Goal: Task Accomplishment & Management: Manage account settings

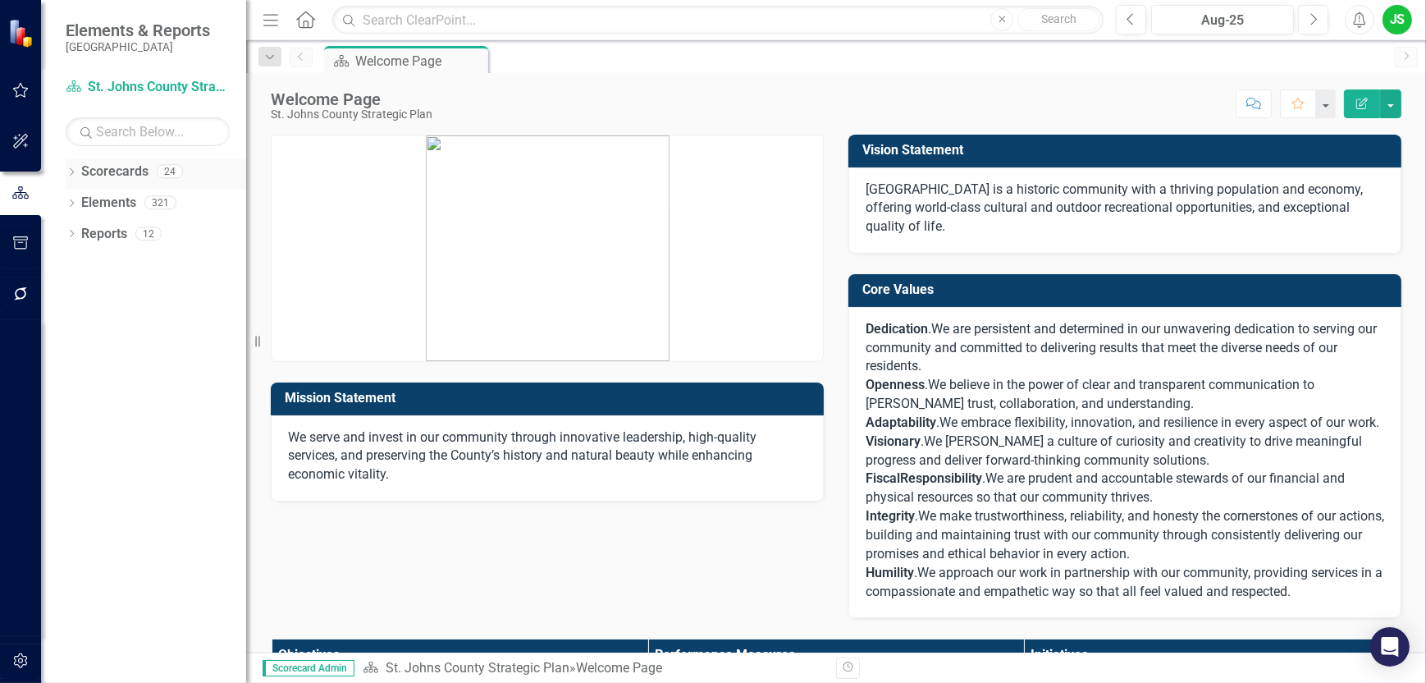
click at [134, 171] on link "Scorecards" at bounding box center [114, 171] width 67 height 19
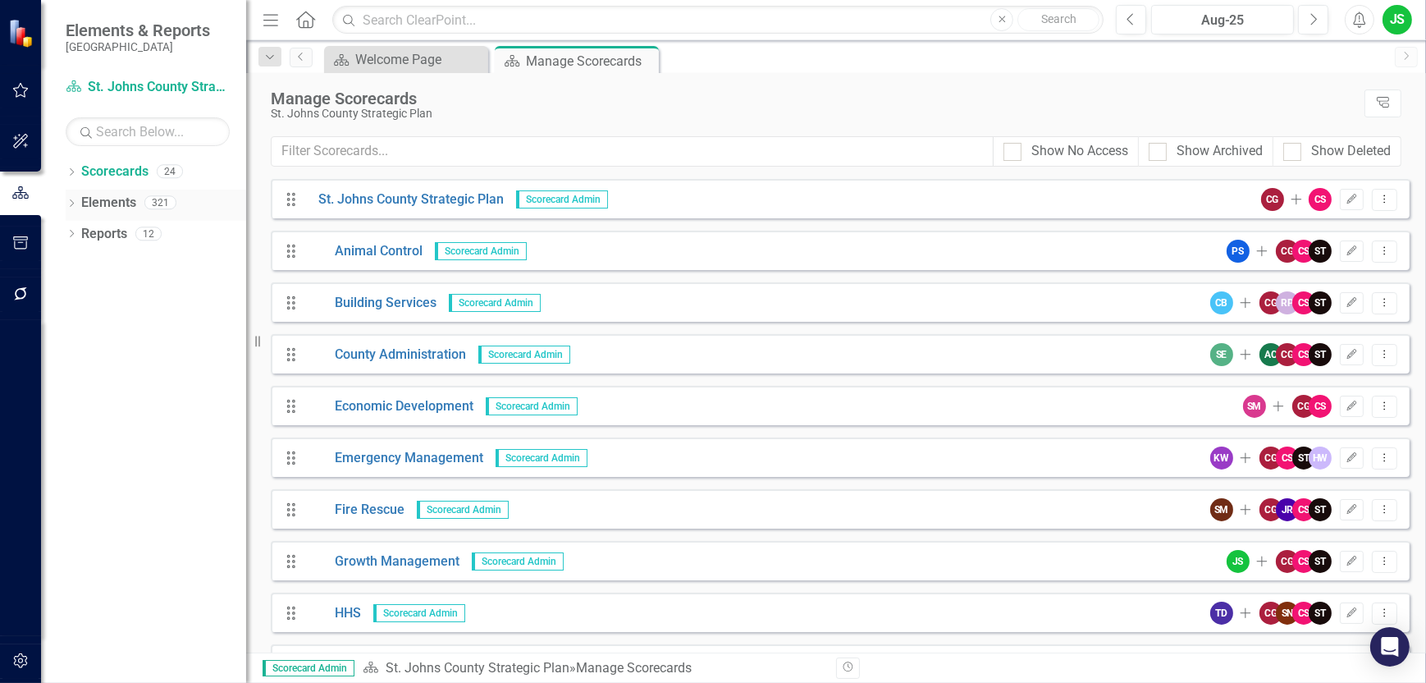
click at [97, 210] on link "Elements" at bounding box center [108, 203] width 55 height 19
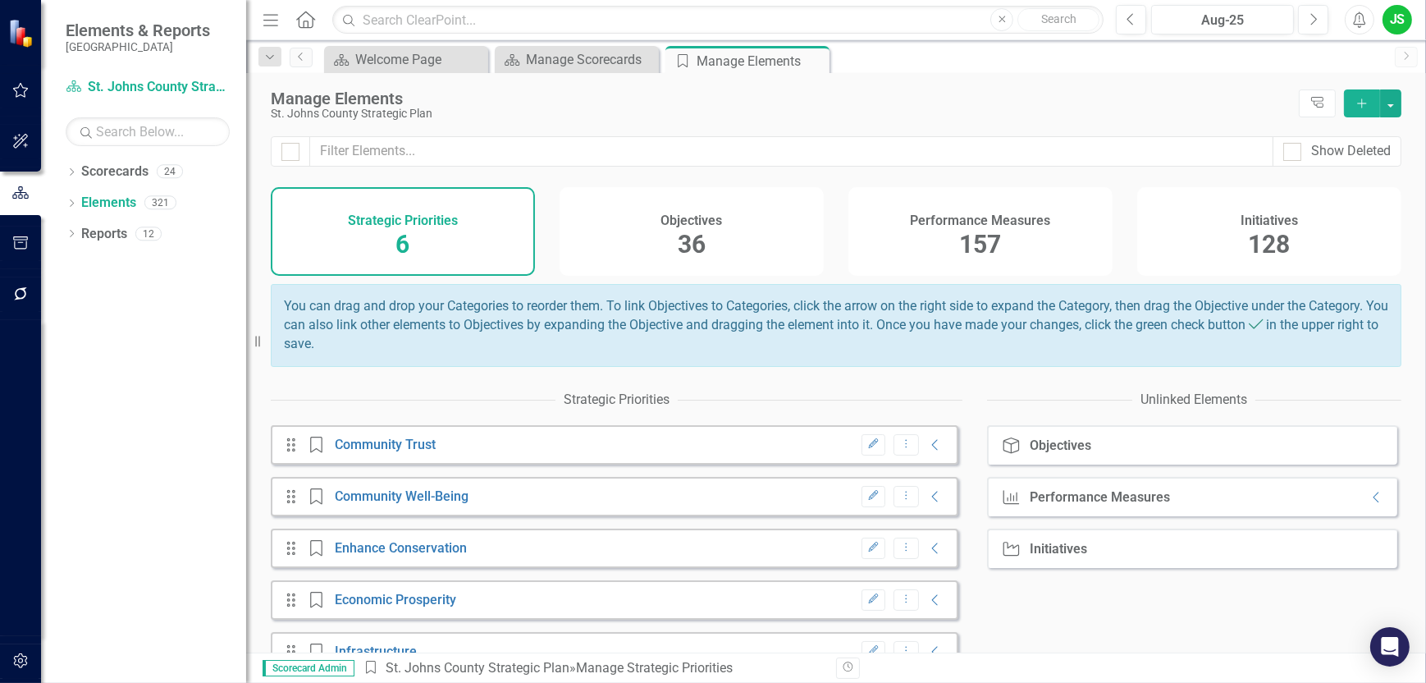
click at [693, 238] on span "36" at bounding box center [692, 244] width 28 height 29
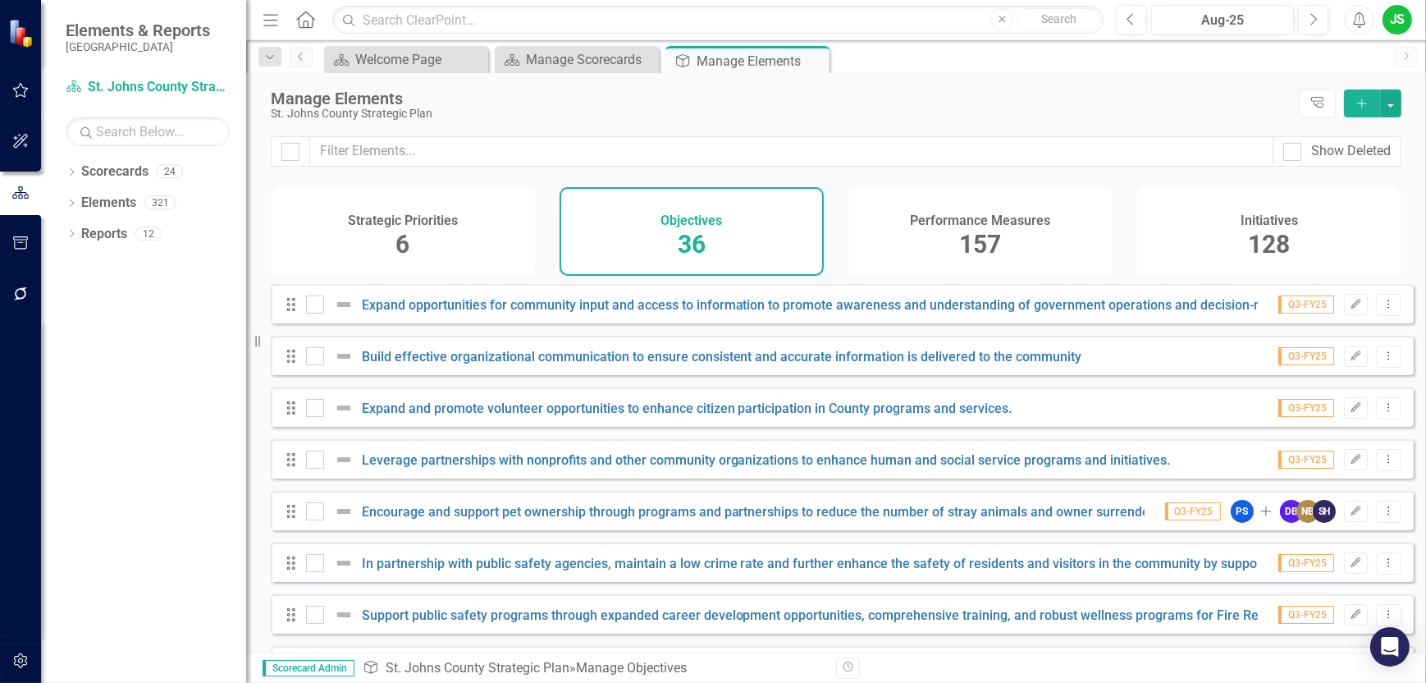
checkbox input "false"
click at [380, 66] on div "Welcome Page" at bounding box center [409, 59] width 108 height 21
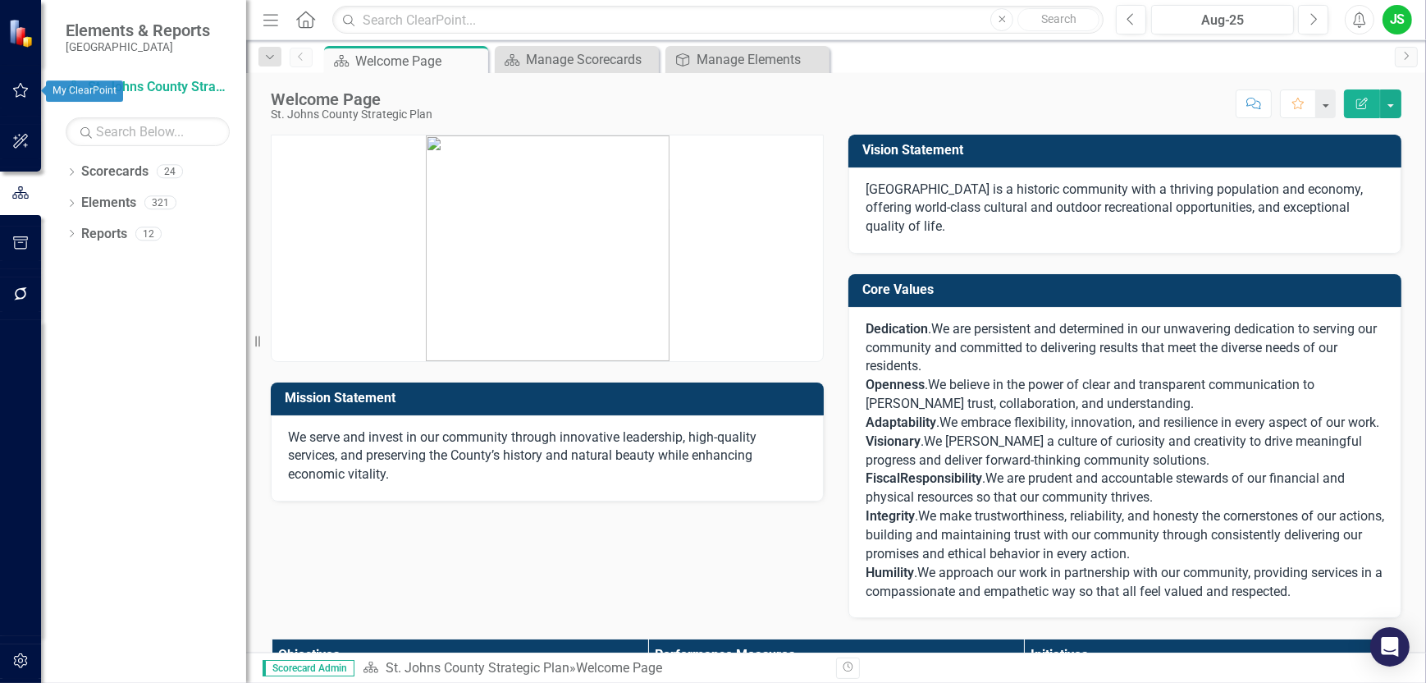
click at [17, 86] on icon "button" at bounding box center [20, 90] width 17 height 13
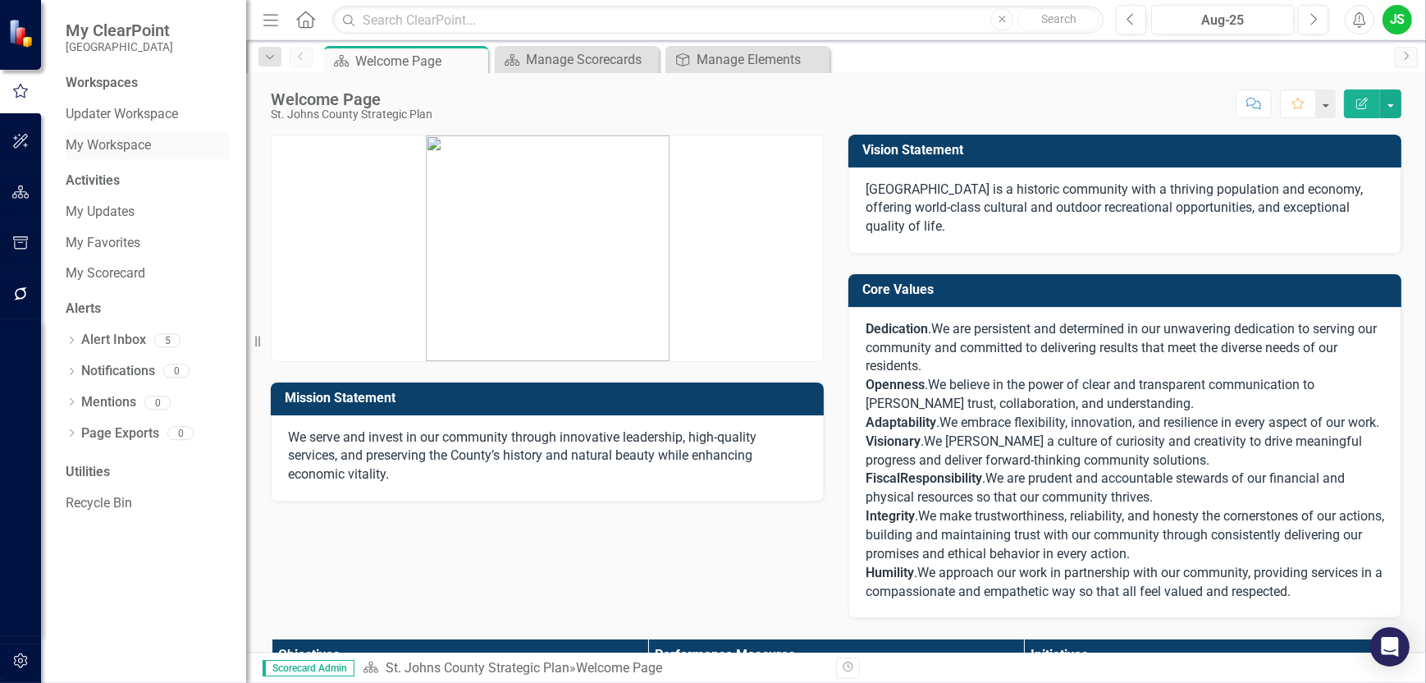
click at [128, 141] on link "My Workspace" at bounding box center [148, 145] width 164 height 19
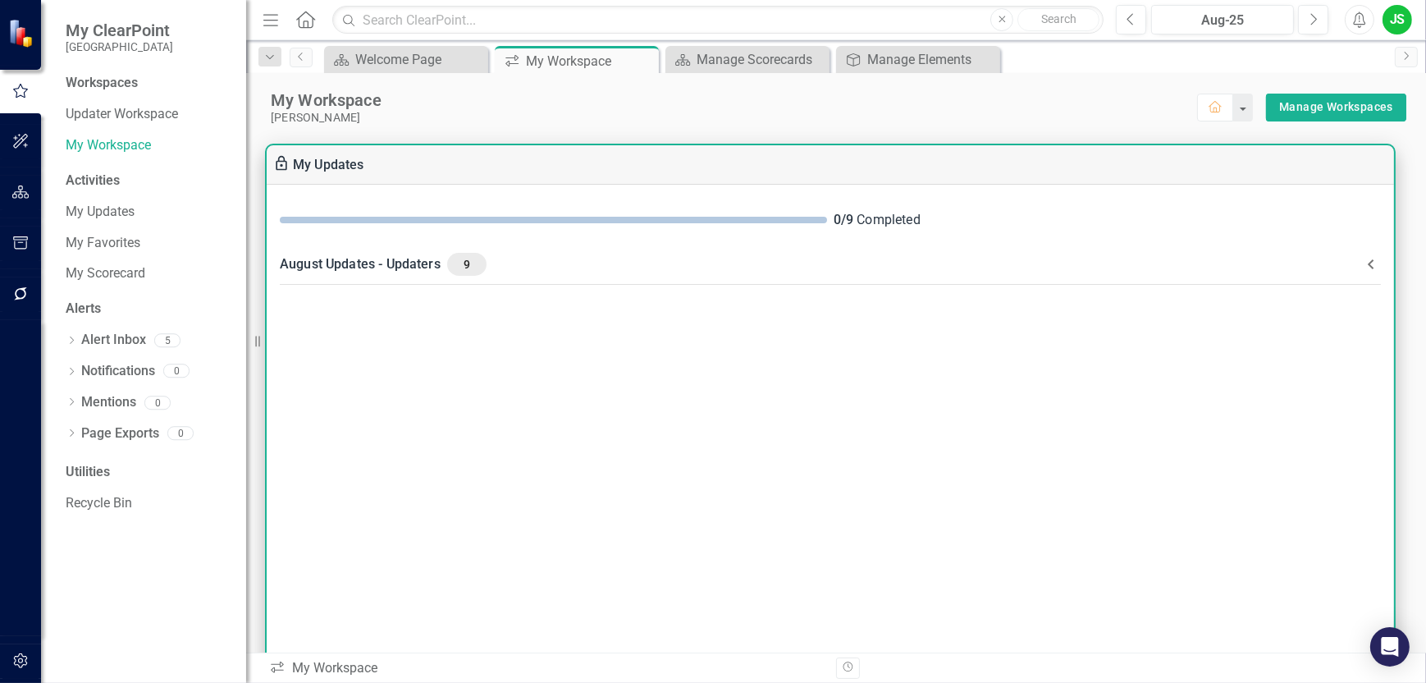
click at [325, 263] on div "August Updates - Updaters 9" at bounding box center [821, 264] width 1082 height 23
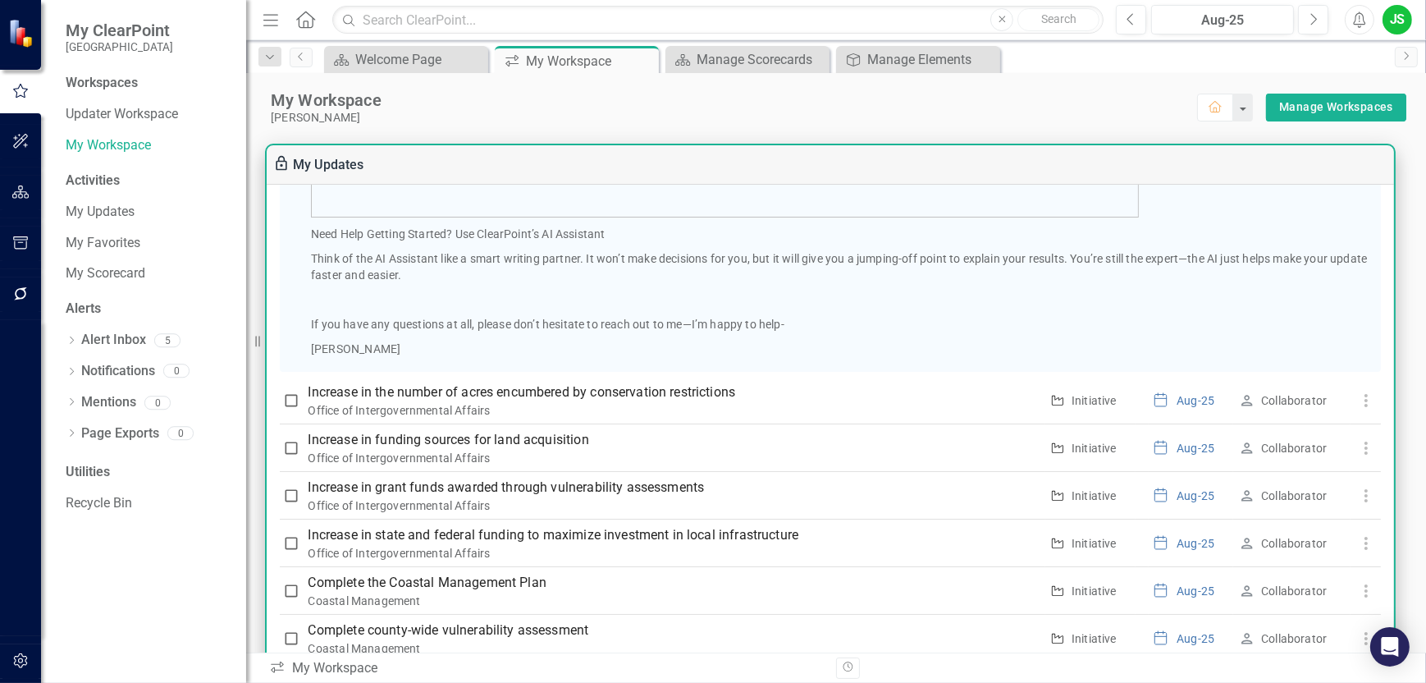
scroll to position [1059, 0]
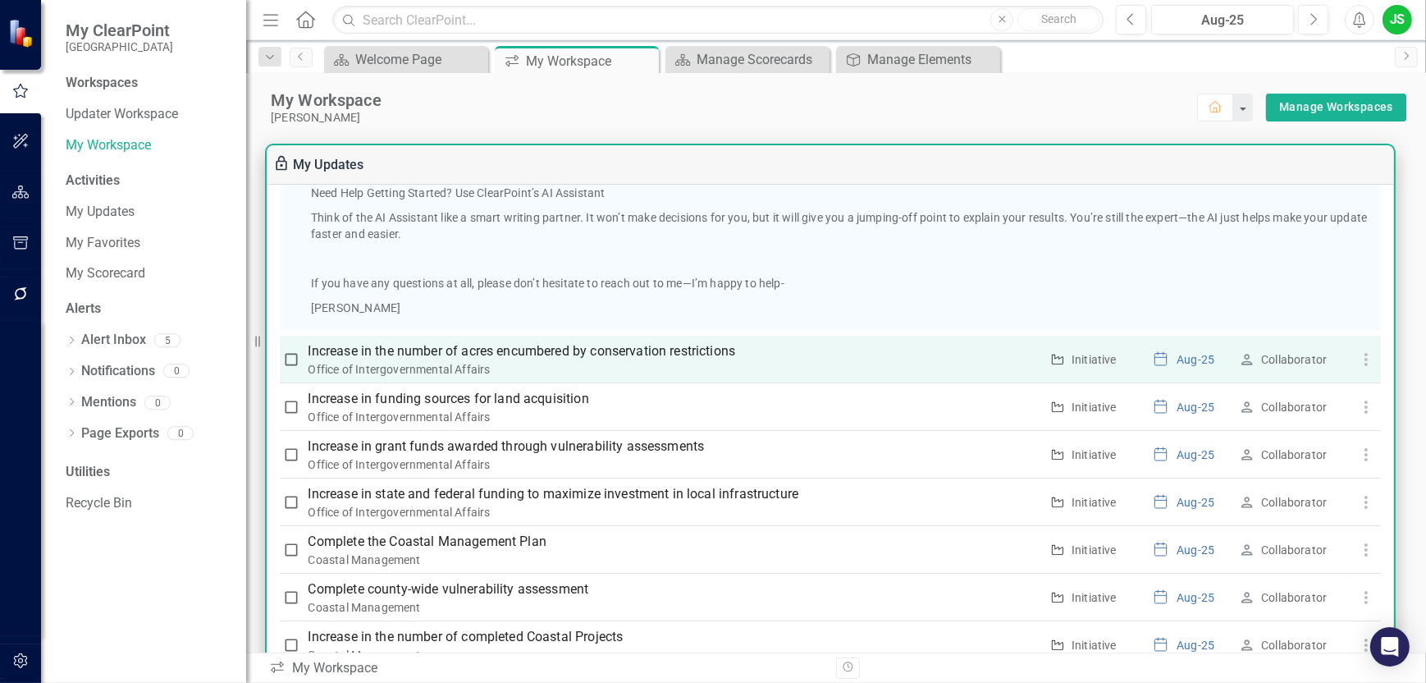
click at [612, 350] on p "Increase in the number of acres encumbered by conservation restrictions" at bounding box center [675, 351] width 732 height 20
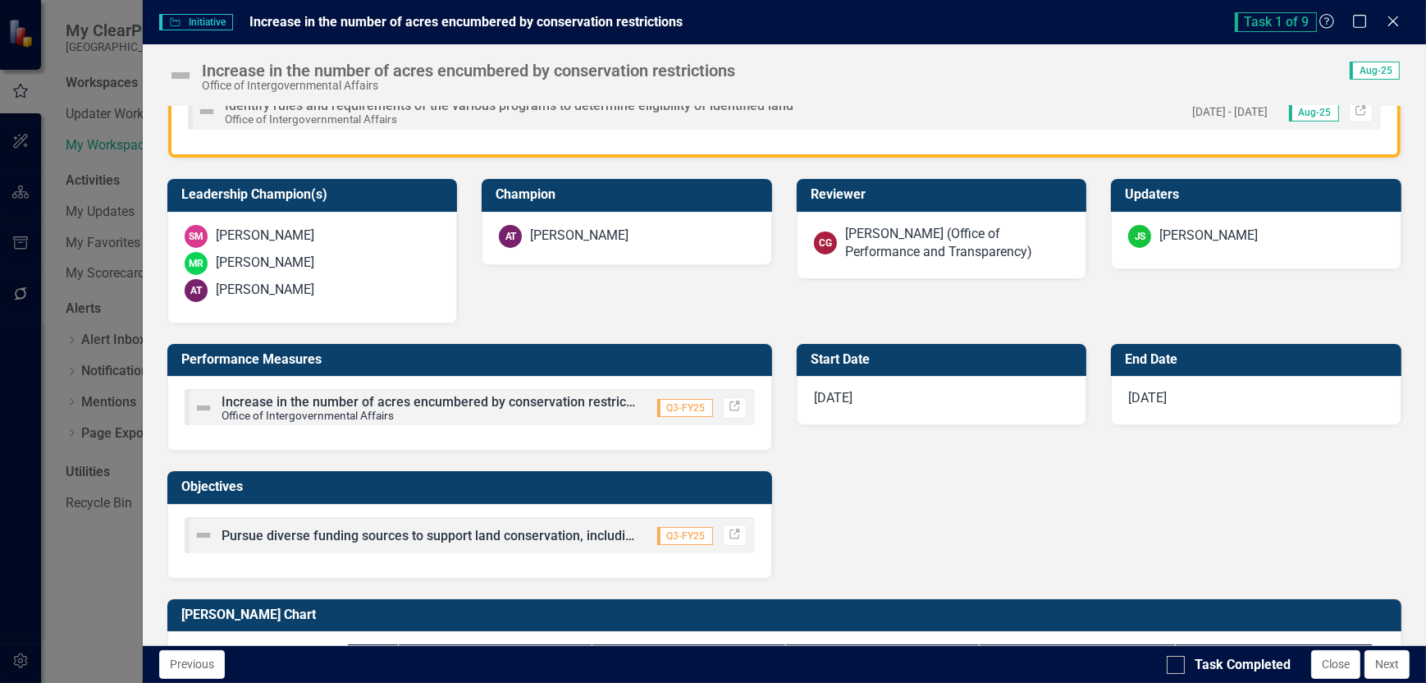
scroll to position [542, 0]
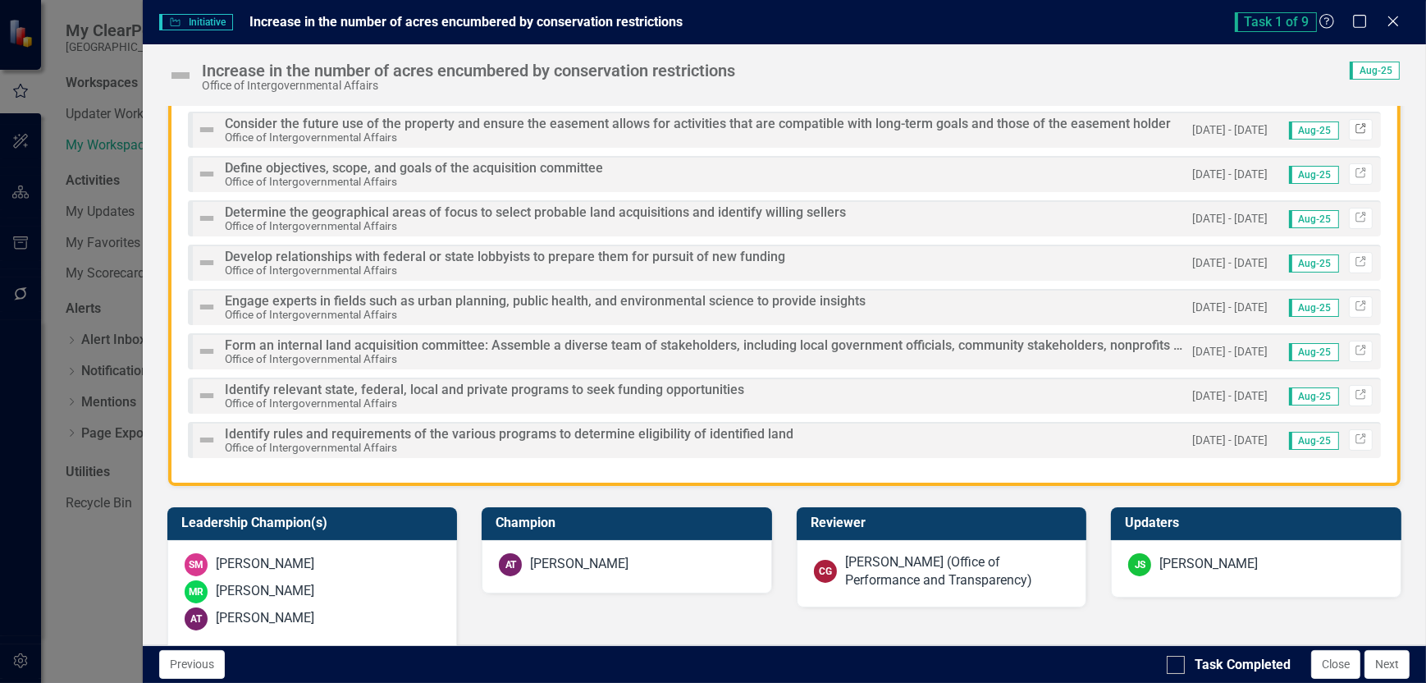
click at [1352, 120] on link "Link" at bounding box center [1361, 129] width 24 height 21
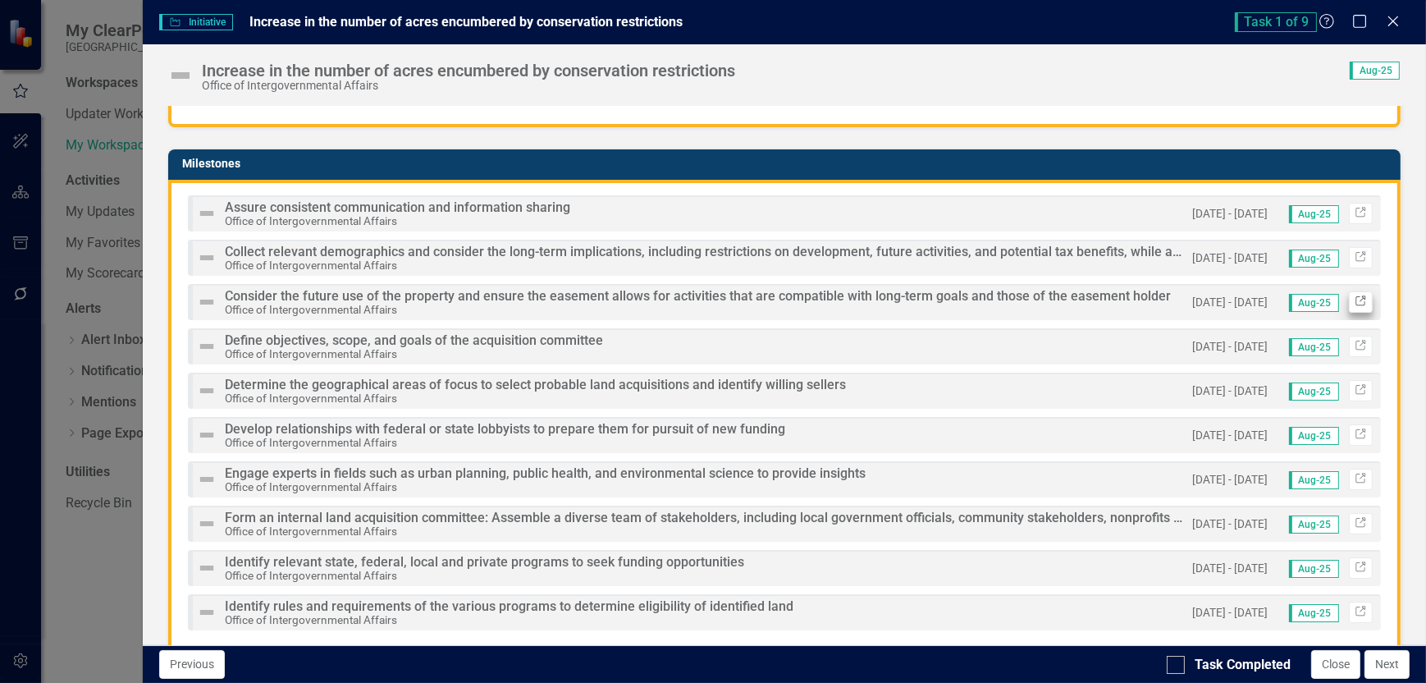
checkbox input "true"
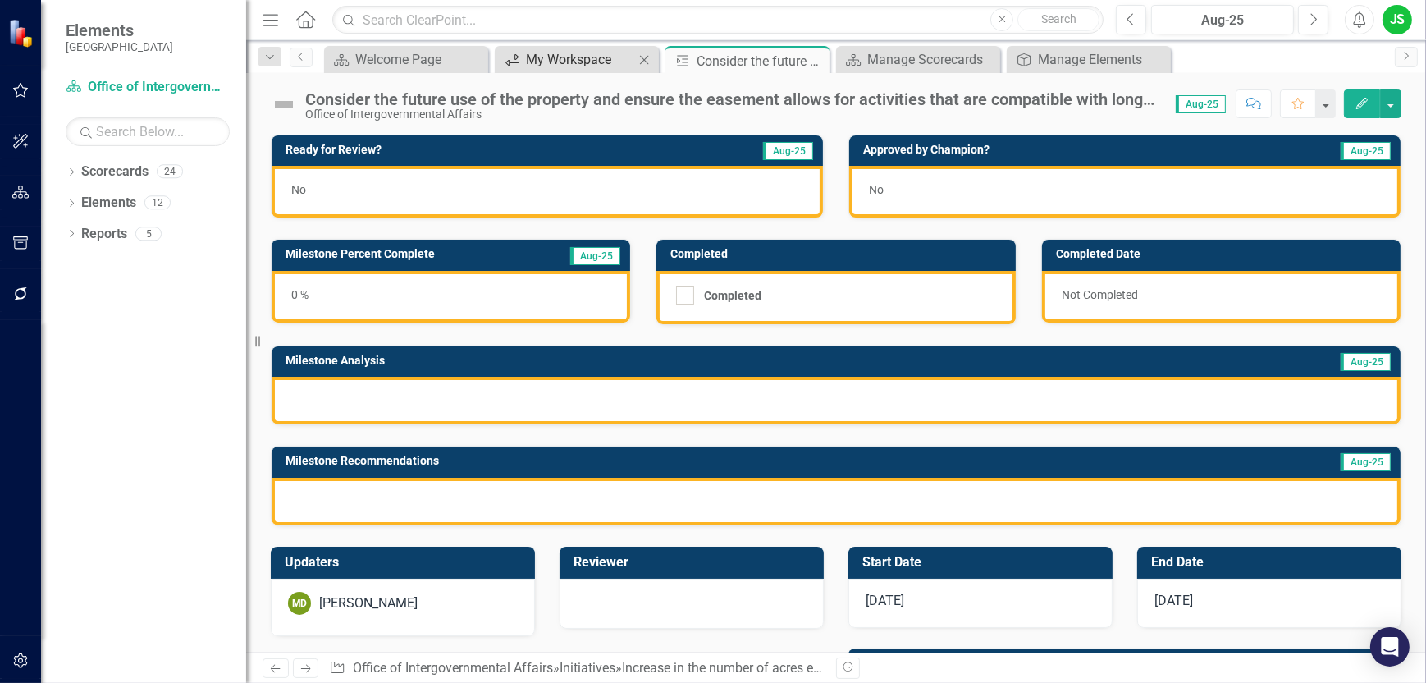
click at [598, 61] on div "My Workspace" at bounding box center [580, 59] width 108 height 21
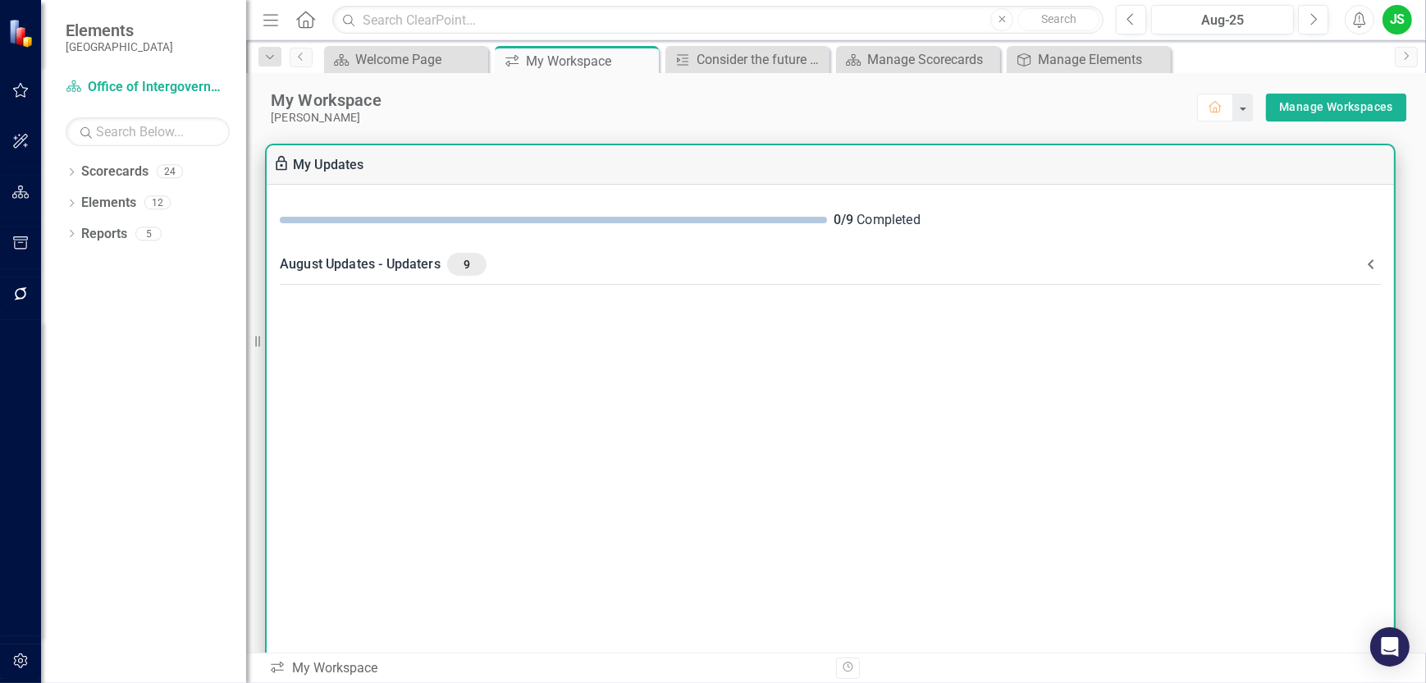
click at [461, 263] on span "9" at bounding box center [467, 264] width 26 height 15
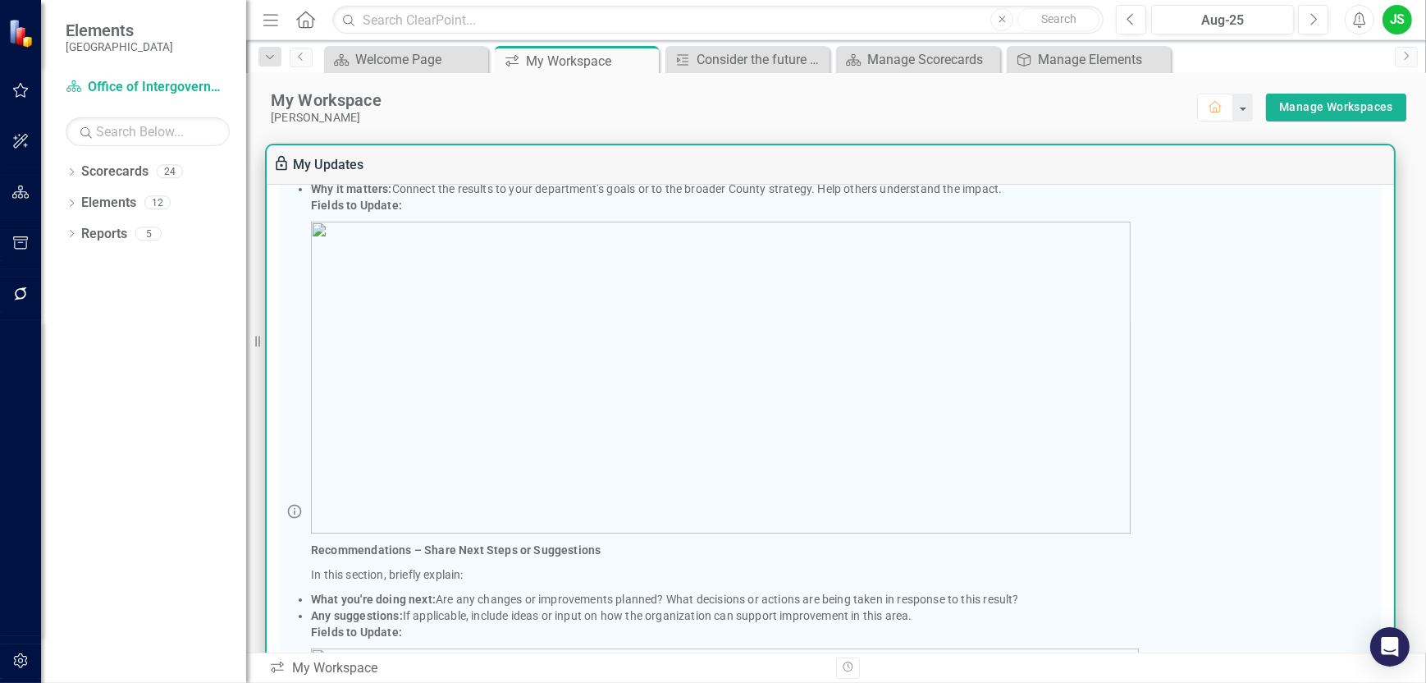
scroll to position [328, 0]
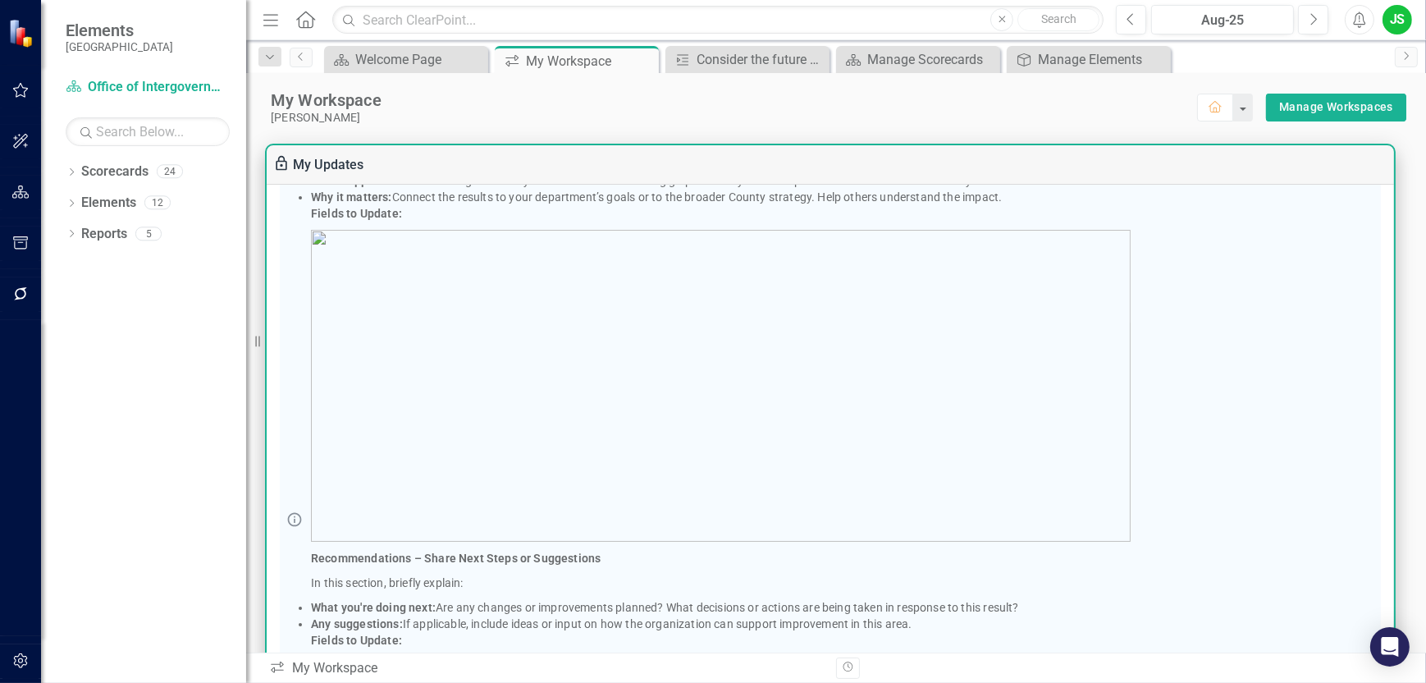
click at [349, 243] on p at bounding box center [843, 386] width 1064 height 312
click at [495, 294] on p at bounding box center [843, 386] width 1064 height 312
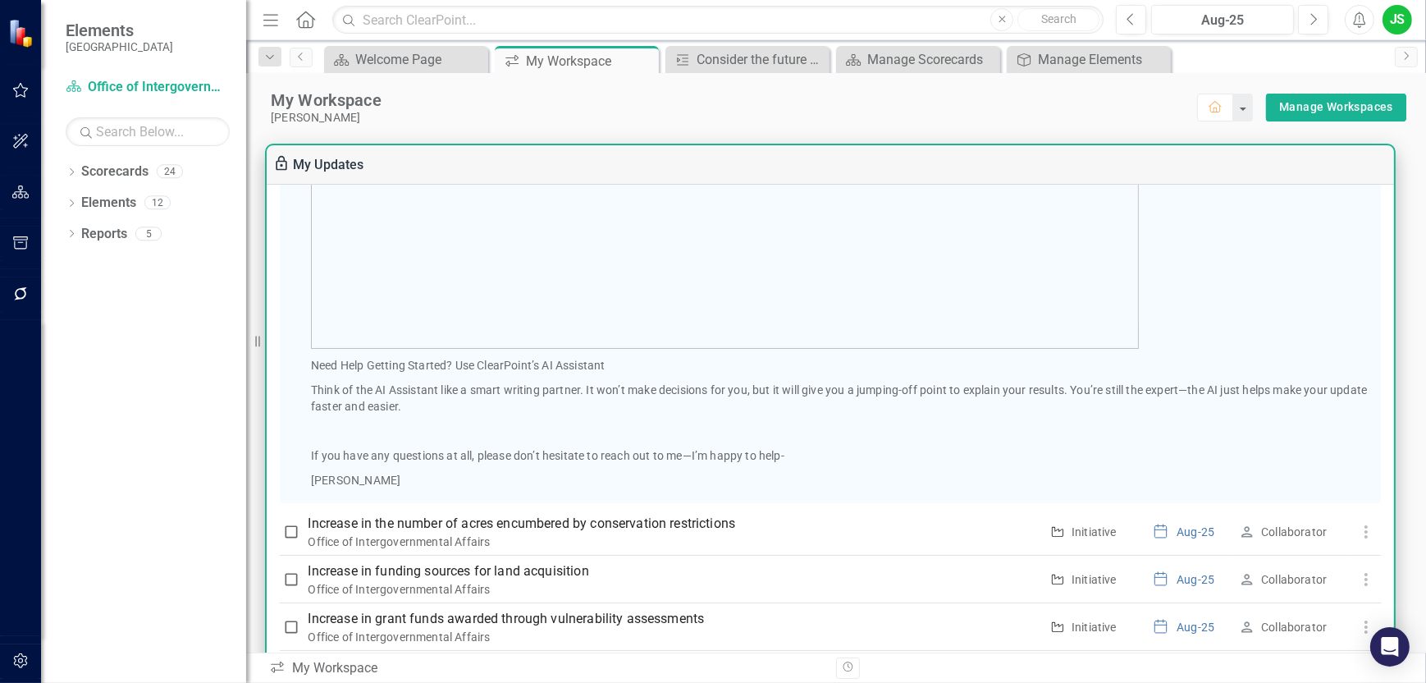
scroll to position [985, 0]
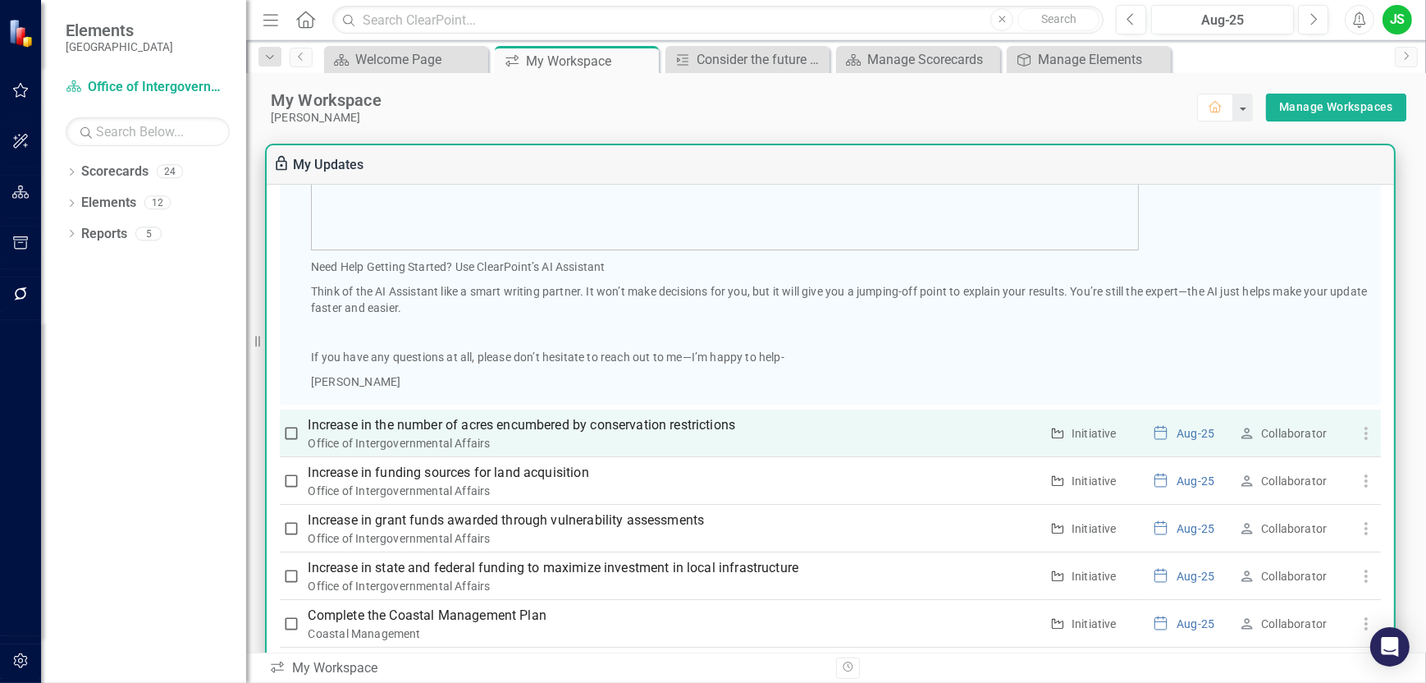
click at [503, 429] on p "Increase in the number of acres encumbered by conservation restrictions" at bounding box center [675, 425] width 732 height 20
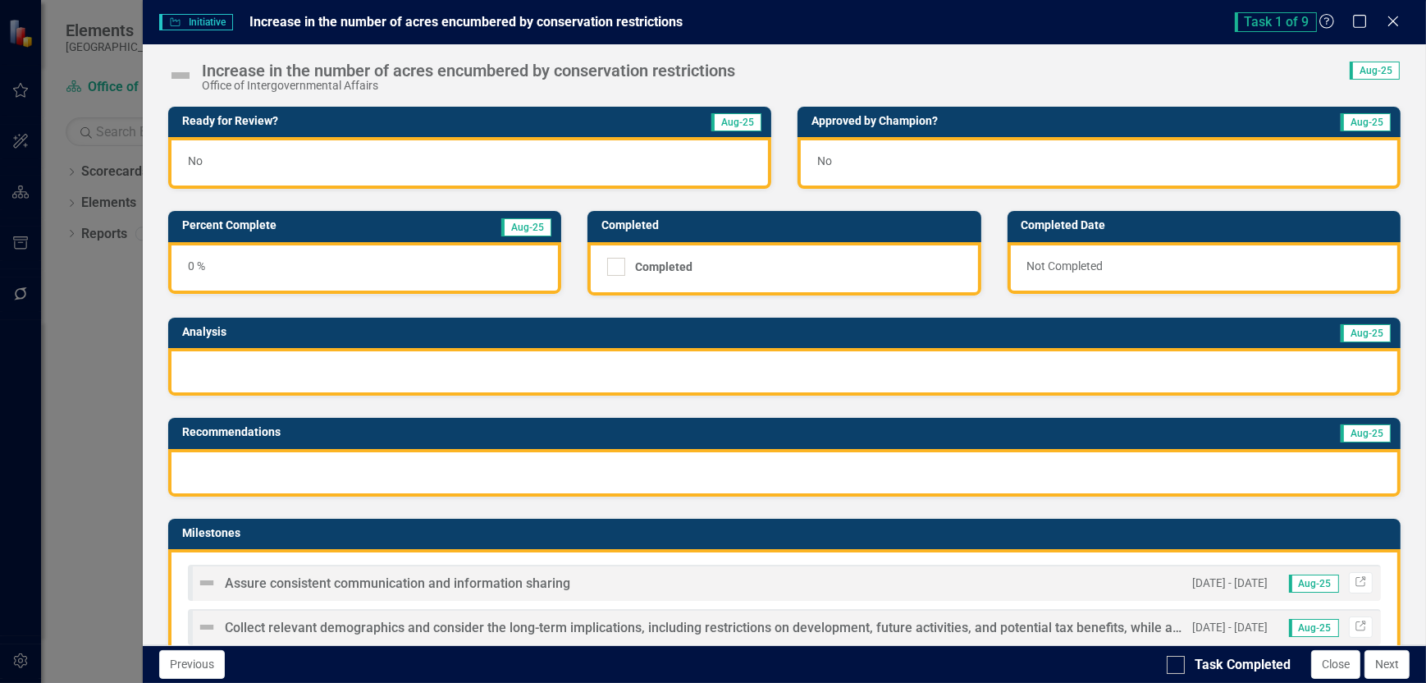
drag, startPoint x: 852, startPoint y: 37, endPoint x: 799, endPoint y: 219, distance: 189.8
click at [799, 219] on div "Initiative Initiative Increase in the number of acres encumbered by conservatio…" at bounding box center [785, 341] width 1284 height 683
click at [246, 159] on div "No" at bounding box center [469, 163] width 603 height 52
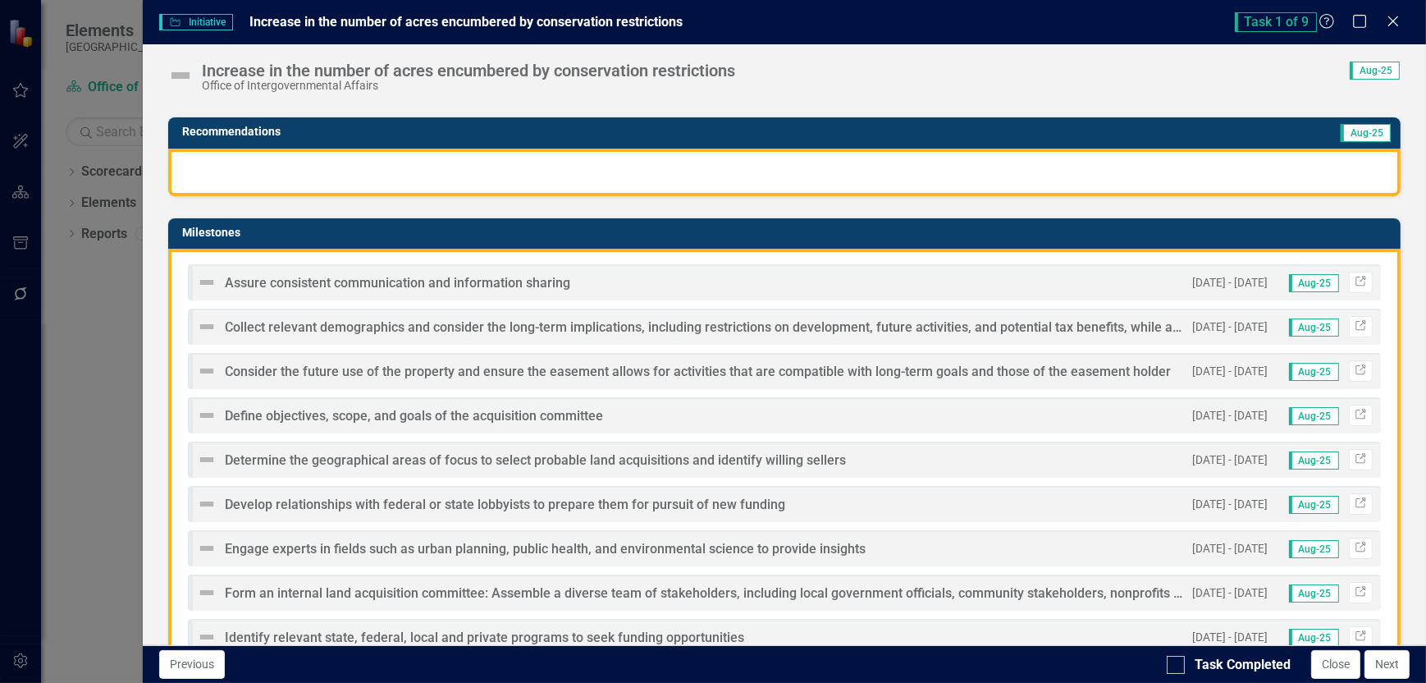
scroll to position [328, 0]
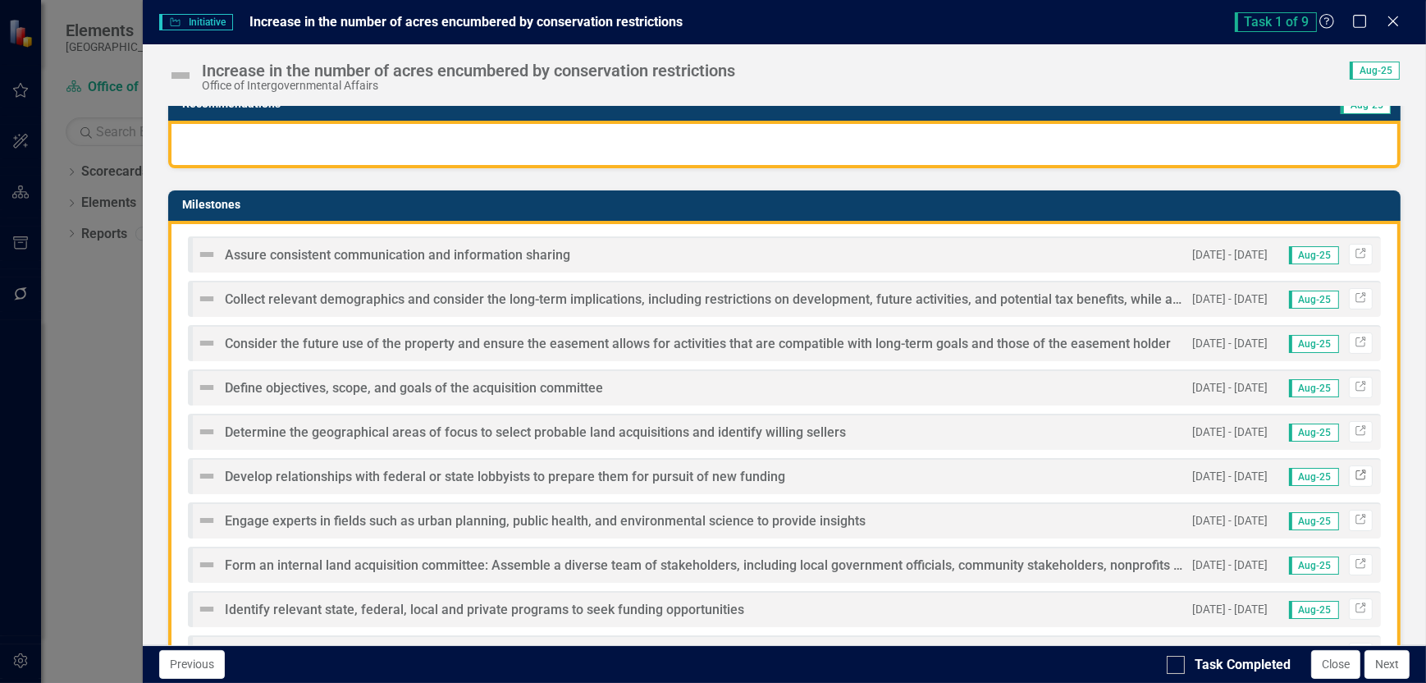
click at [1350, 467] on link "Link" at bounding box center [1361, 475] width 24 height 21
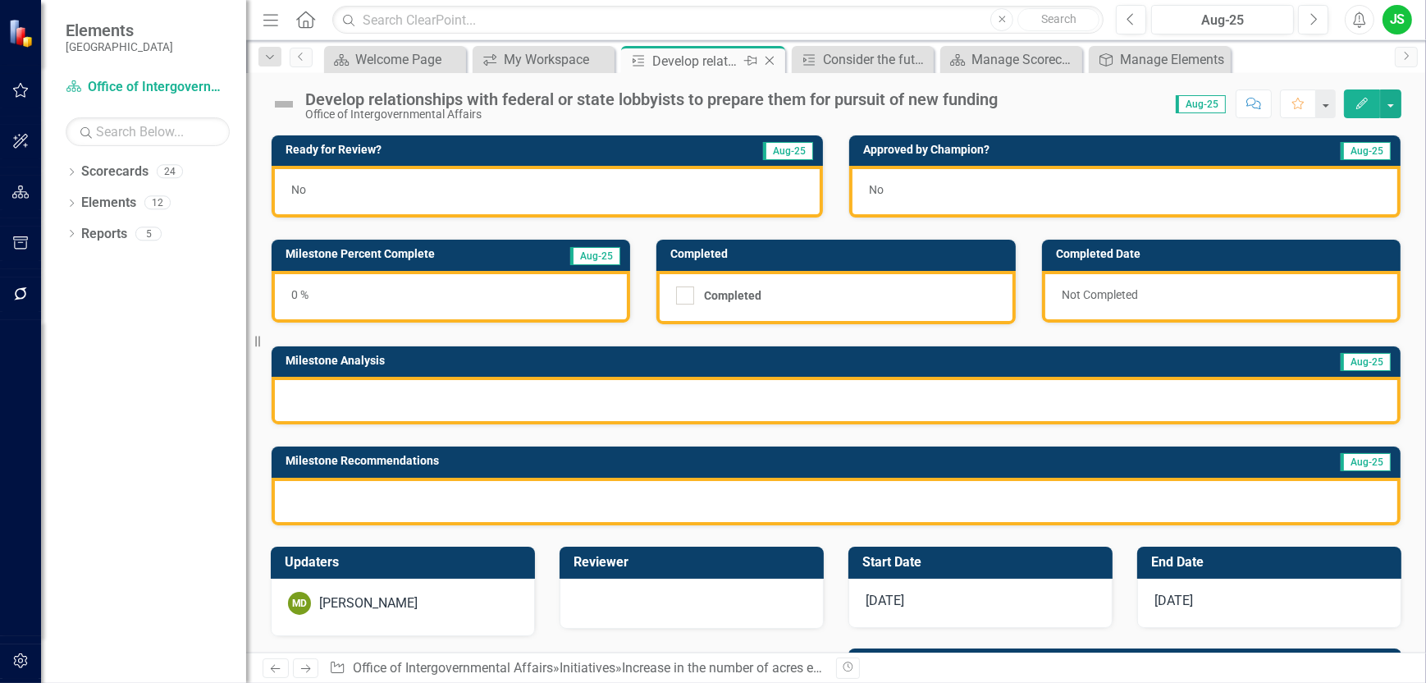
click at [692, 54] on div "Develop relationships with federal or state lobbyists to prepare them for pursu…" at bounding box center [696, 61] width 88 height 21
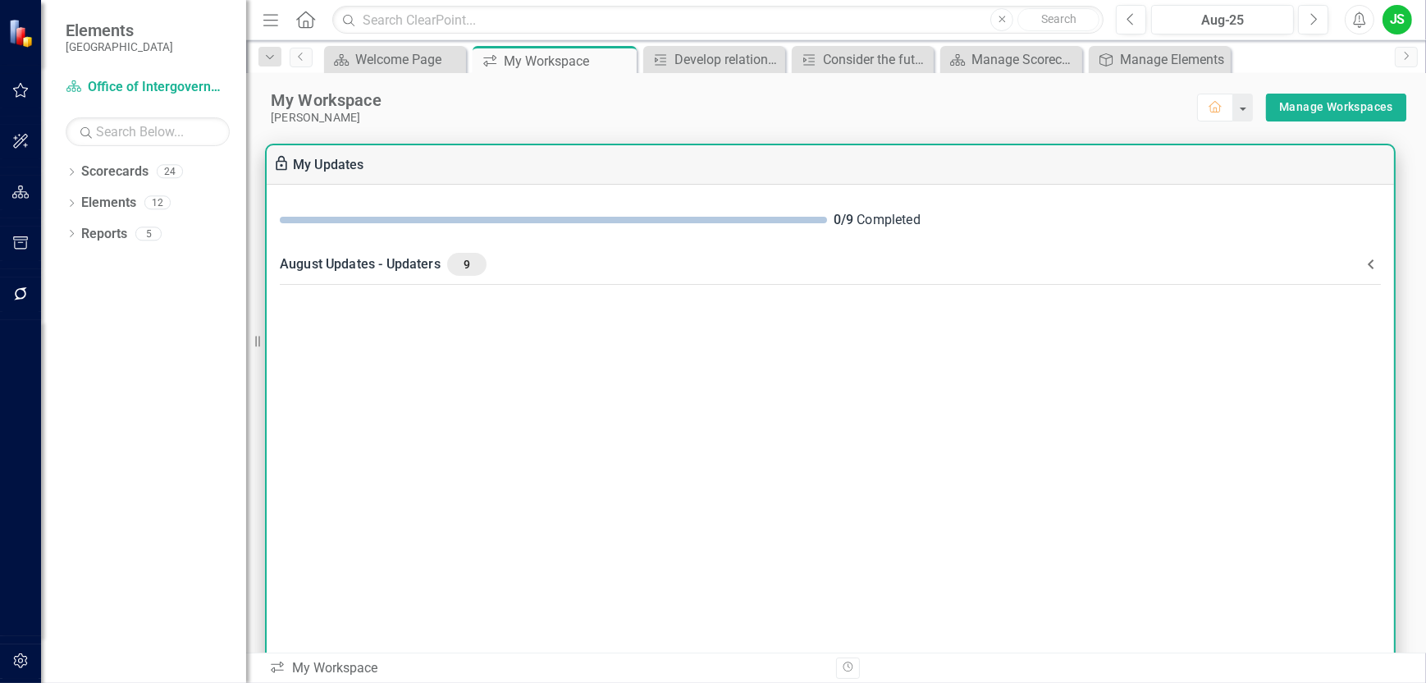
click at [401, 258] on div "August Updates - Updaters 9" at bounding box center [821, 264] width 1082 height 23
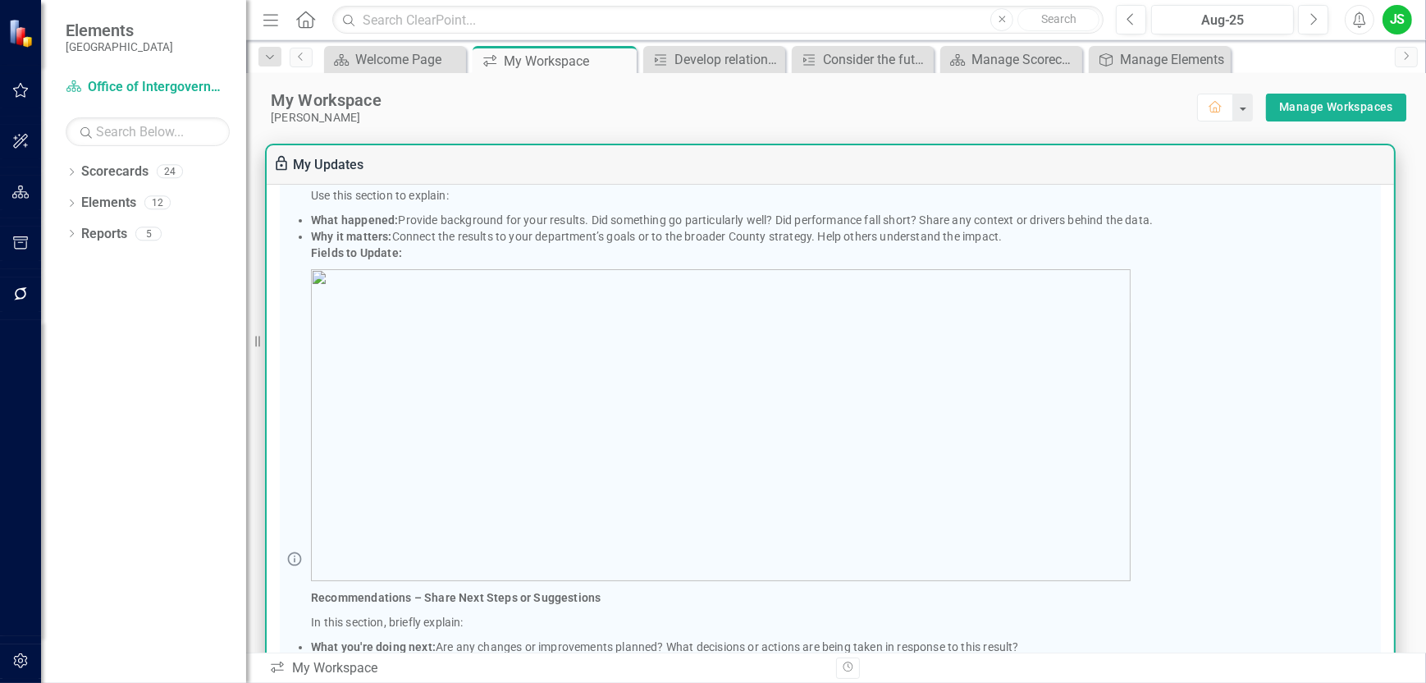
scroll to position [164, 0]
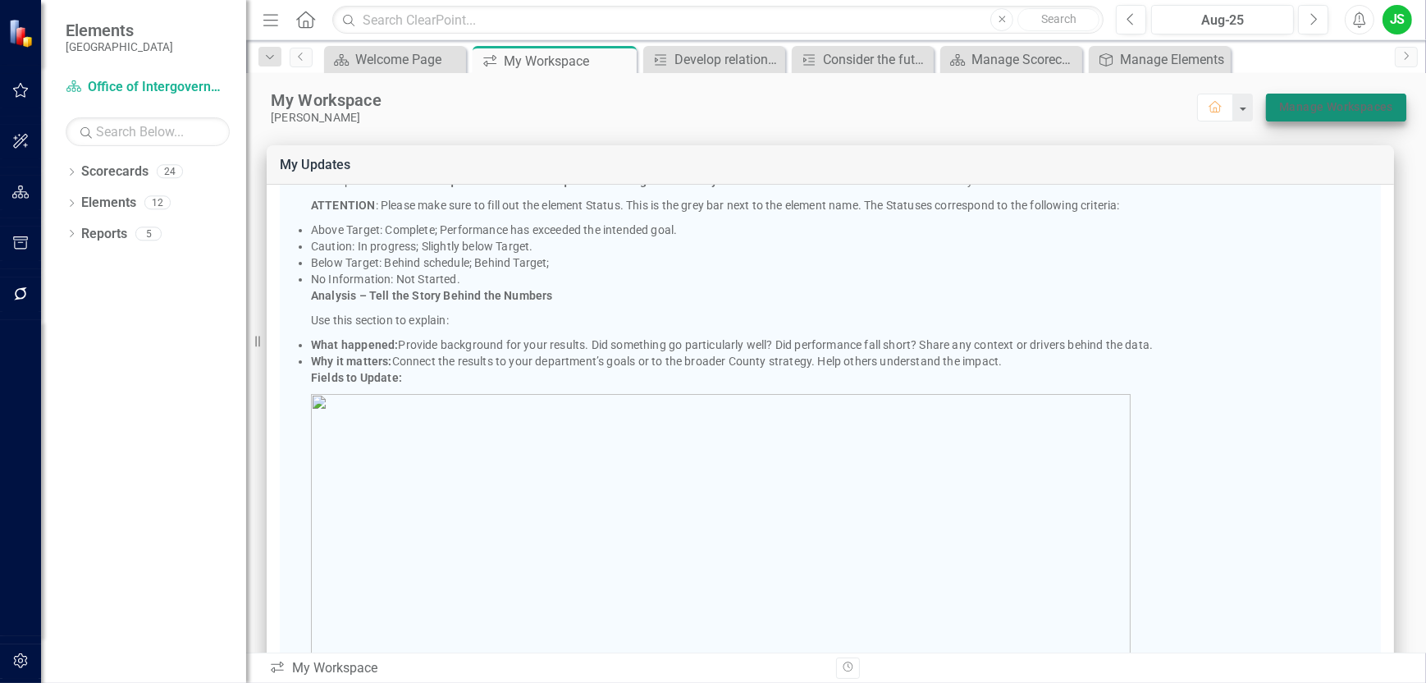
click at [1321, 107] on link "Manage Workspaces" at bounding box center [1336, 107] width 114 height 21
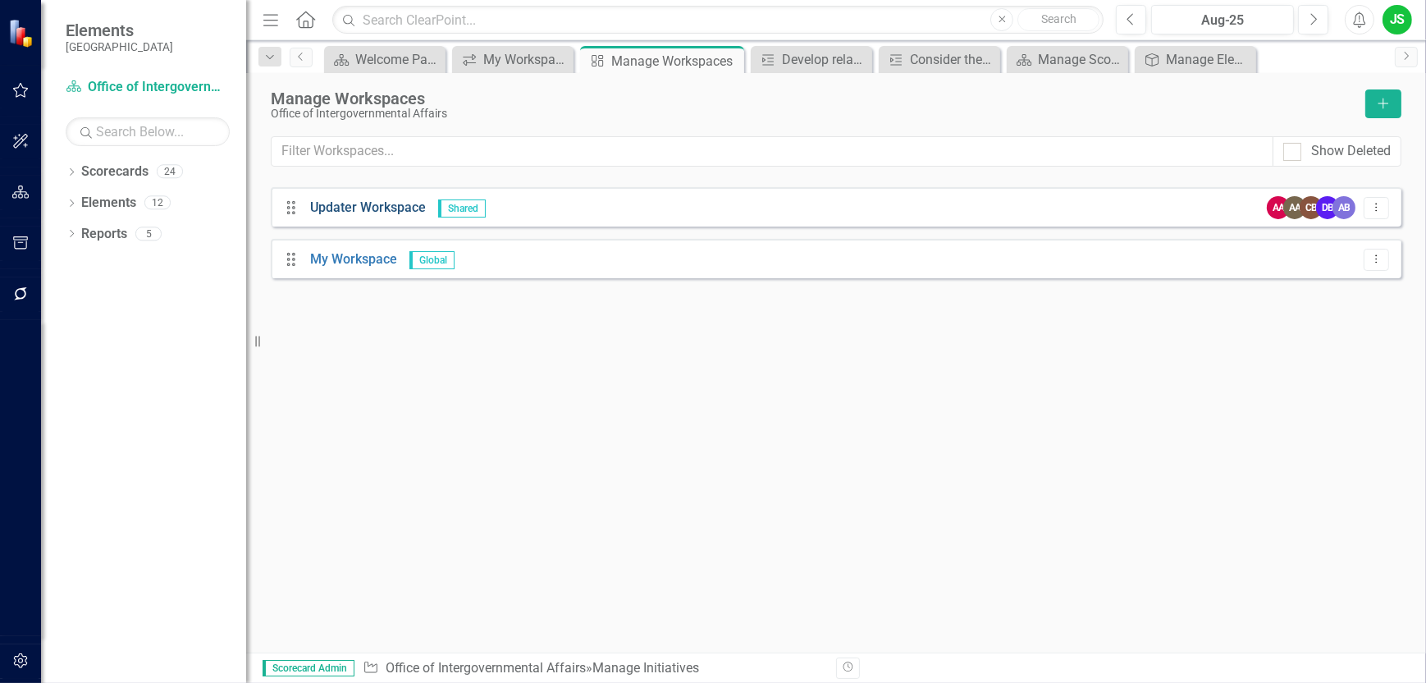
click at [369, 209] on link "Updater Workspace" at bounding box center [368, 207] width 116 height 16
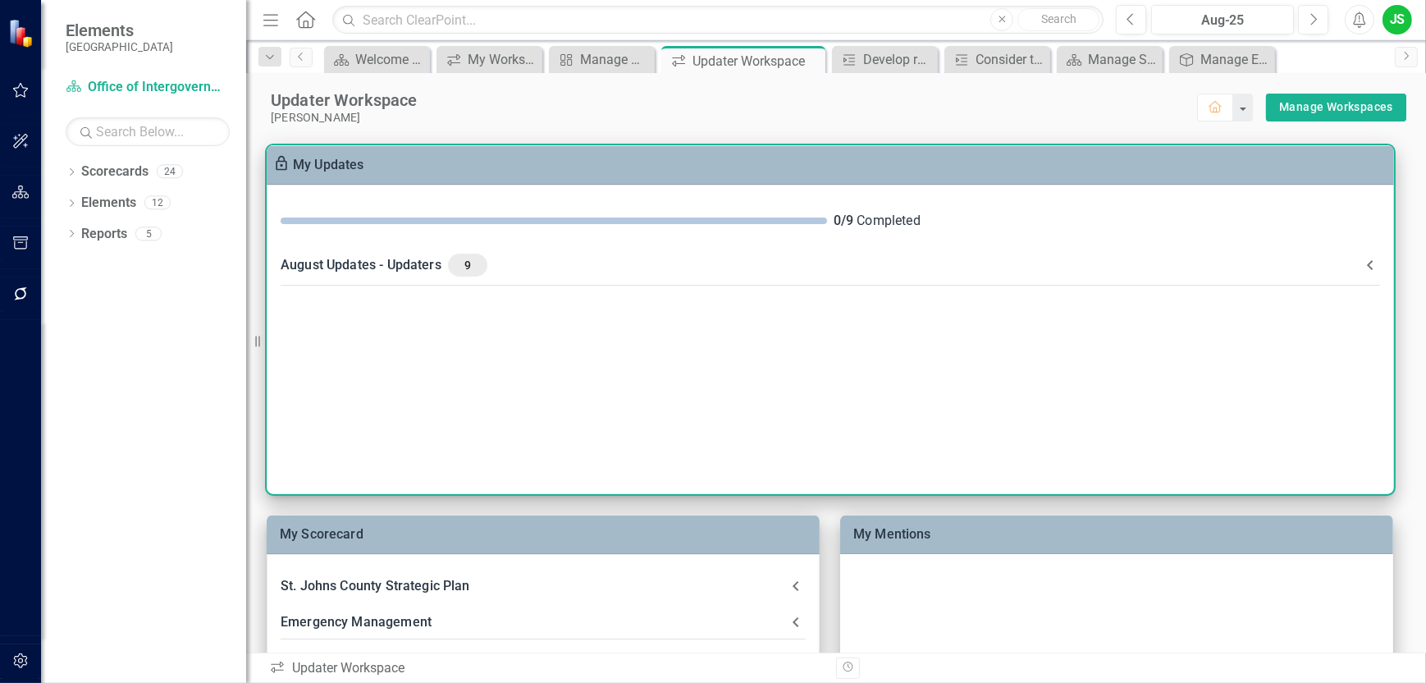
click at [333, 260] on div "August Updates - Updaters 9" at bounding box center [821, 265] width 1080 height 23
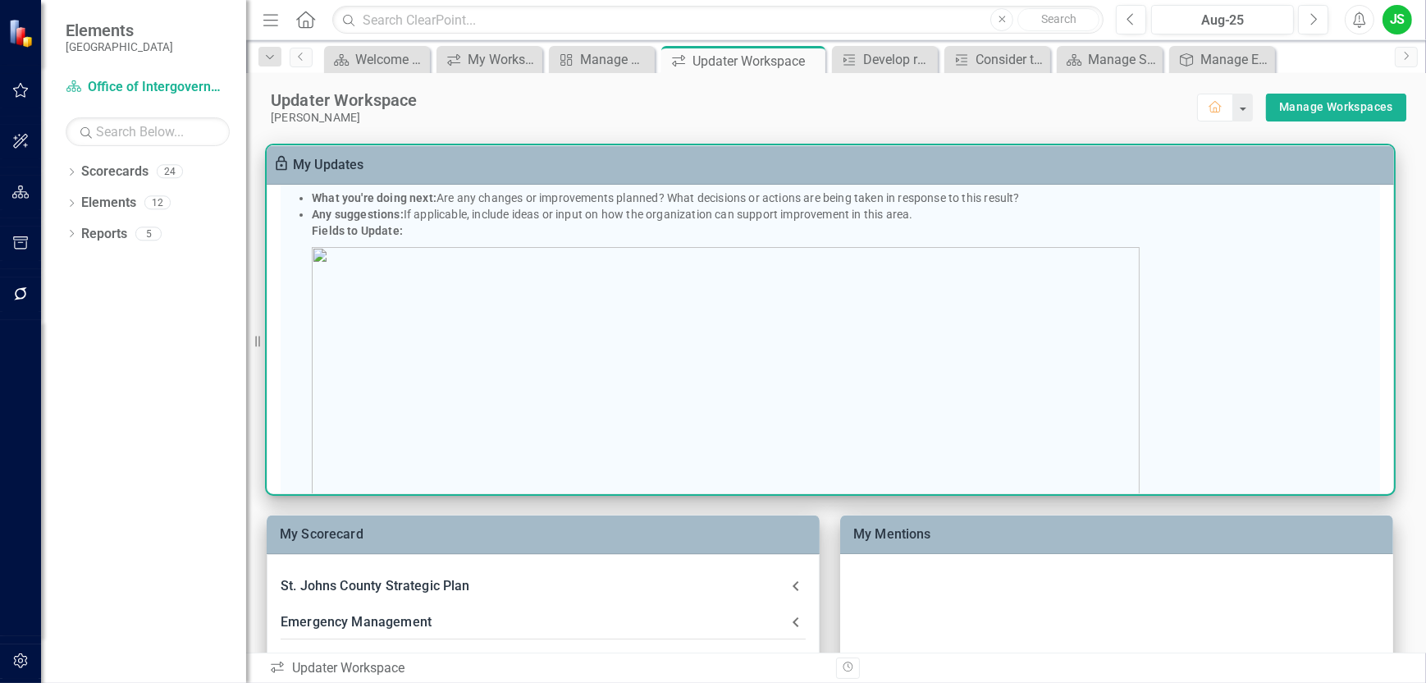
scroll to position [1067, 0]
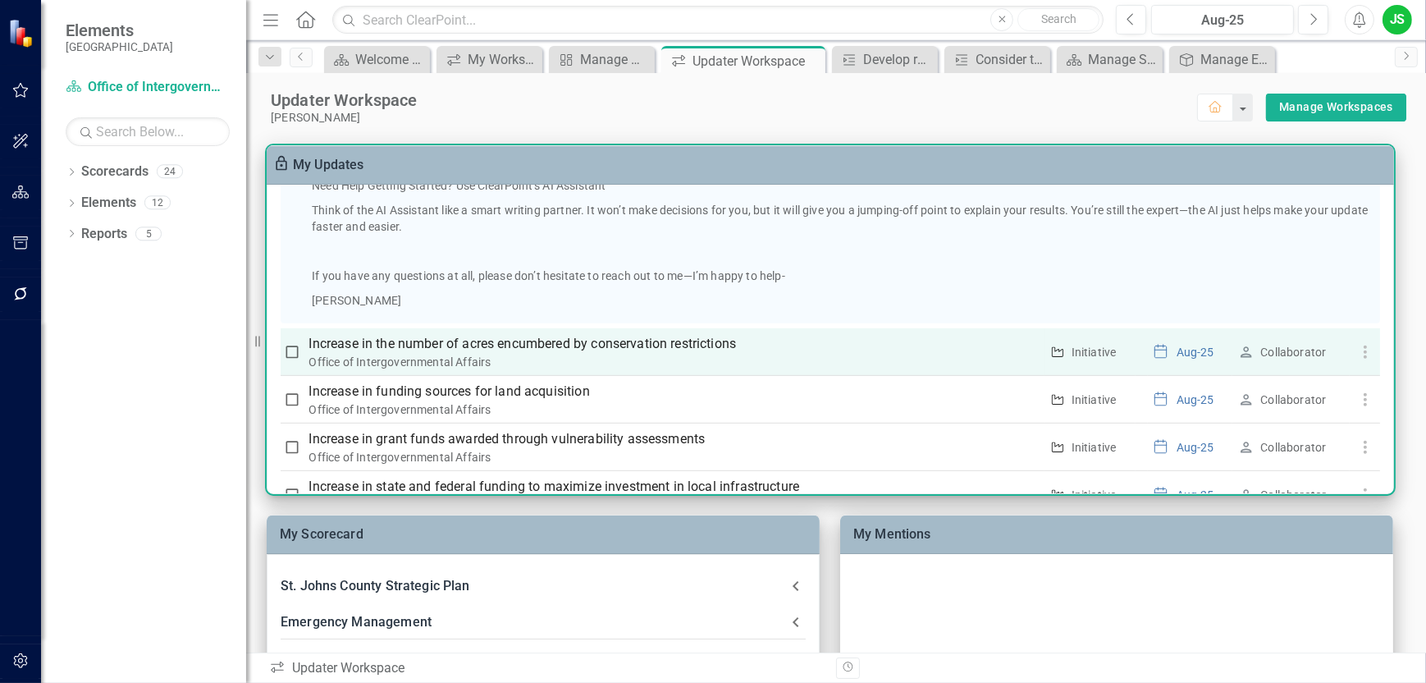
click at [409, 344] on p "Increase in the number of acres encumbered by conservation restrictions" at bounding box center [674, 344] width 730 height 20
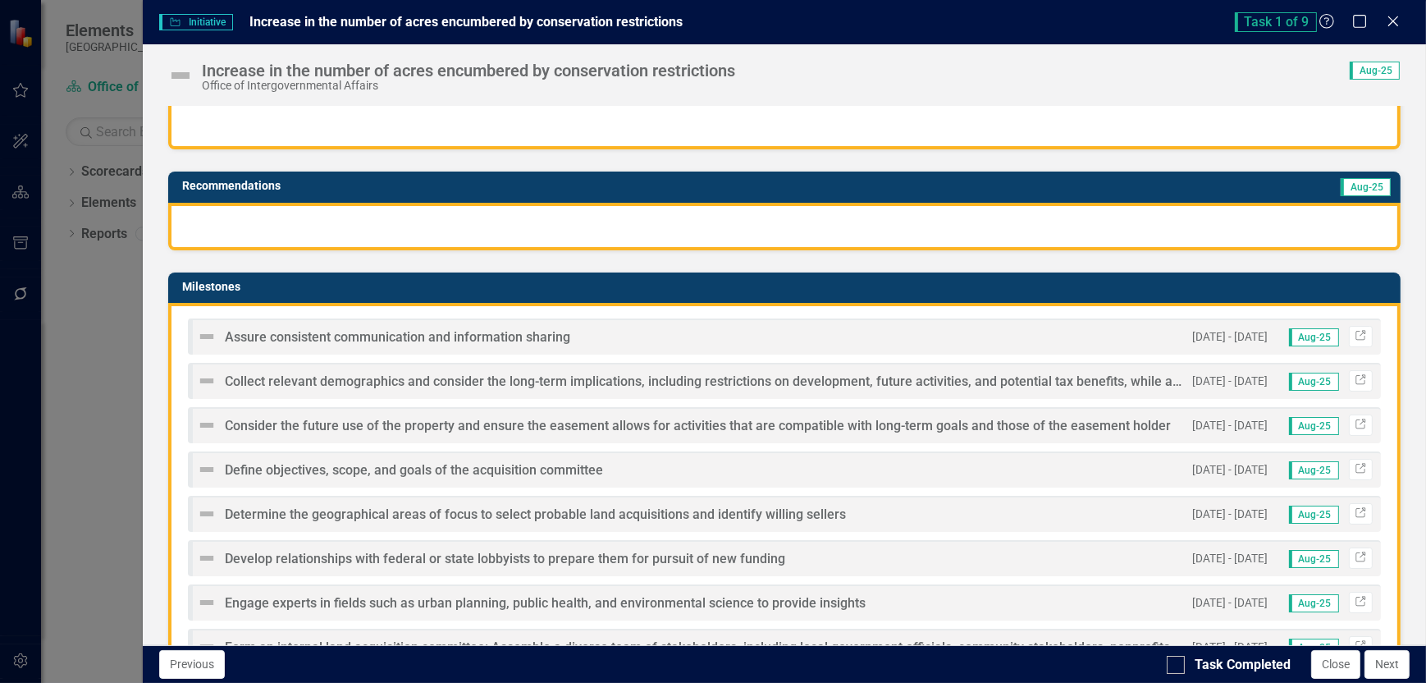
scroll to position [0, 0]
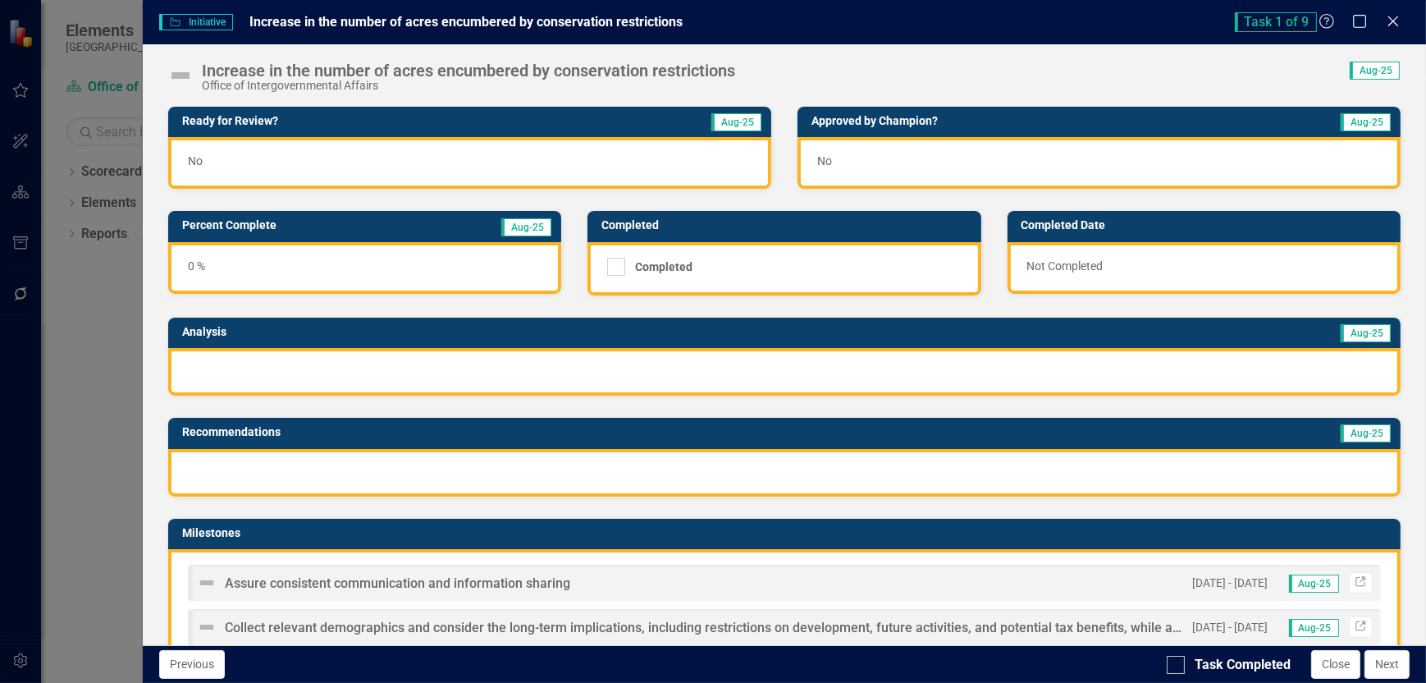
click at [196, 156] on span "No" at bounding box center [195, 160] width 15 height 13
click at [201, 159] on div "No" at bounding box center [469, 163] width 603 height 52
click at [199, 159] on span "No" at bounding box center [195, 160] width 15 height 13
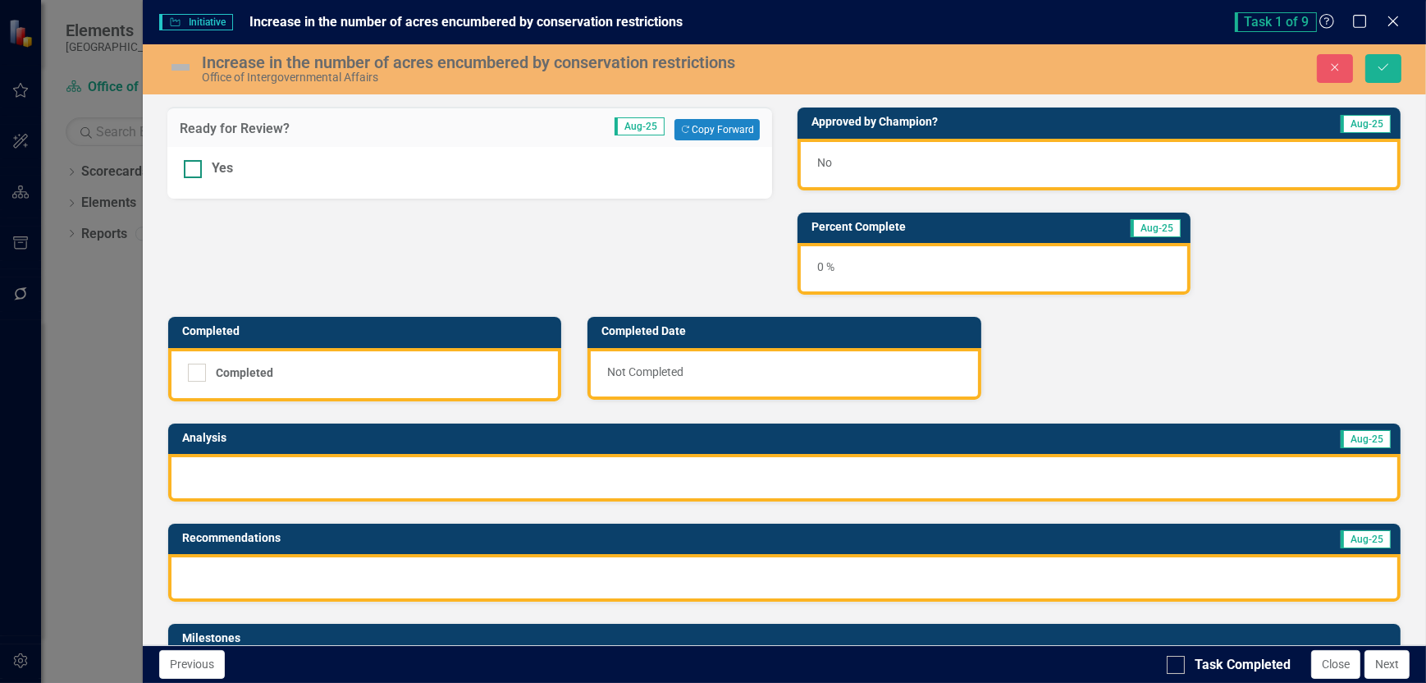
click at [189, 174] on div at bounding box center [193, 169] width 18 height 18
click at [189, 171] on input "Yes" at bounding box center [189, 165] width 11 height 11
checkbox input "true"
click at [826, 166] on div "No" at bounding box center [1099, 165] width 603 height 52
click at [825, 163] on span "No" at bounding box center [824, 162] width 15 height 13
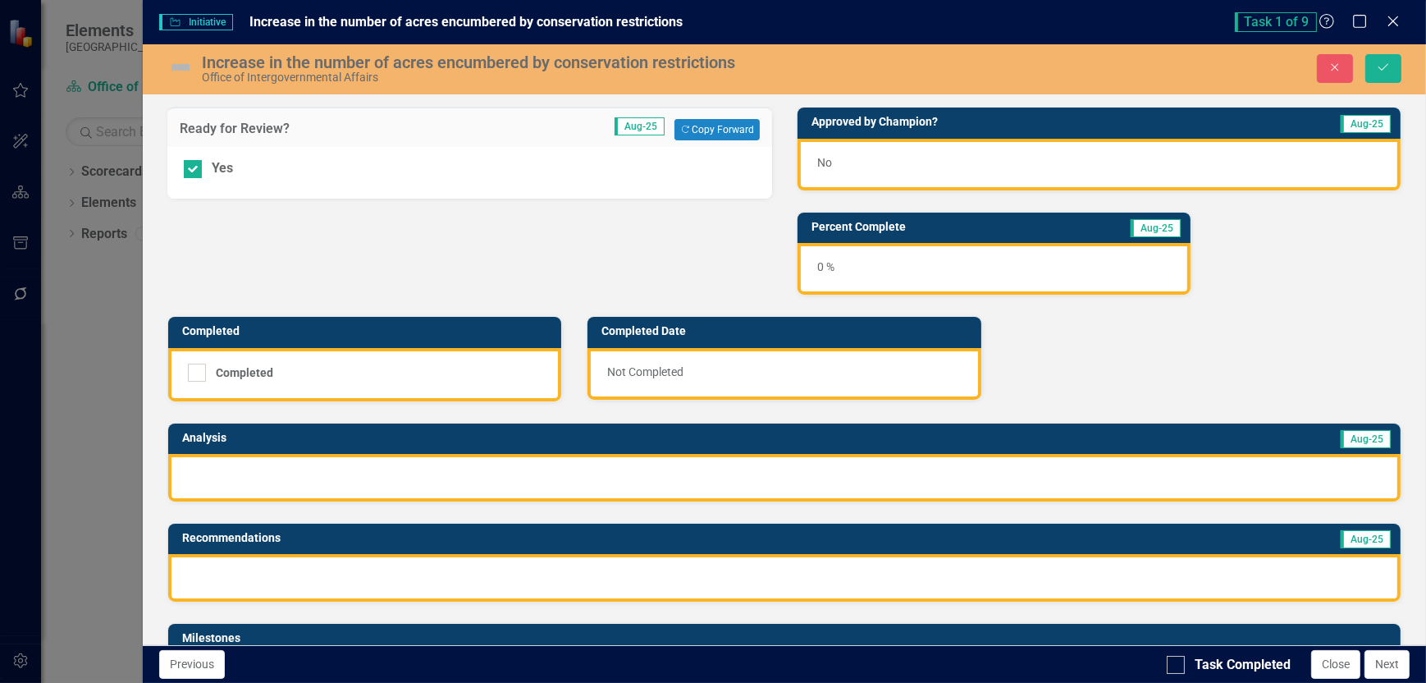
click at [825, 163] on span "No" at bounding box center [824, 162] width 15 height 13
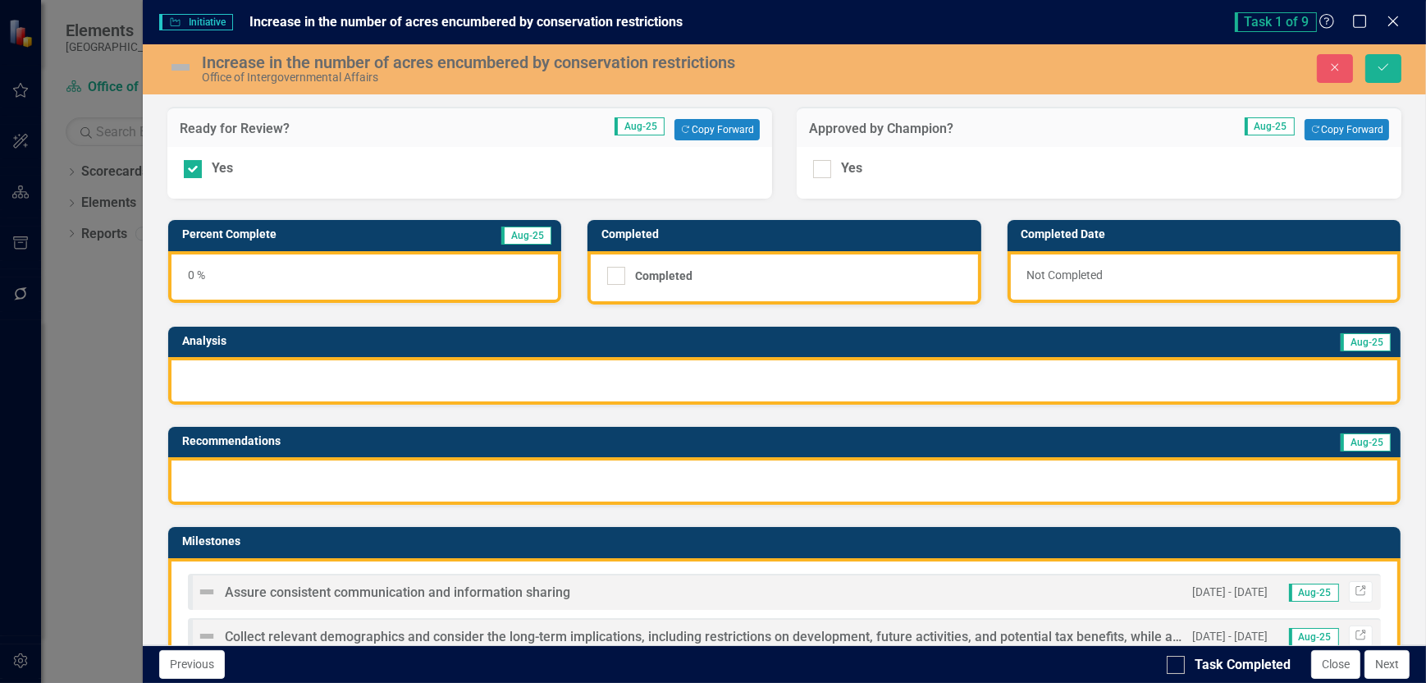
click at [825, 163] on div "Yes" at bounding box center [1099, 168] width 572 height 19
click at [824, 163] on input "Yes" at bounding box center [818, 165] width 11 height 11
click at [1022, 169] on div "Yes" at bounding box center [1099, 168] width 572 height 19
click at [824, 169] on input "Yes" at bounding box center [818, 165] width 11 height 11
checkbox input "false"
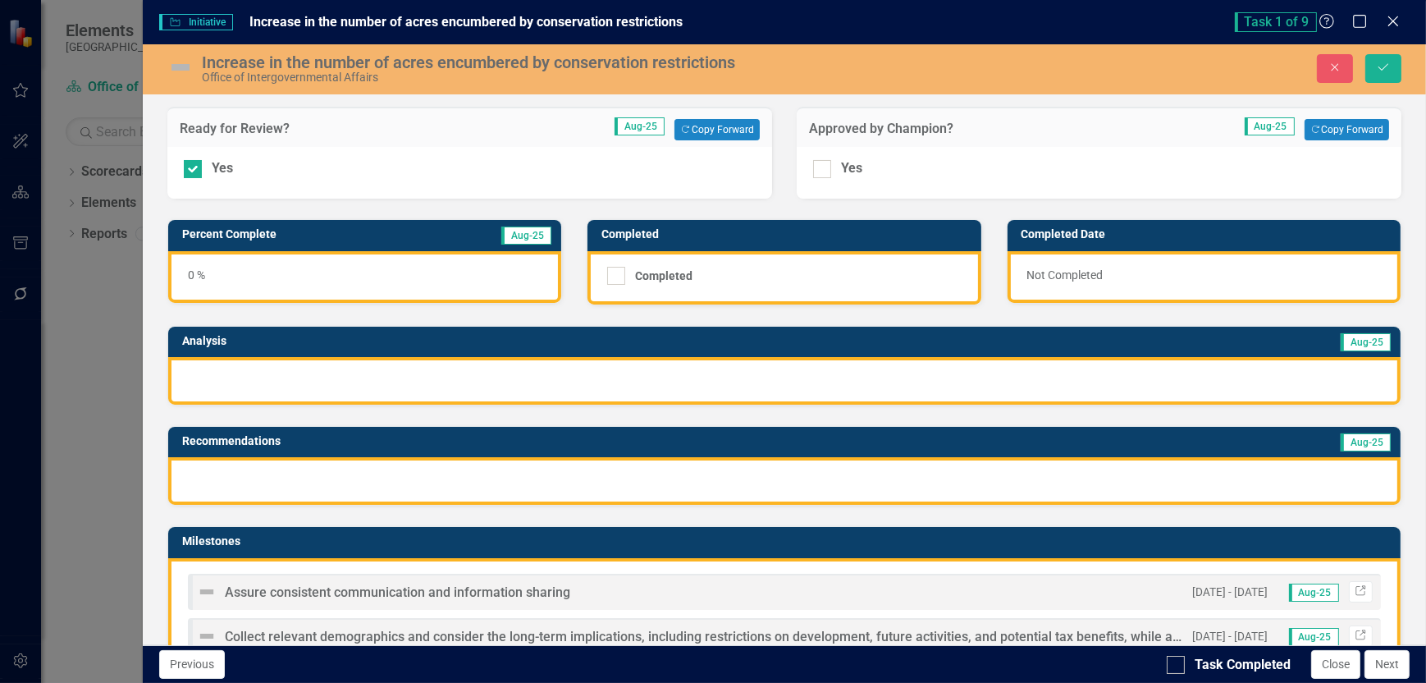
click at [273, 277] on div "0 %" at bounding box center [364, 277] width 393 height 52
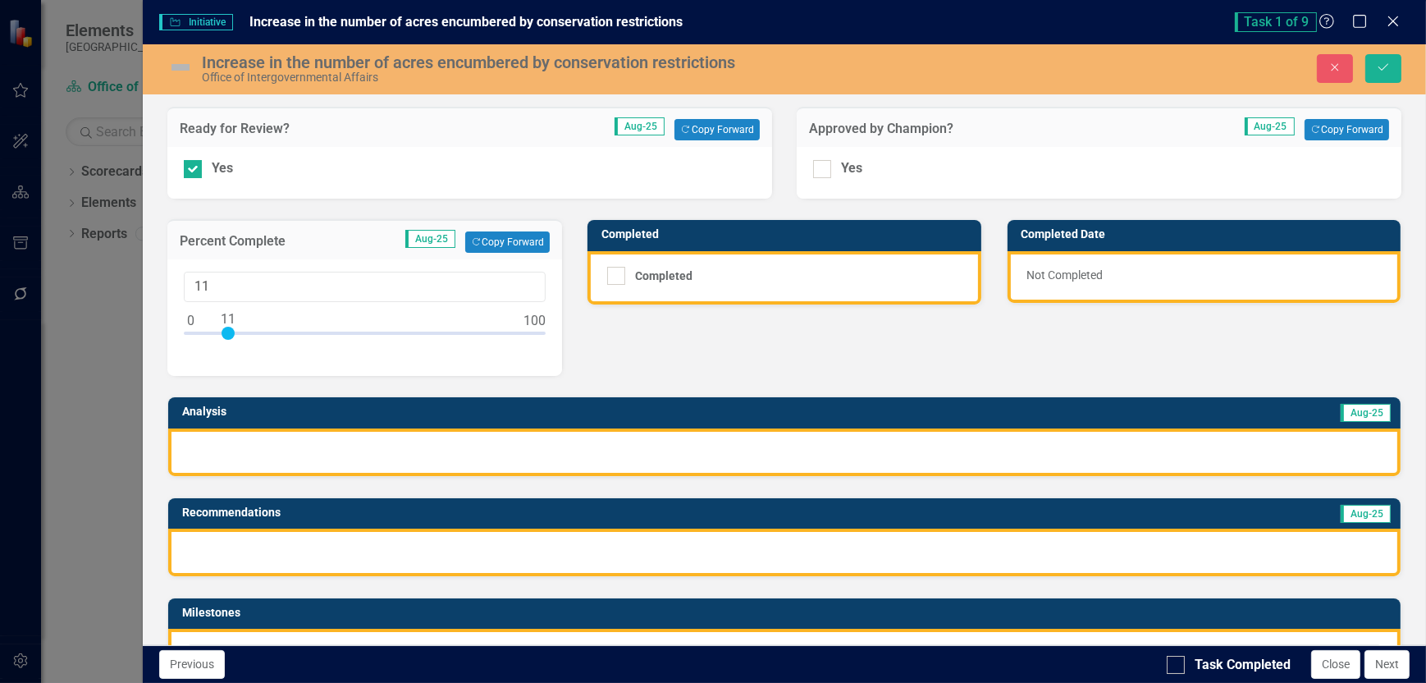
type input "10"
drag, startPoint x: 193, startPoint y: 332, endPoint x: 227, endPoint y: 339, distance: 34.3
click at [227, 339] on div at bounding box center [365, 337] width 362 height 21
click at [712, 314] on div "Ready for Review? Aug-25 Copy Forward Copy Forward Yes Approved by Champion? Au…" at bounding box center [784, 679] width 1259 height 1187
click at [1073, 275] on div "Not Completed" at bounding box center [1204, 277] width 393 height 52
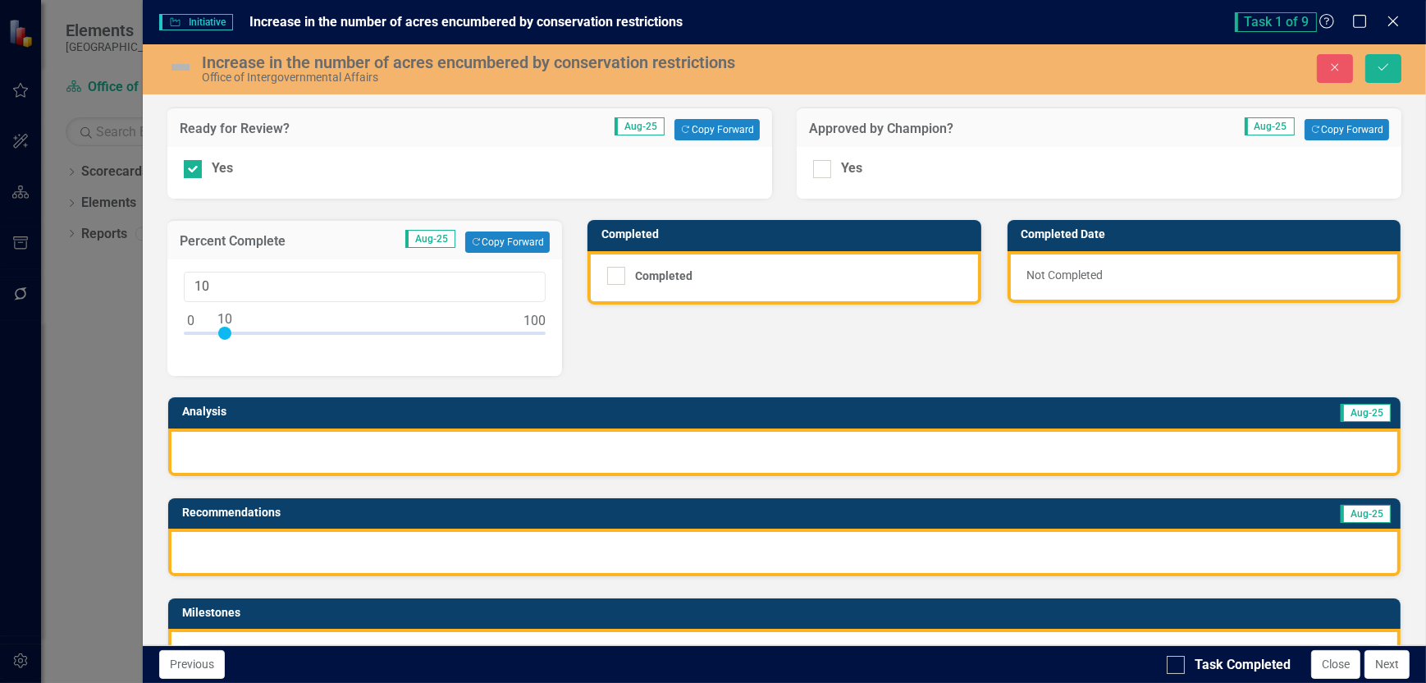
click at [926, 329] on div "Ready for Review? Aug-25 Copy Forward Copy Forward Yes Approved by Champion? Au…" at bounding box center [784, 679] width 1259 height 1187
click at [274, 441] on div at bounding box center [784, 452] width 1233 height 48
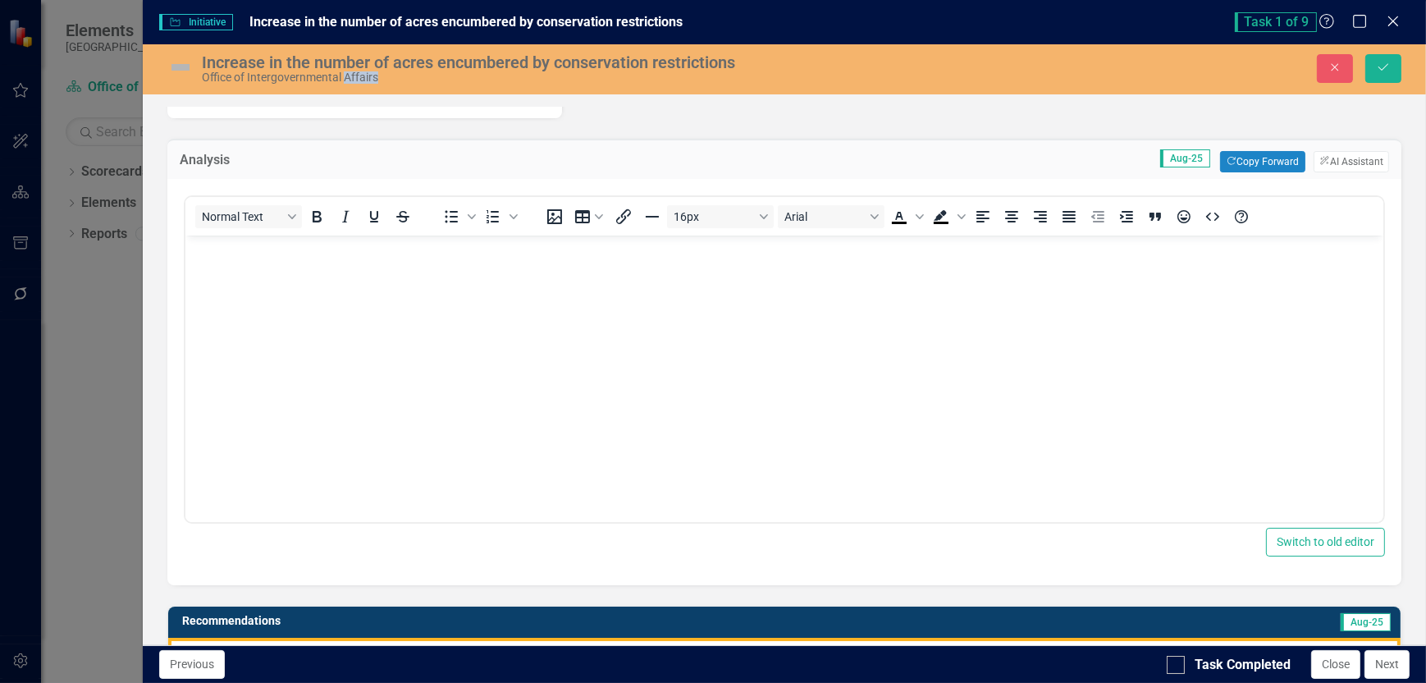
scroll to position [164, 0]
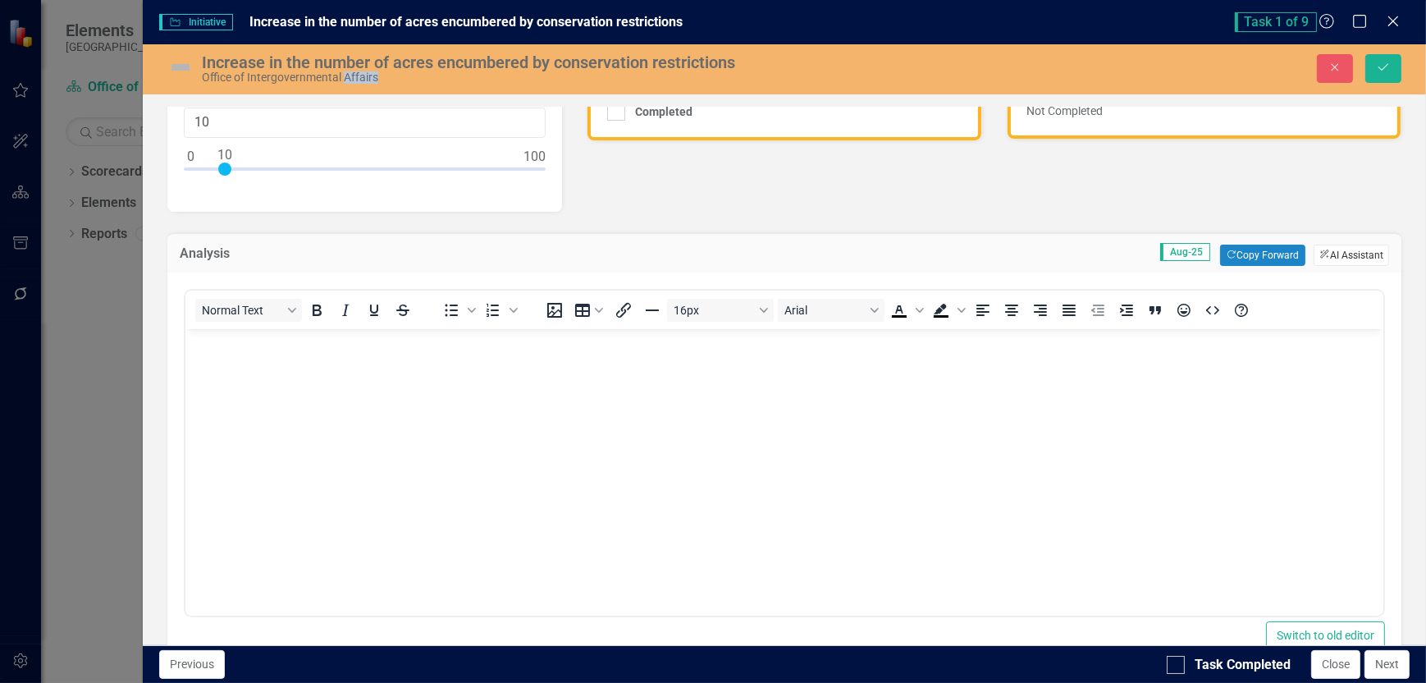
click at [1349, 254] on button "ClearPoint AI AI Assistant" at bounding box center [1352, 255] width 76 height 21
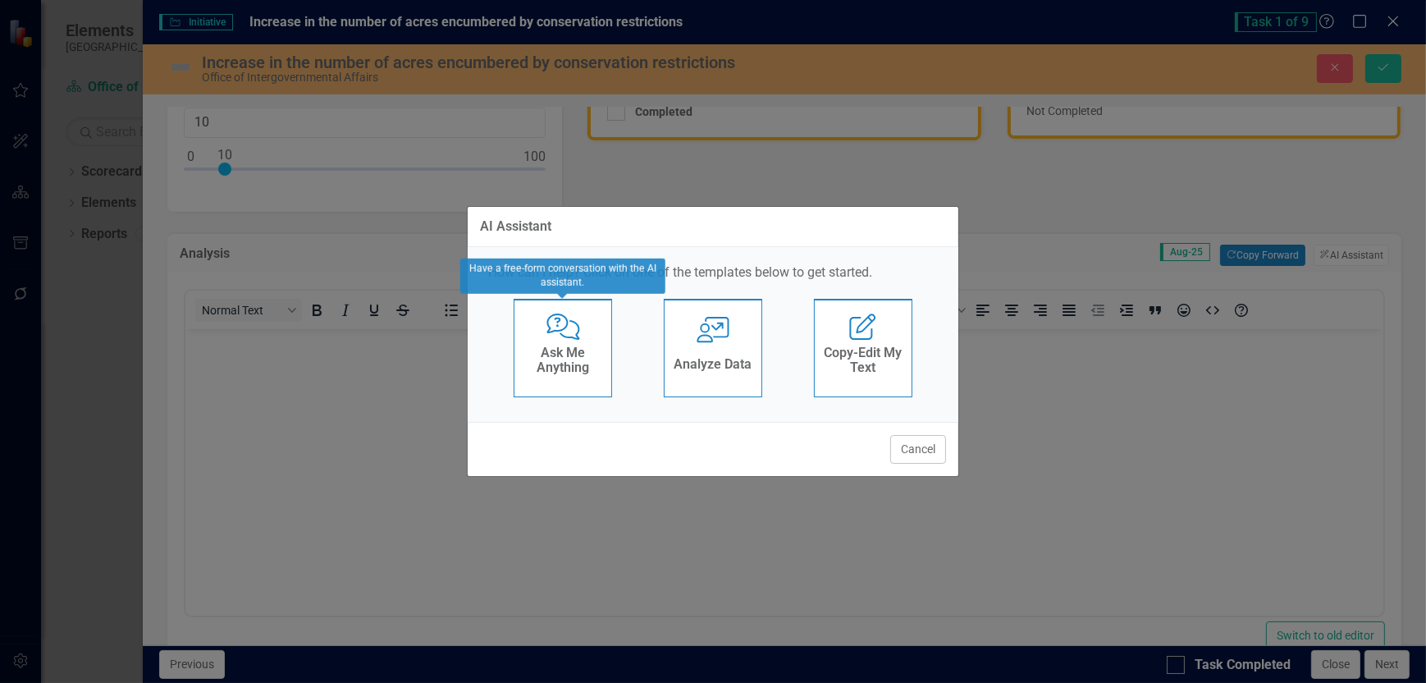
click at [555, 339] on icon "Comments with Question Mark" at bounding box center [564, 326] width 34 height 26
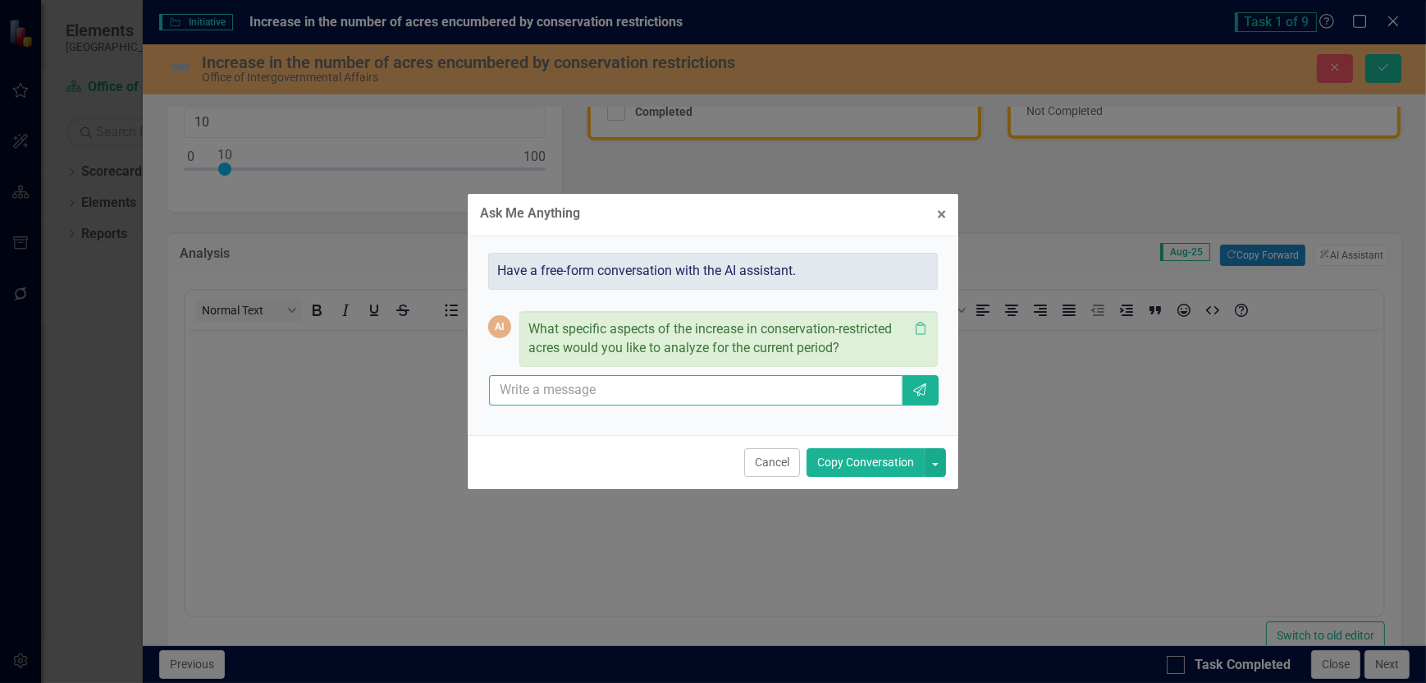
click at [611, 382] on input "text" at bounding box center [696, 390] width 414 height 30
type input "all"
click at [922, 388] on icon "Send" at bounding box center [920, 389] width 16 height 13
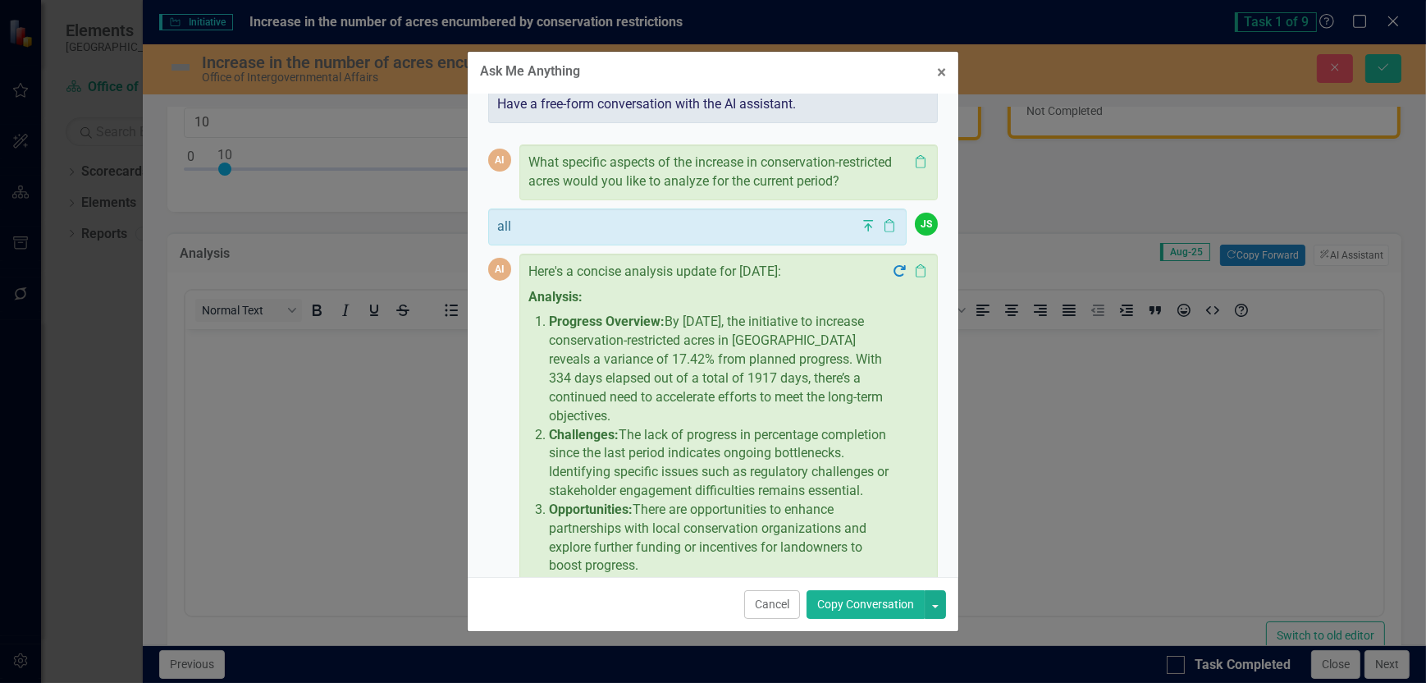
scroll to position [0, 0]
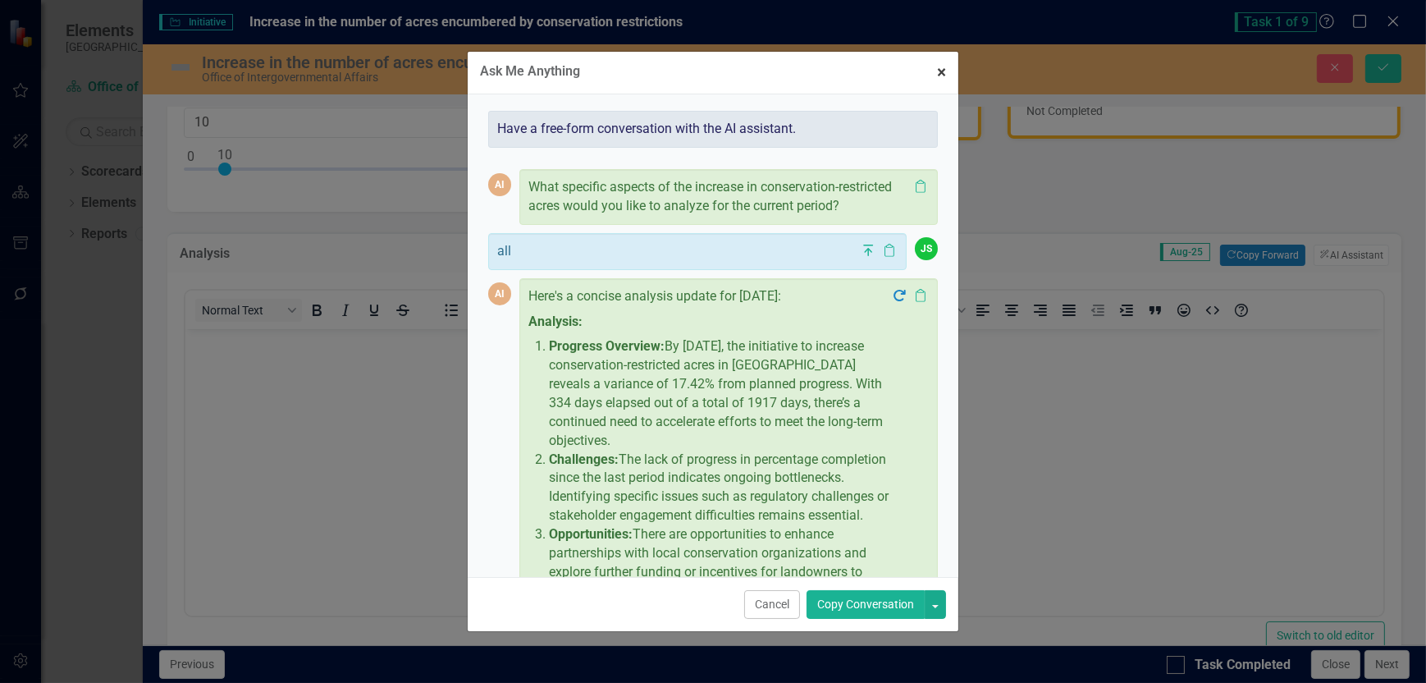
click at [944, 71] on span "×" at bounding box center [941, 72] width 9 height 20
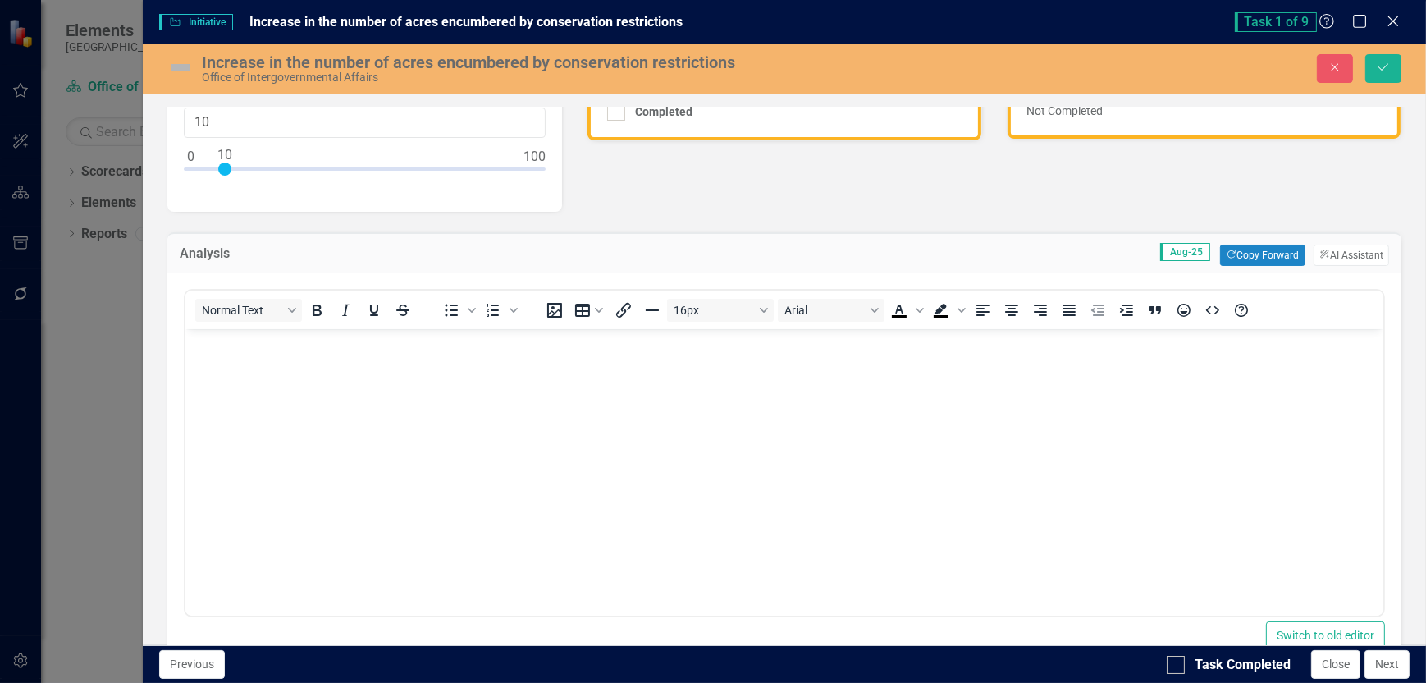
click at [210, 356] on body "Rich Text Area. Press ALT-0 for help." at bounding box center [784, 452] width 1198 height 246
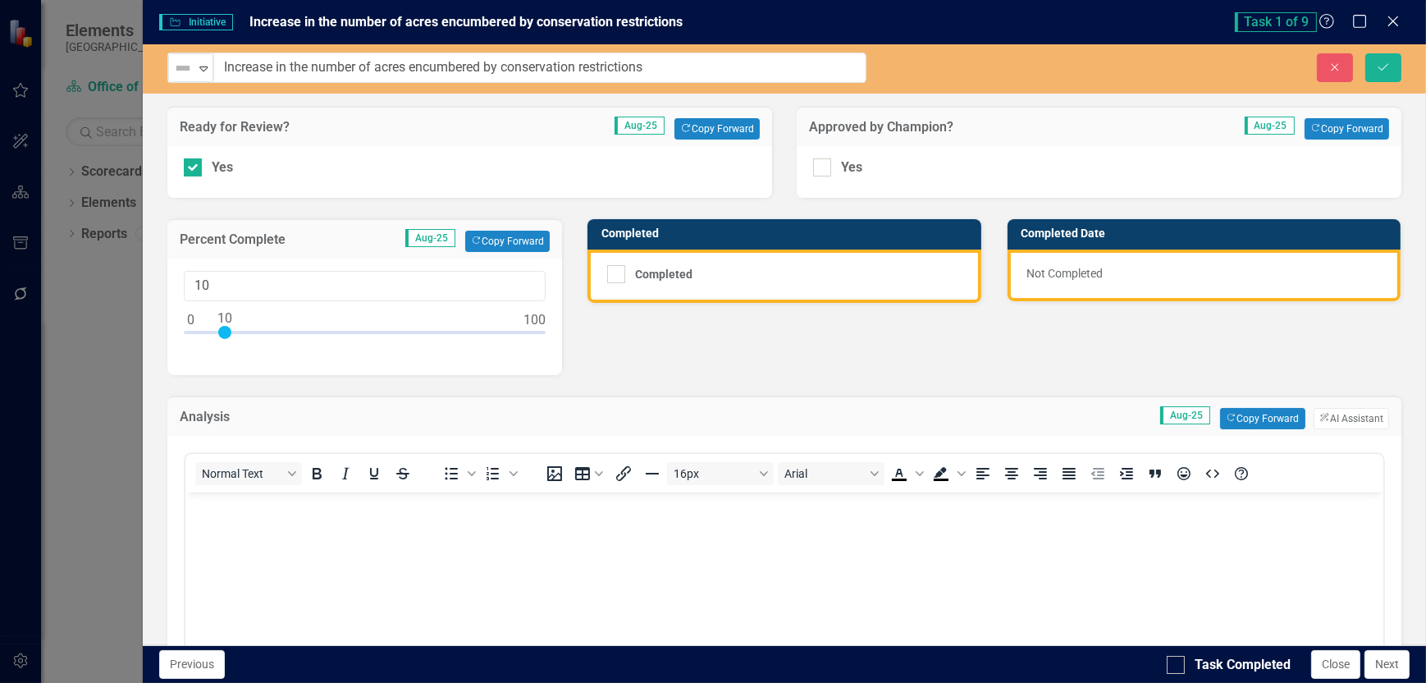
drag, startPoint x: 739, startPoint y: 62, endPoint x: 268, endPoint y: 57, distance: 471.1
drag, startPoint x: 285, startPoint y: 66, endPoint x: 716, endPoint y: 53, distance: 431.9
click at [716, 53] on input "Increase in the number of acres encumbered by conservation restrictions" at bounding box center [540, 68] width 652 height 30
drag, startPoint x: 655, startPoint y: 71, endPoint x: 225, endPoint y: 63, distance: 430.1
click at [225, 63] on input "Increase in the number of acres encumbered by conservation restrictions" at bounding box center [540, 68] width 652 height 30
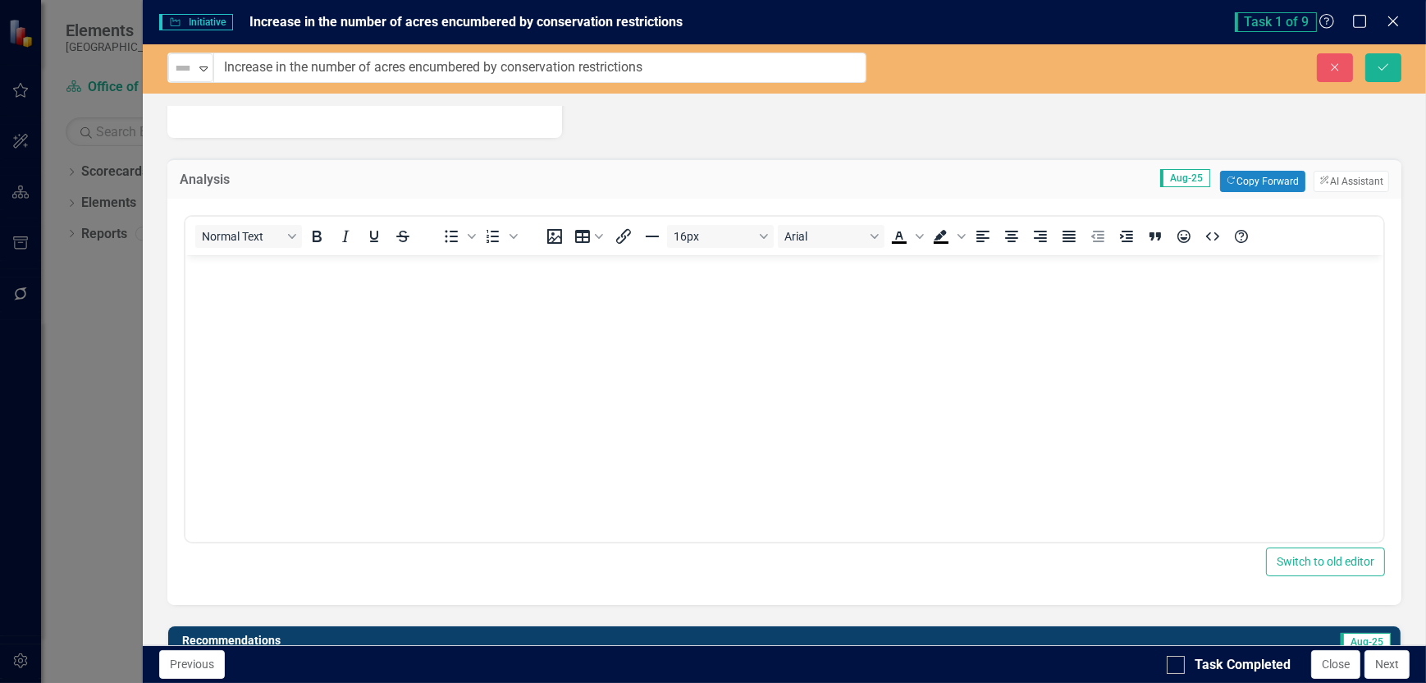
scroll to position [164, 0]
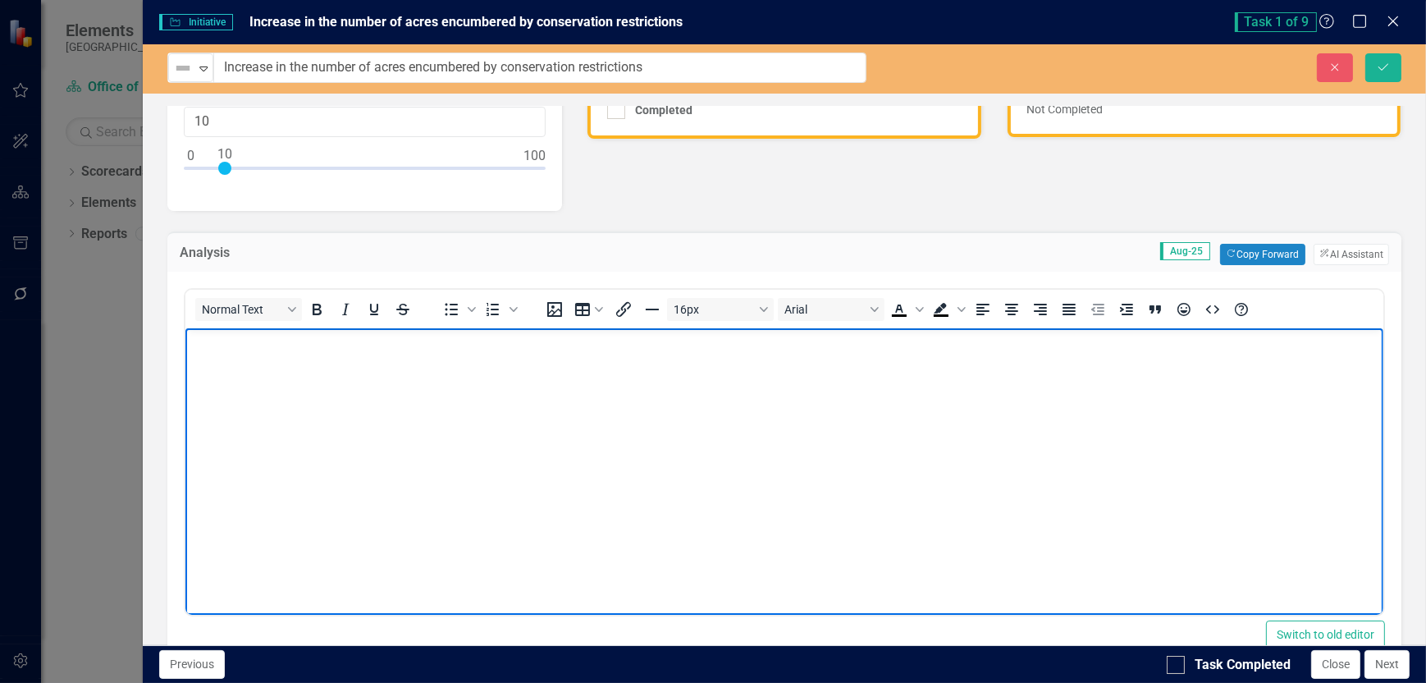
click at [228, 364] on body "Rich Text Area. Press ALT-0 for help." at bounding box center [784, 450] width 1198 height 246
click at [408, 343] on p "This task is being pursued by multiple approaches" at bounding box center [784, 342] width 1190 height 20
click at [755, 451] on body "This task is being pursued by multiple continous approaches" at bounding box center [784, 450] width 1198 height 246
click at [558, 349] on p "This task is being pursued by multiple continuous approaches" at bounding box center [784, 342] width 1190 height 20
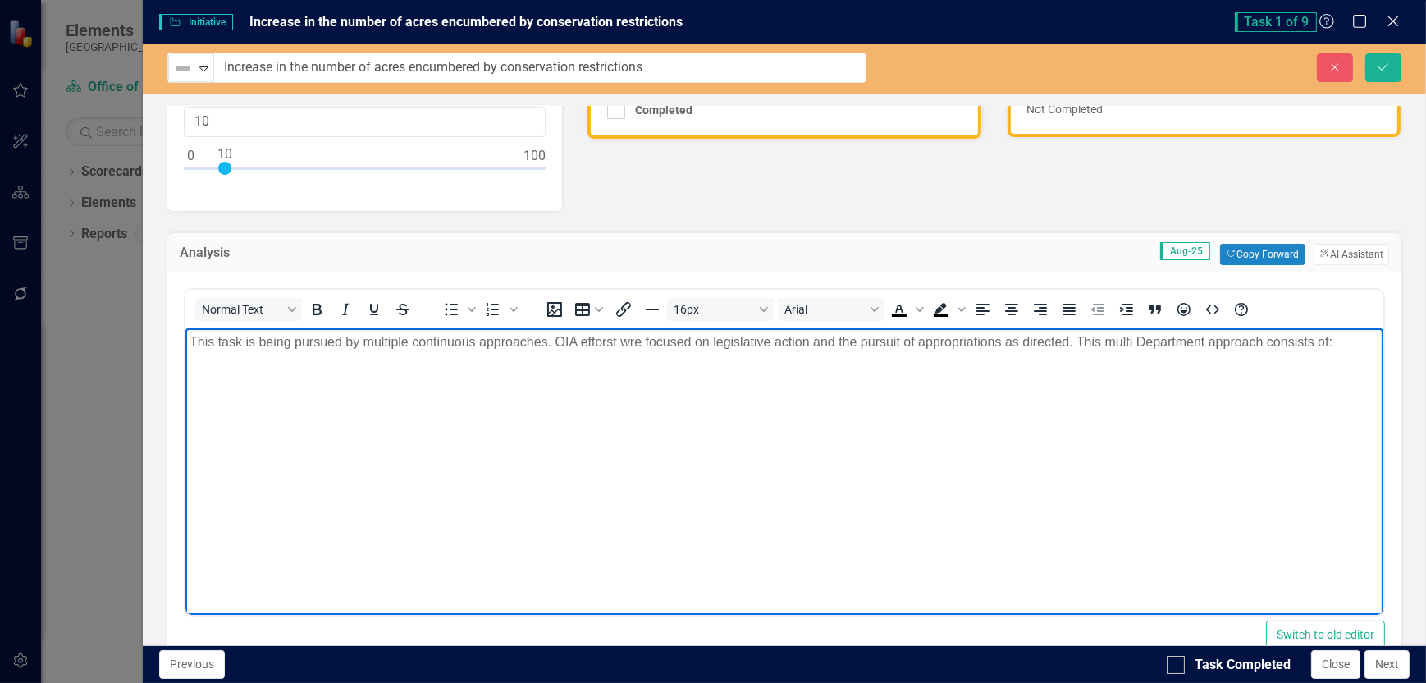
click at [215, 378] on body "This task is being pursued by multiple continuous approaches. OIA efforst wre f…" at bounding box center [784, 450] width 1198 height 246
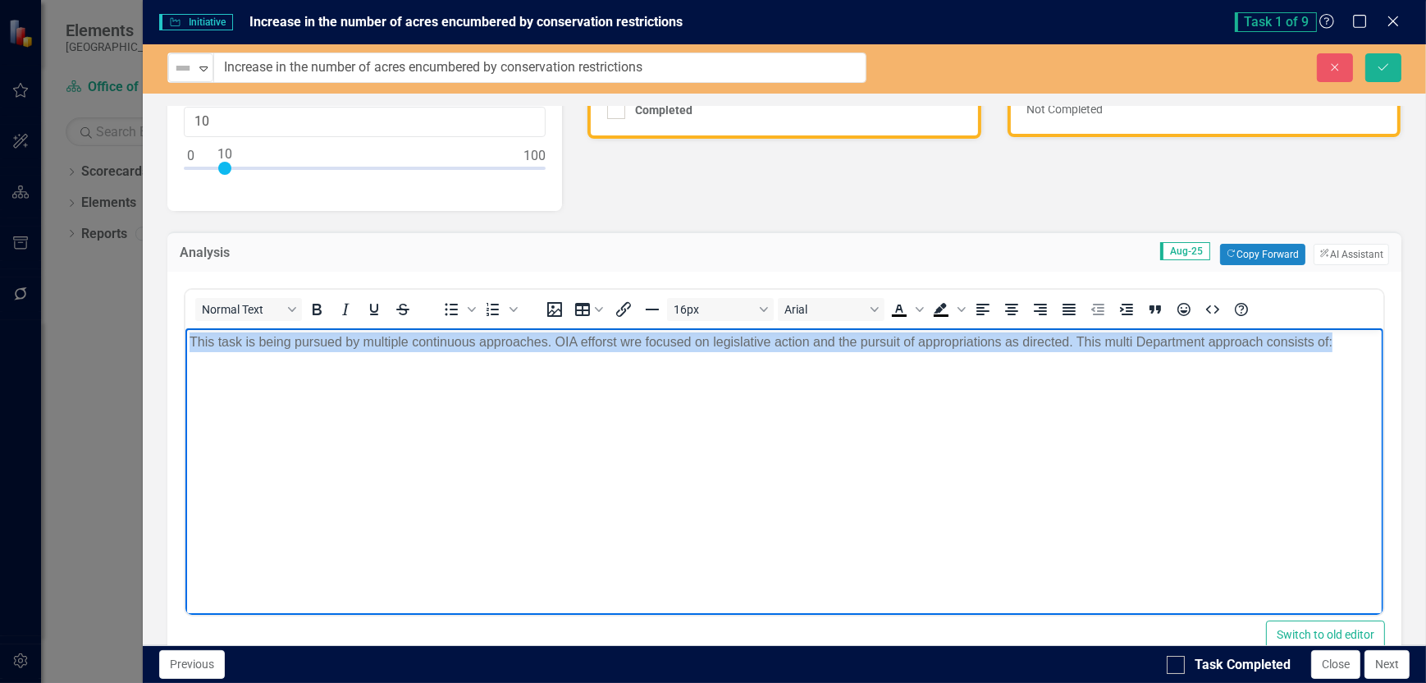
click at [215, 378] on body "This task is being pursued by multiple continuous approaches. OIA efforst wre f…" at bounding box center [784, 450] width 1198 height 246
click at [1347, 355] on body "This task is being pursued by multiple continuous approaches. OIA efforst wre f…" at bounding box center [784, 450] width 1198 height 246
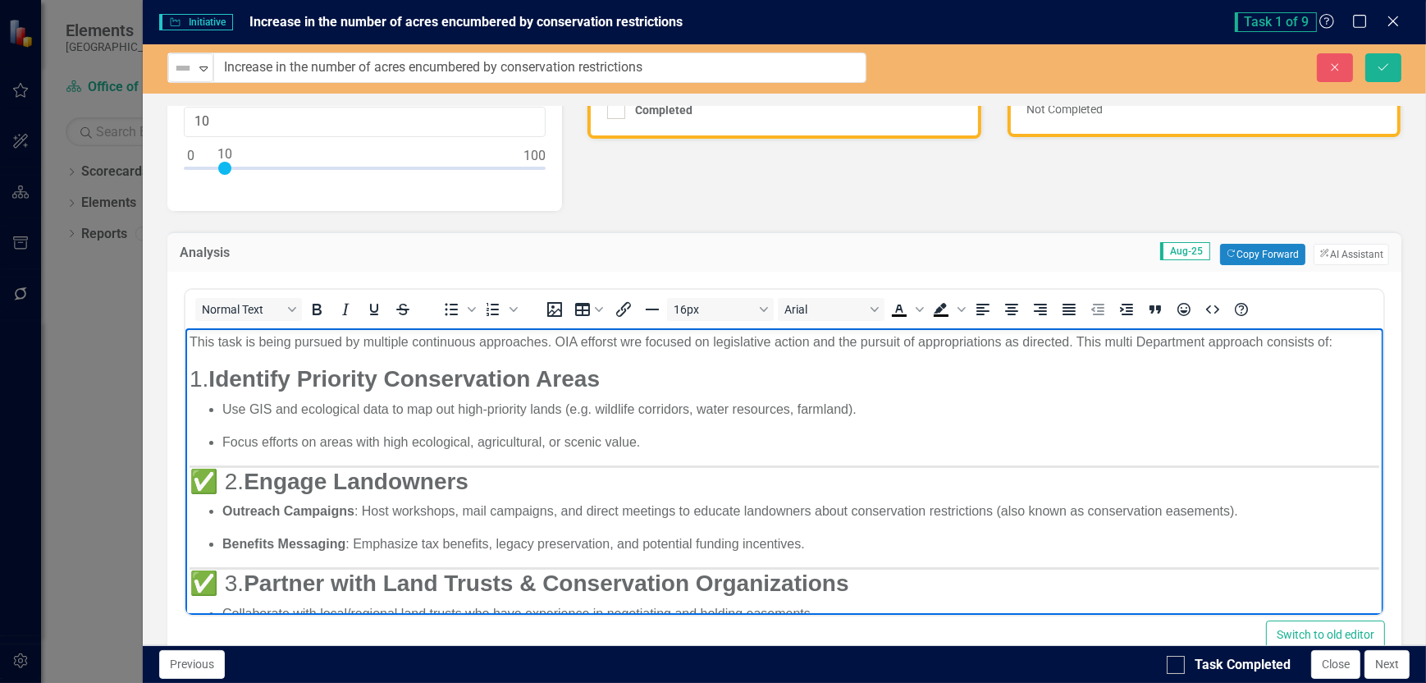
scroll to position [410, 0]
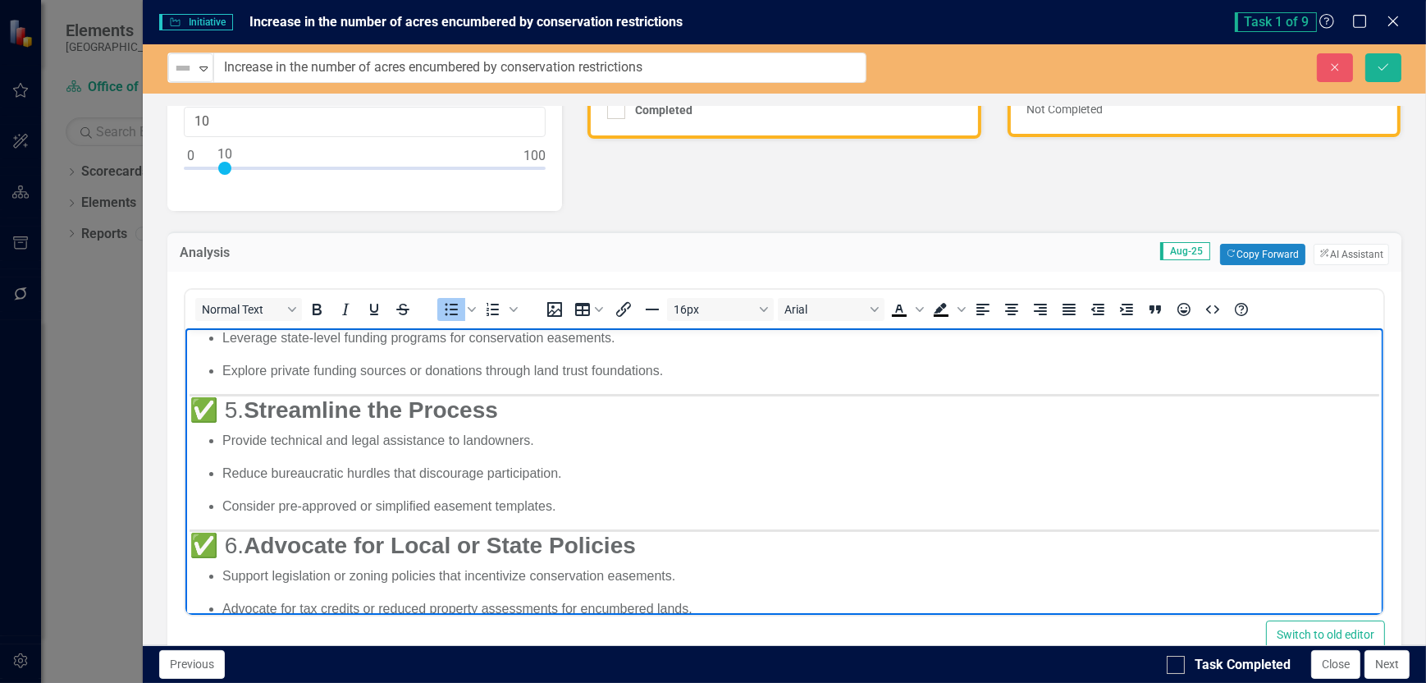
click at [682, 396] on h3 "✅ 5. Streamline the Process" at bounding box center [784, 410] width 1190 height 28
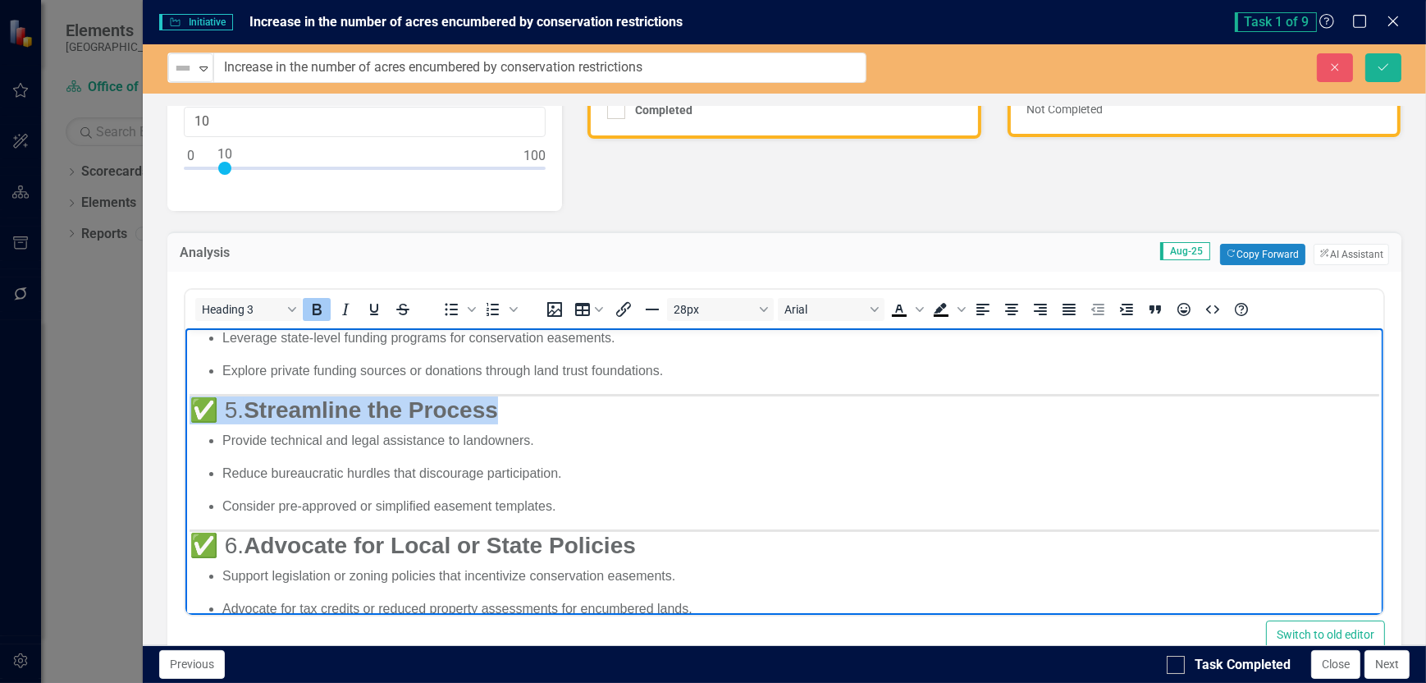
click at [682, 396] on h3 "✅ 5. Streamline the Process" at bounding box center [784, 410] width 1190 height 28
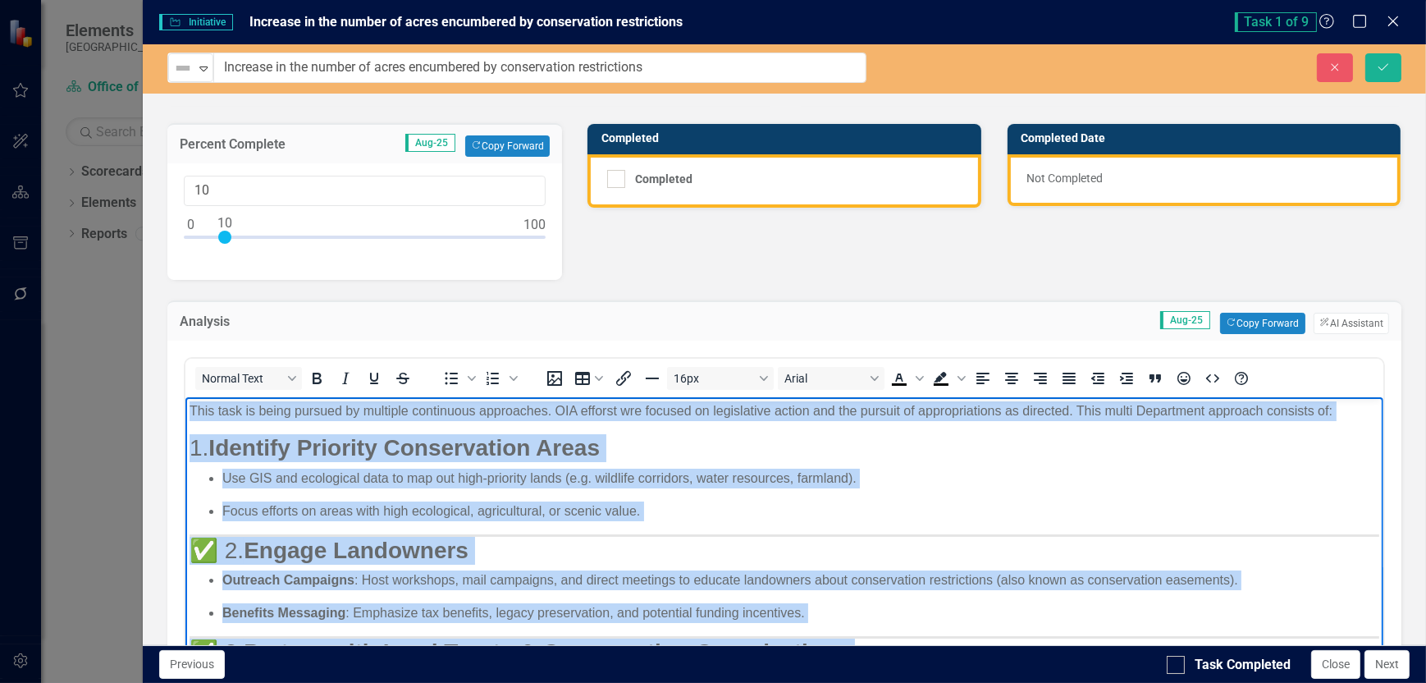
scroll to position [75, 0]
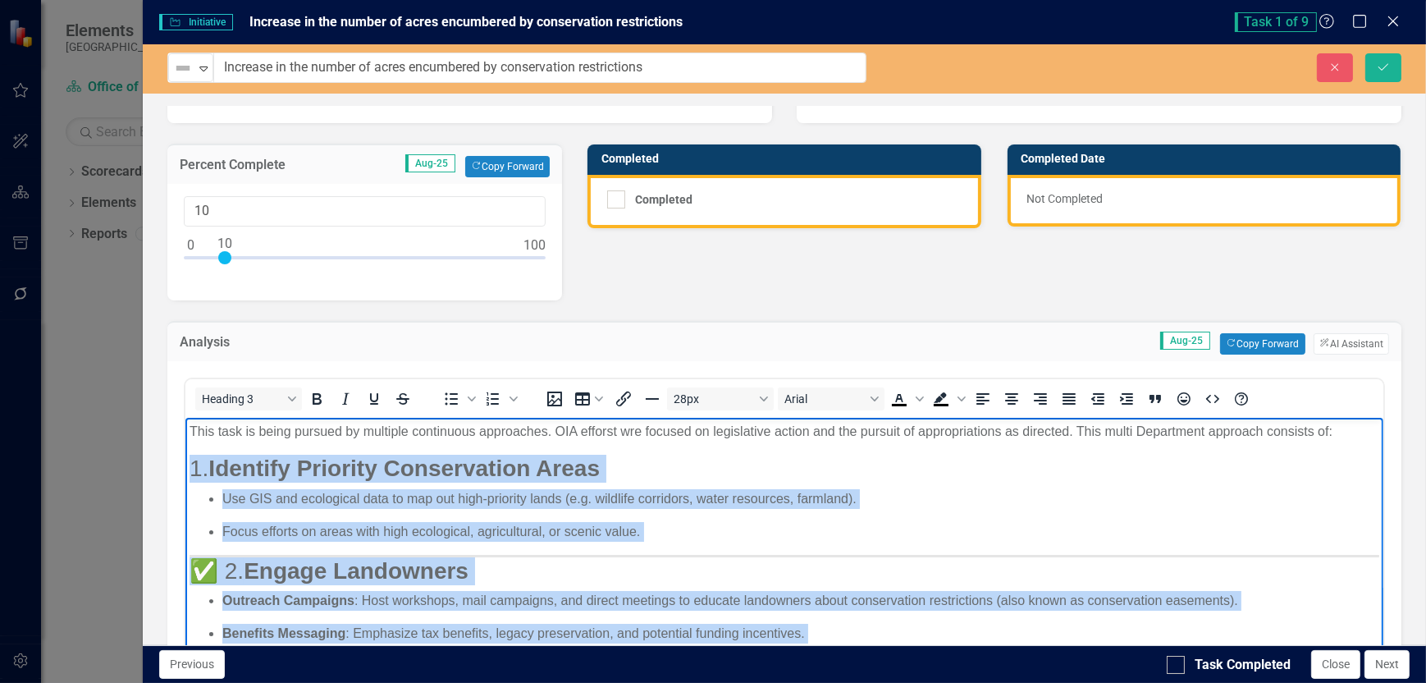
drag, startPoint x: 716, startPoint y: 679, endPoint x: 193, endPoint y: 468, distance: 563.7
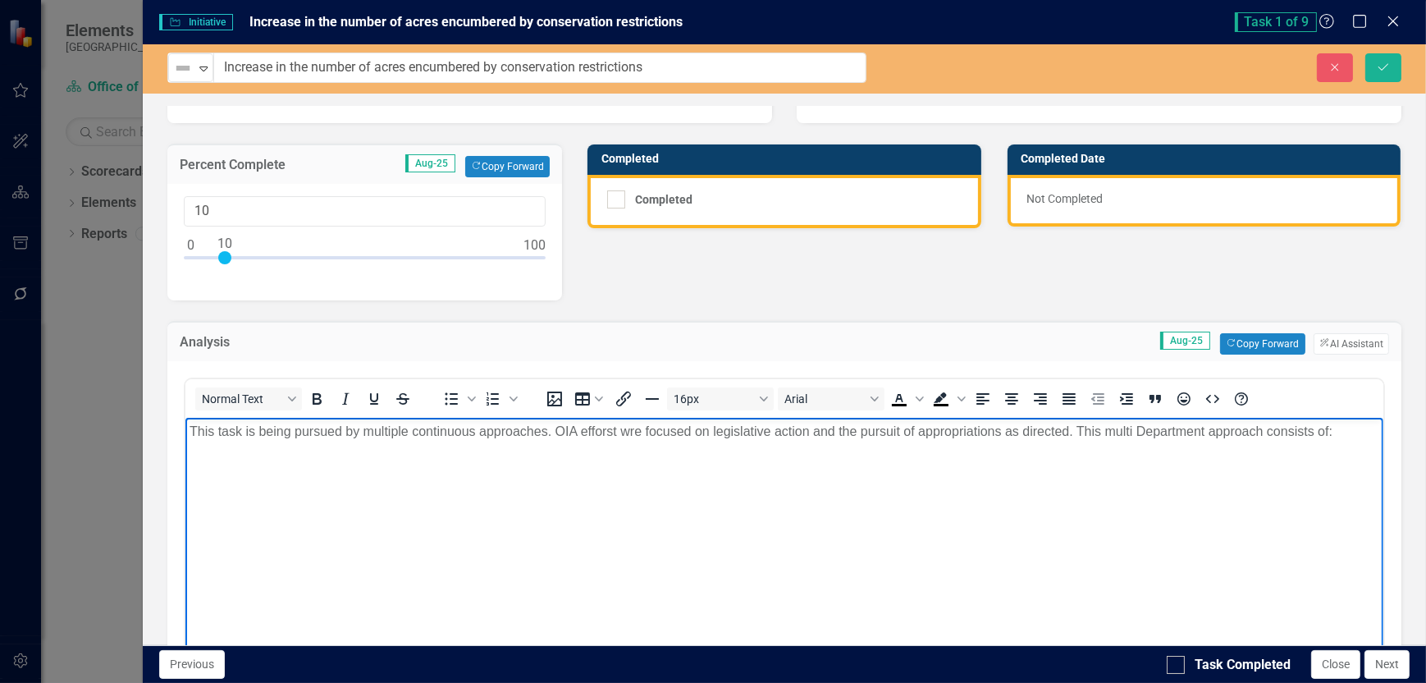
drag, startPoint x: 204, startPoint y: 466, endPoint x: 284, endPoint y: 540, distance: 109.2
click at [284, 540] on body "This task is being pursued by multiple continuous approaches. OIA efforst wre f…" at bounding box center [784, 540] width 1198 height 246
drag, startPoint x: 308, startPoint y: 555, endPoint x: 256, endPoint y: 504, distance: 72.5
click at [306, 548] on body "This task is being pursued by multiple continuous approaches. OIA efforst wre f…" at bounding box center [784, 540] width 1198 height 246
drag, startPoint x: 632, startPoint y: 434, endPoint x: 842, endPoint y: 537, distance: 233.8
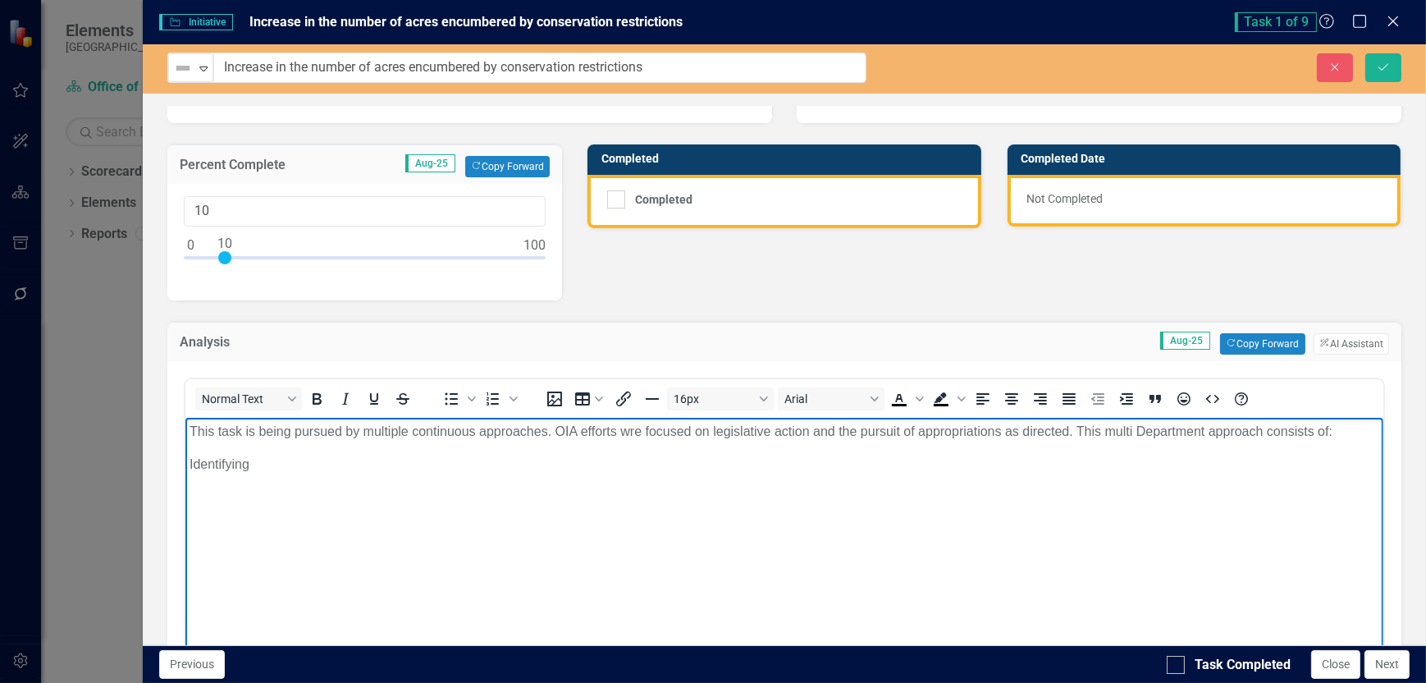
click at [844, 540] on body "This task is being pursued by multiple continuous approaches. OIA efforts wre f…" at bounding box center [784, 540] width 1198 height 246
click at [624, 430] on p "This task is being pursued by multiple continuous approaches. OIA efforts wre f…" at bounding box center [784, 431] width 1190 height 20
click at [276, 460] on p "Identifying" at bounding box center [784, 464] width 1190 height 20
click at [190, 457] on p "Identifying priority conservation land" at bounding box center [784, 464] width 1190 height 20
click at [451, 398] on icon "Bullet list" at bounding box center [452, 399] width 20 height 20
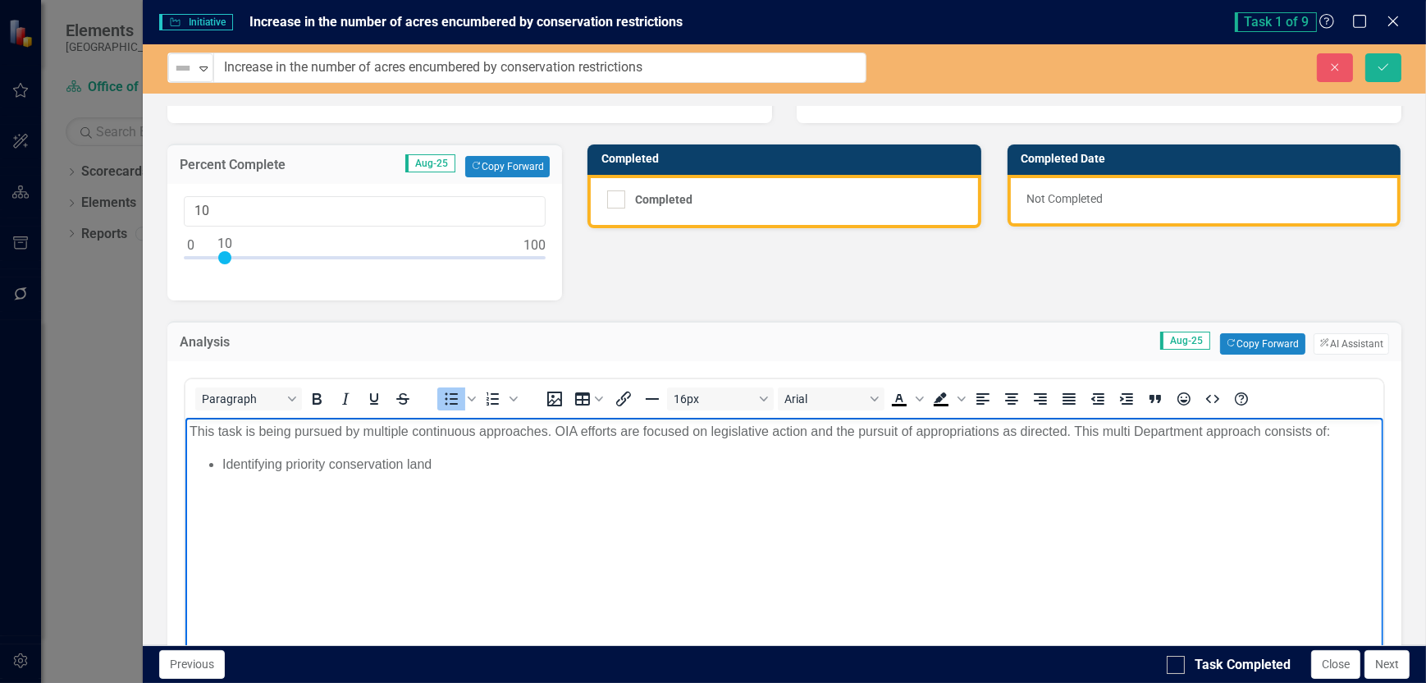
click at [459, 458] on li "Identifying priority conservation land" at bounding box center [800, 464] width 1157 height 20
click at [230, 505] on li "Rich Text Area. Press ALT-0 for help." at bounding box center [800, 503] width 1157 height 20
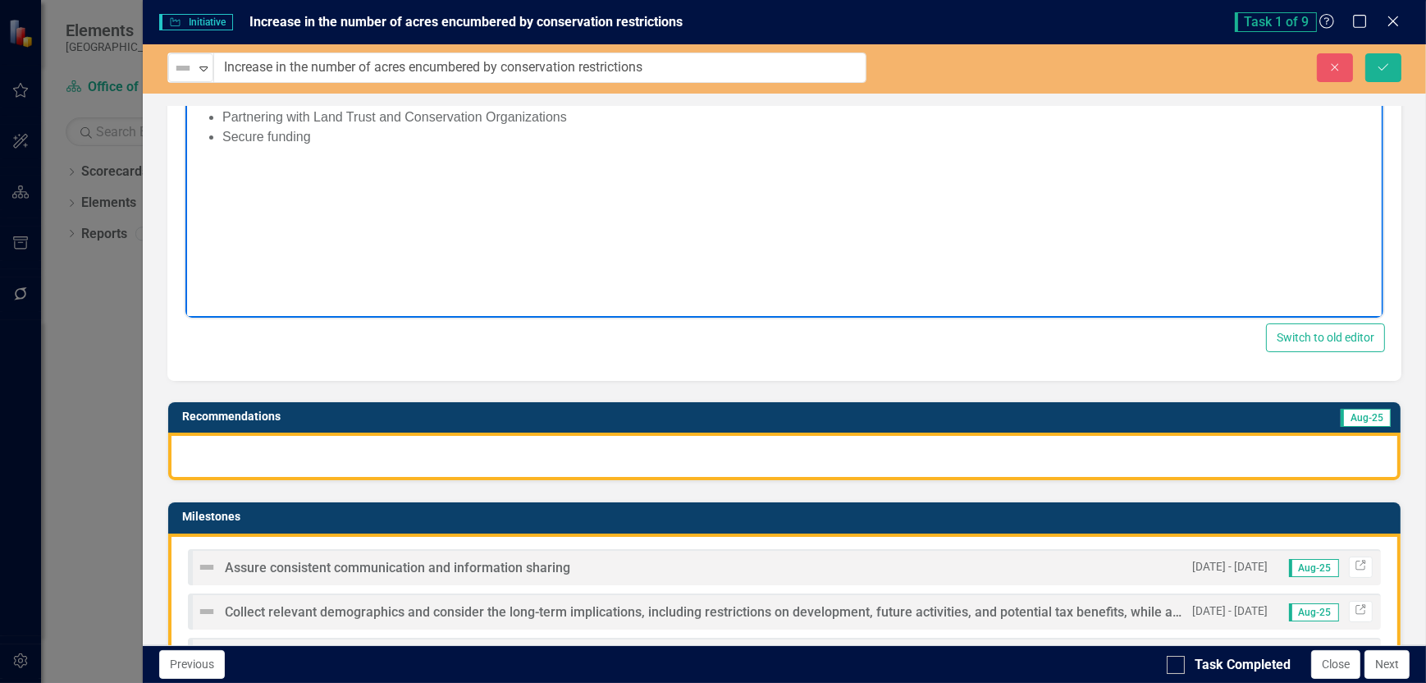
scroll to position [492, 0]
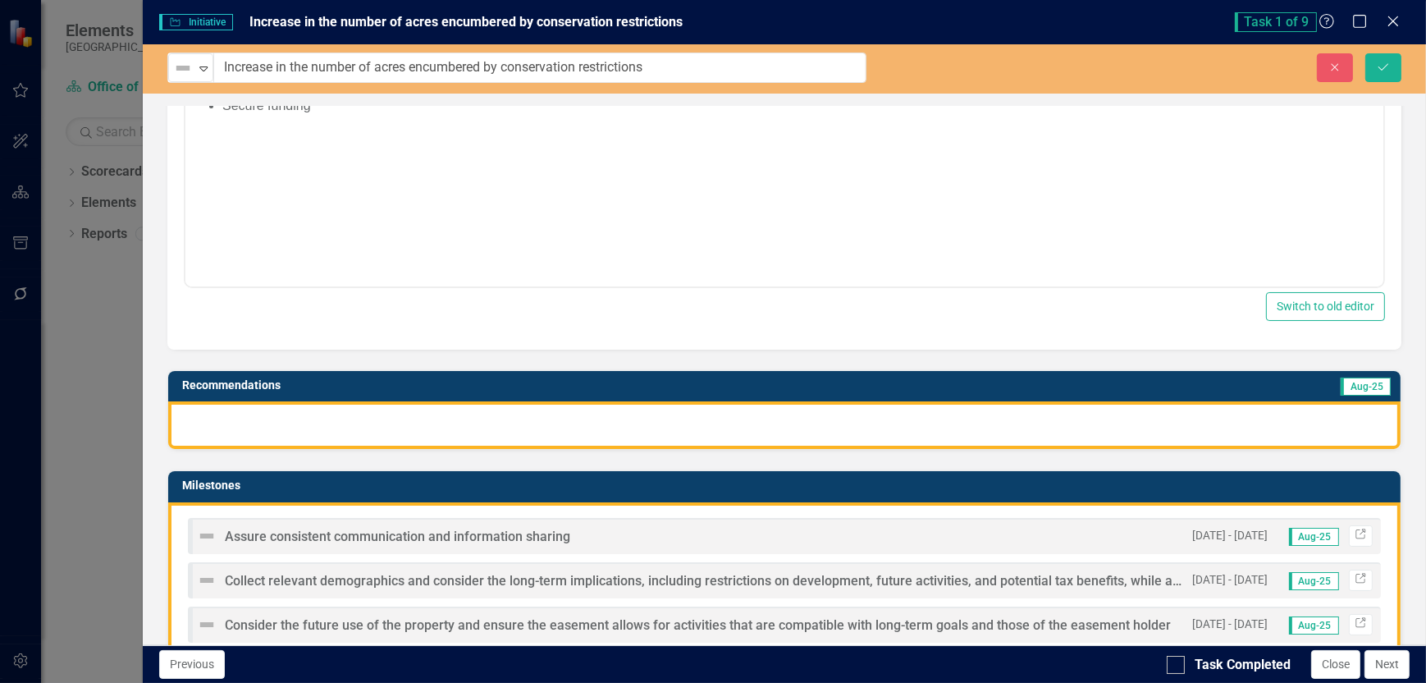
click at [223, 415] on div at bounding box center [784, 425] width 1233 height 48
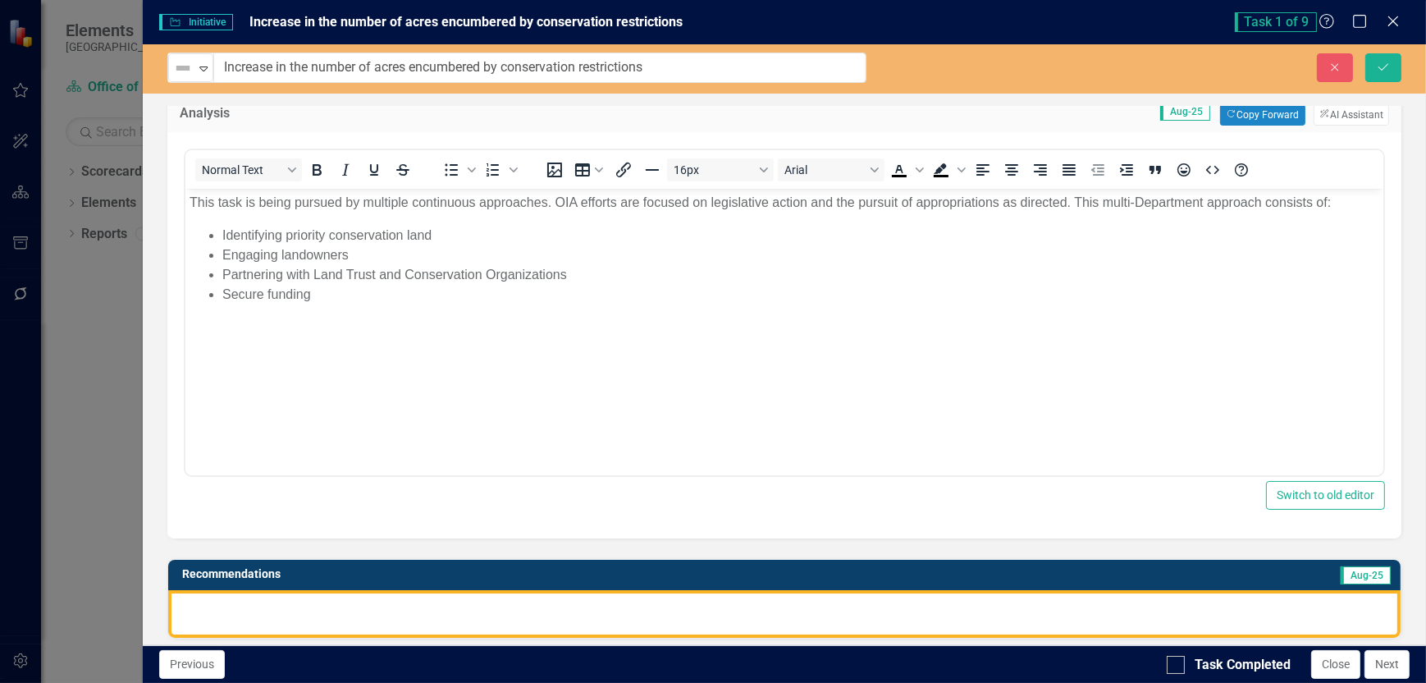
scroll to position [246, 0]
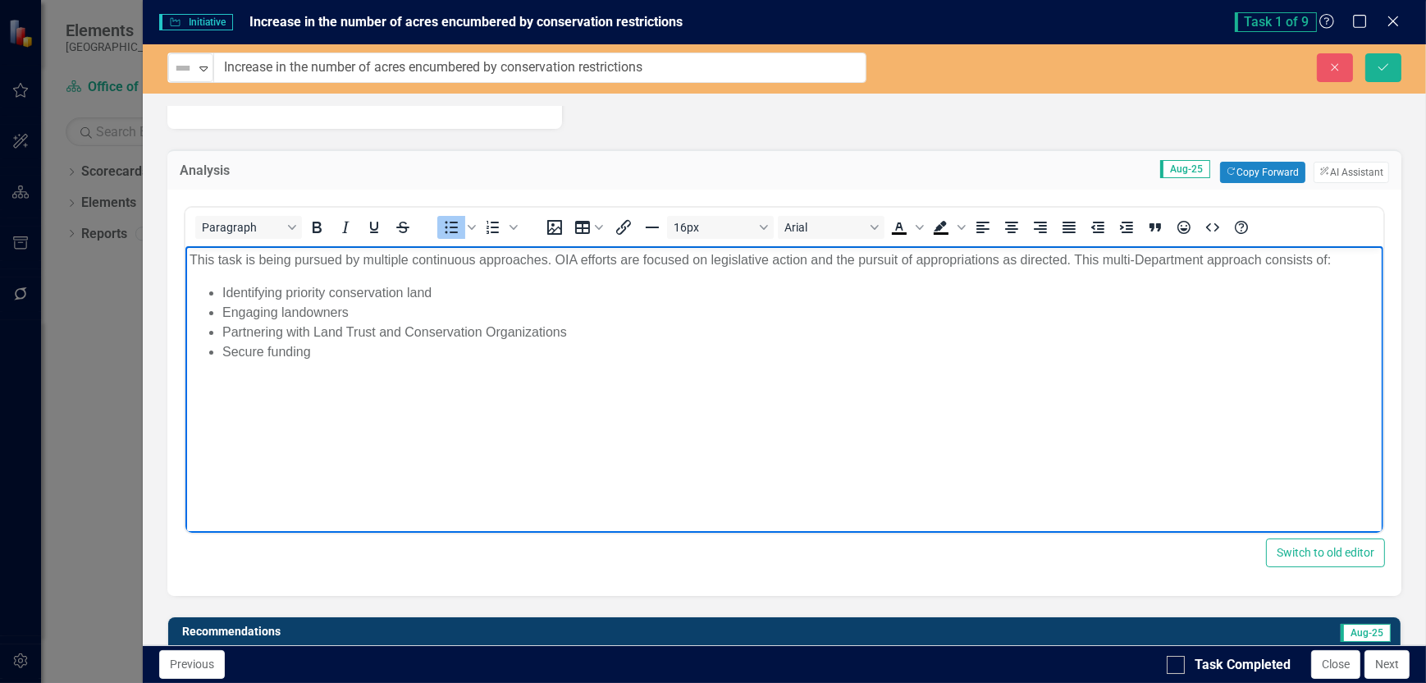
click at [326, 357] on li "Secure funding" at bounding box center [800, 351] width 1157 height 20
drag, startPoint x: 264, startPoint y: 387, endPoint x: 348, endPoint y: 634, distance: 261.6
click at [185, 390] on html "This task is being pursued by multiple continuous approaches. OIA efforts are f…" at bounding box center [784, 368] width 1198 height 246
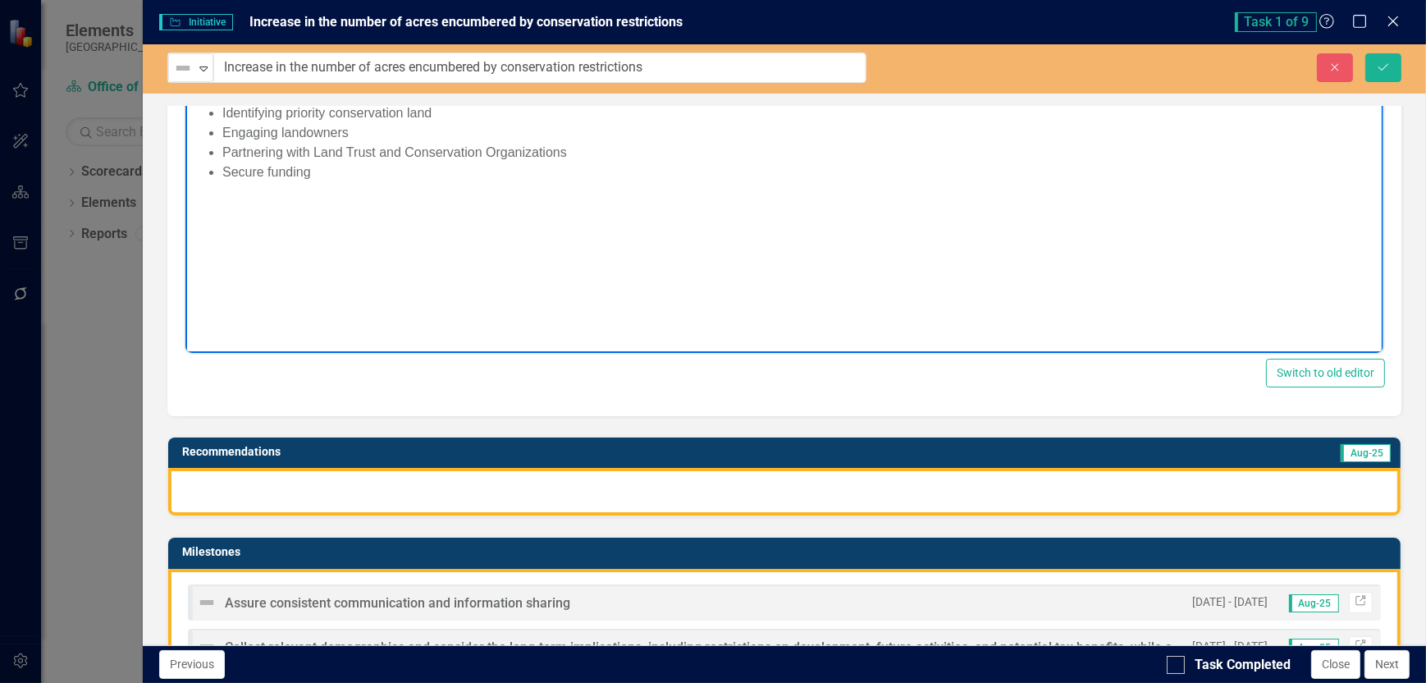
scroll to position [492, 0]
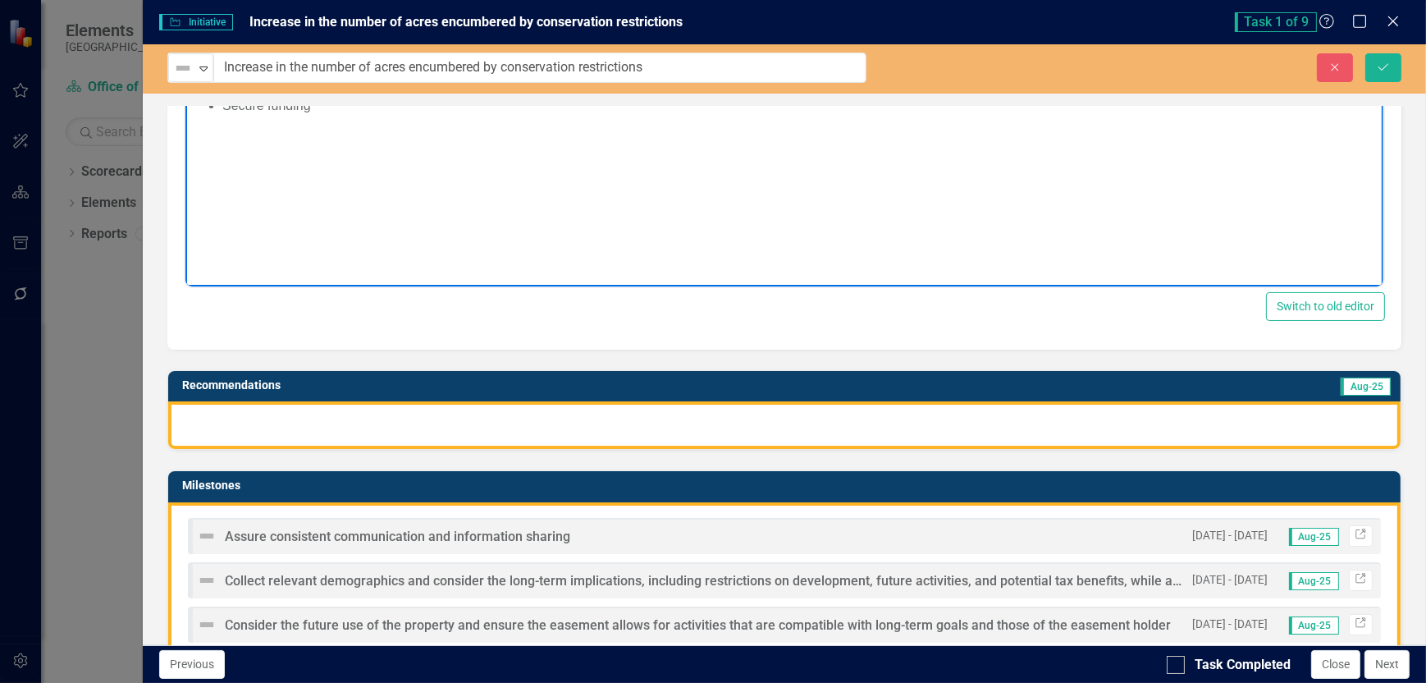
click at [235, 421] on div at bounding box center [784, 425] width 1233 height 48
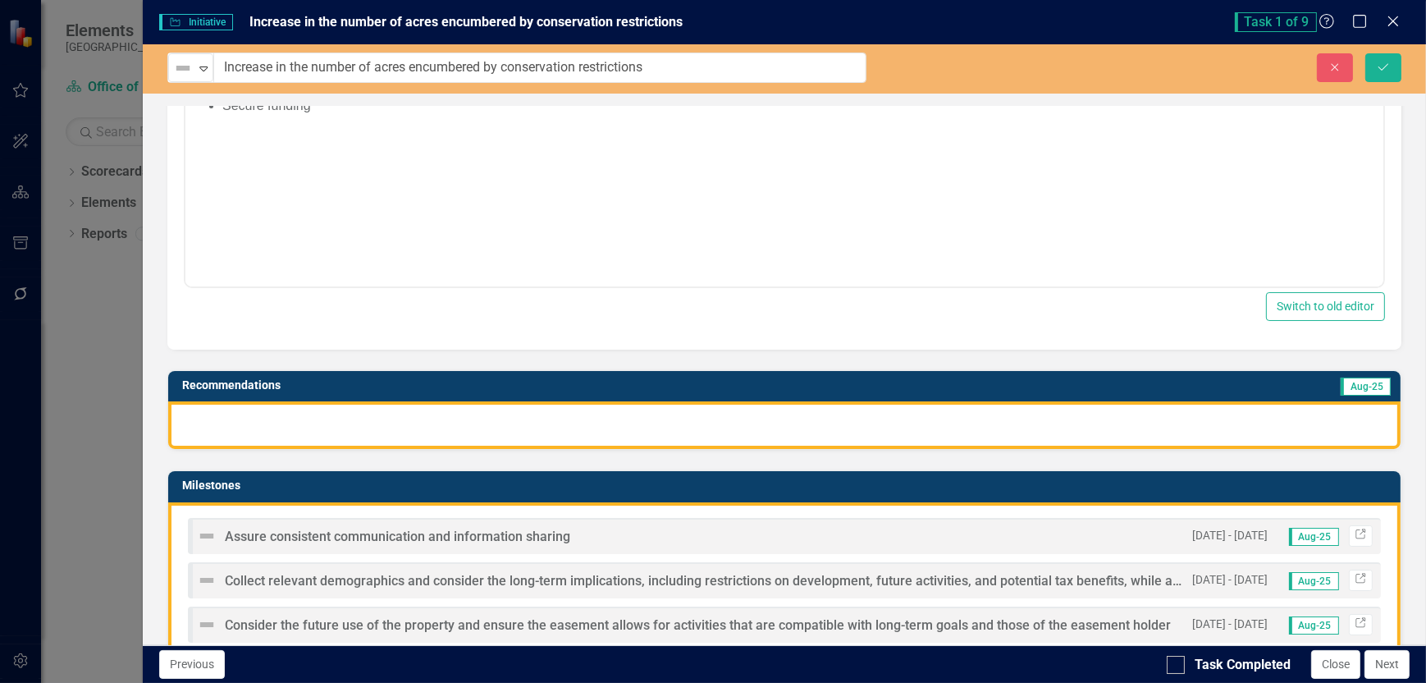
click at [227, 423] on div at bounding box center [784, 425] width 1233 height 48
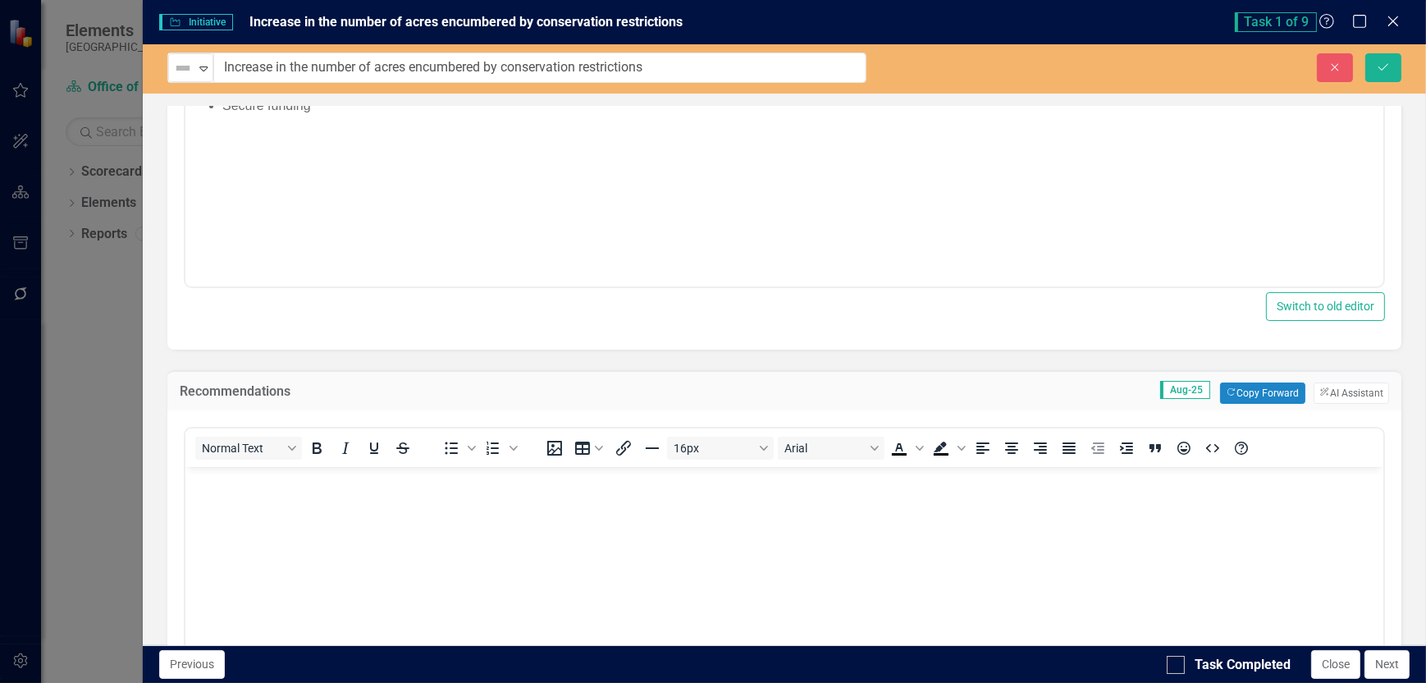
scroll to position [0, 0]
click at [243, 492] on body "Rich Text Area. Press ALT-0 for help." at bounding box center [784, 589] width 1198 height 246
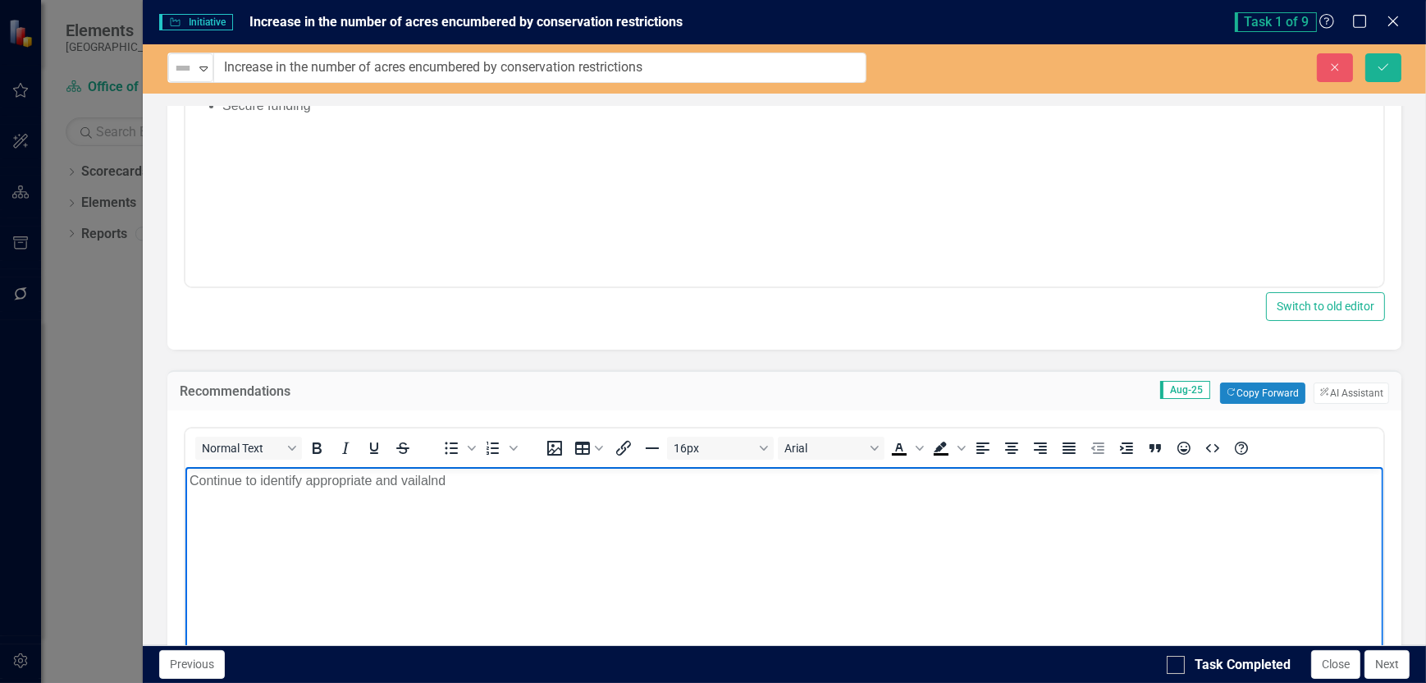
drag, startPoint x: 416, startPoint y: 478, endPoint x: 708, endPoint y: 533, distance: 297.1
click at [707, 533] on body "Continue to identify appropriate and vailalnd" at bounding box center [784, 589] width 1198 height 246
click at [426, 475] on p "Continue to identify appropriate and vailalnd" at bounding box center [784, 480] width 1190 height 20
click at [467, 483] on p "Continue to identify appropriate and avialable" at bounding box center [784, 480] width 1190 height 20
click at [468, 483] on p "Continue to identify appropriate and avialable" at bounding box center [784, 480] width 1190 height 20
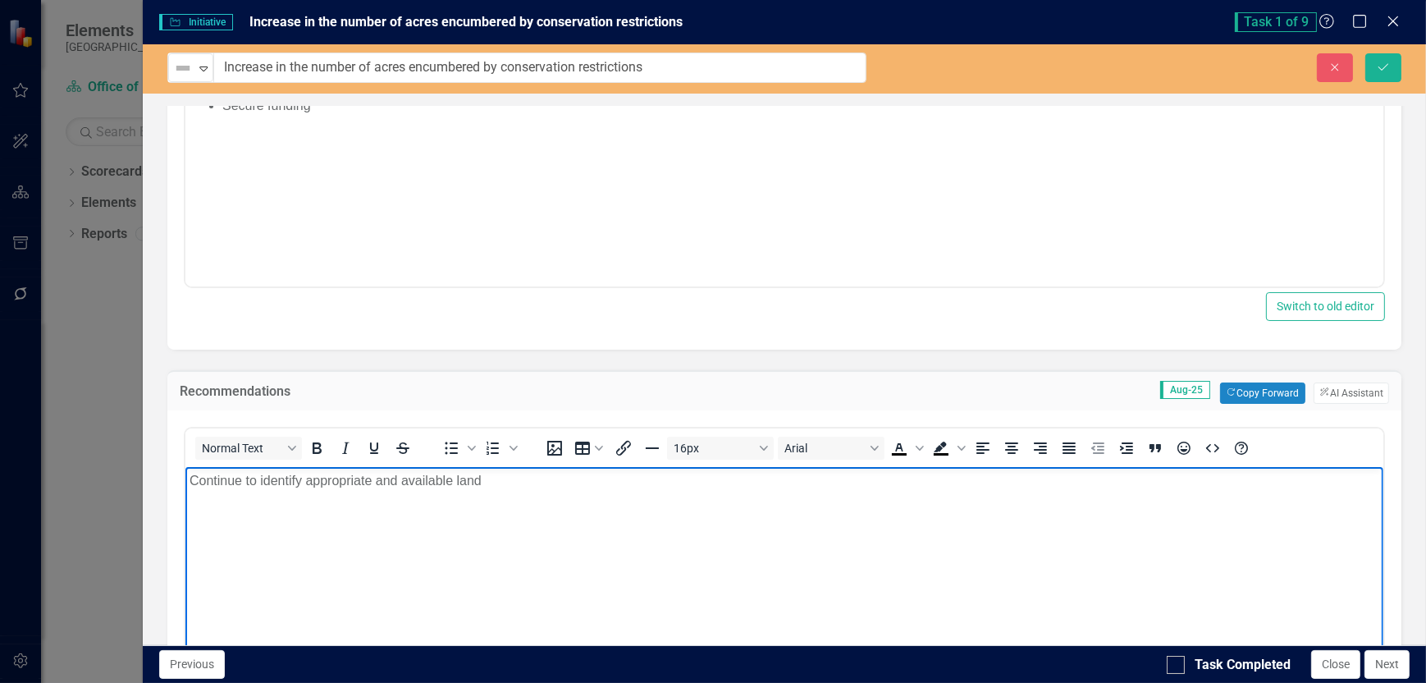
click at [487, 482] on p "Continue to identify appropriate and available land" at bounding box center [784, 480] width 1190 height 20
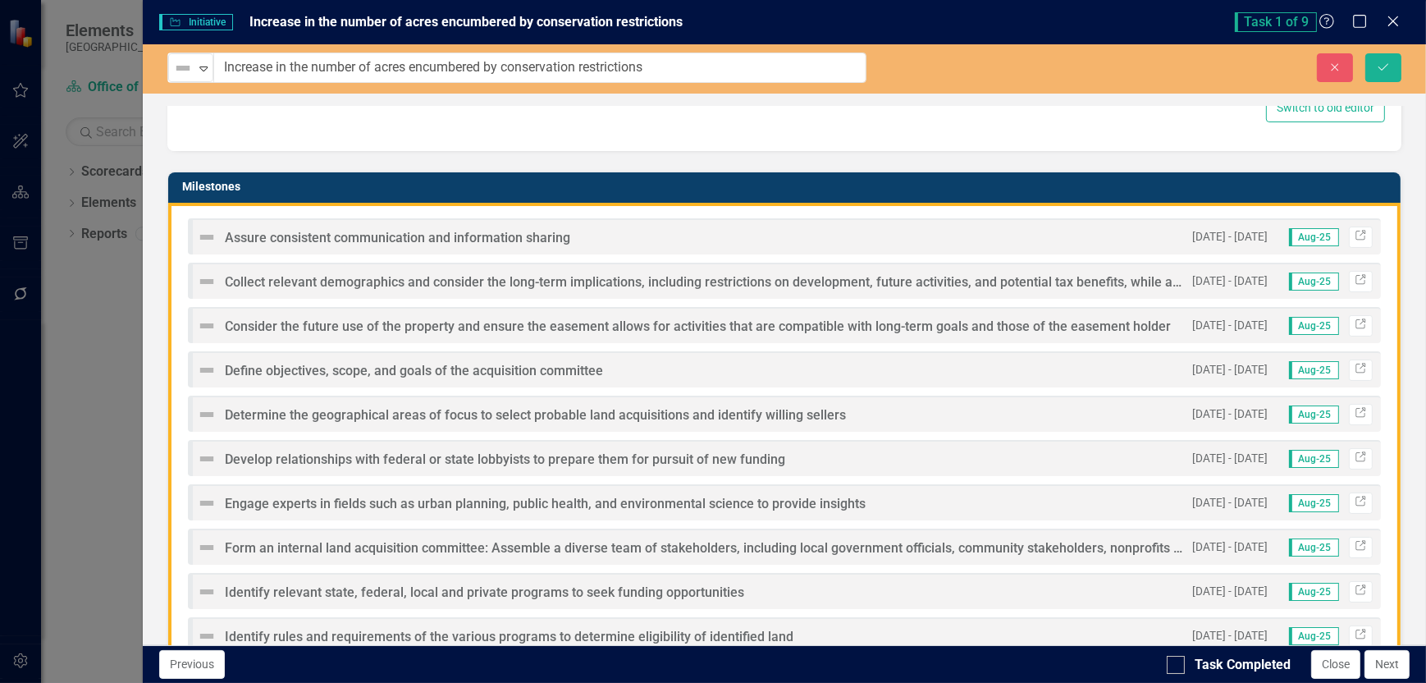
scroll to position [1231, 0]
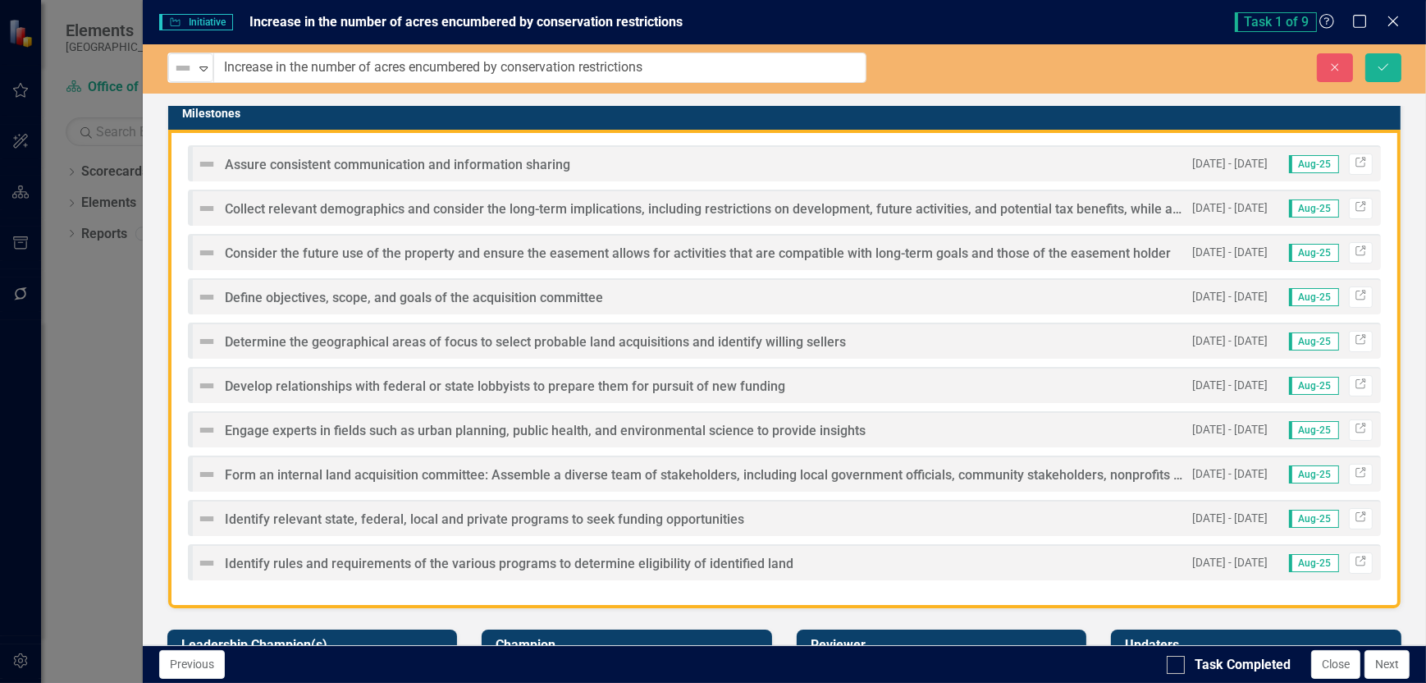
click at [208, 288] on img at bounding box center [207, 297] width 20 height 20
click at [206, 291] on img at bounding box center [207, 297] width 20 height 20
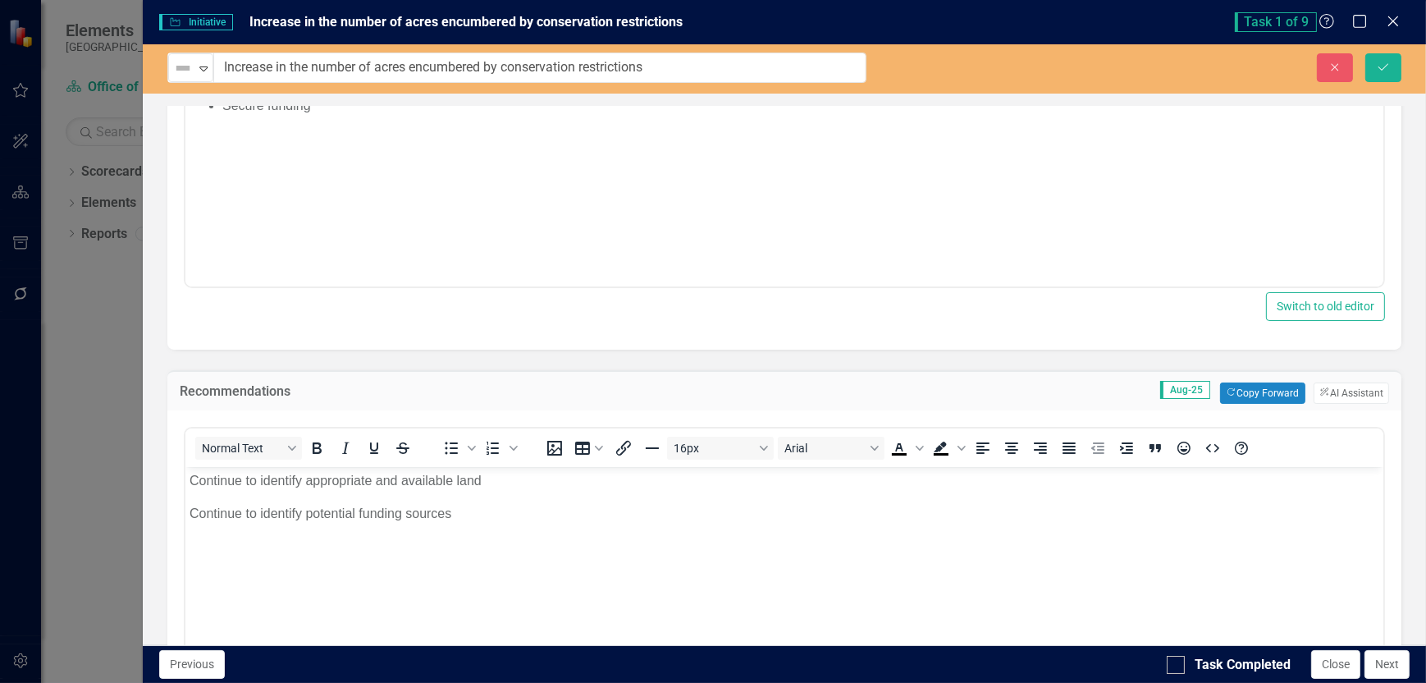
scroll to position [164, 0]
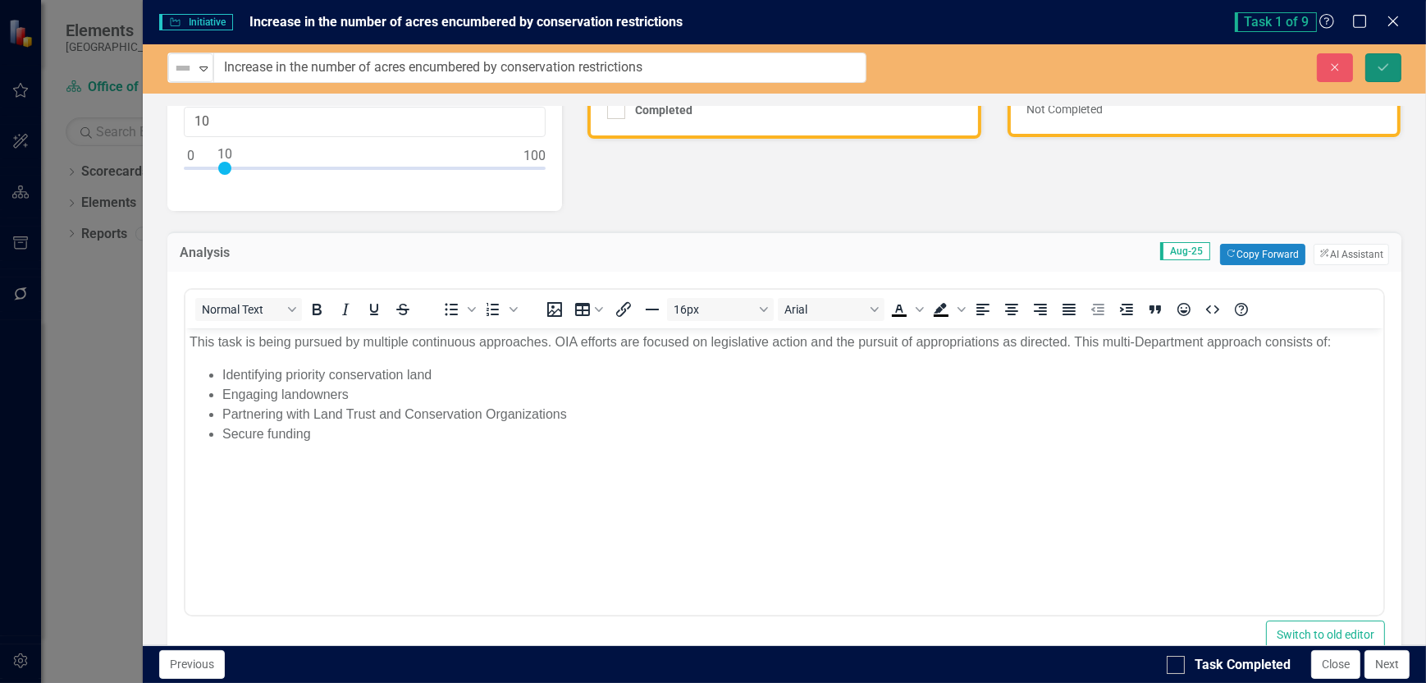
click at [1383, 69] on icon "Save" at bounding box center [1383, 67] width 15 height 11
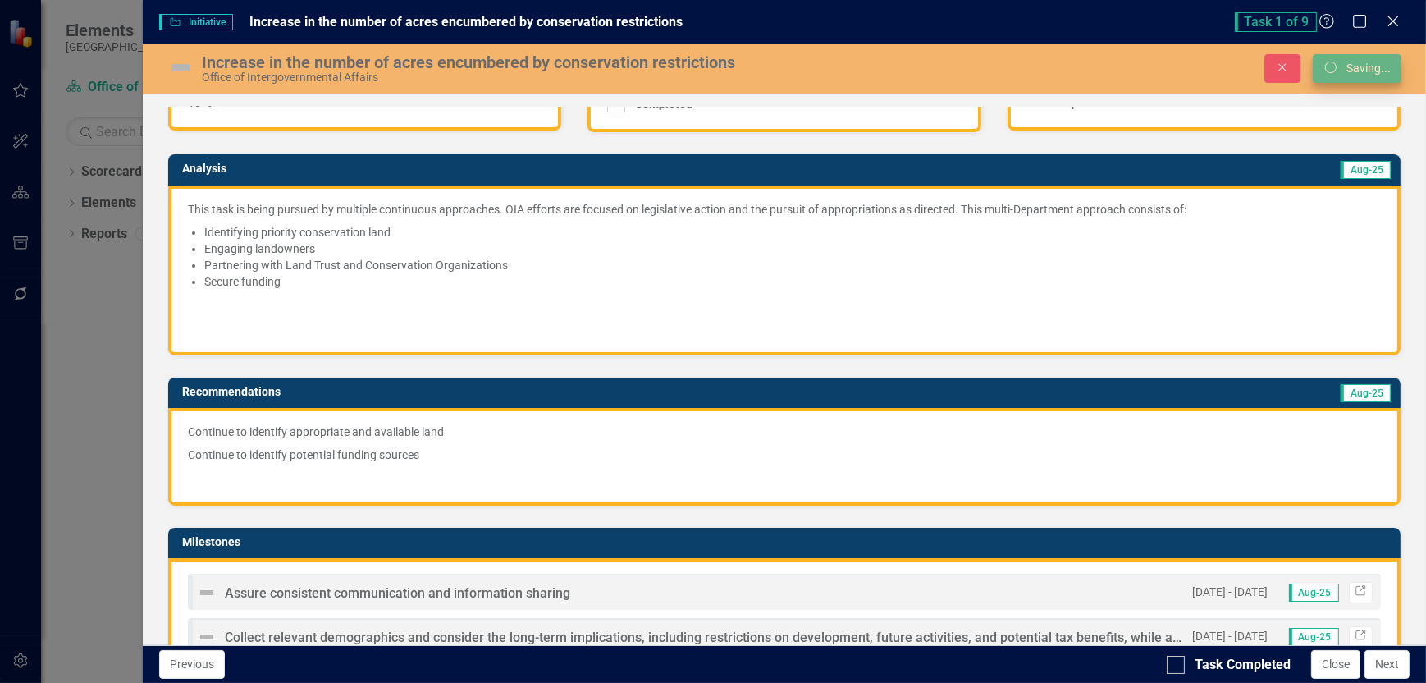
scroll to position [147, 0]
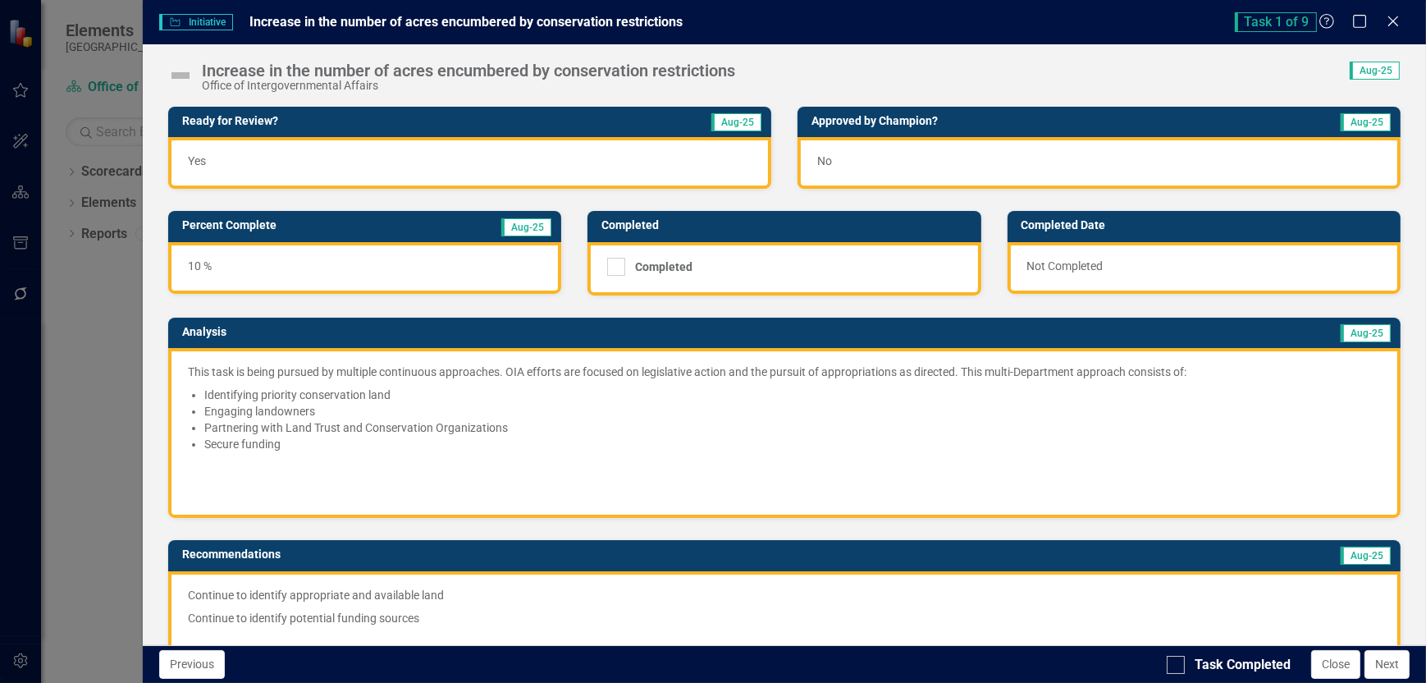
click at [1298, 19] on span "Task 1 of 9" at bounding box center [1276, 22] width 82 height 20
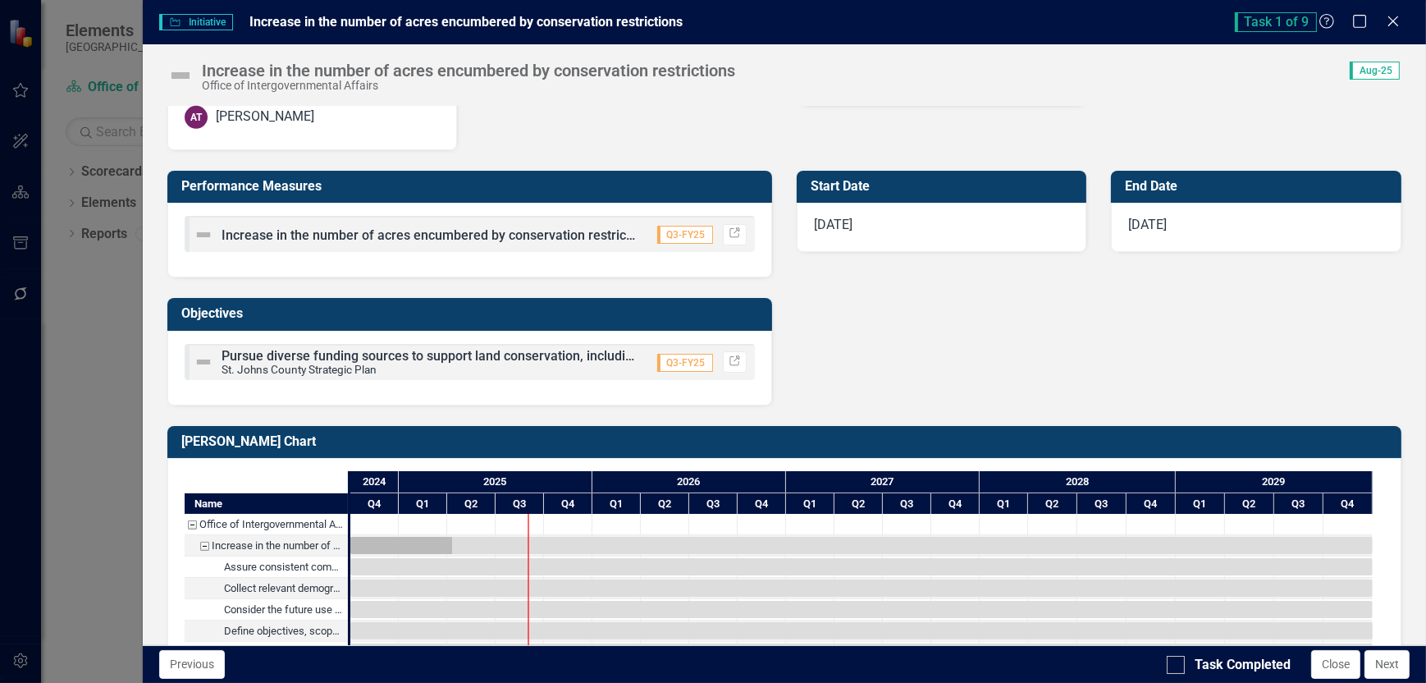
scroll to position [1041, 0]
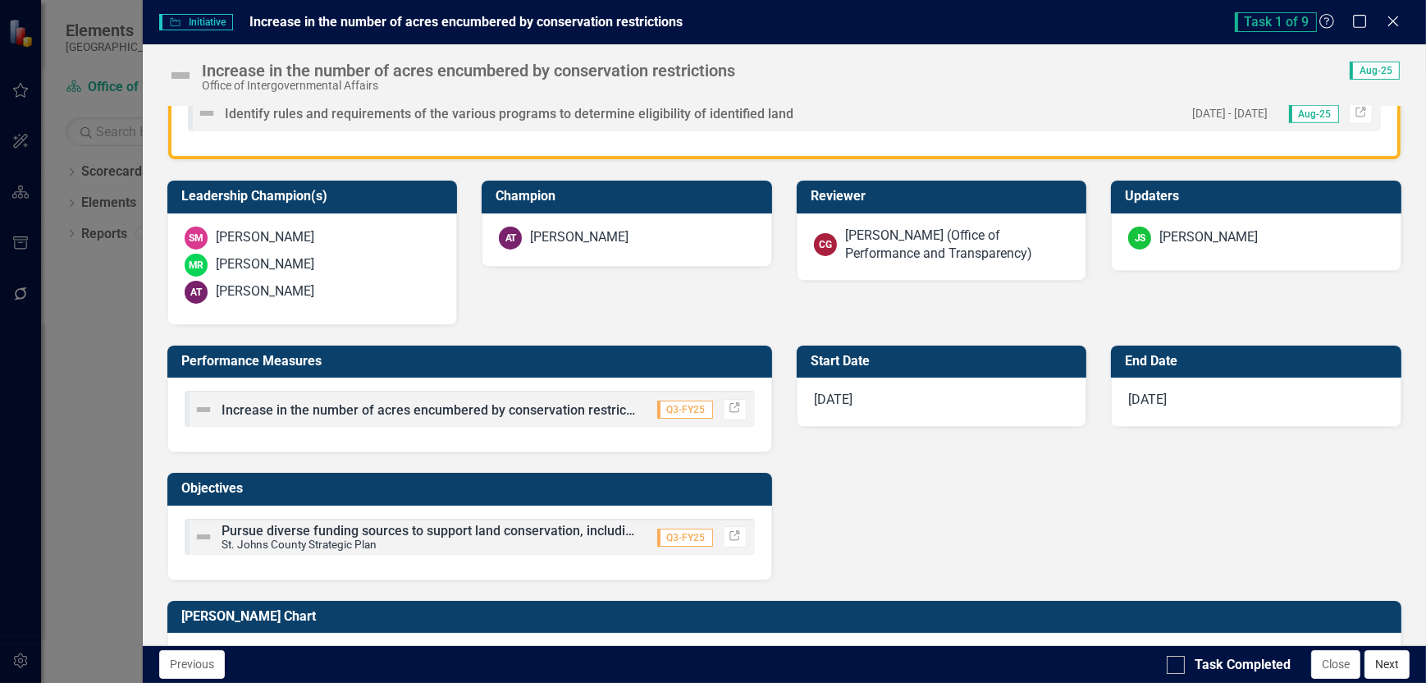
click at [1385, 665] on button "Next" at bounding box center [1387, 664] width 45 height 29
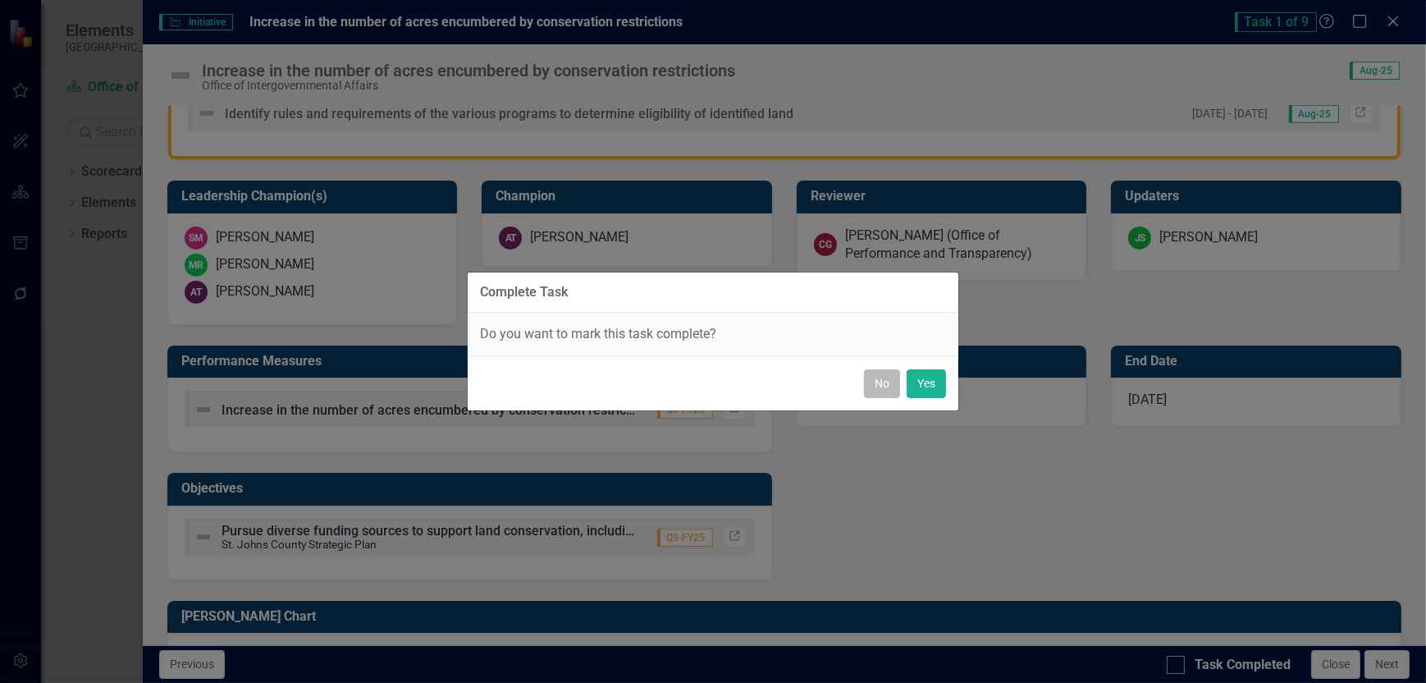
click at [885, 383] on button "No" at bounding box center [882, 383] width 36 height 29
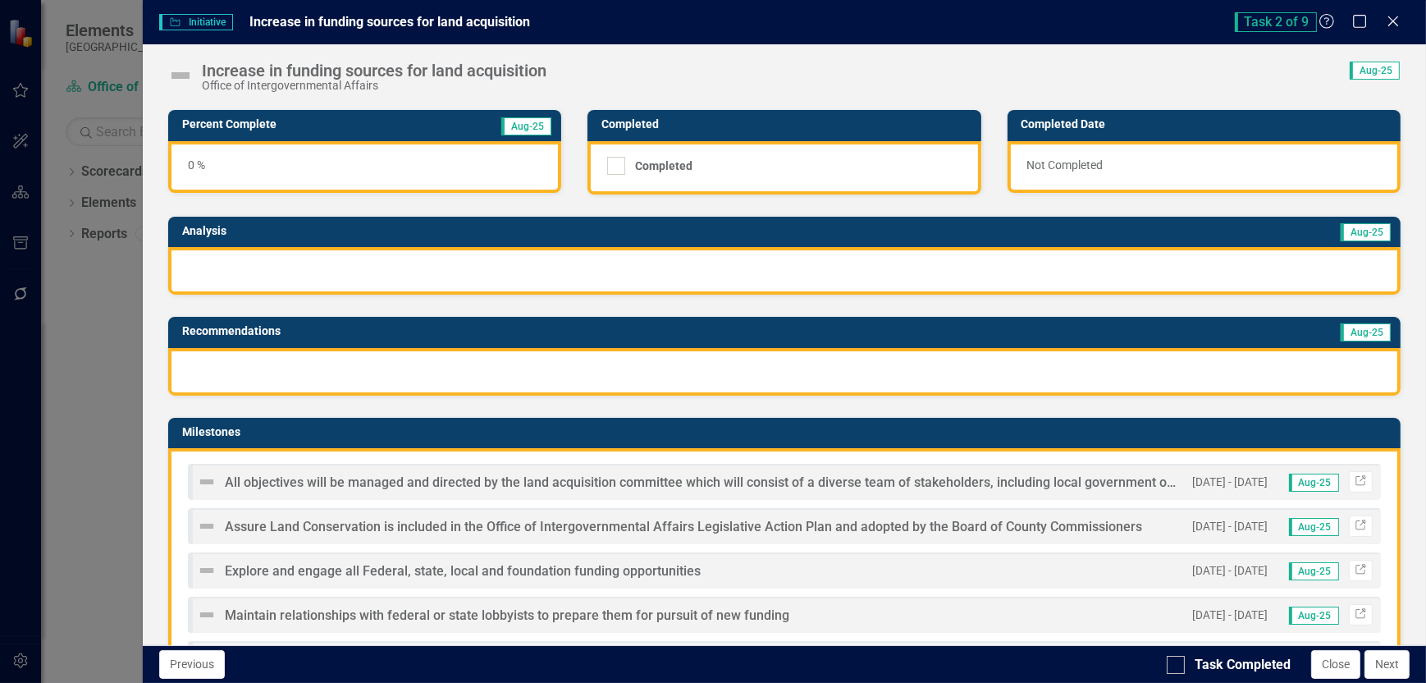
scroll to position [164, 0]
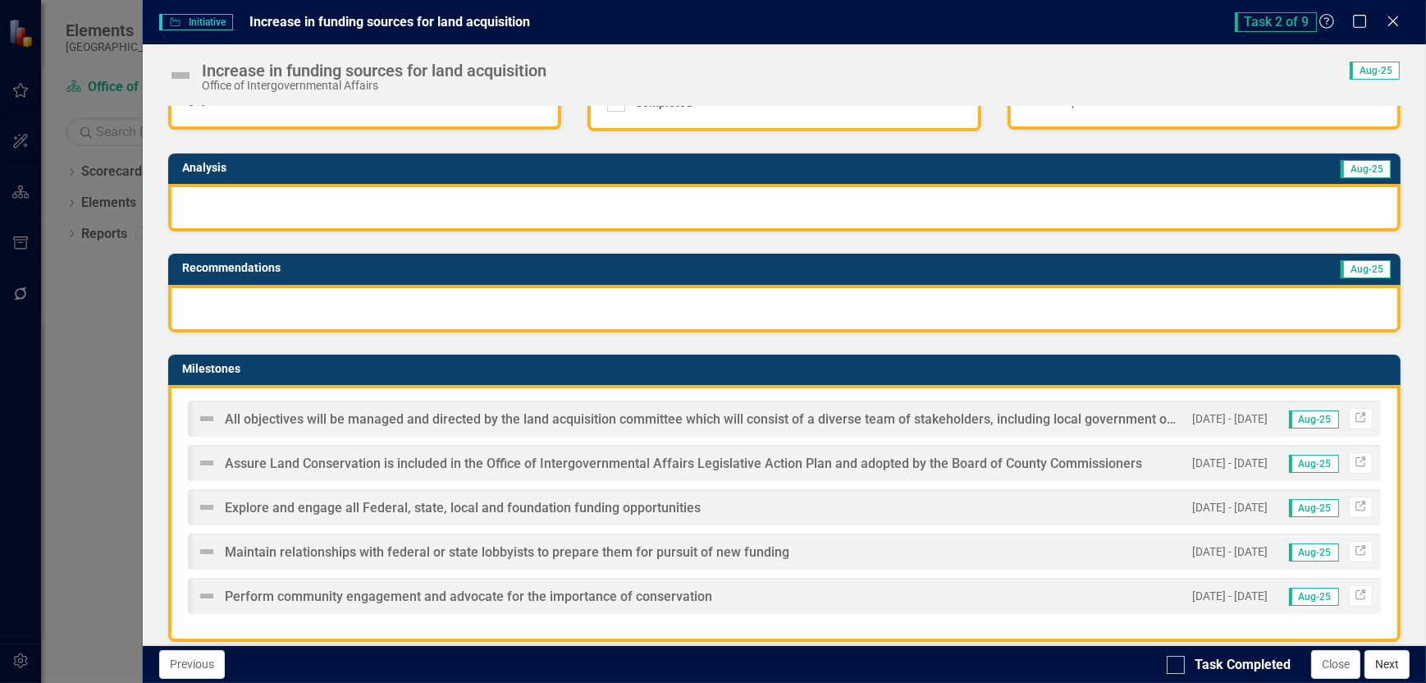
click at [1399, 668] on button "Next" at bounding box center [1387, 664] width 45 height 29
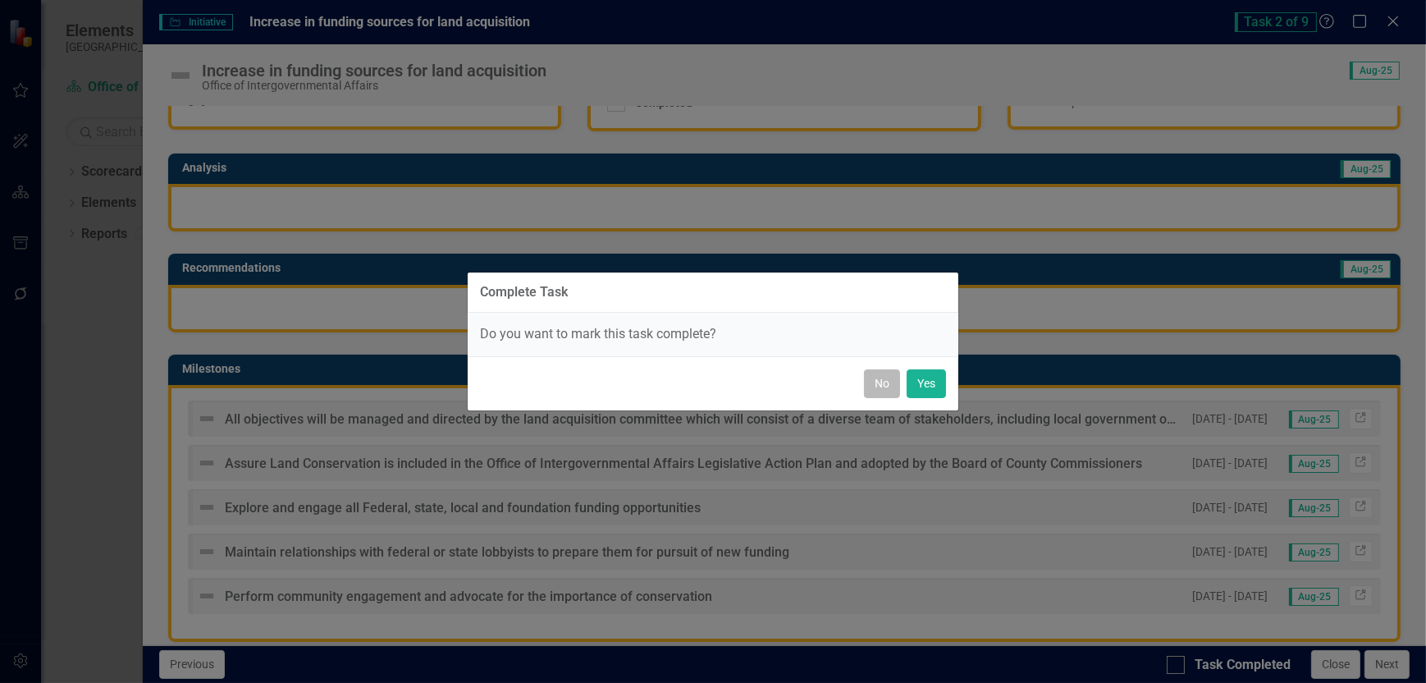
click at [872, 378] on button "No" at bounding box center [882, 383] width 36 height 29
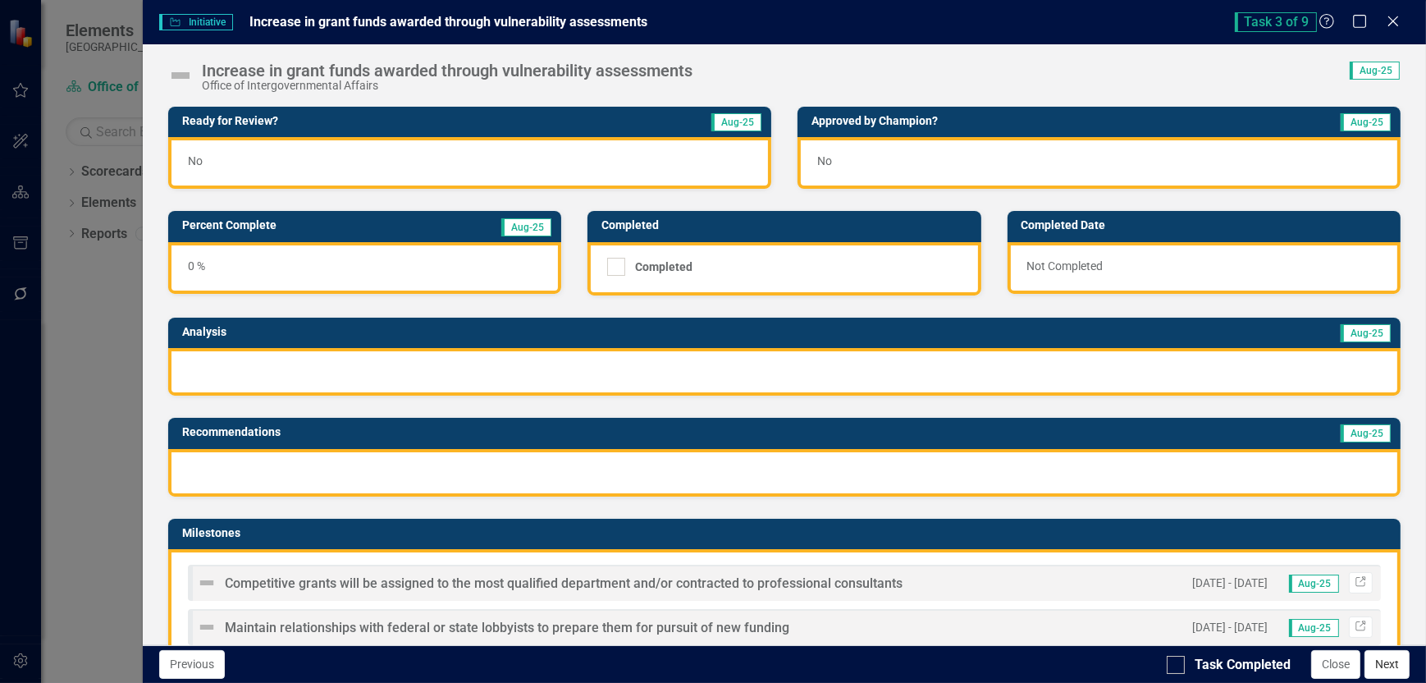
click at [1405, 670] on button "Next" at bounding box center [1387, 664] width 45 height 29
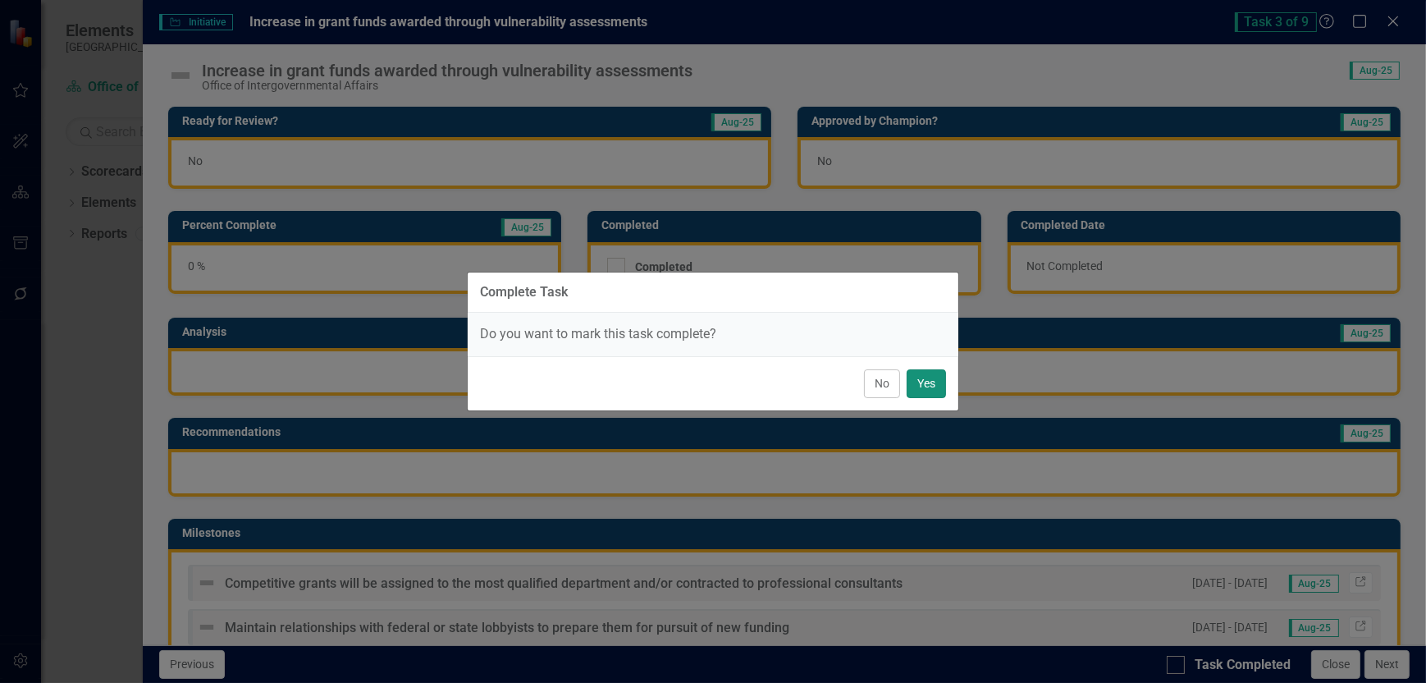
click at [931, 385] on button "Yes" at bounding box center [926, 383] width 39 height 29
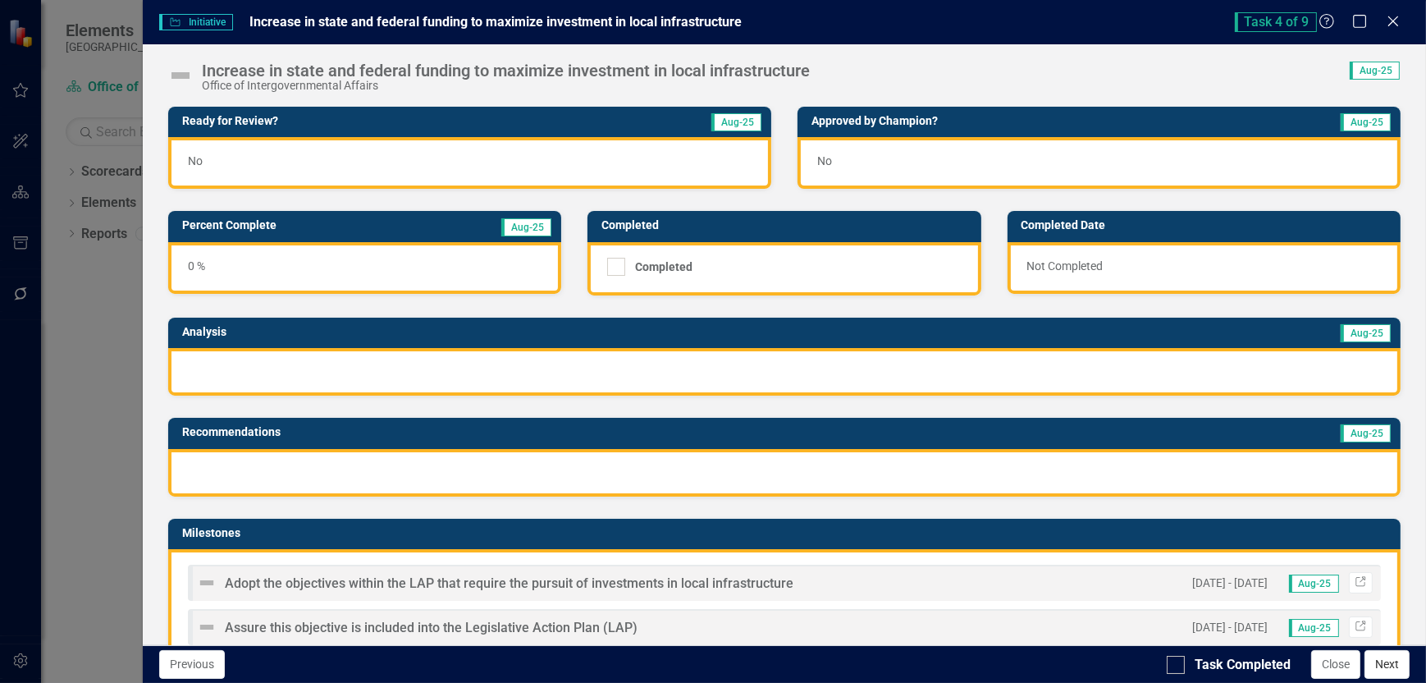
click at [1393, 661] on button "Next" at bounding box center [1387, 664] width 45 height 29
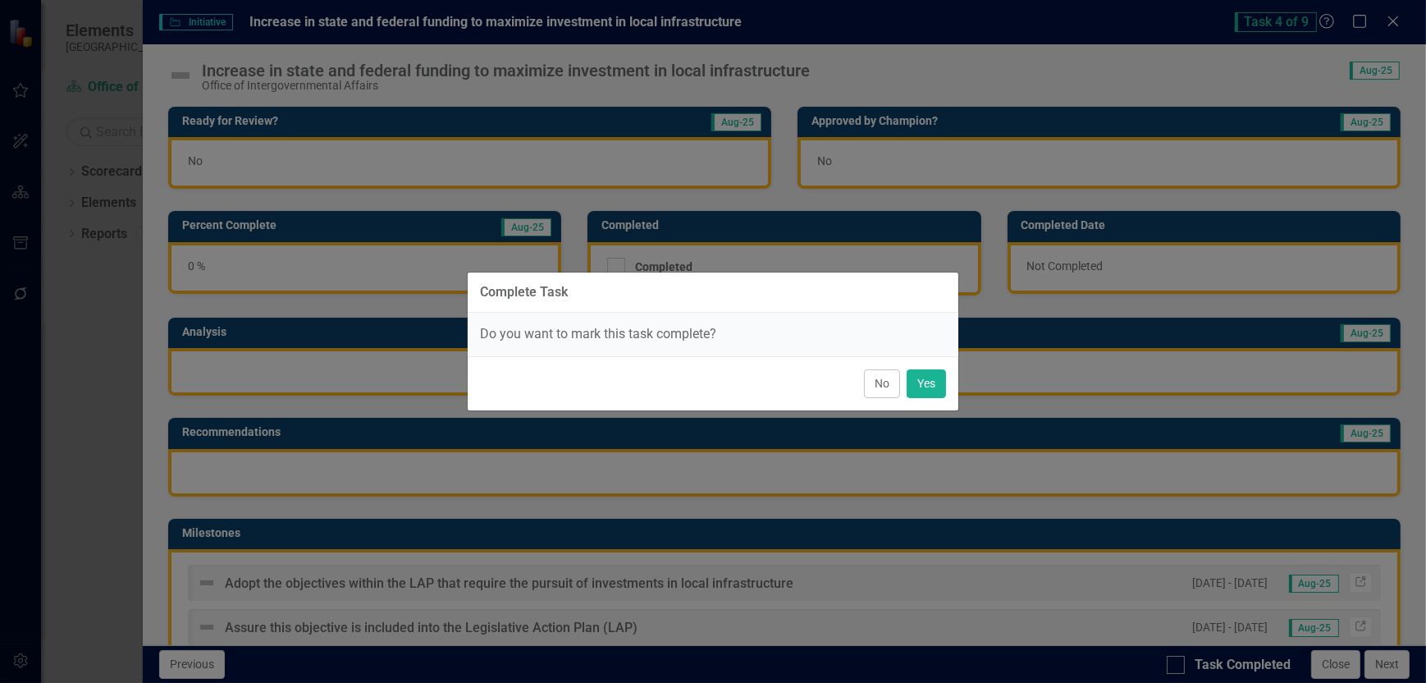
click at [880, 380] on button "No" at bounding box center [882, 383] width 36 height 29
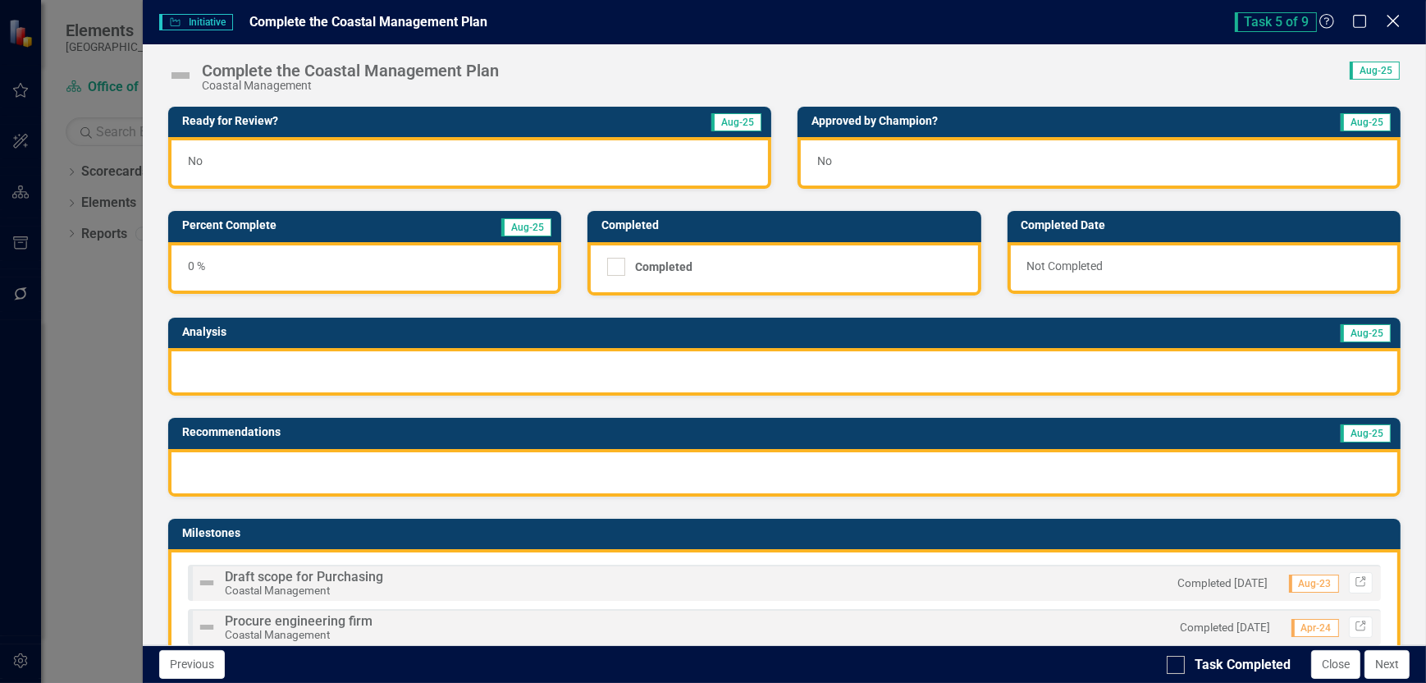
click at [1390, 21] on icon "Close" at bounding box center [1393, 21] width 21 height 16
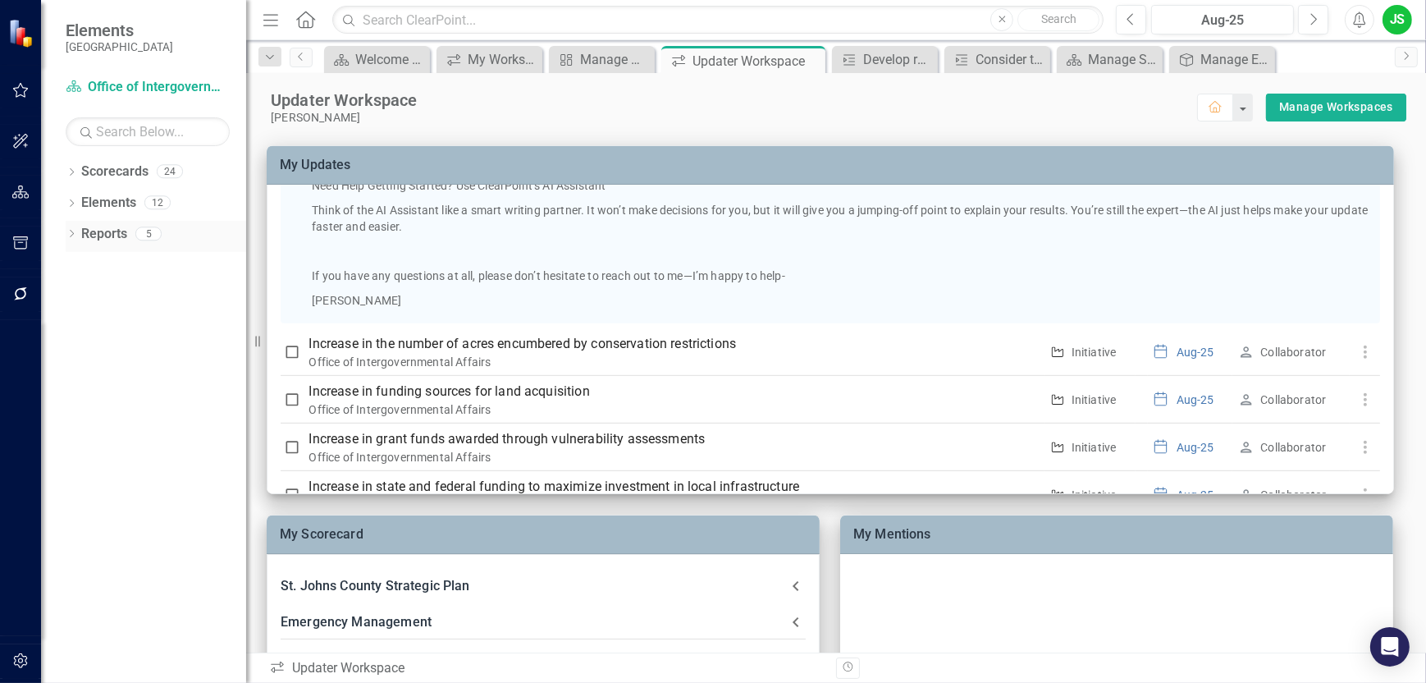
click at [116, 231] on link "Reports" at bounding box center [104, 234] width 46 height 19
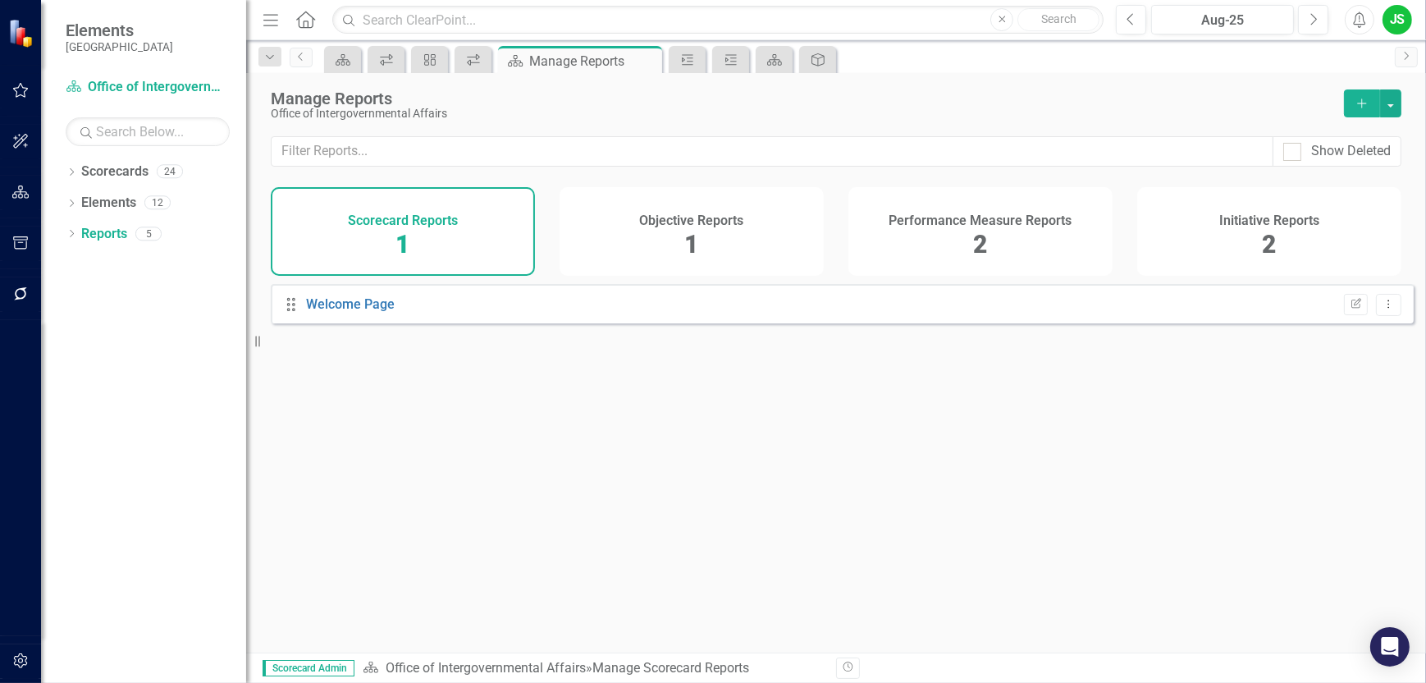
click at [384, 230] on div "Scorecard Reports 1" at bounding box center [403, 231] width 264 height 89
click at [385, 231] on div "Scorecard Reports 1" at bounding box center [403, 231] width 264 height 89
click at [508, 663] on link "Office of Intergovernmental Affairs" at bounding box center [486, 668] width 200 height 16
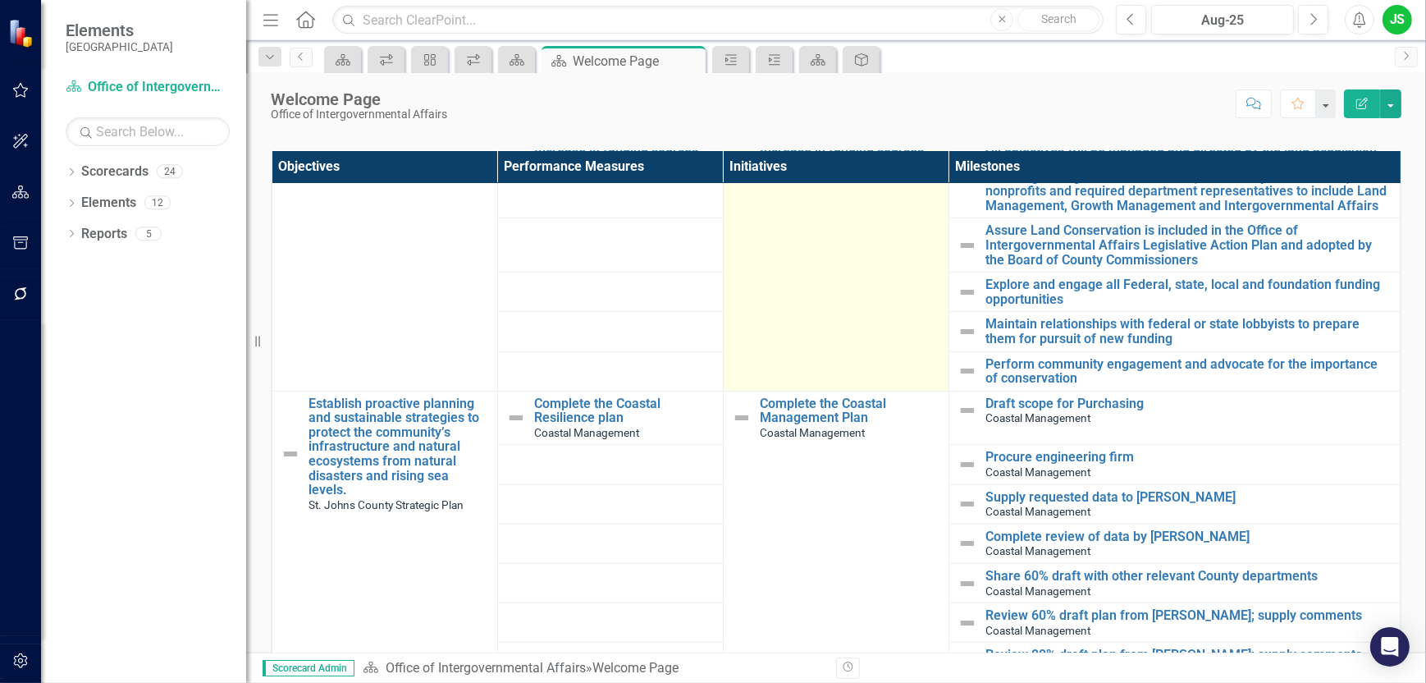
scroll to position [574, 0]
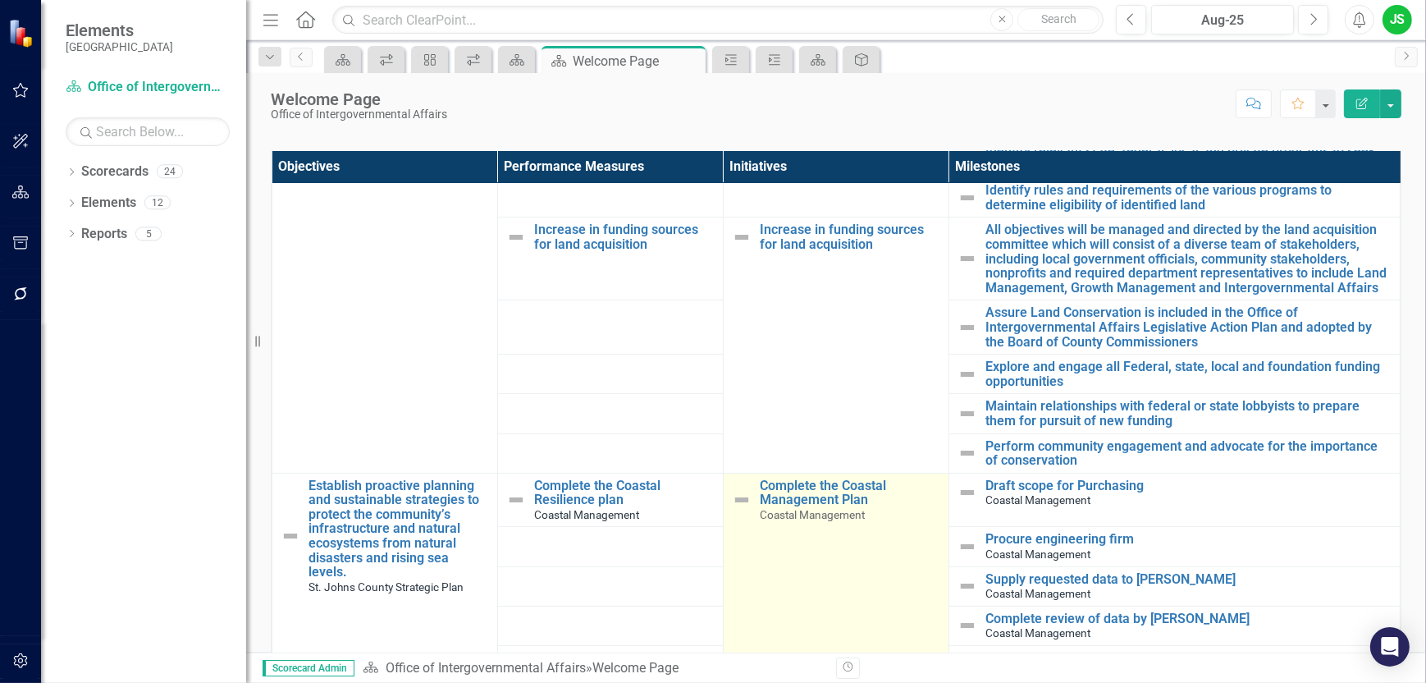
click at [839, 577] on td "Complete the Coastal Management Plan Coastal Management Edit Edit Initiative Li…" at bounding box center [836, 678] width 226 height 410
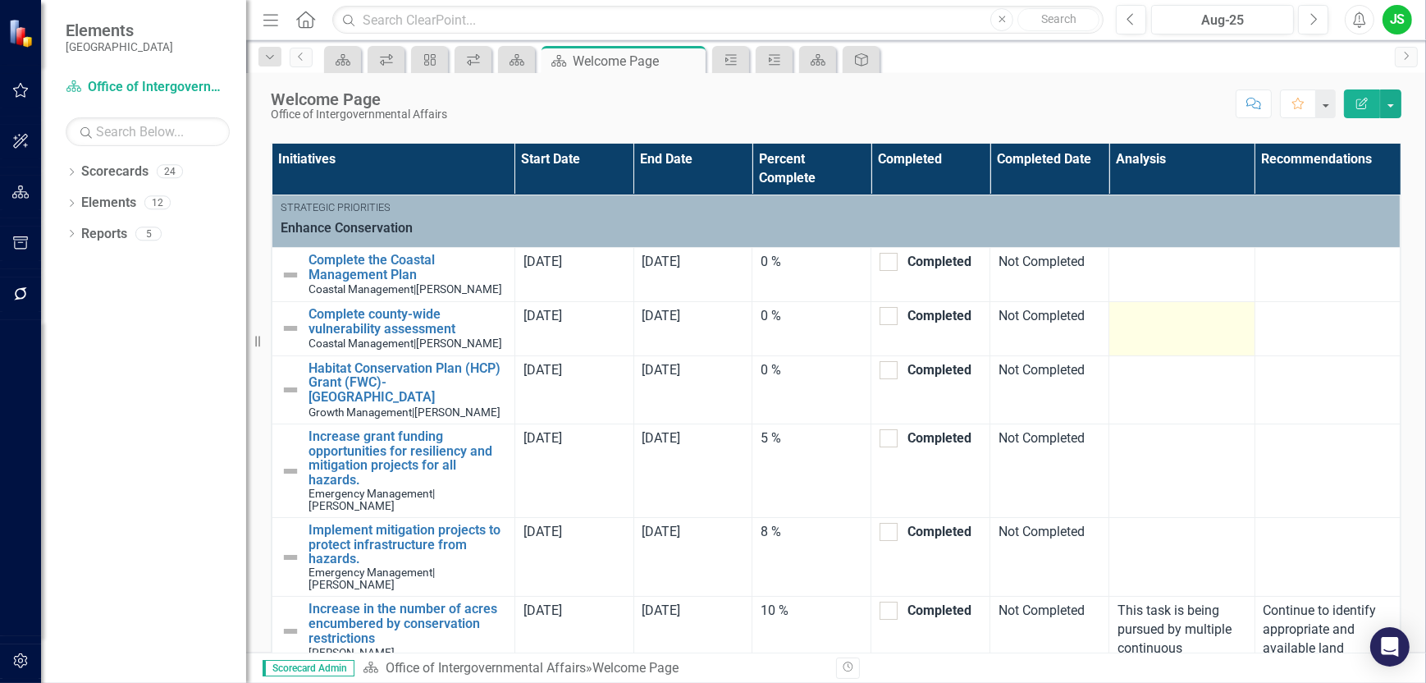
scroll to position [559, 0]
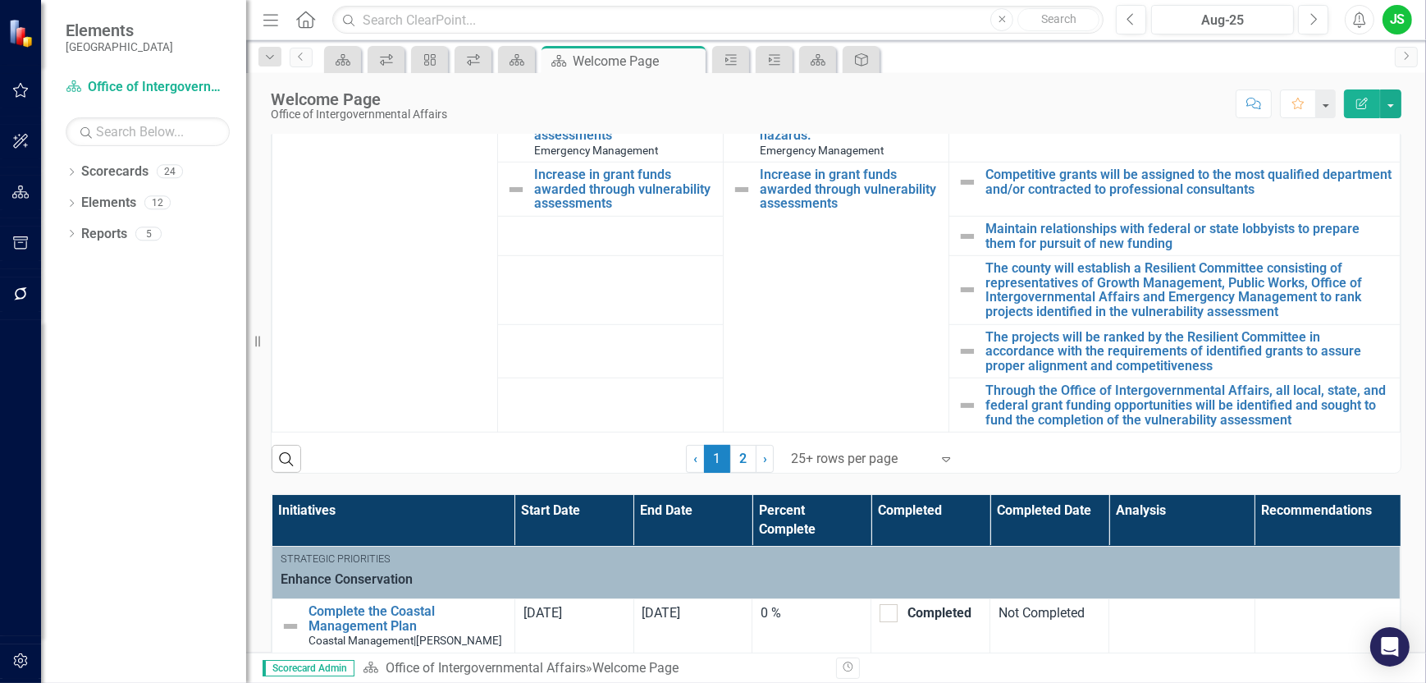
click at [1128, 503] on th "Analysis" at bounding box center [1182, 520] width 145 height 51
click at [300, 16] on icon "Home" at bounding box center [305, 19] width 21 height 17
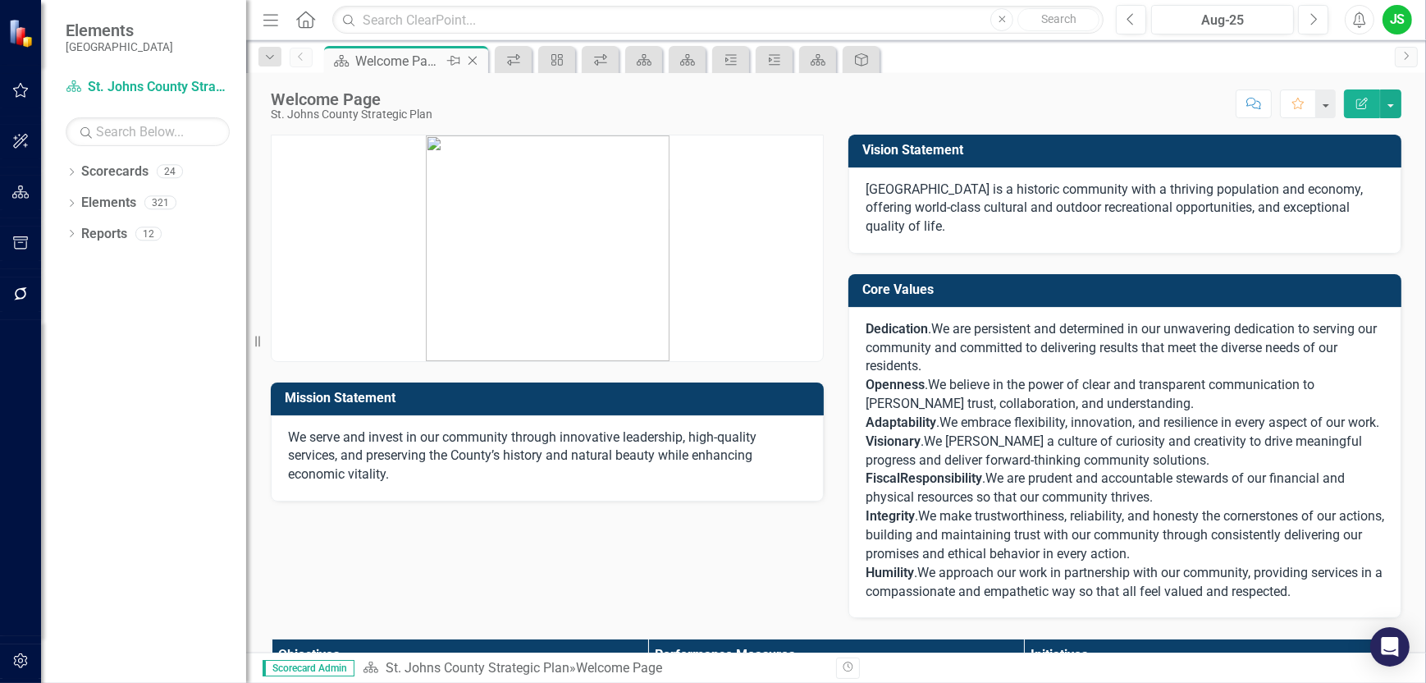
click at [445, 64] on div "Pin" at bounding box center [452, 61] width 21 height 21
click at [309, 21] on icon "Home" at bounding box center [305, 19] width 21 height 17
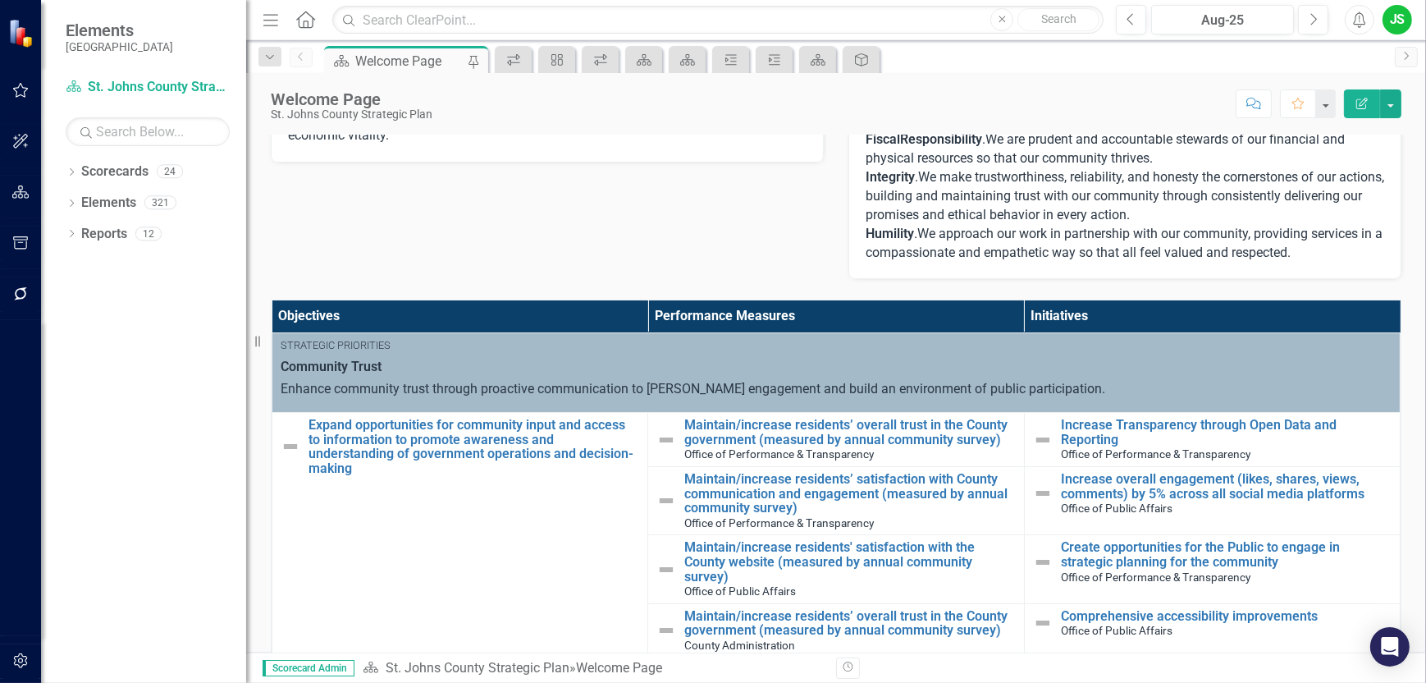
scroll to position [164, 0]
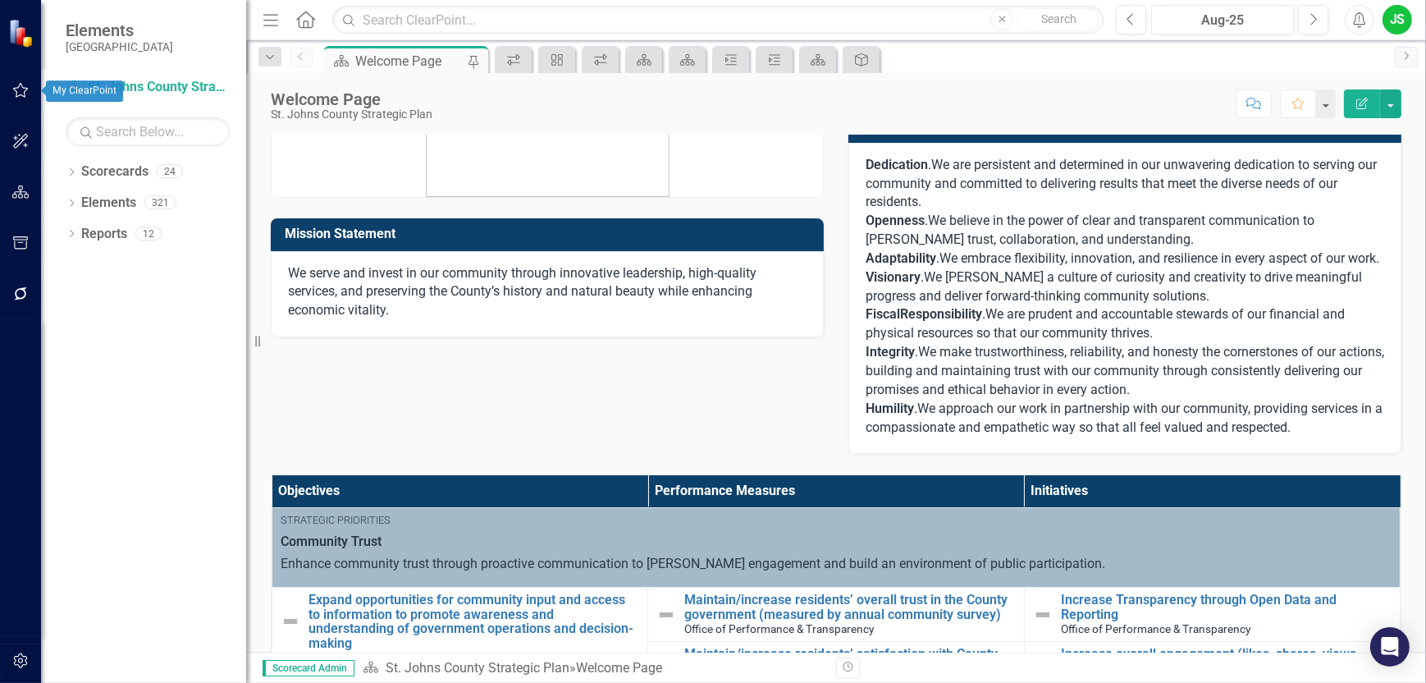
click at [15, 81] on button "button" at bounding box center [20, 91] width 37 height 34
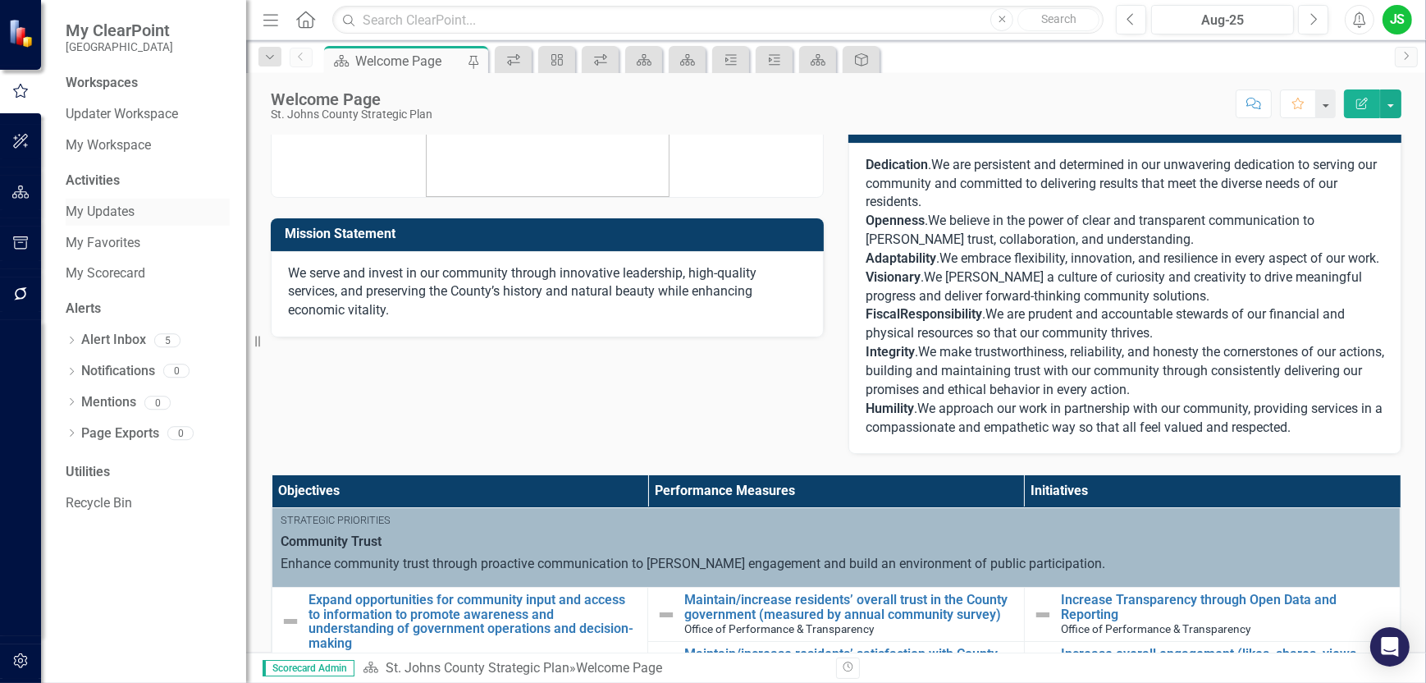
click at [103, 205] on link "My Updates" at bounding box center [148, 212] width 164 height 19
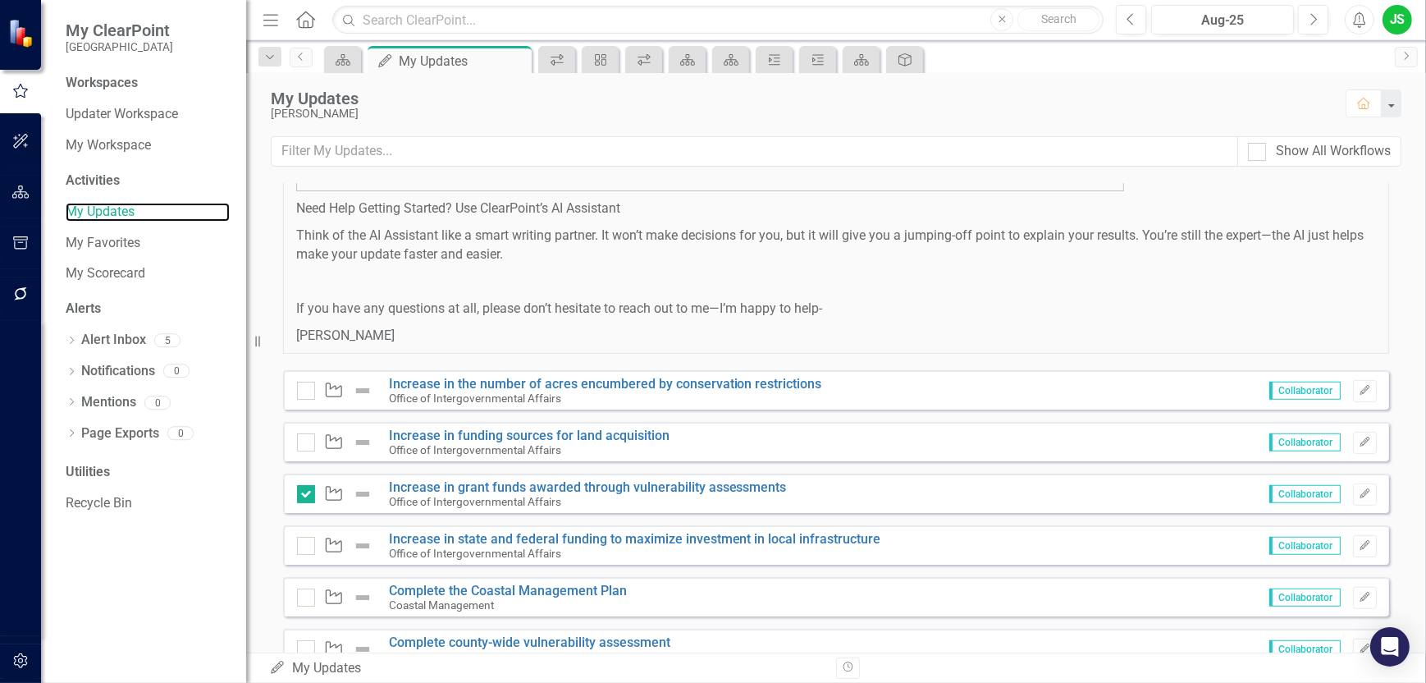
scroll to position [1149, 0]
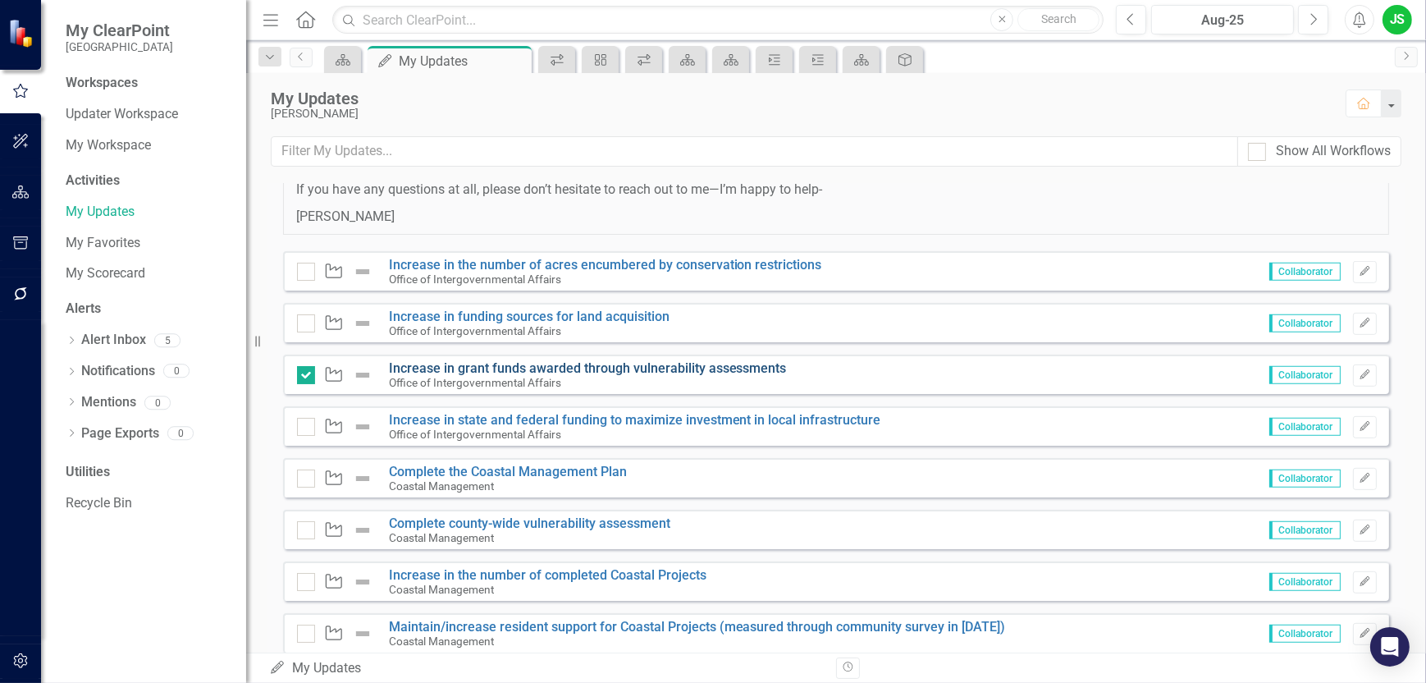
click at [641, 365] on link "Increase in grant funds awarded through vulnerability assessments" at bounding box center [588, 368] width 398 height 16
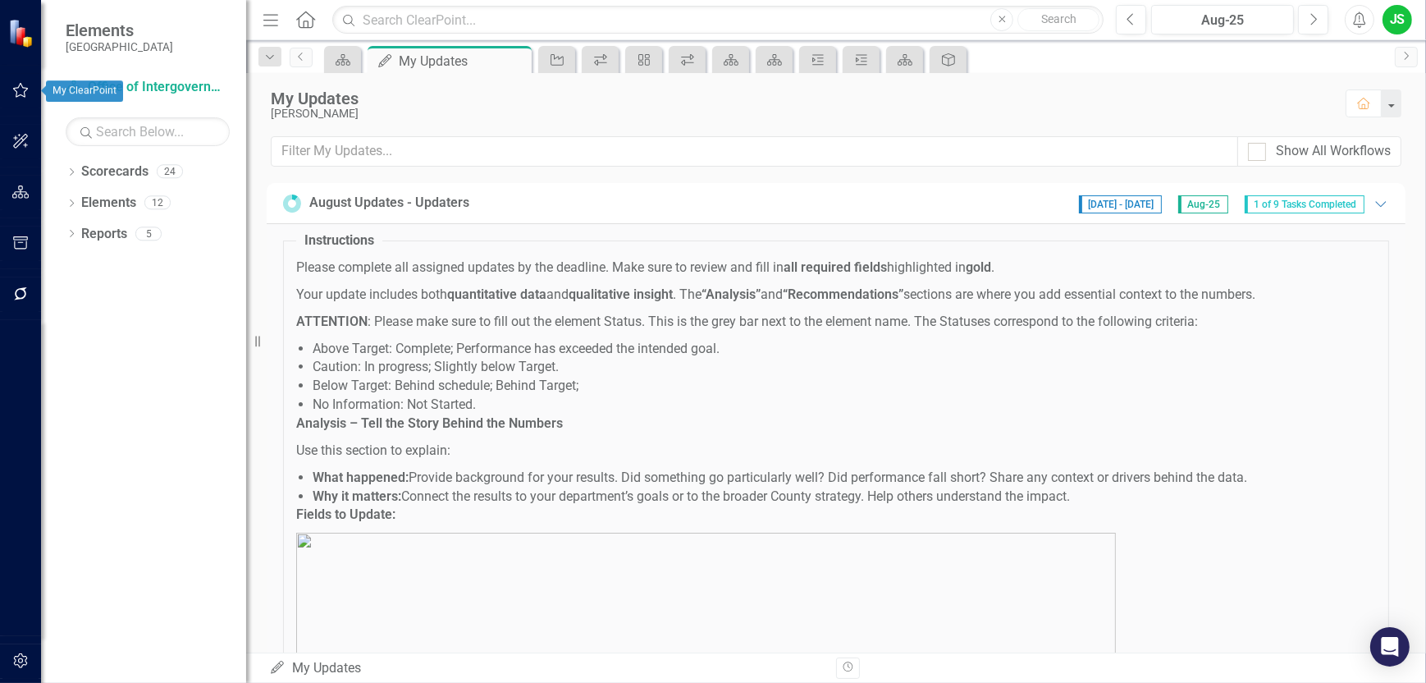
click at [26, 92] on icon "button" at bounding box center [20, 90] width 17 height 13
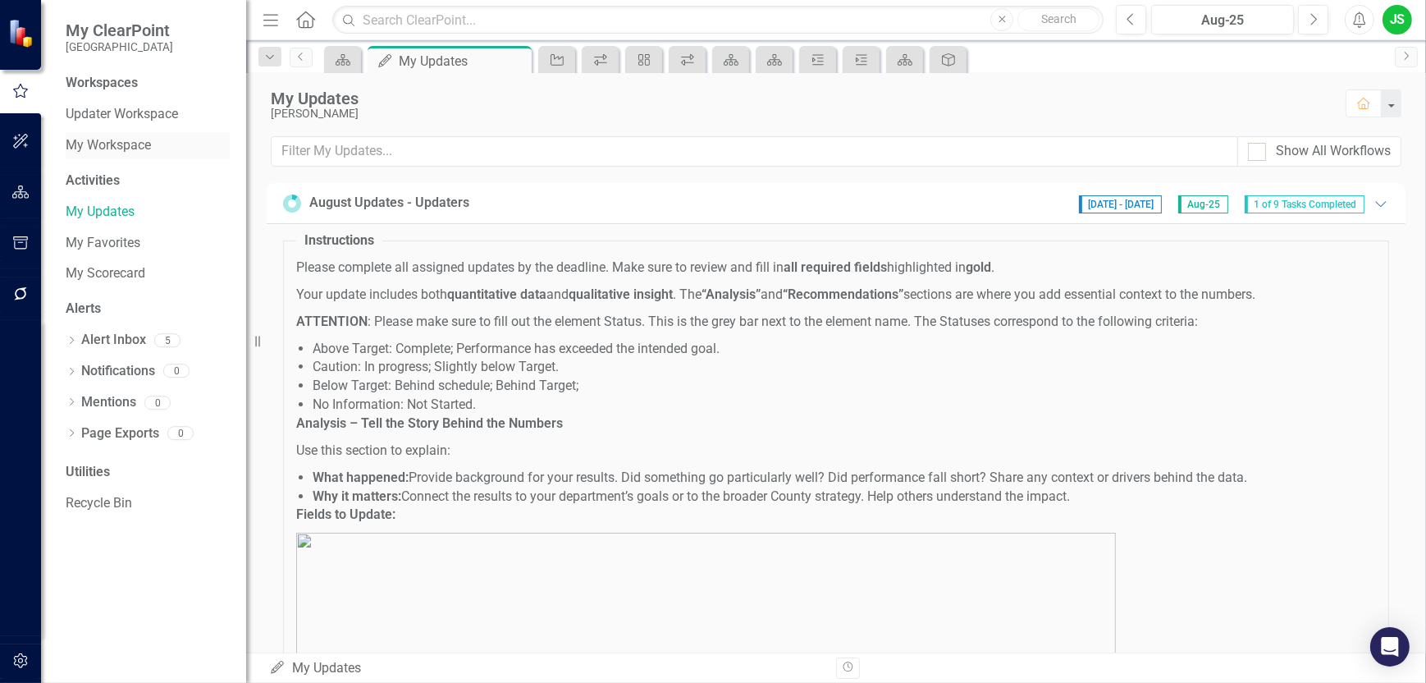
click at [131, 148] on link "My Workspace" at bounding box center [148, 145] width 164 height 19
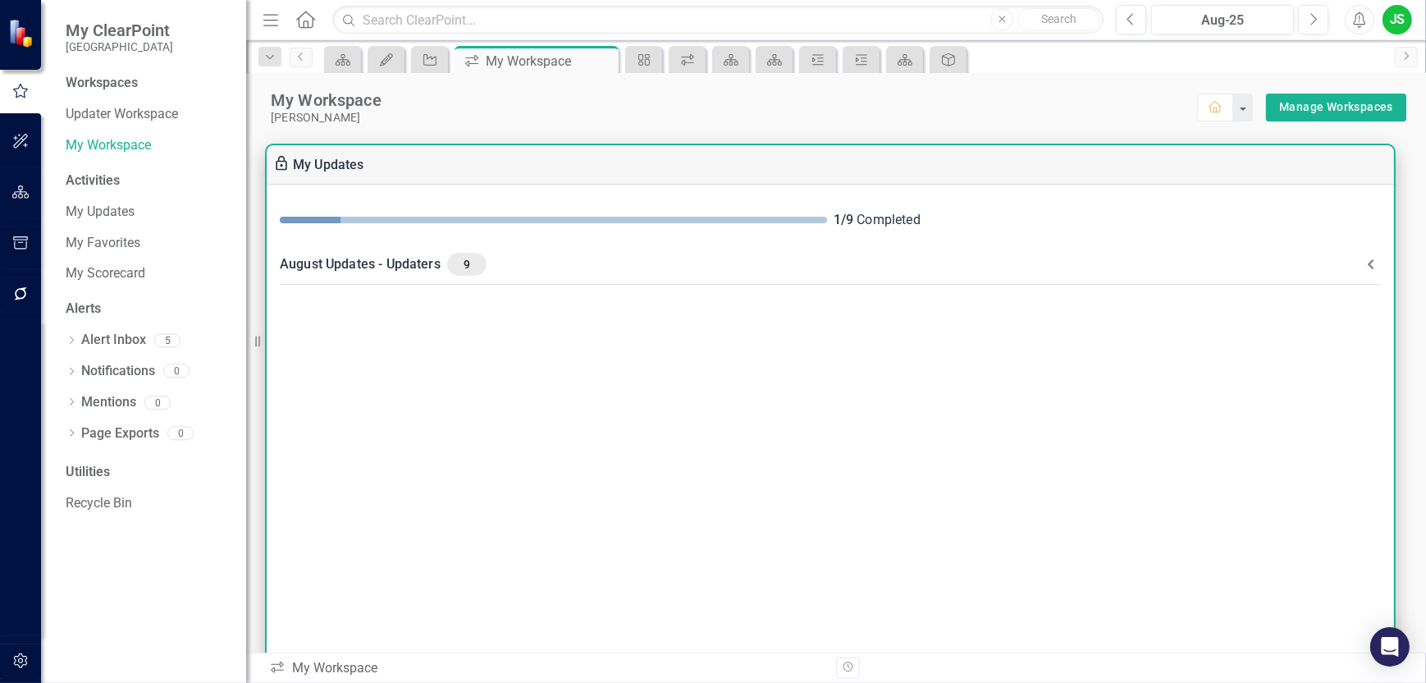
click at [337, 263] on div "August Updates - Updaters 9" at bounding box center [821, 264] width 1082 height 23
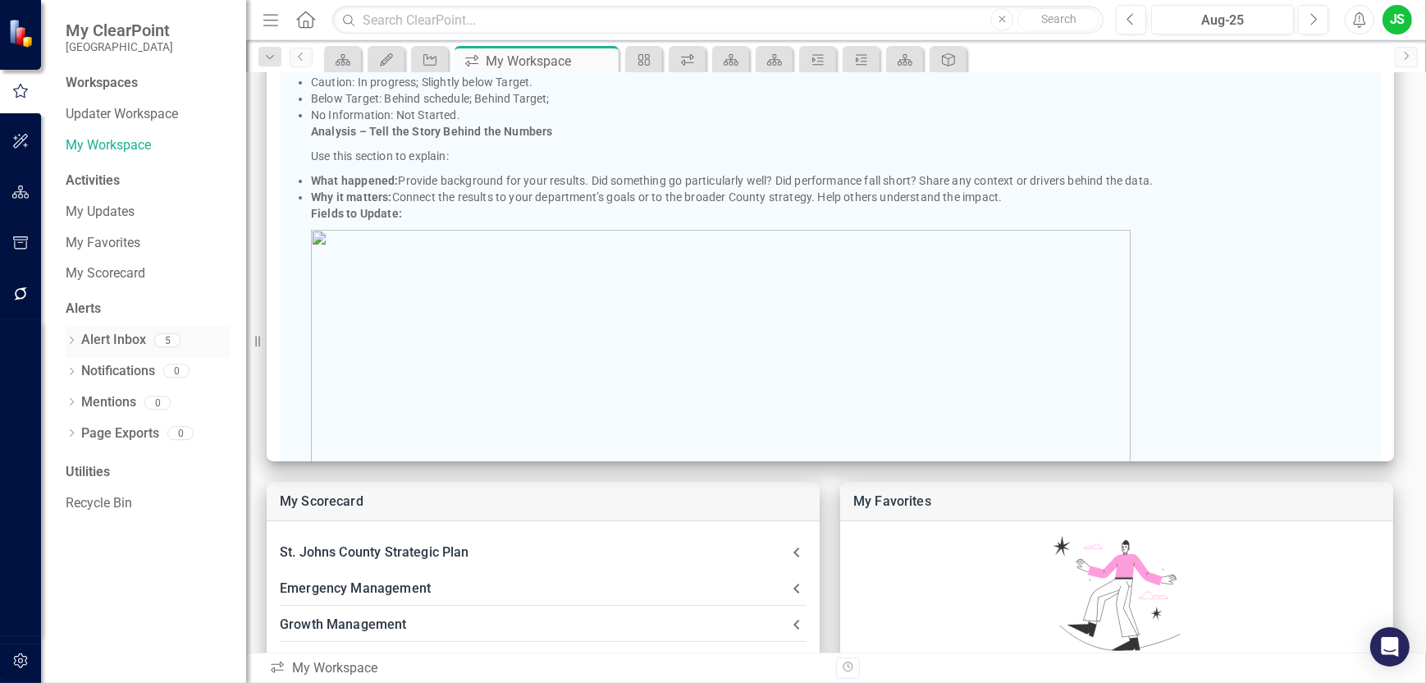
click at [136, 339] on link "Alert Inbox" at bounding box center [113, 340] width 65 height 19
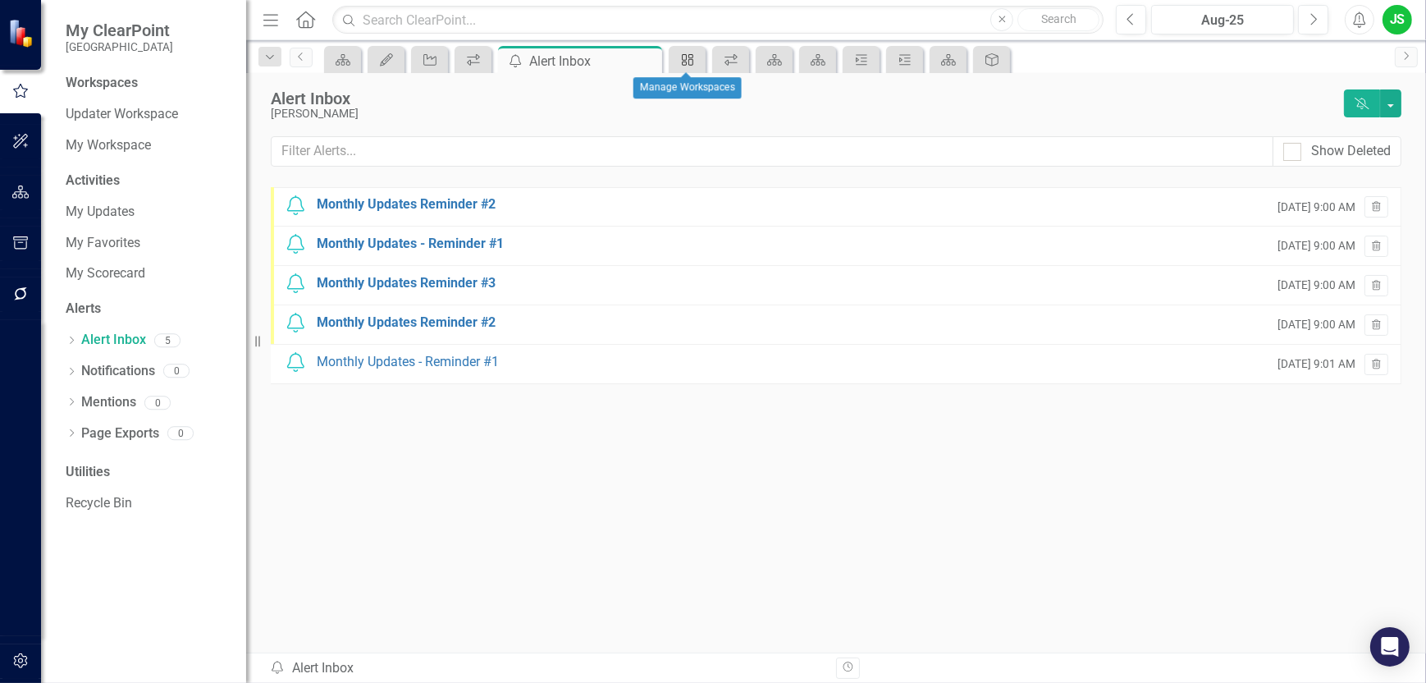
click at [683, 62] on icon at bounding box center [687, 59] width 11 height 11
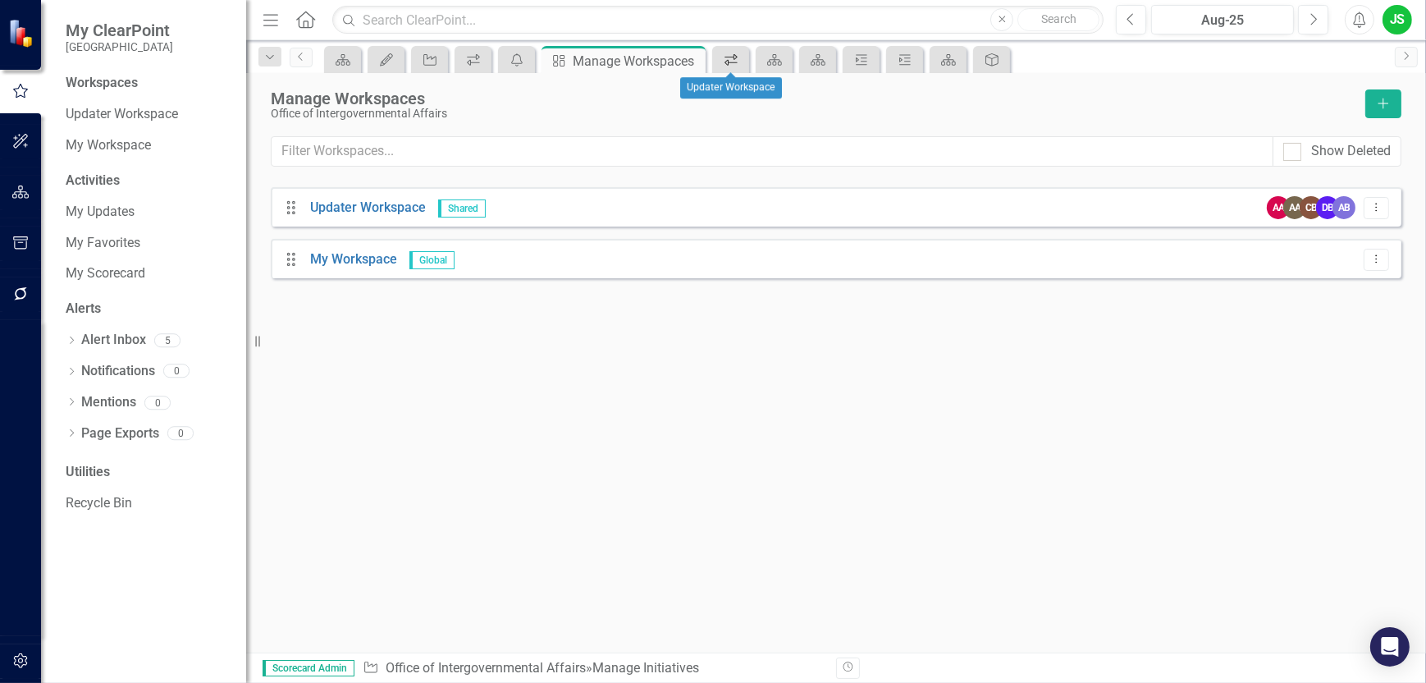
click at [725, 60] on icon "icon.workspace" at bounding box center [731, 59] width 16 height 13
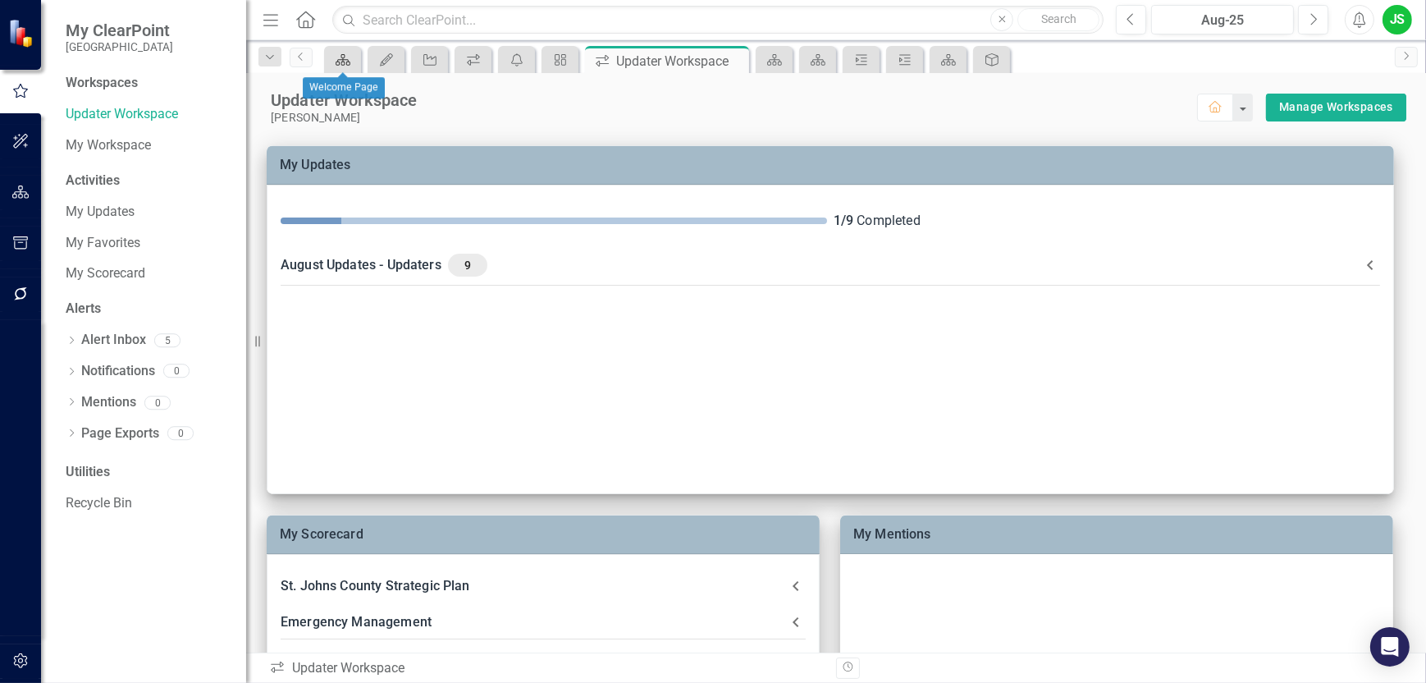
click at [349, 60] on icon at bounding box center [343, 59] width 15 height 11
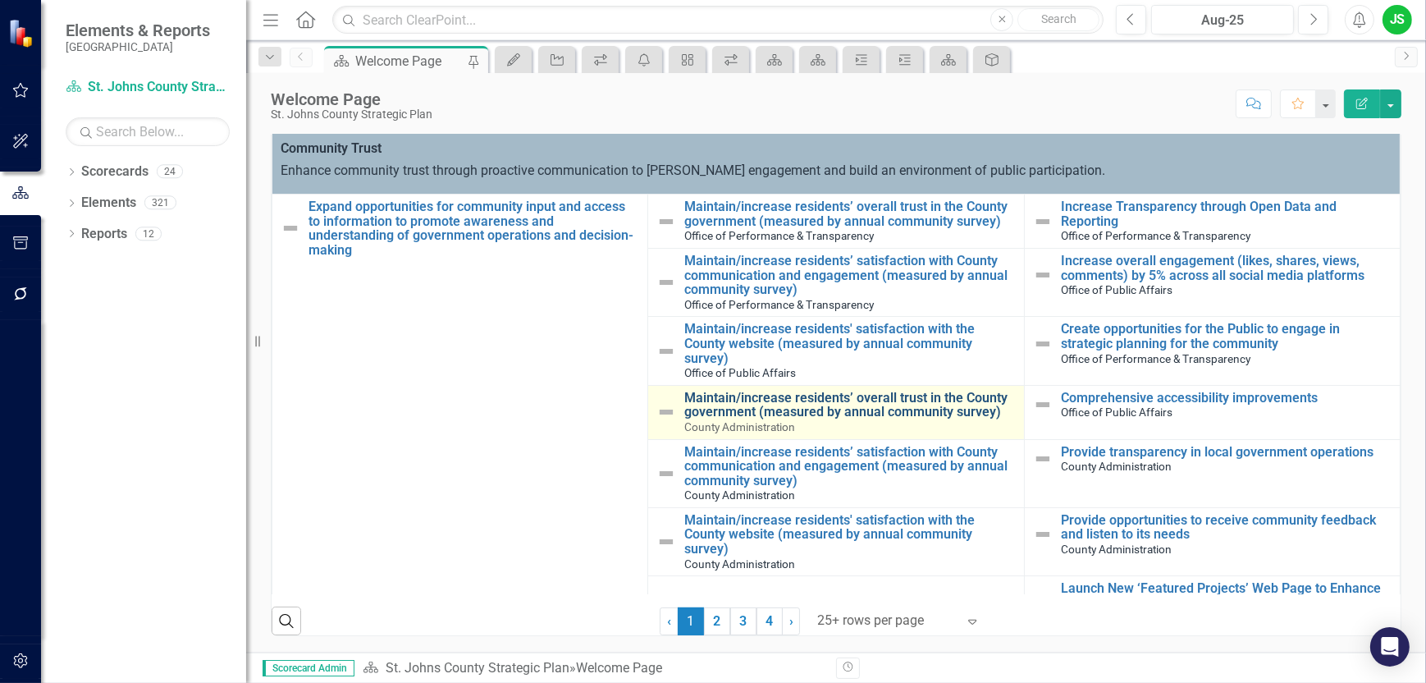
scroll to position [328, 0]
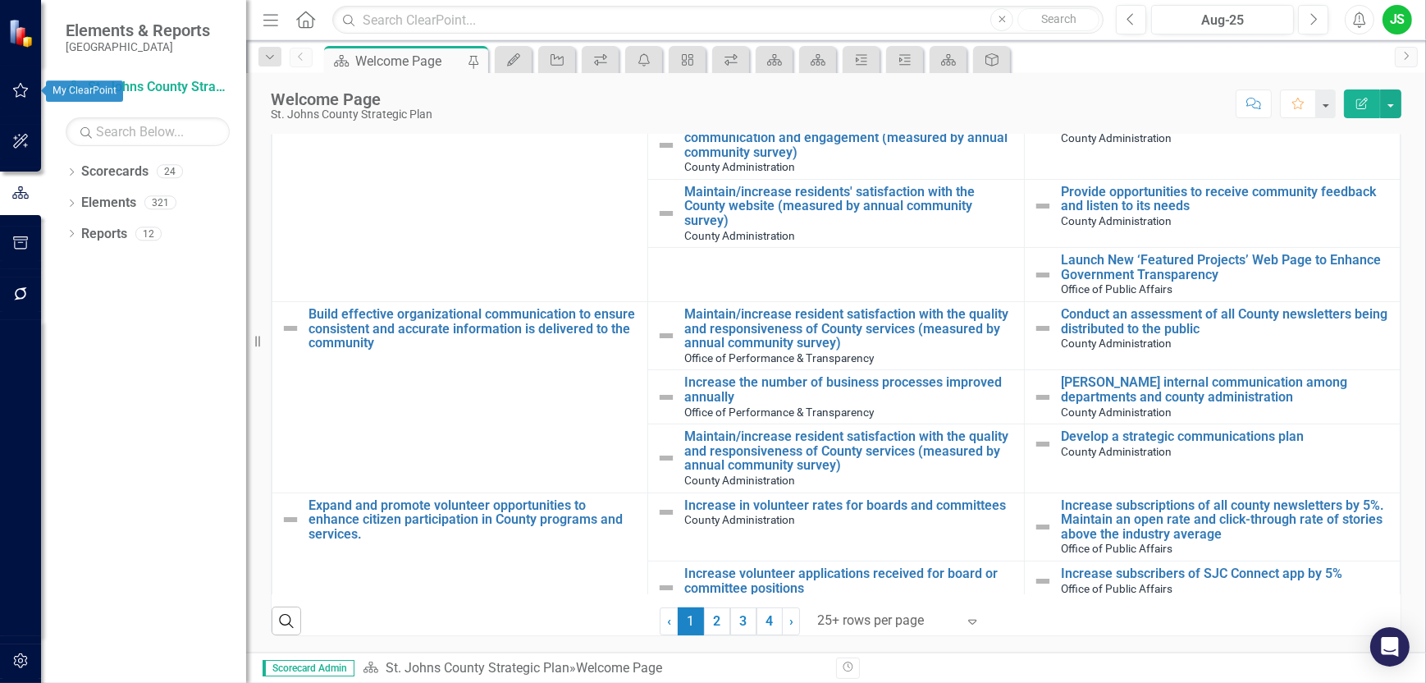
click at [15, 89] on icon "button" at bounding box center [20, 90] width 17 height 13
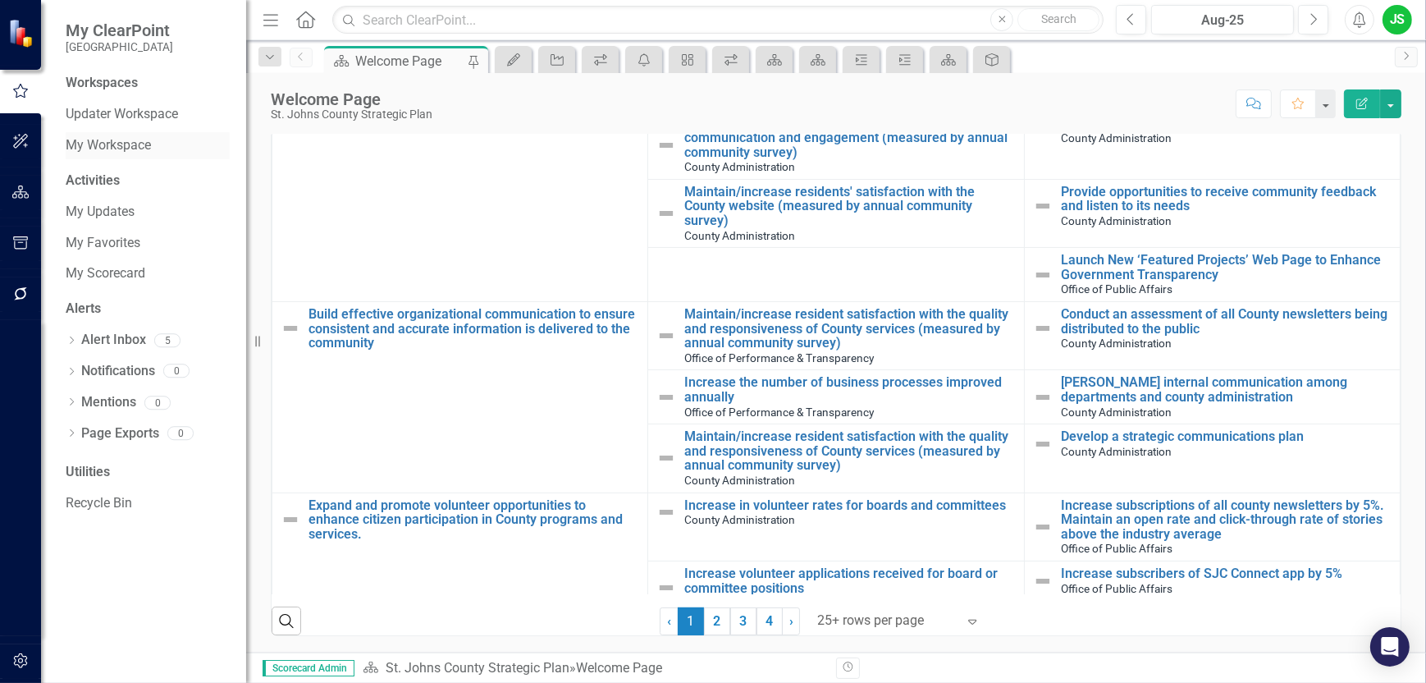
click at [80, 140] on link "My Workspace" at bounding box center [148, 145] width 164 height 19
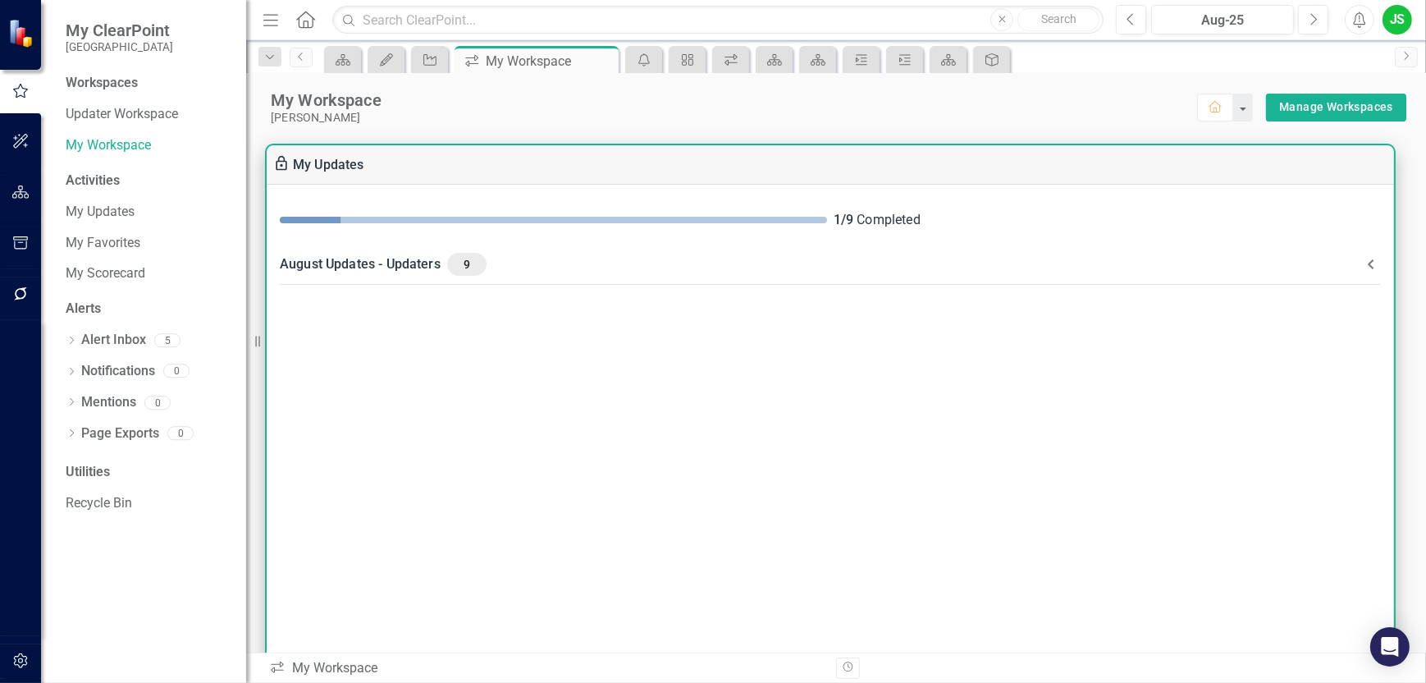
click at [351, 259] on div "August Updates - Updaters 9" at bounding box center [821, 264] width 1082 height 23
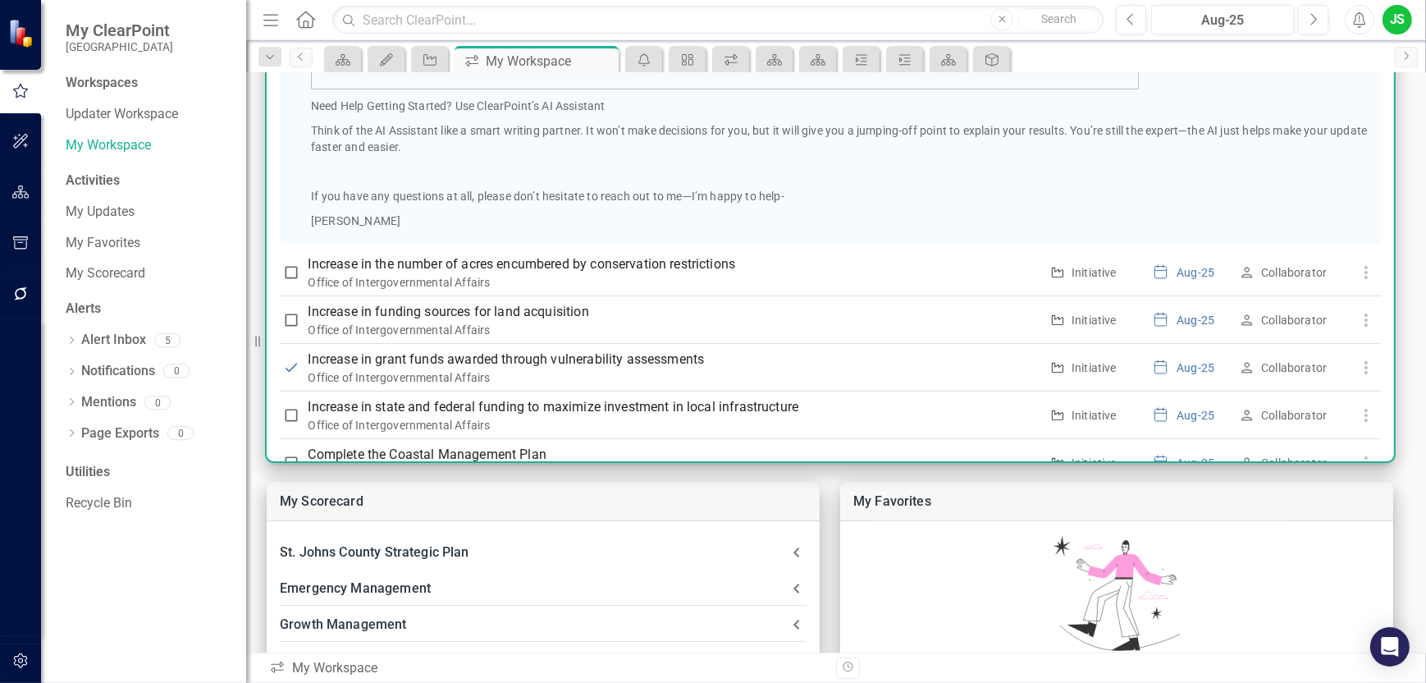
scroll to position [812, 0]
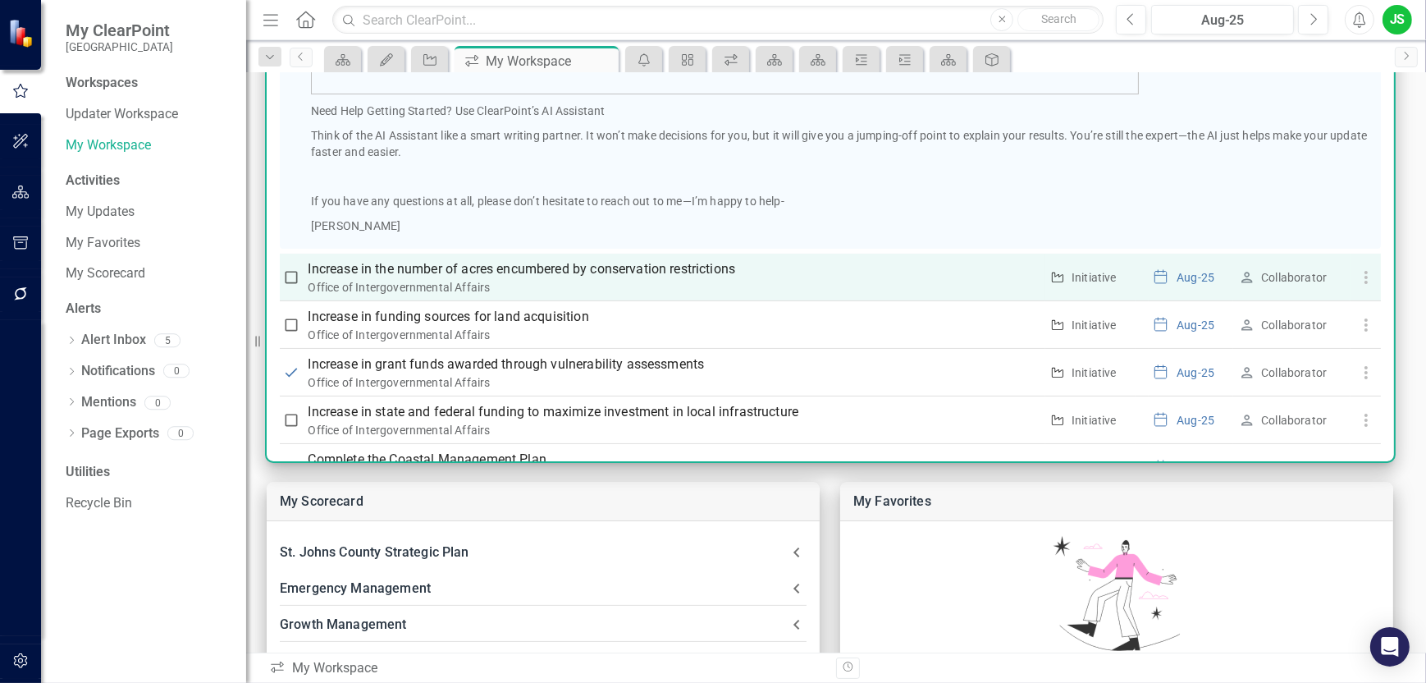
click at [487, 268] on p "Increase in the number of acres encumbered by conservation restrictions" at bounding box center [675, 269] width 732 height 20
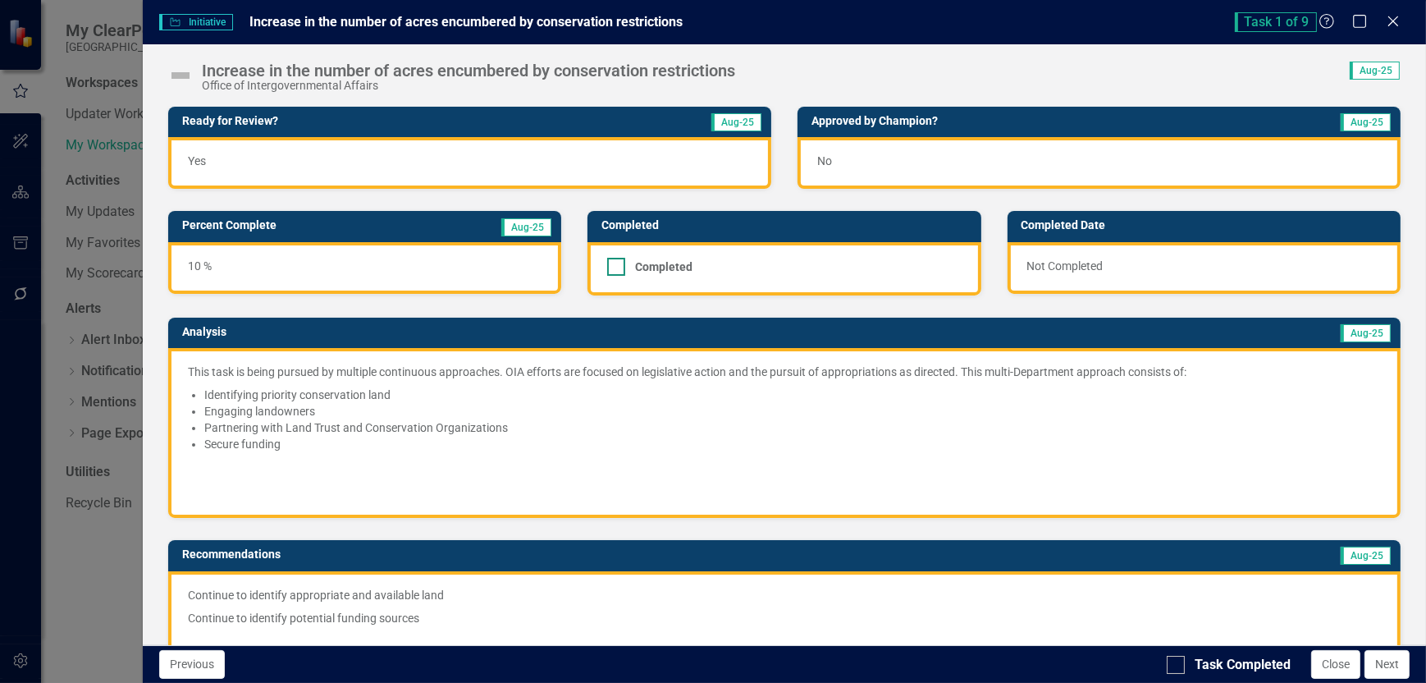
click at [608, 267] on input "Completed" at bounding box center [612, 263] width 11 height 11
checkbox input "true"
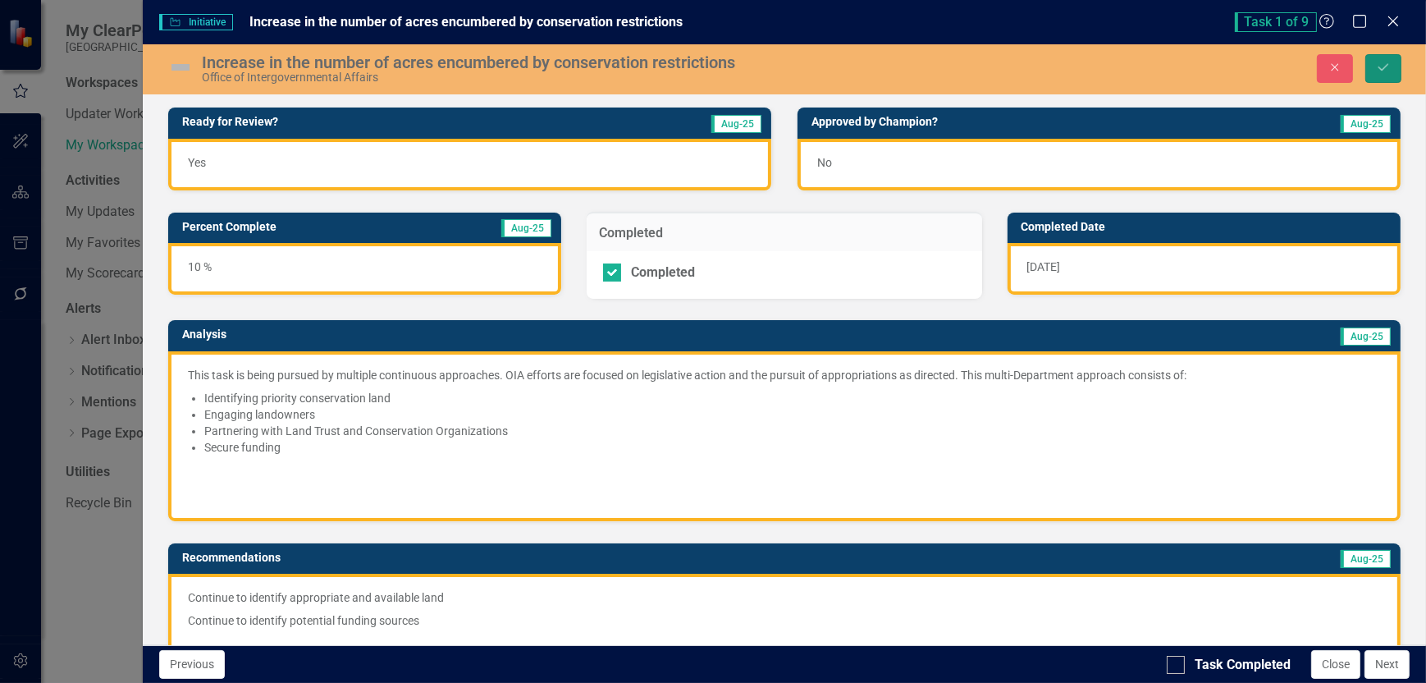
click at [1382, 68] on icon "Save" at bounding box center [1383, 67] width 15 height 11
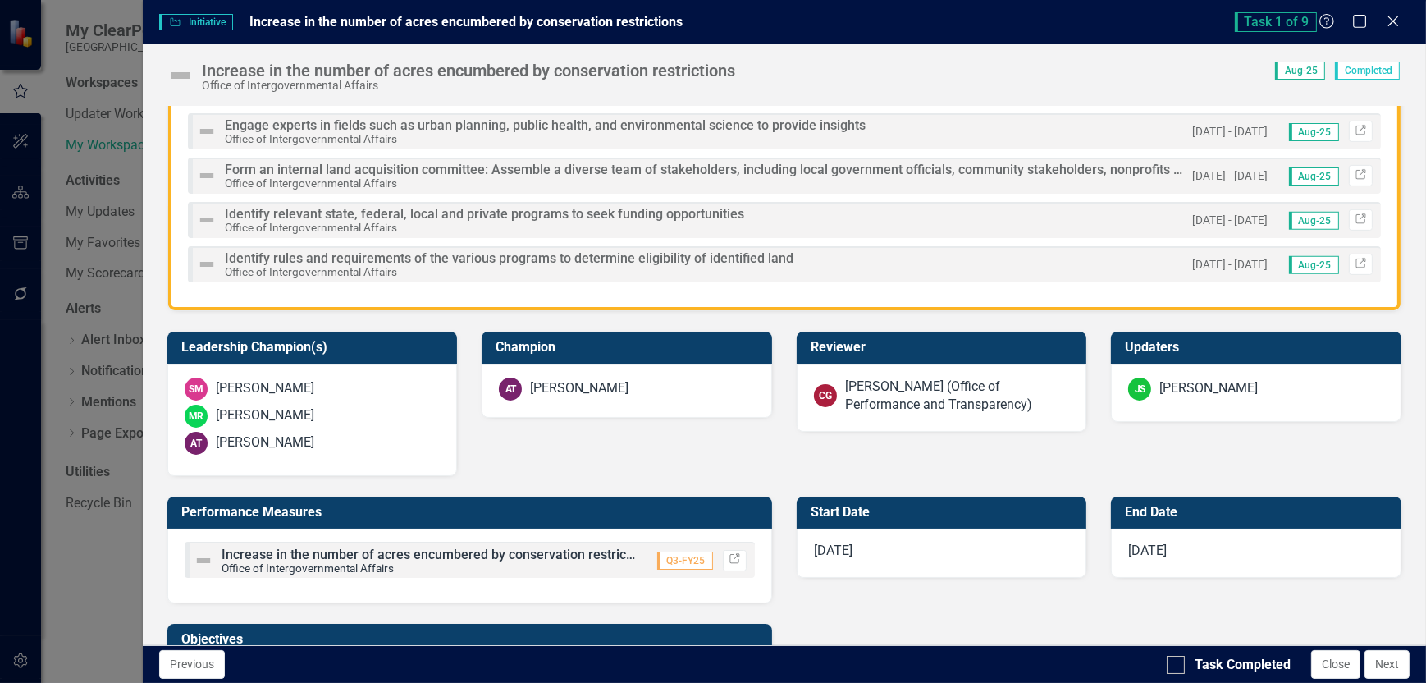
scroll to position [903, 0]
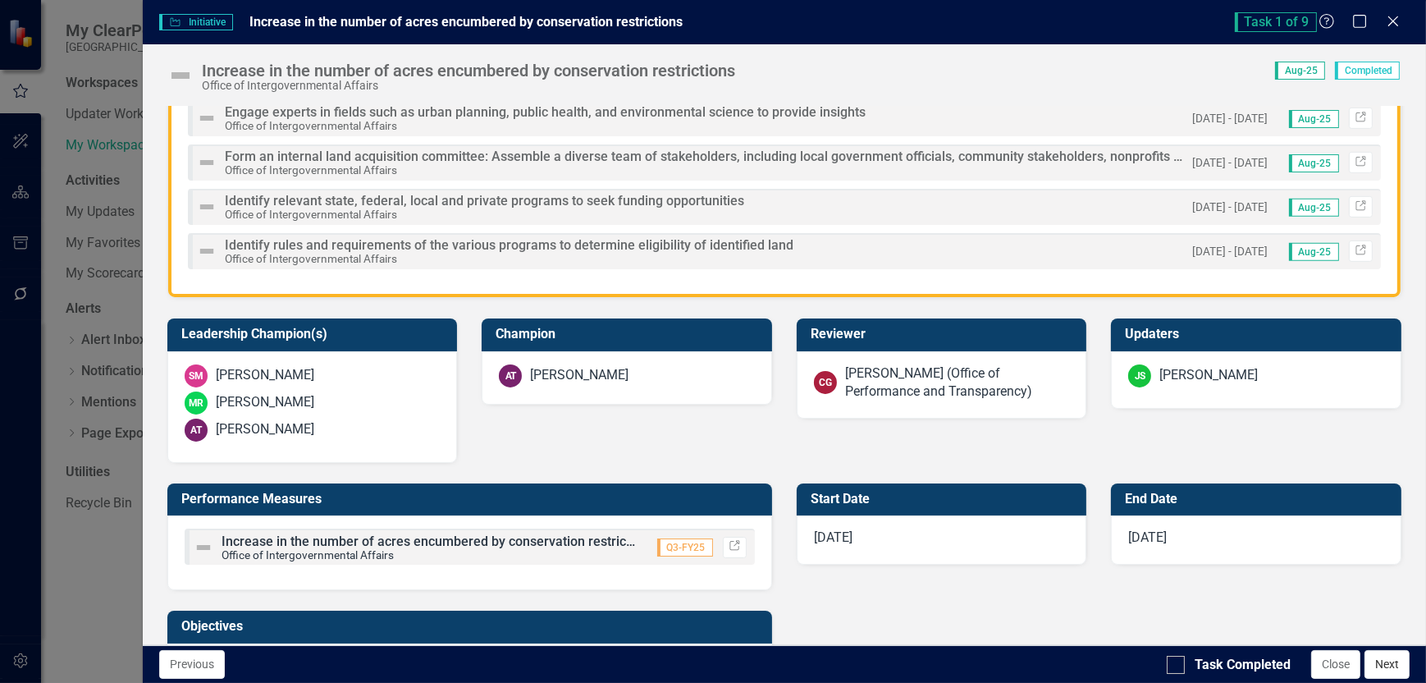
click at [1399, 668] on button "Next" at bounding box center [1387, 664] width 45 height 29
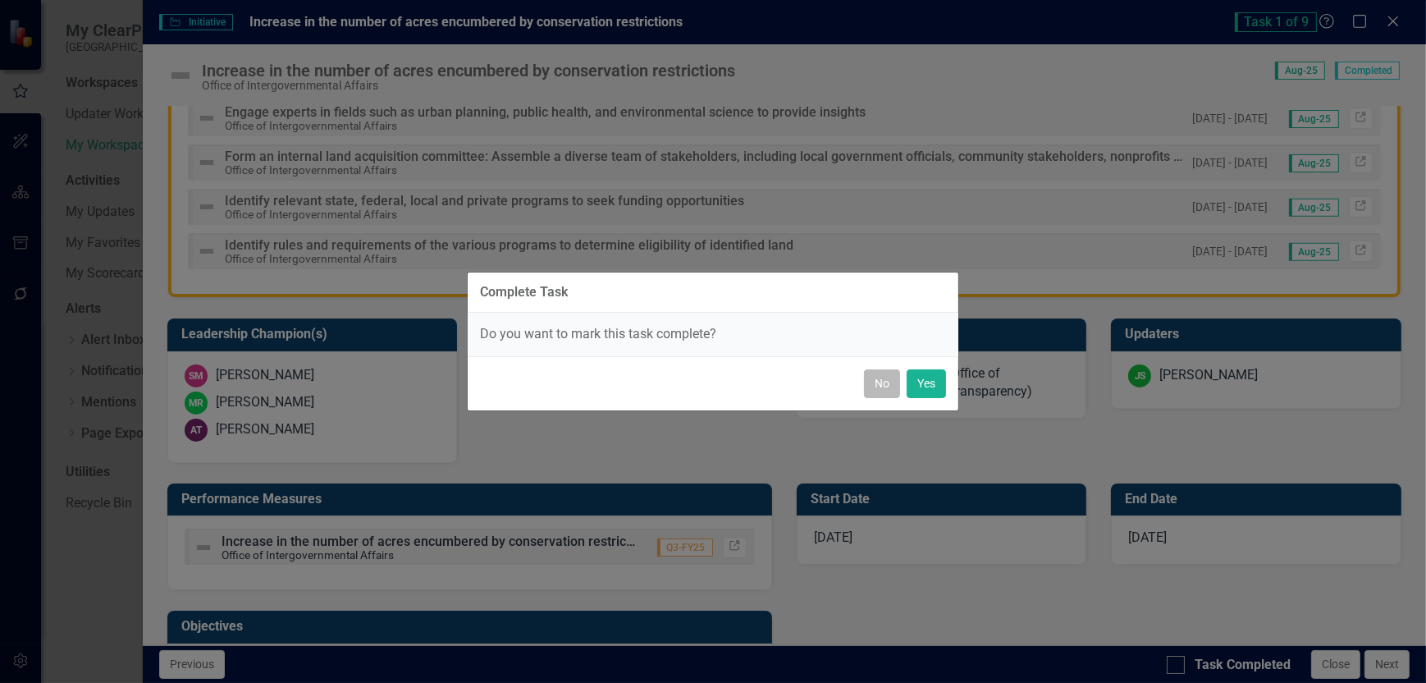
click at [879, 379] on button "No" at bounding box center [882, 383] width 36 height 29
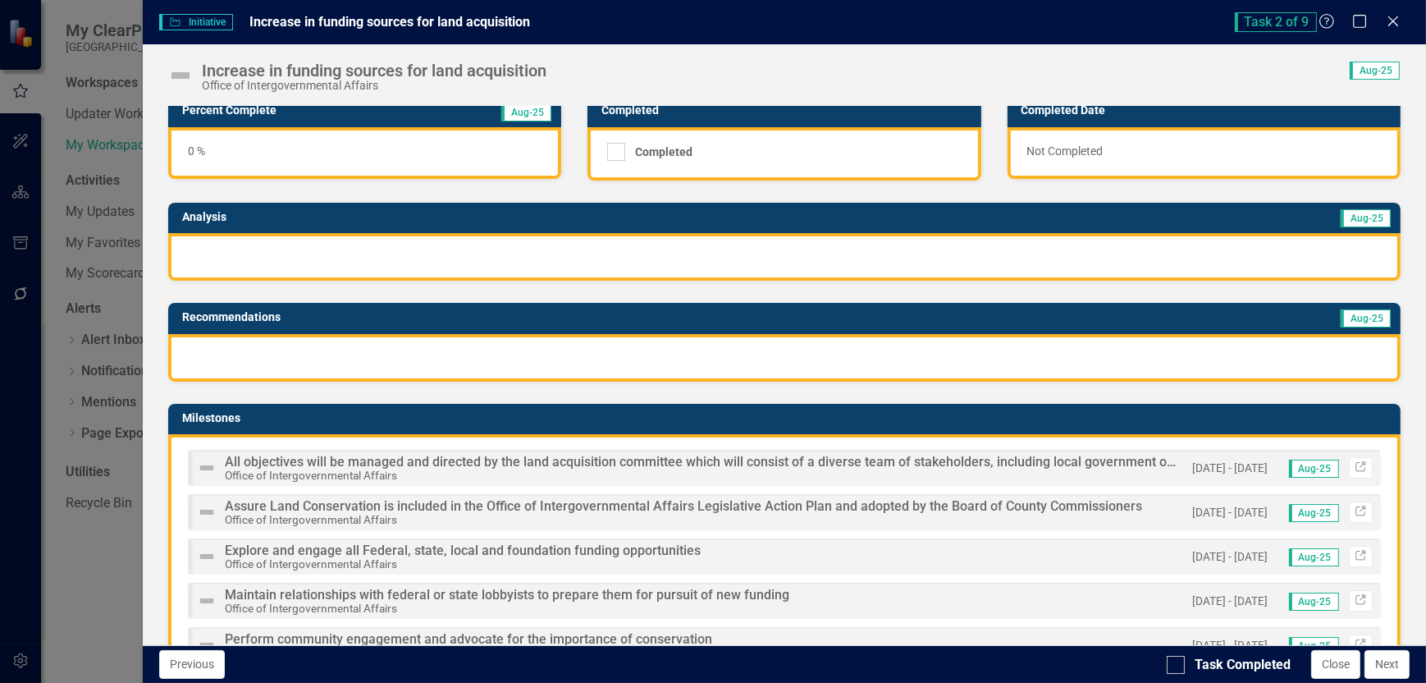
scroll to position [0, 0]
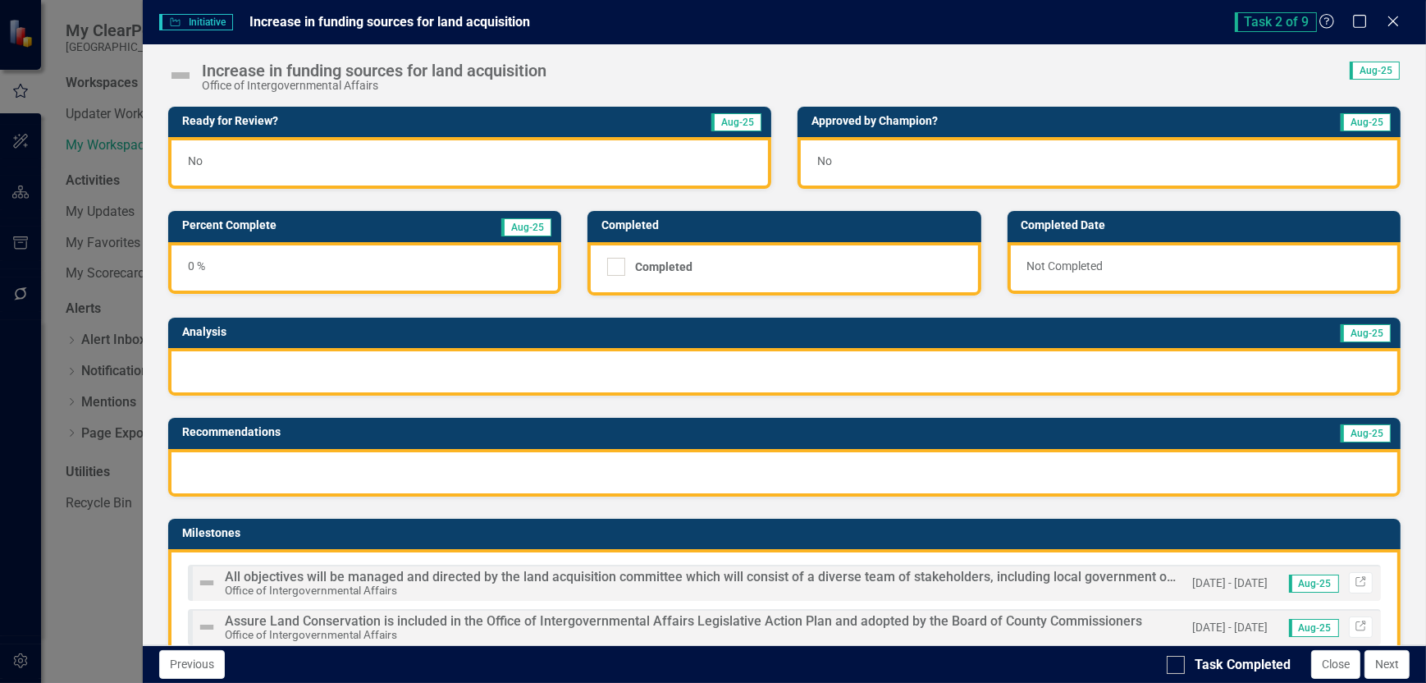
click at [323, 149] on div "No" at bounding box center [469, 163] width 603 height 52
click at [231, 162] on div "No" at bounding box center [469, 163] width 603 height 52
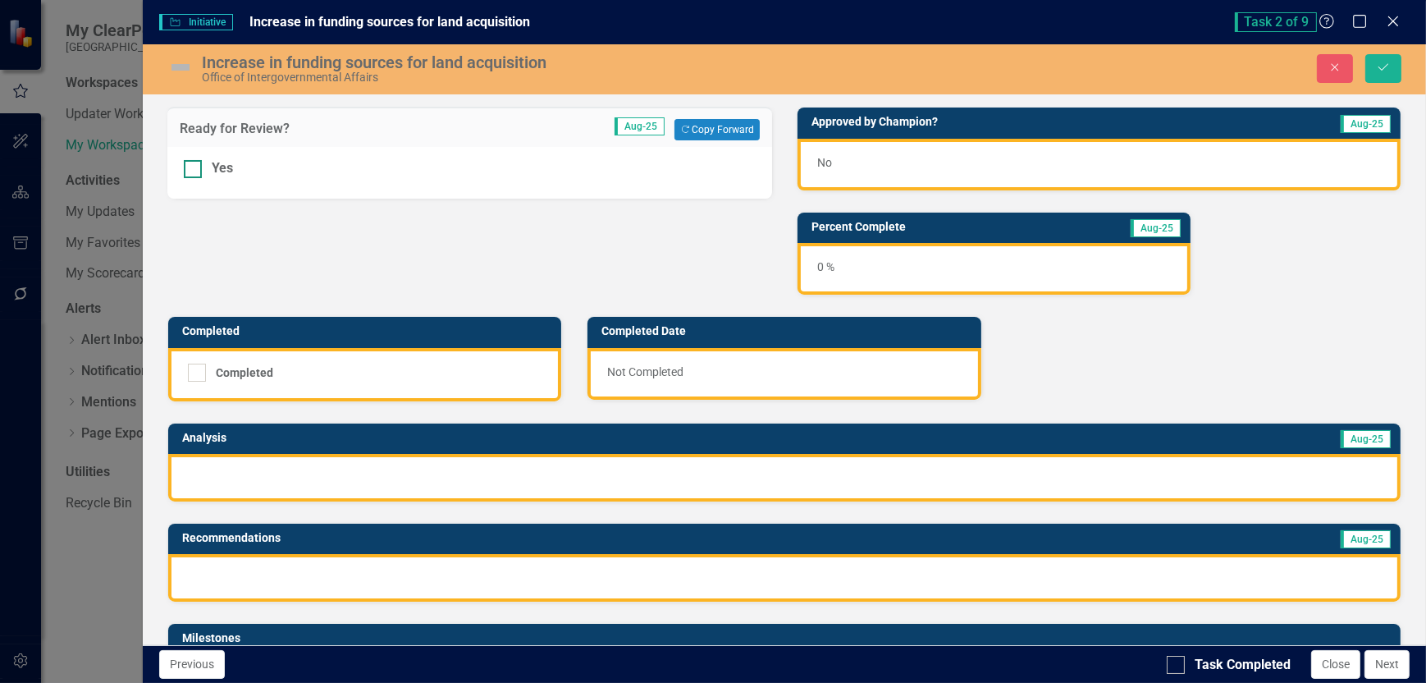
click at [197, 164] on div at bounding box center [193, 169] width 18 height 18
click at [195, 164] on input "Yes" at bounding box center [189, 165] width 11 height 11
checkbox input "true"
click at [876, 166] on div "No" at bounding box center [1099, 165] width 603 height 52
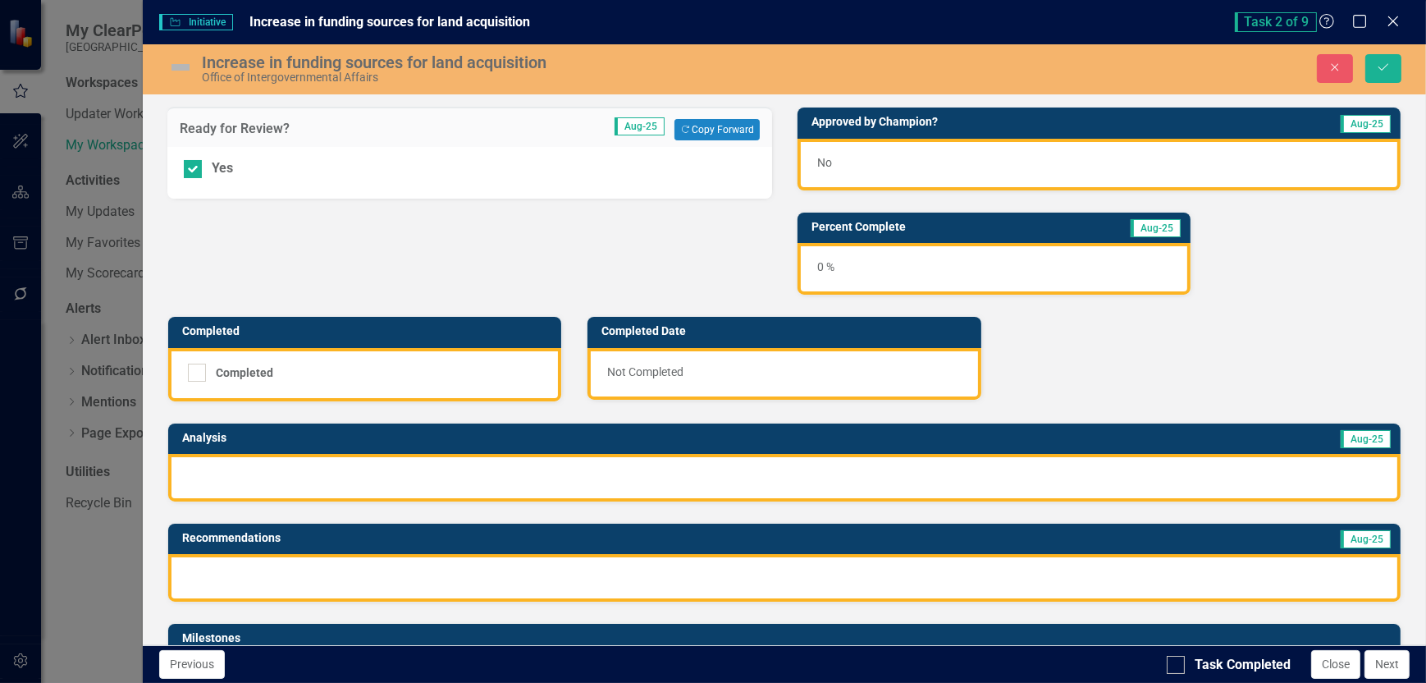
click at [876, 166] on div "No" at bounding box center [1099, 165] width 603 height 52
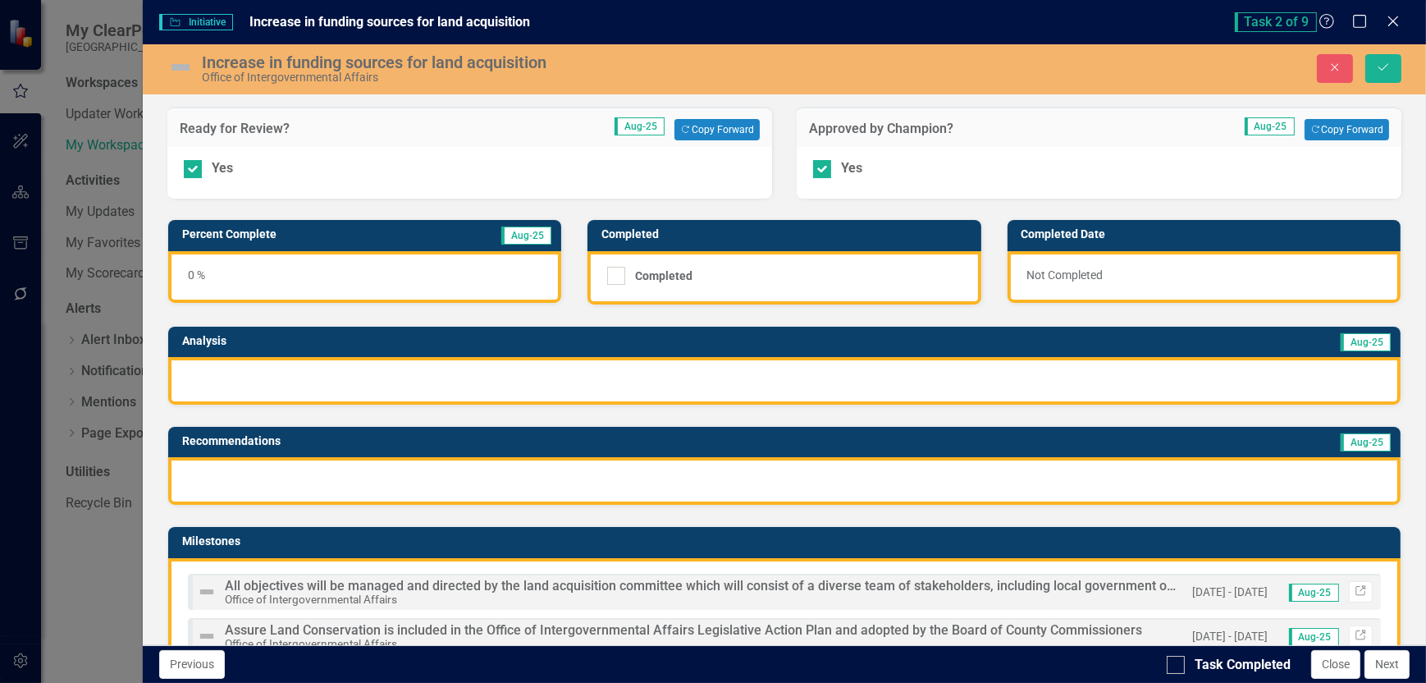
click at [329, 276] on div "0 %" at bounding box center [364, 277] width 393 height 52
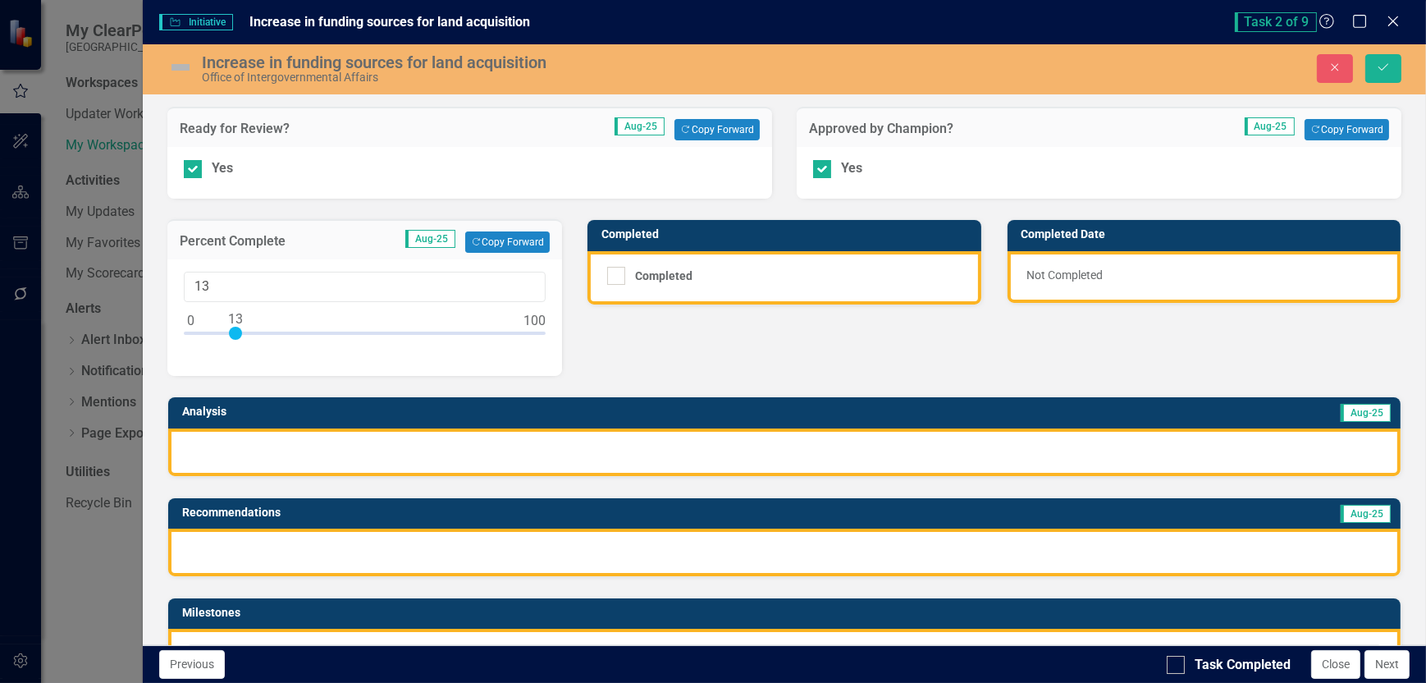
type input "15"
drag, startPoint x: 187, startPoint y: 336, endPoint x: 240, endPoint y: 333, distance: 53.4
click at [240, 333] on div at bounding box center [242, 333] width 13 height 13
click at [739, 270] on div "Completed" at bounding box center [780, 276] width 346 height 18
click at [618, 270] on input "Completed" at bounding box center [612, 272] width 11 height 11
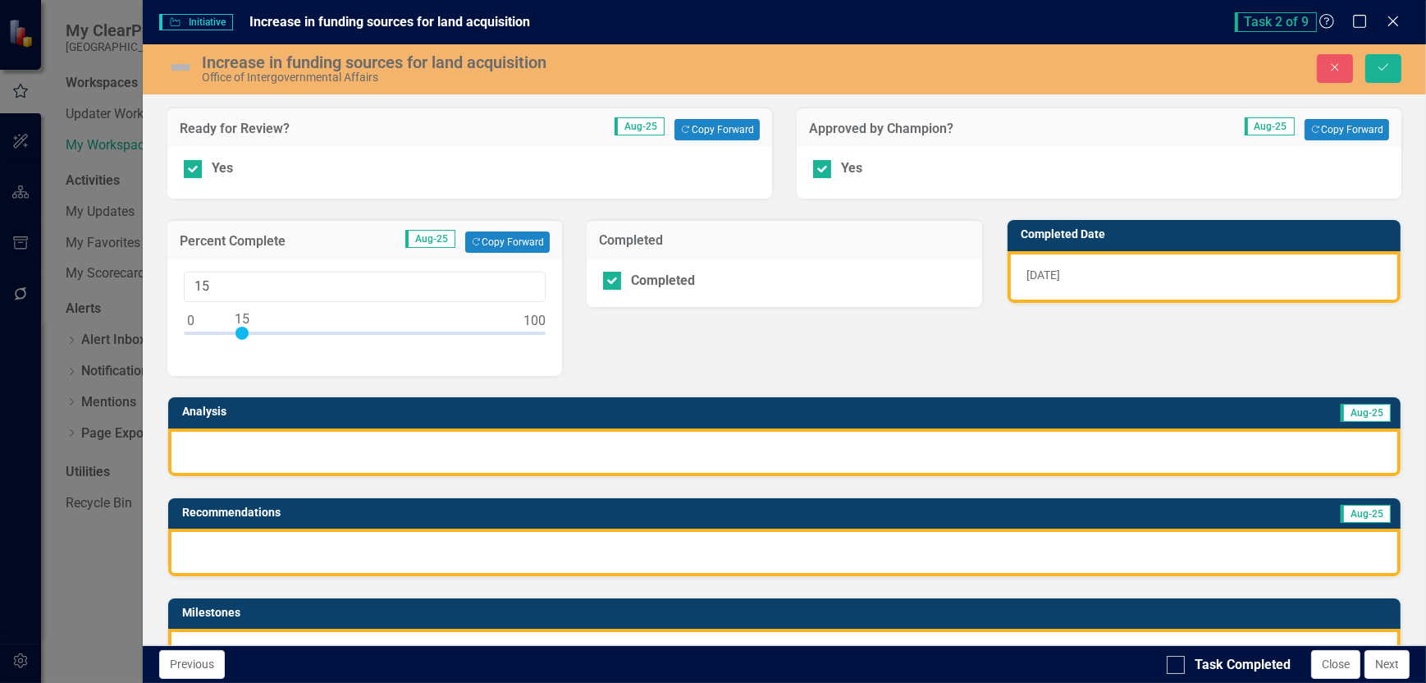
click at [1096, 342] on div "Ready for Review? Aug-25 Copy Forward Copy Forward Yes Approved by Champion? Au…" at bounding box center [784, 546] width 1259 height 921
click at [607, 281] on div at bounding box center [612, 281] width 18 height 18
click at [607, 281] on input "Completed" at bounding box center [608, 277] width 11 height 11
checkbox input "false"
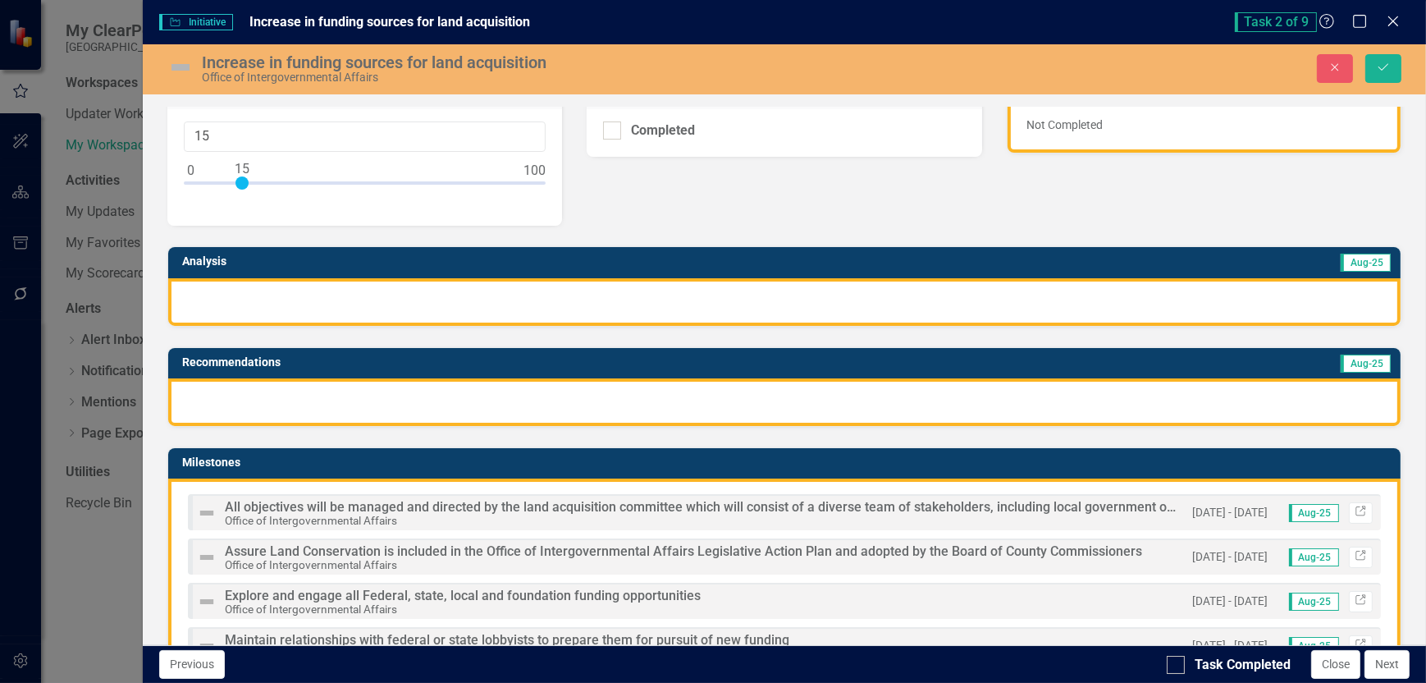
scroll to position [164, 0]
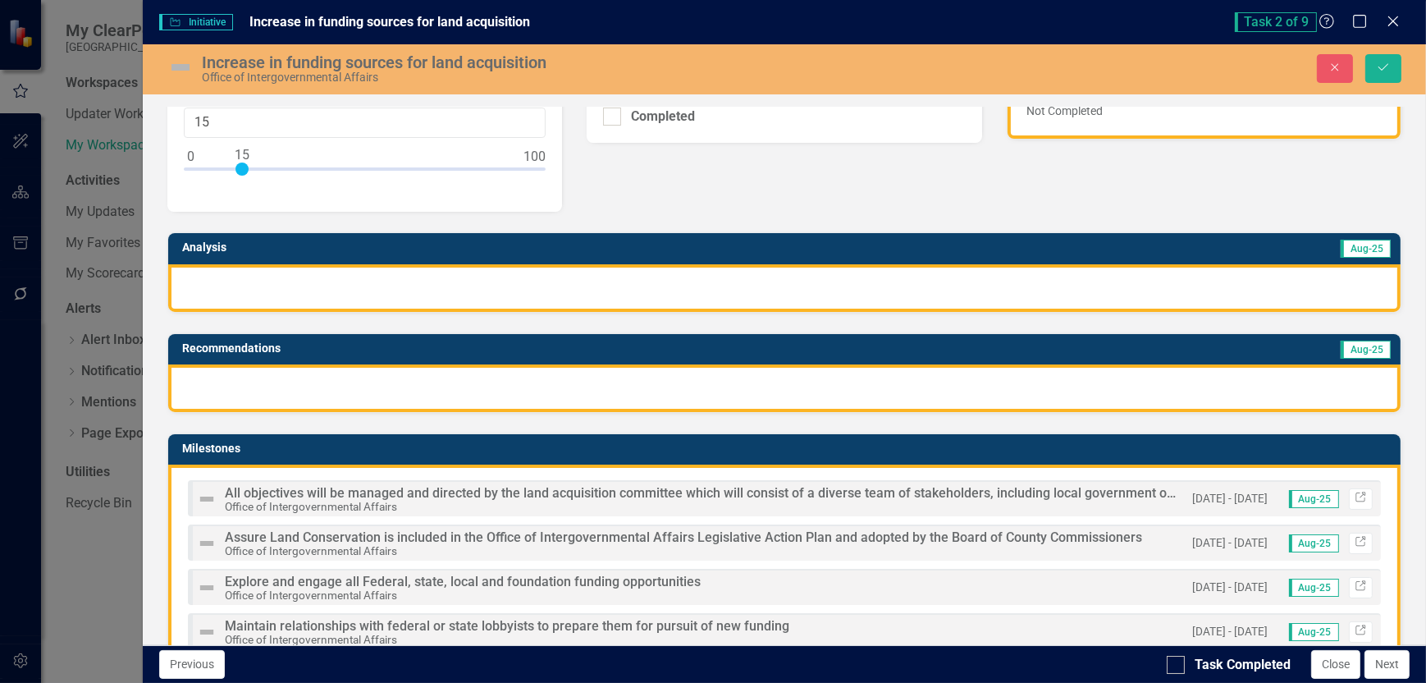
click at [301, 283] on div at bounding box center [784, 288] width 1233 height 48
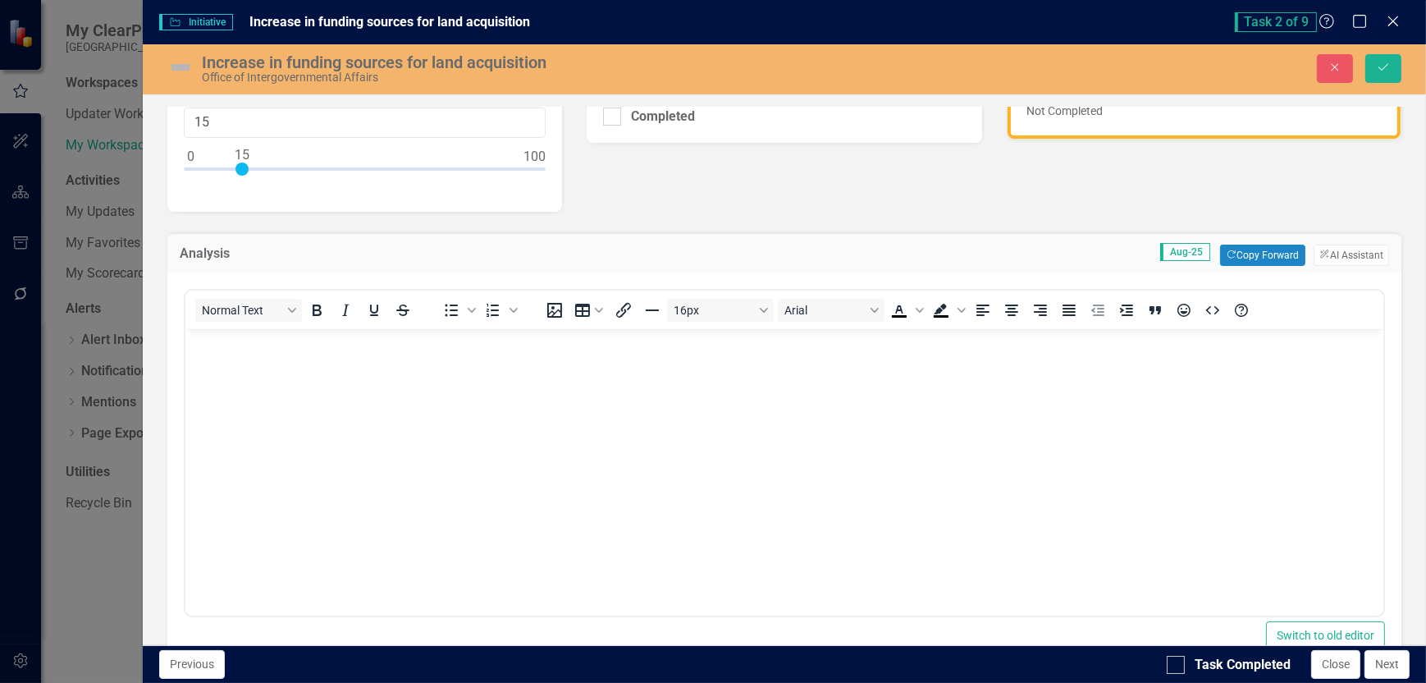
scroll to position [0, 0]
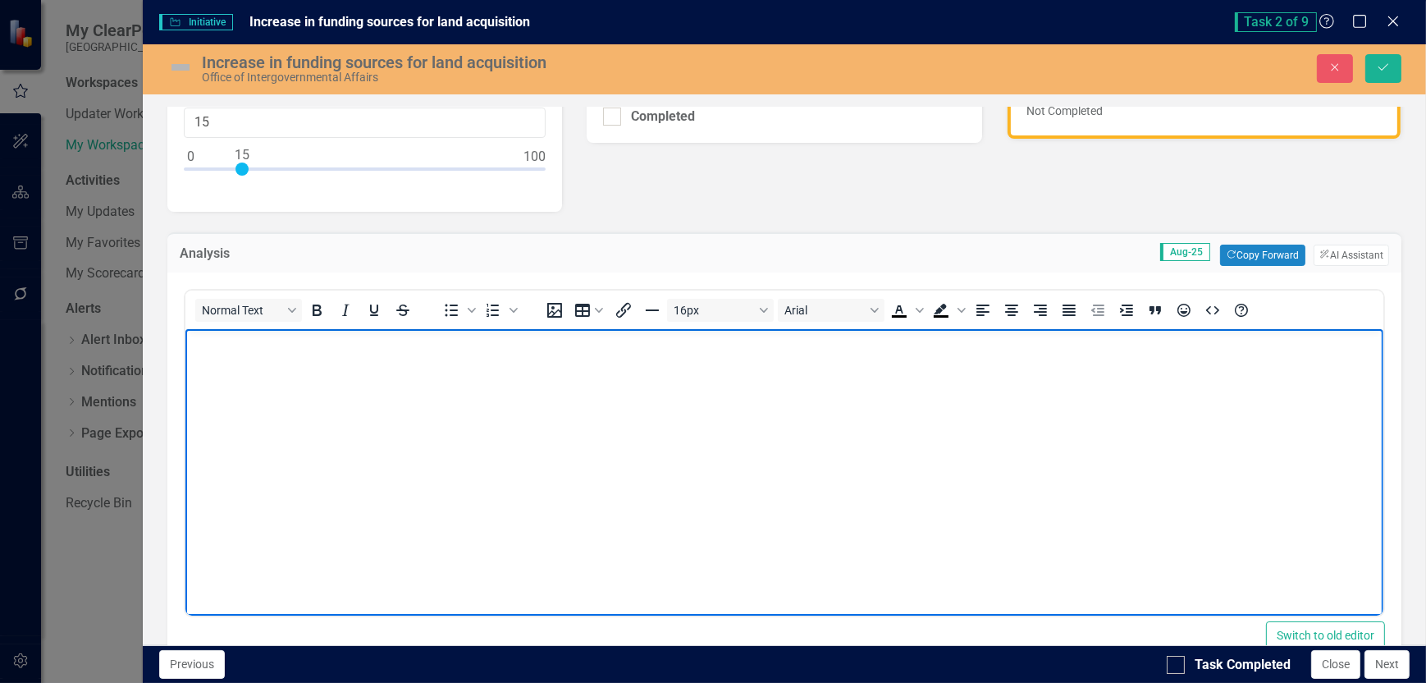
click at [254, 381] on body "Rich Text Area. Press ALT-0 for help." at bounding box center [784, 452] width 1198 height 246
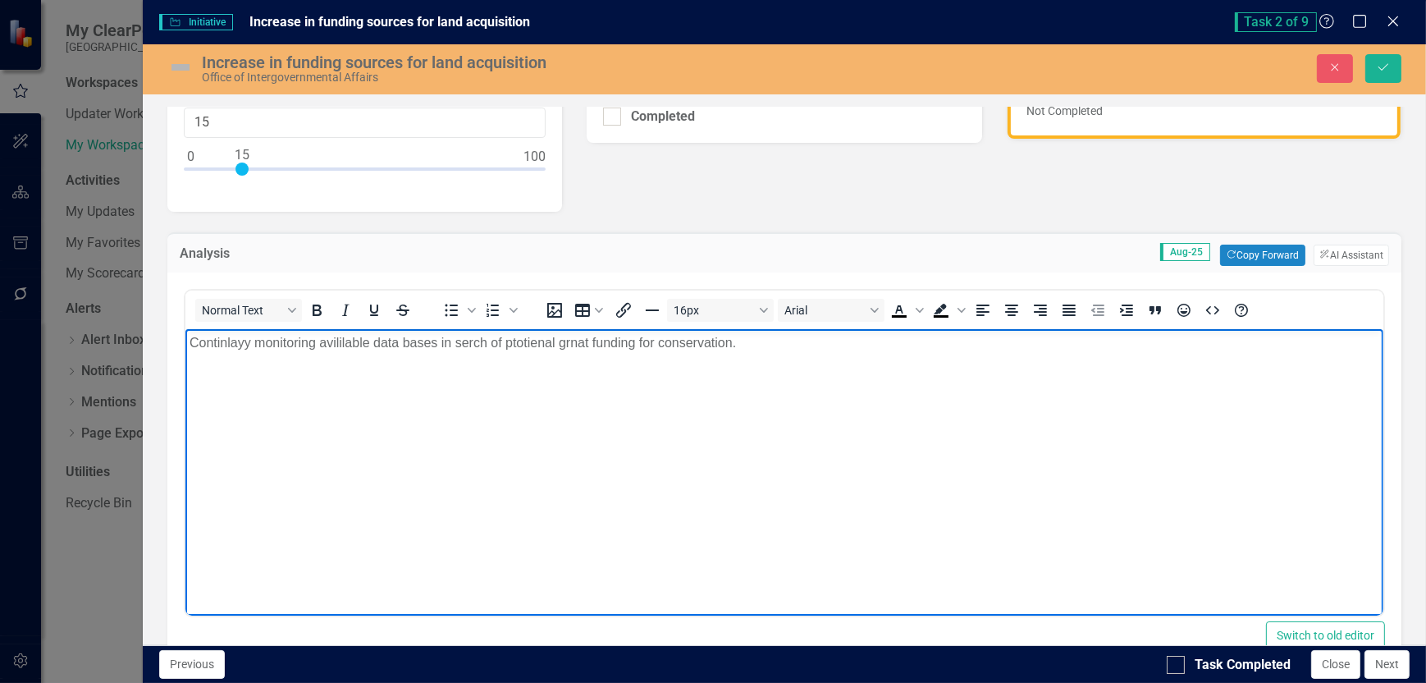
drag, startPoint x: 236, startPoint y: 337, endPoint x: 382, endPoint y: 382, distance: 152.9
click at [382, 382] on body "Continlayy monitoring avililable data bases in serch of ptotienal grnat funding…" at bounding box center [784, 452] width 1198 height 246
click at [231, 344] on p "Continlayy monitoring avililable data bases in serch of ptotienal grnat funding…" at bounding box center [784, 343] width 1190 height 20
click at [407, 346] on p "Continually monitoring available data bases in serch of ptotienal grnat funding…" at bounding box center [784, 343] width 1190 height 20
drag, startPoint x: 524, startPoint y: 344, endPoint x: 735, endPoint y: 438, distance: 230.3
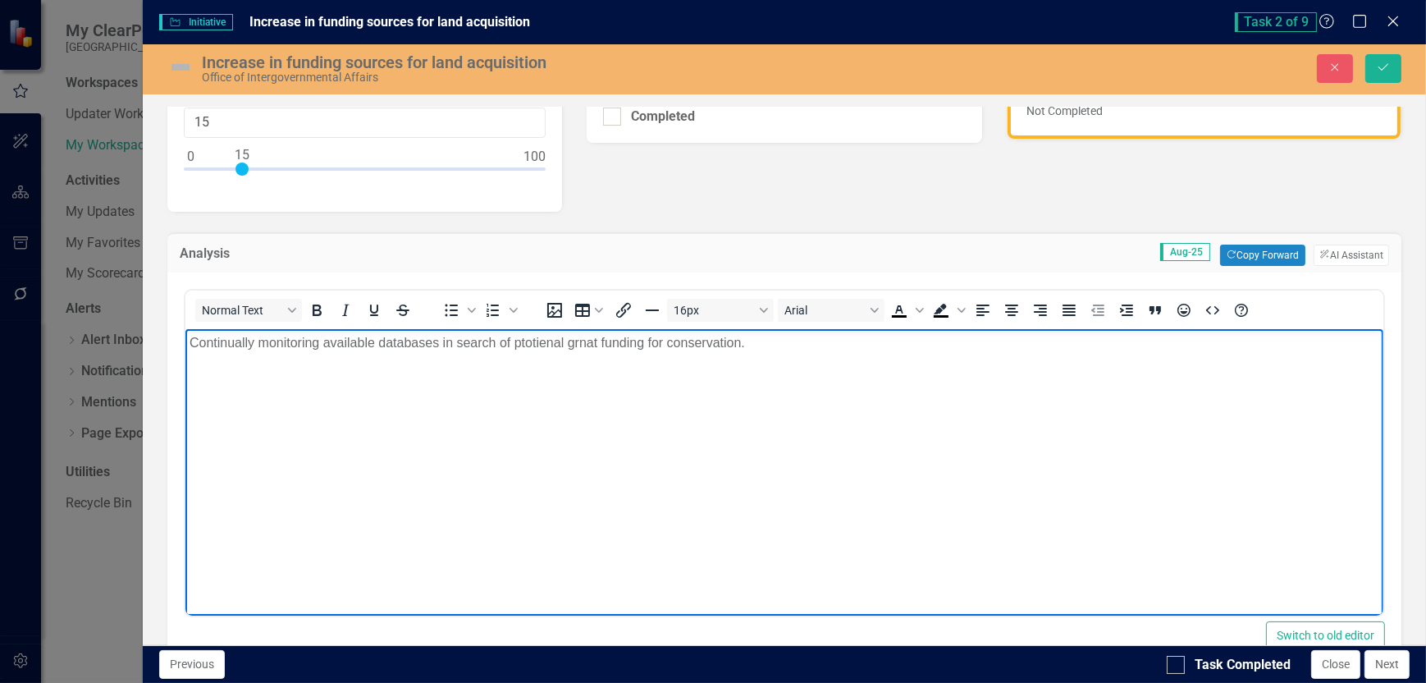
click at [735, 438] on body "Continually monitoring available databases in search of ptotienal grnat funding…" at bounding box center [784, 452] width 1198 height 246
click at [551, 341] on p "Continually monitoring available databases in search of ptotienal grnat funding…" at bounding box center [784, 343] width 1190 height 20
click at [762, 345] on p "Continually monitoring available databases in search of potential grant funding…" at bounding box center [784, 343] width 1190 height 20
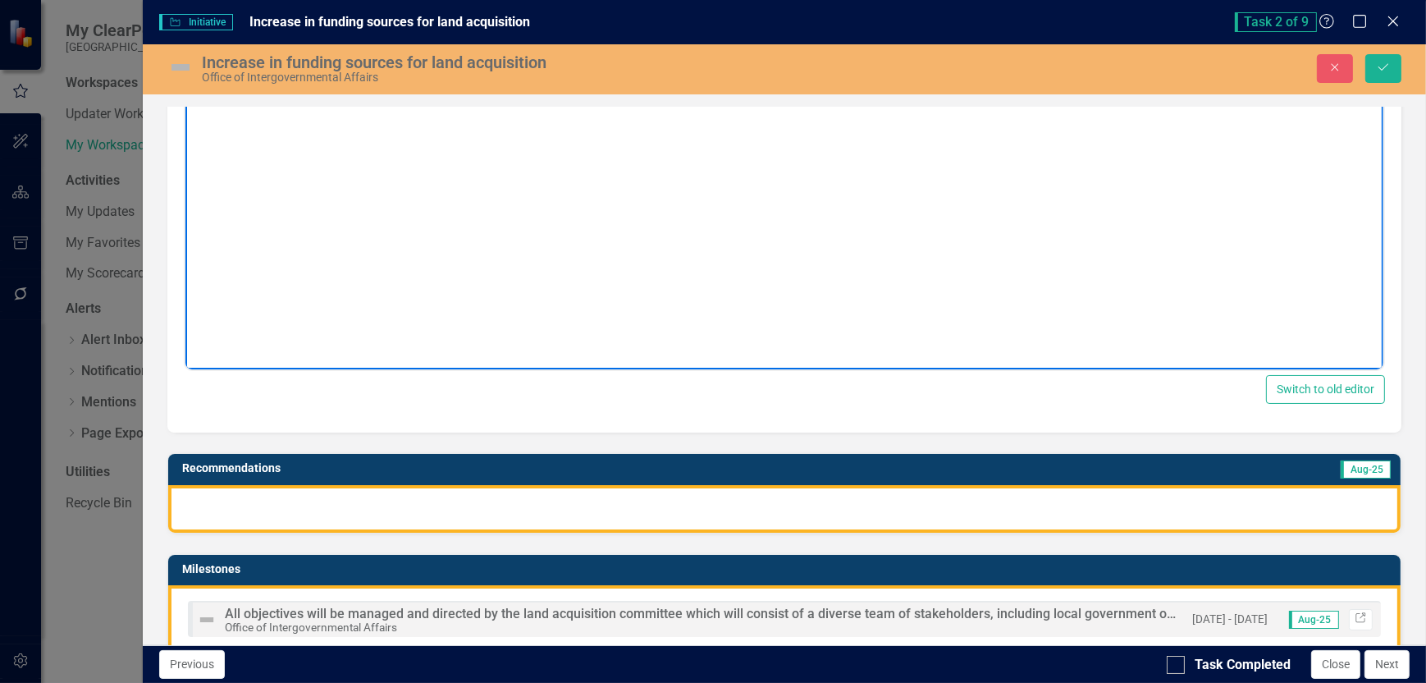
scroll to position [164, 0]
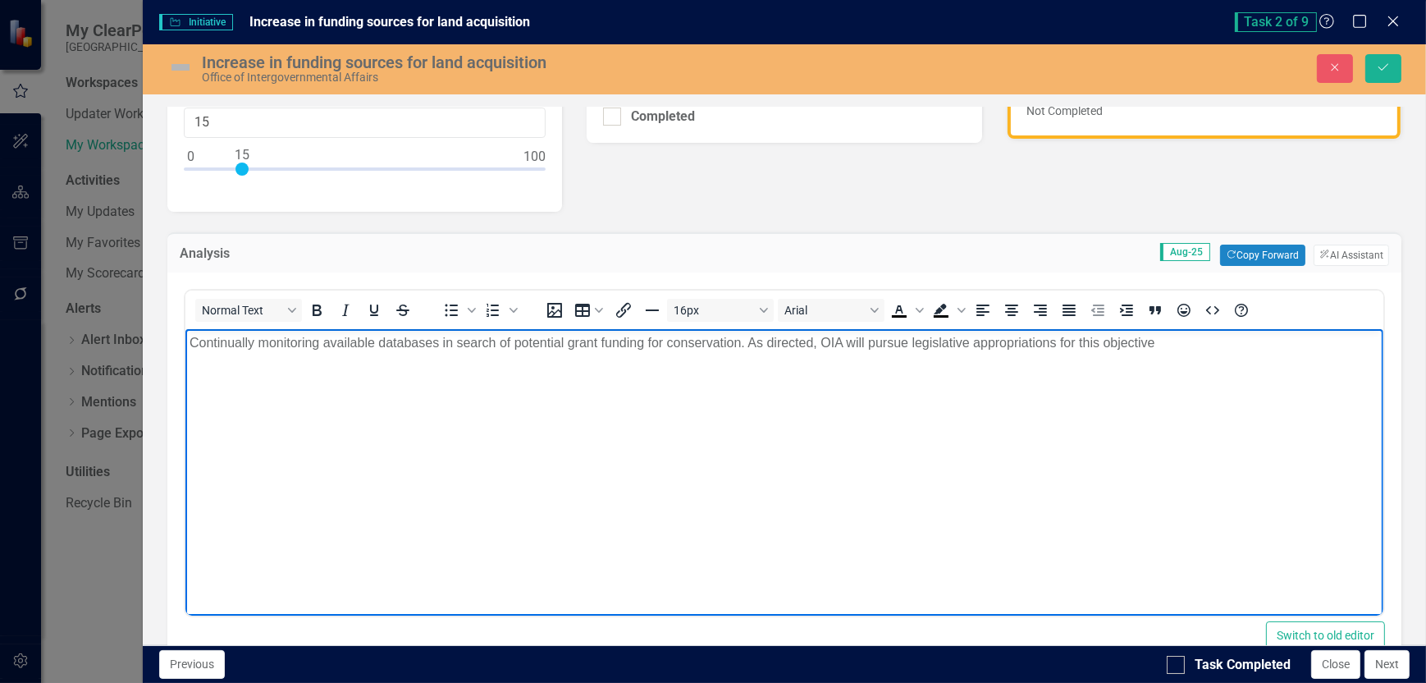
click at [1090, 494] on body "Continually monitoring available databases in search of potential grant funding…" at bounding box center [784, 452] width 1198 height 246
click at [1154, 340] on p "Continually monitoring available databases in search of potential grant funding…" at bounding box center [784, 343] width 1190 height 20
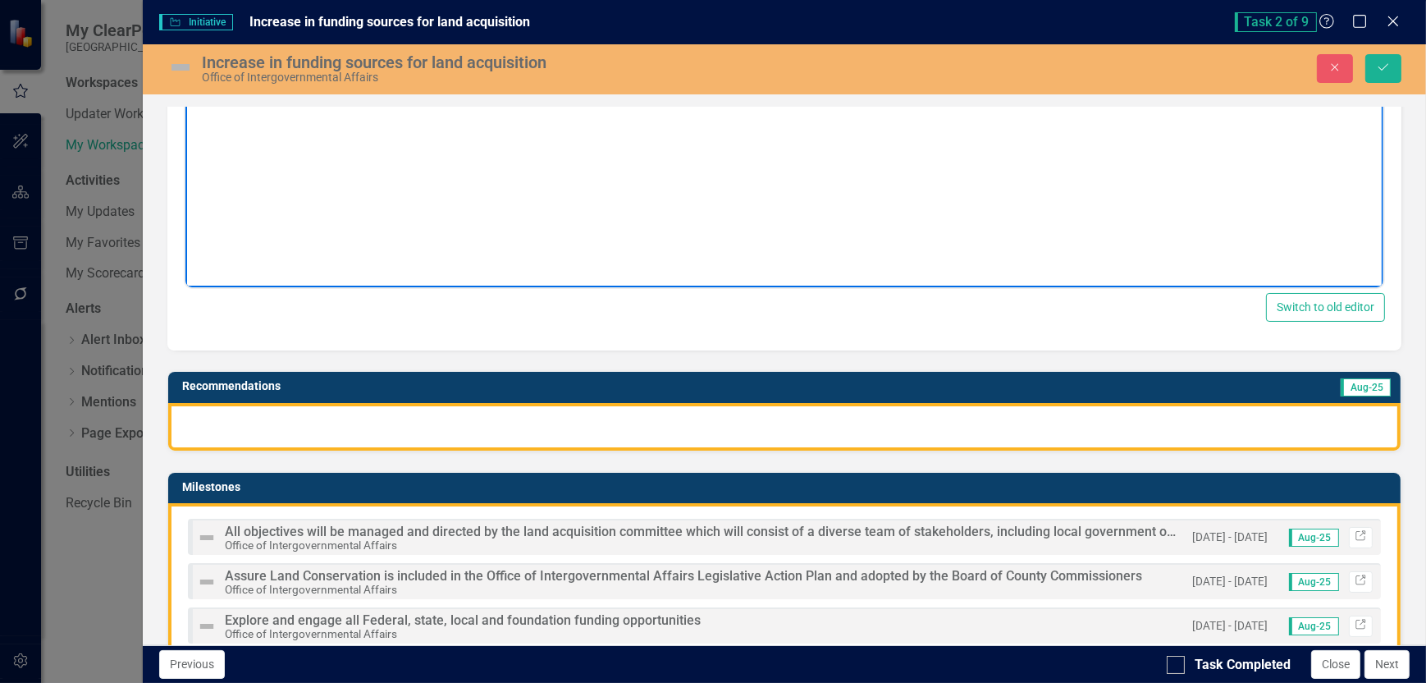
scroll to position [410, 0]
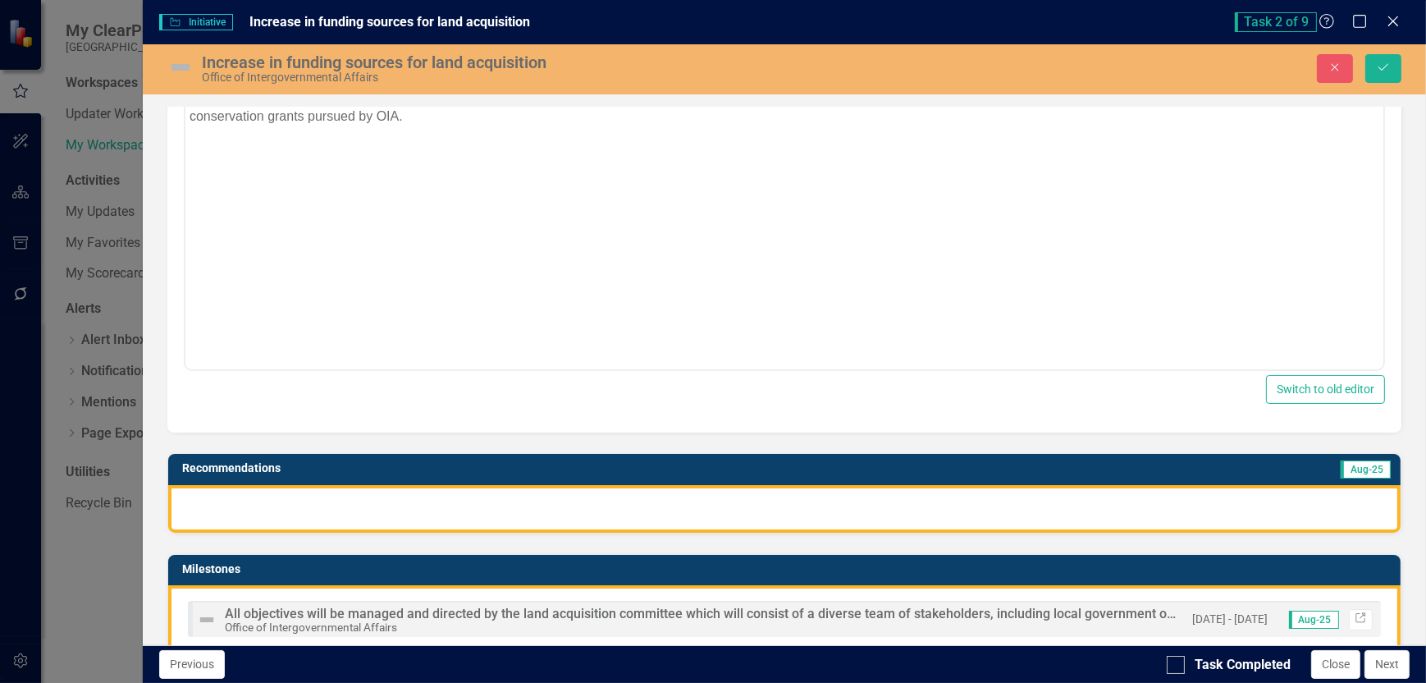
click at [221, 505] on div at bounding box center [784, 509] width 1233 height 48
click at [190, 499] on div at bounding box center [784, 509] width 1233 height 48
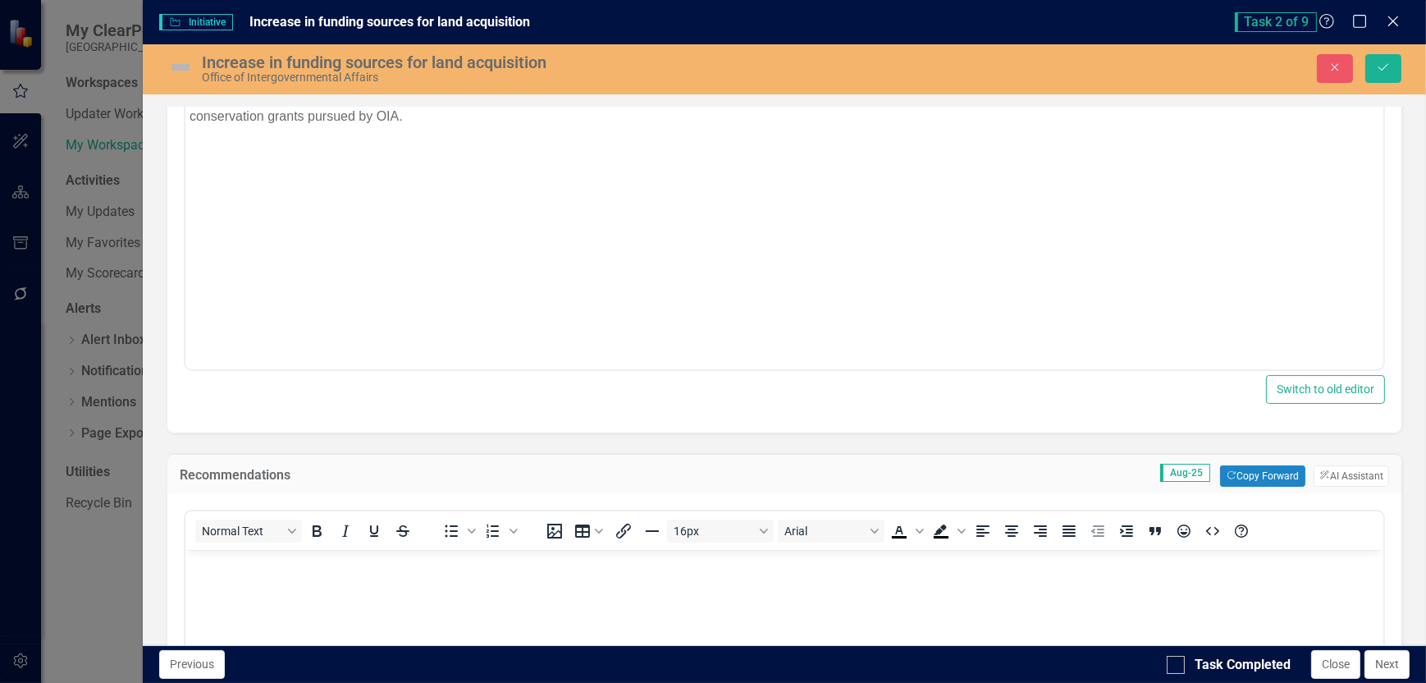
scroll to position [0, 0]
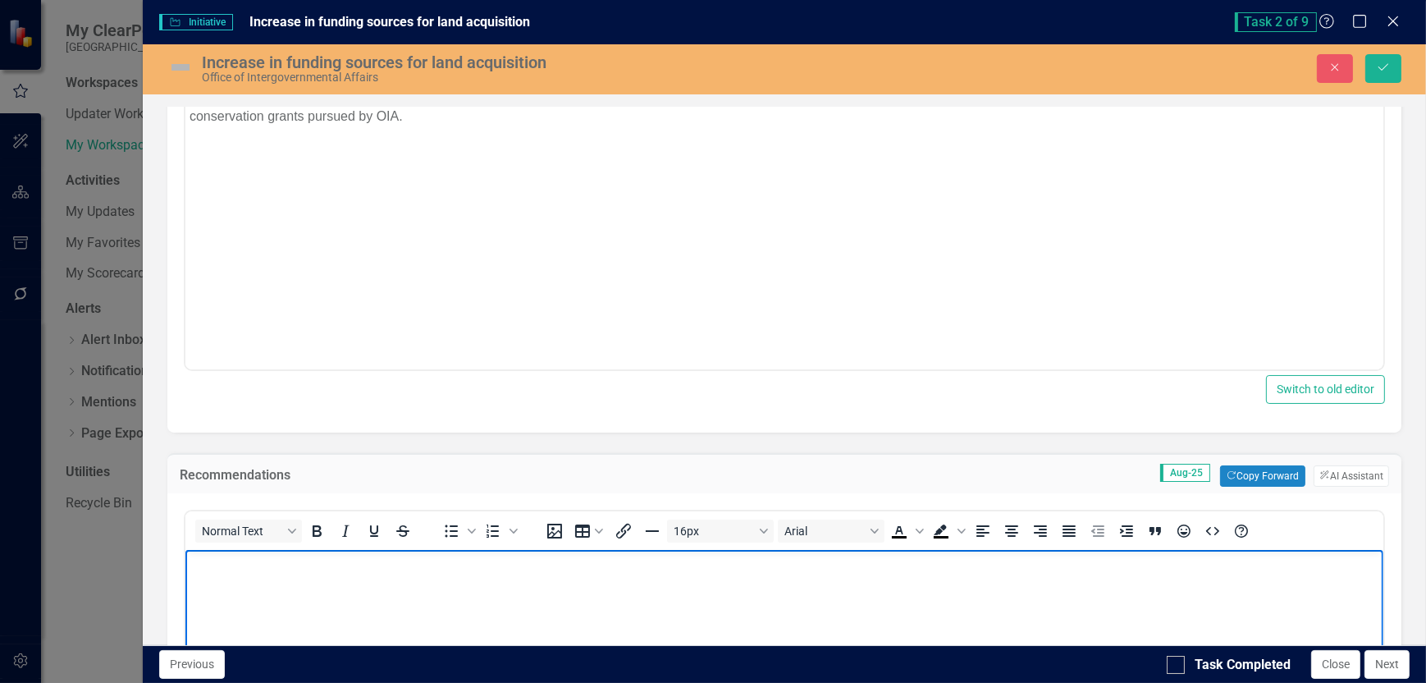
click at [213, 558] on p "Rich Text Area. Press ALT-0 for help." at bounding box center [784, 564] width 1190 height 20
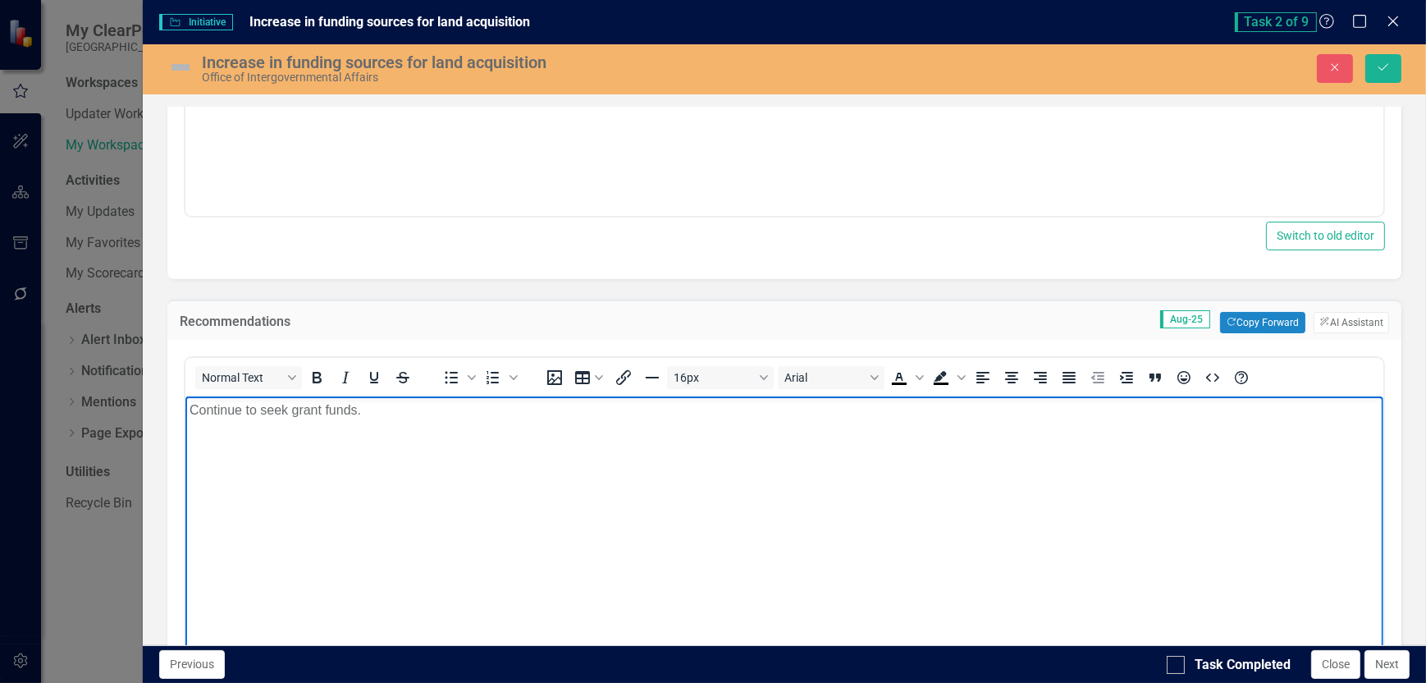
scroll to position [328, 0]
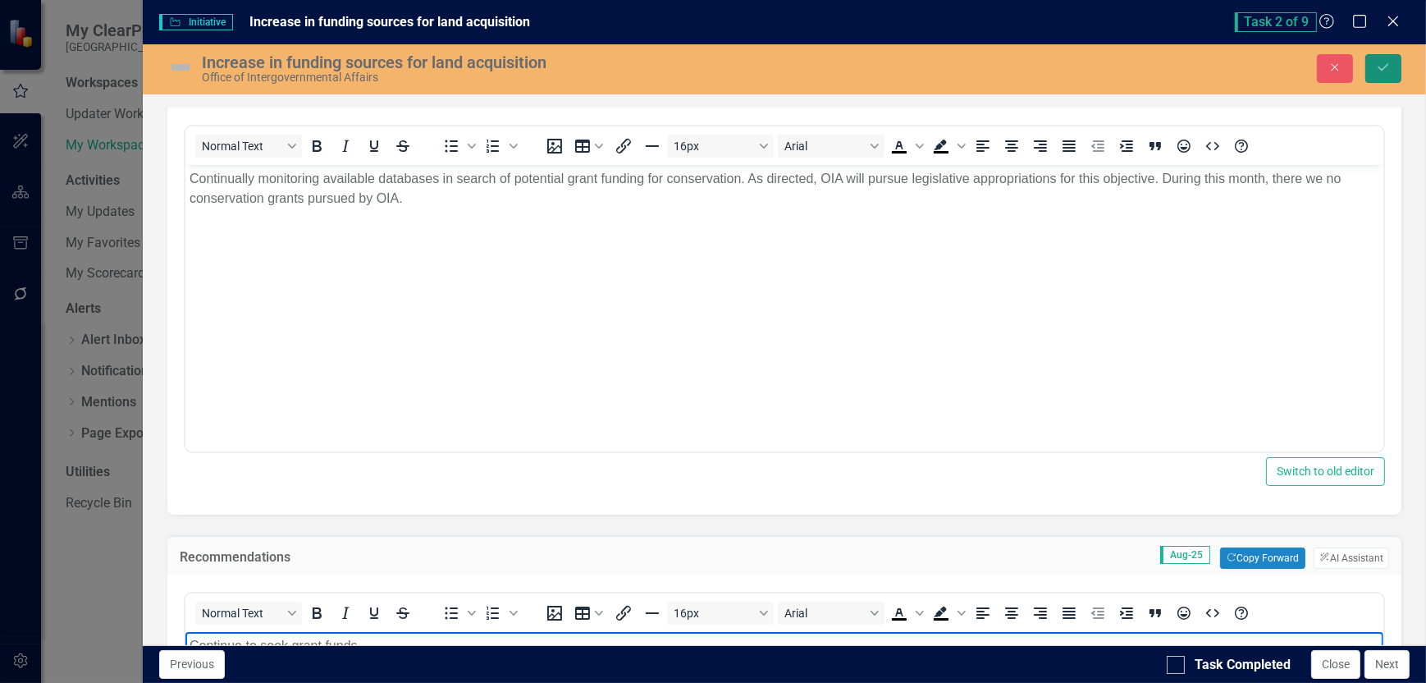
click at [1388, 65] on icon "submit" at bounding box center [1384, 67] width 10 height 7
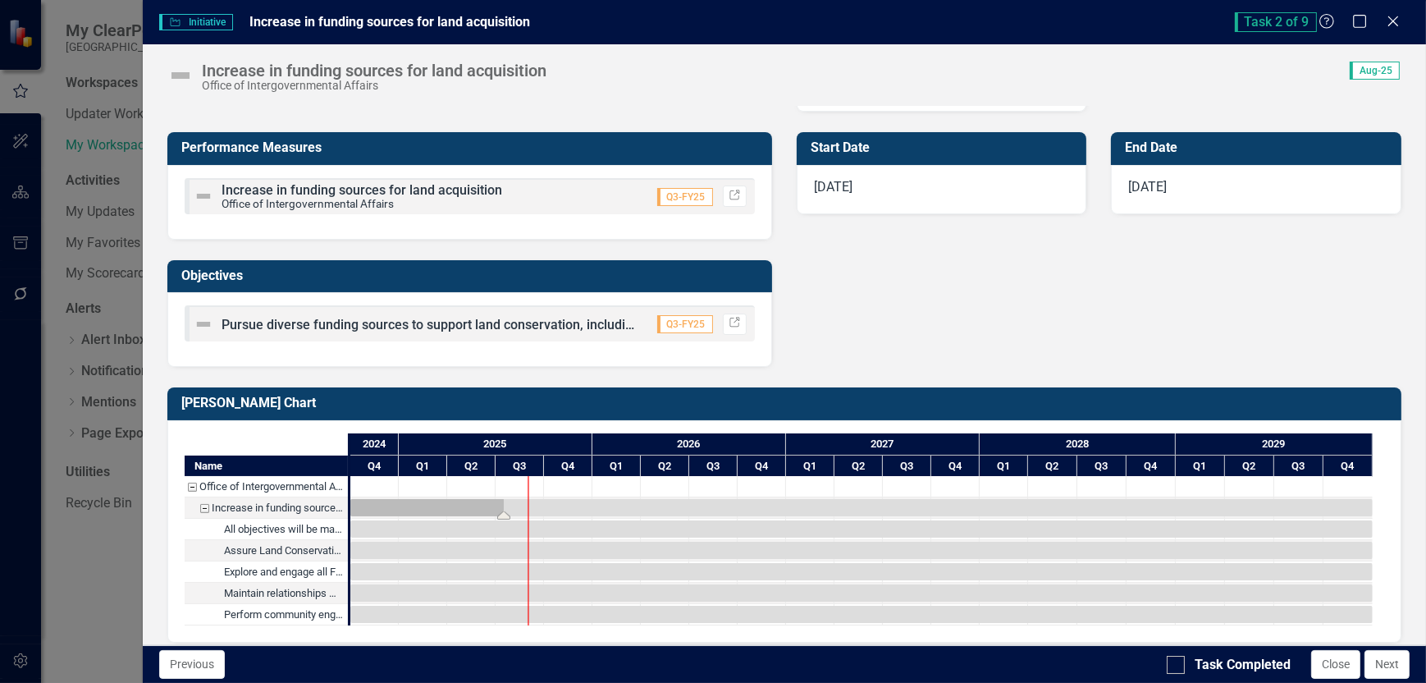
scroll to position [849, 0]
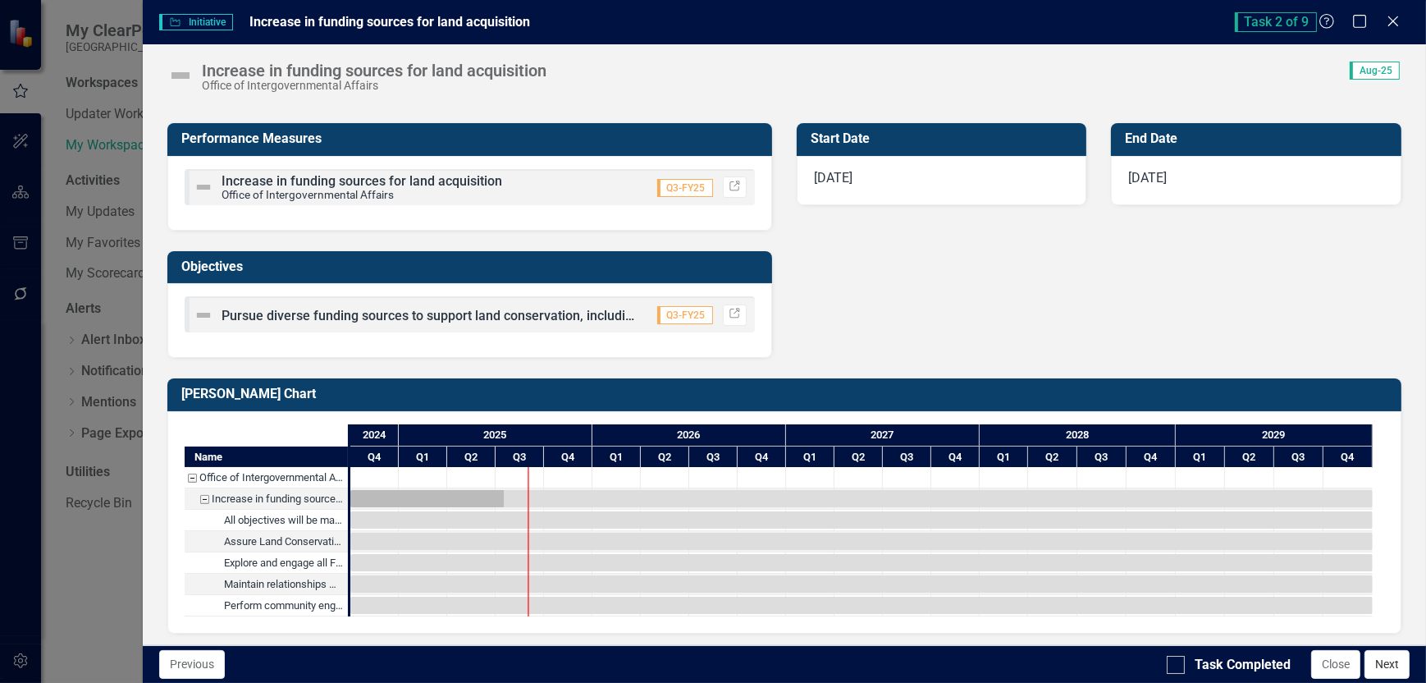
click at [1378, 662] on button "Next" at bounding box center [1387, 664] width 45 height 29
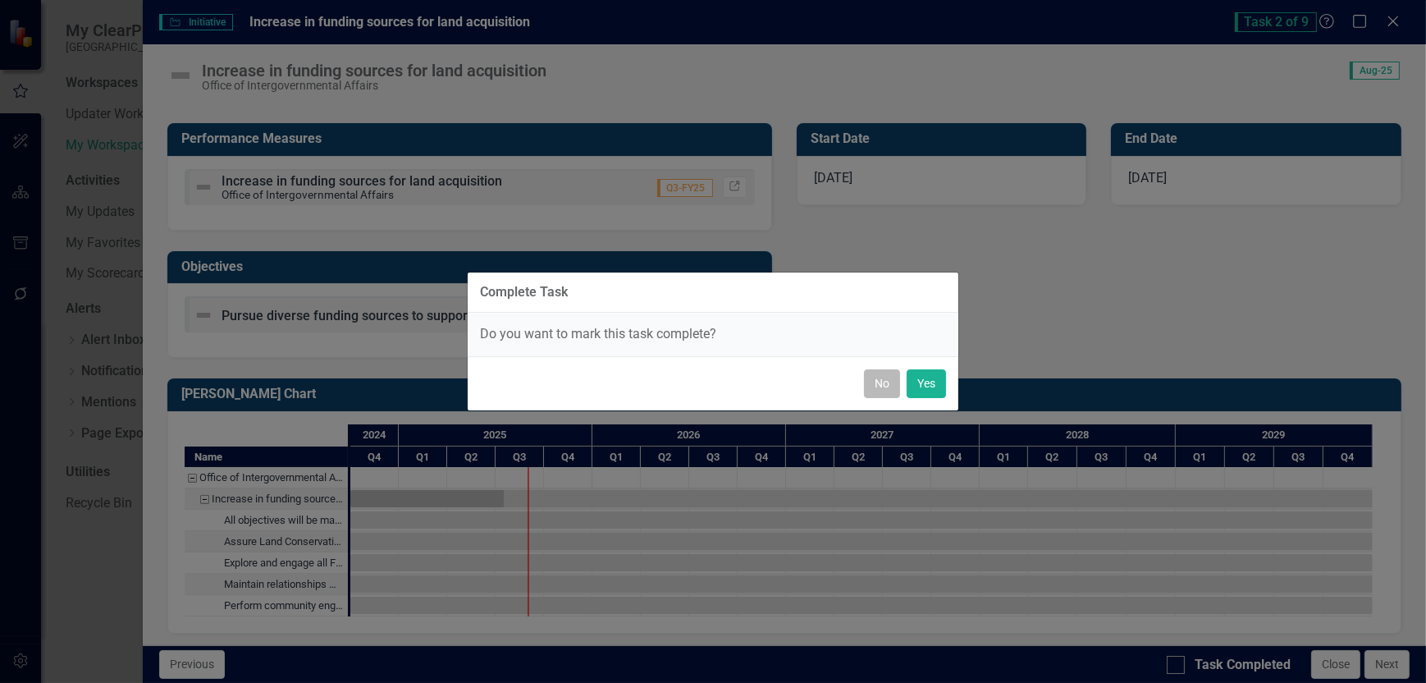
click at [886, 382] on button "No" at bounding box center [882, 383] width 36 height 29
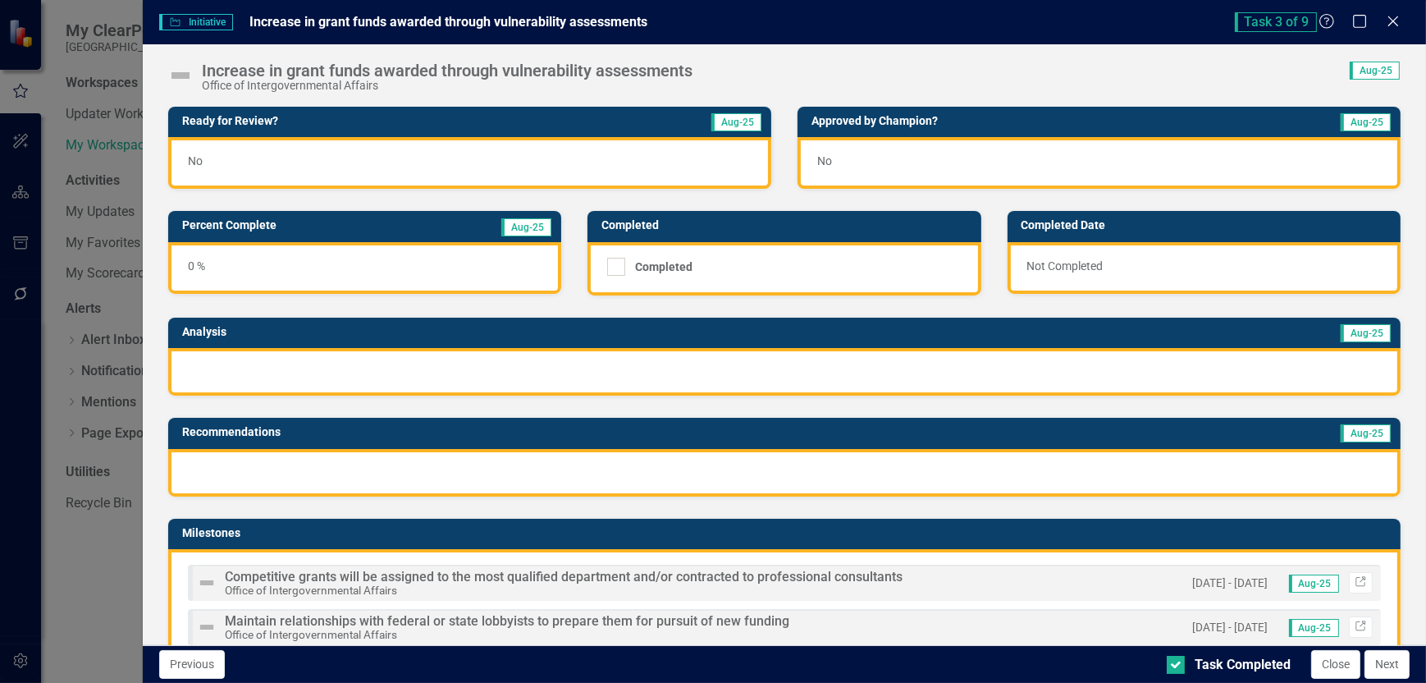
click at [289, 371] on div at bounding box center [784, 372] width 1233 height 48
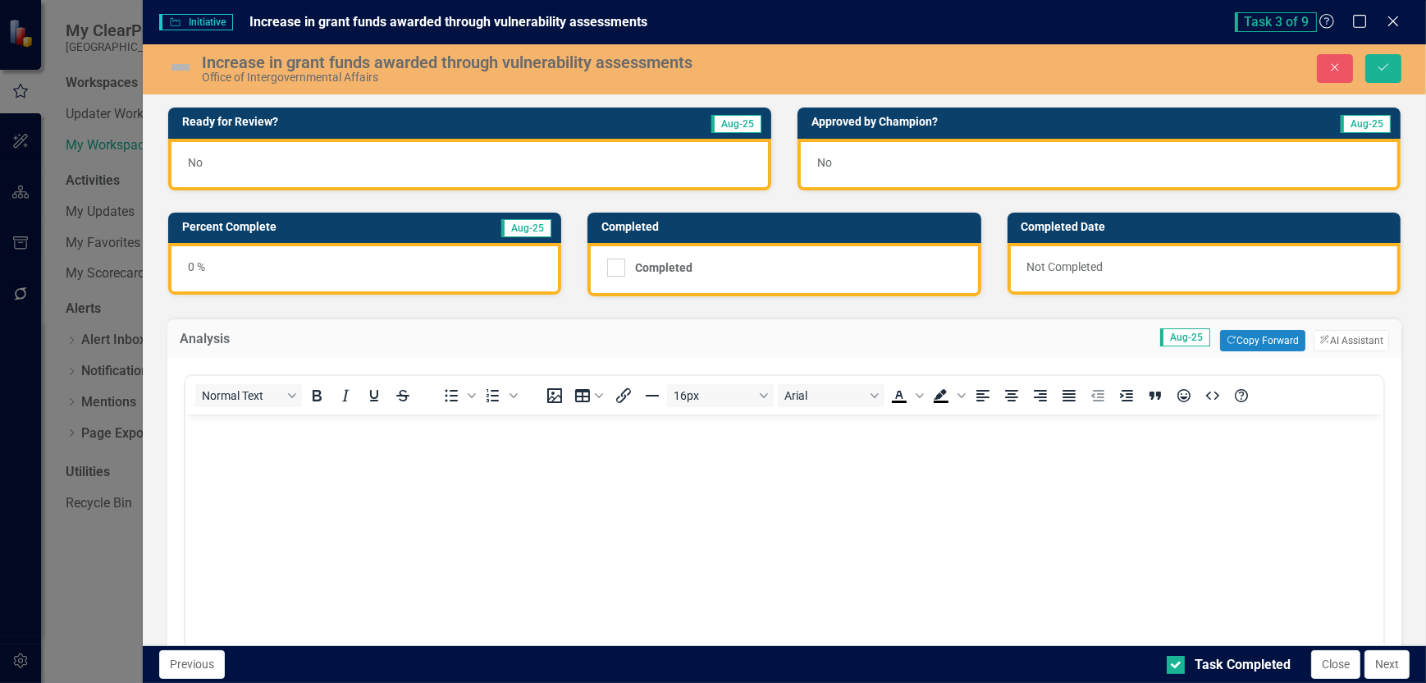
scroll to position [0, 0]
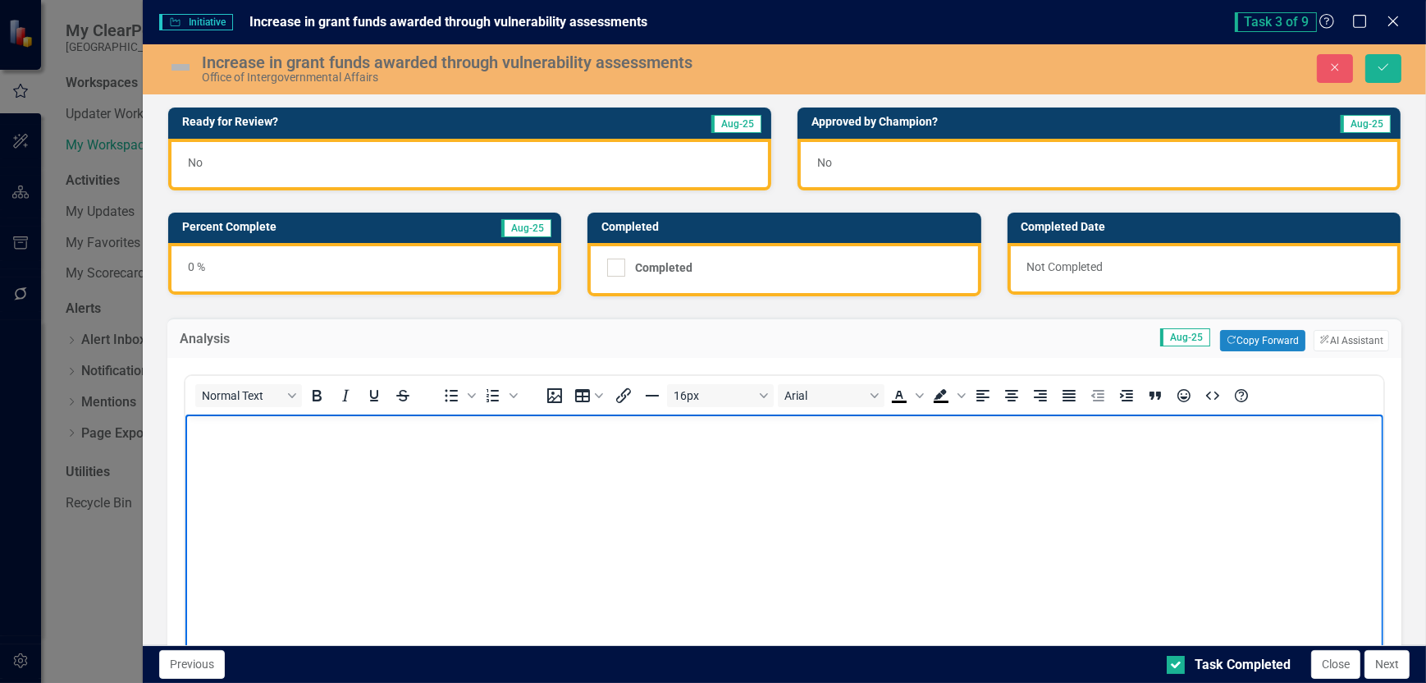
click at [239, 432] on p "Rich Text Area. Press ALT-0 for help." at bounding box center [784, 429] width 1190 height 20
click at [382, 428] on p "This task is associated with the" at bounding box center [784, 429] width 1190 height 20
click at [488, 427] on p "This task is associated with the resiliency office in growth M" at bounding box center [784, 429] width 1190 height 20
click at [545, 427] on p "This task is associated with the resiliency office in Growth M" at bounding box center [784, 429] width 1190 height 20
click at [610, 471] on body "This task is associated with the resiliency office in Growth Management" at bounding box center [784, 537] width 1198 height 246
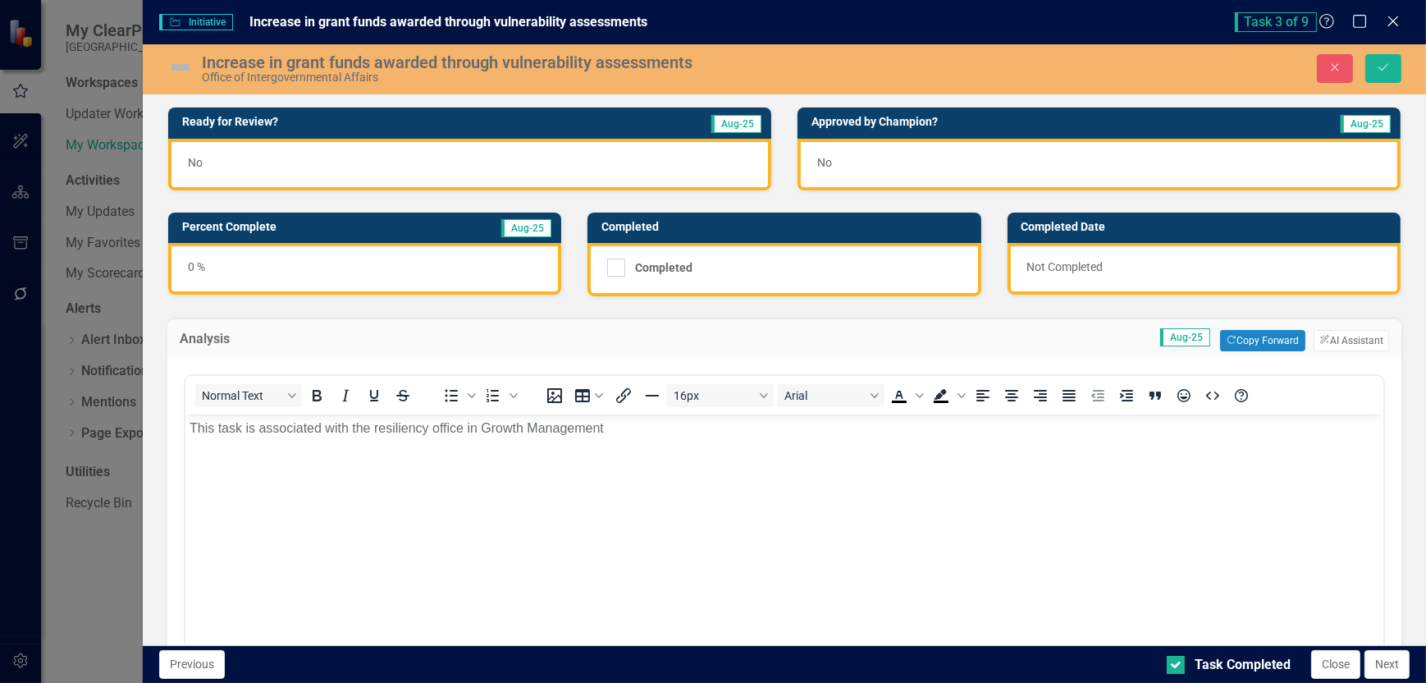
click at [545, 162] on div "No" at bounding box center [469, 165] width 603 height 52
click at [547, 161] on div "No" at bounding box center [469, 165] width 603 height 52
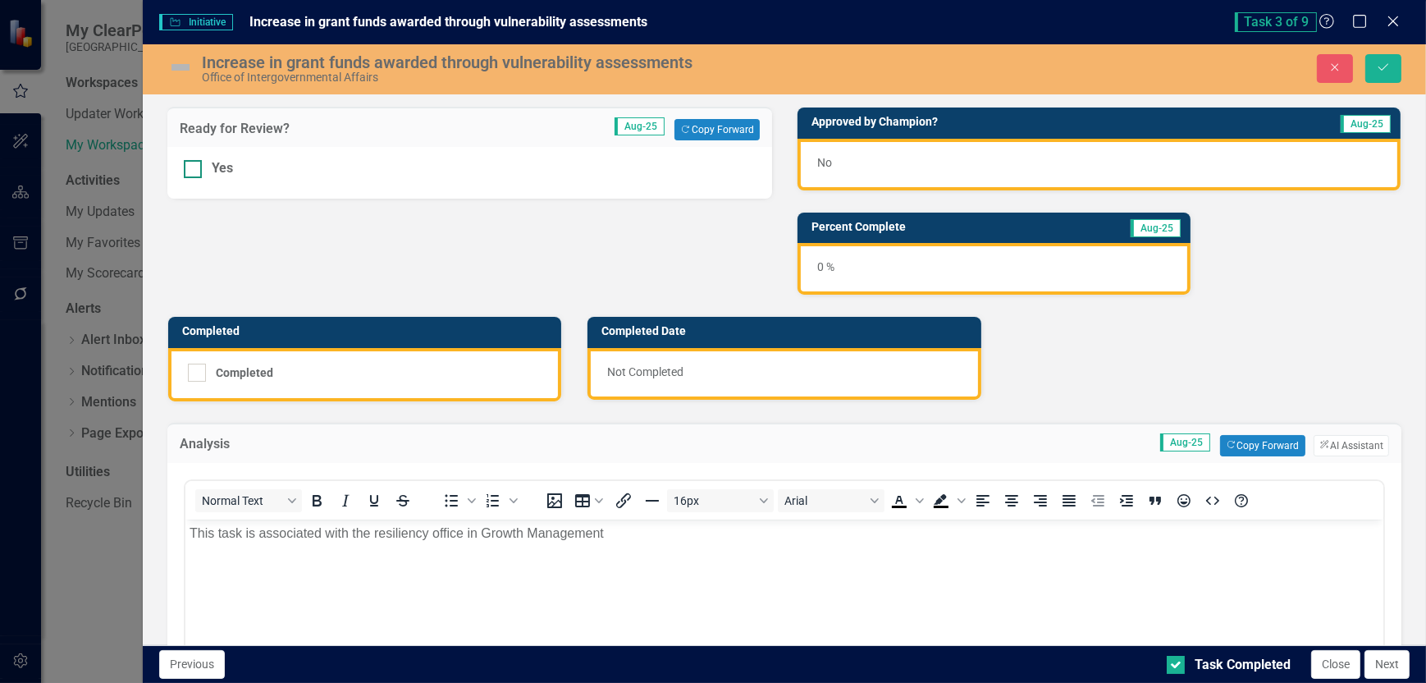
click at [200, 166] on div at bounding box center [193, 169] width 18 height 18
click at [195, 166] on input "Yes" at bounding box center [189, 165] width 11 height 11
checkbox input "true"
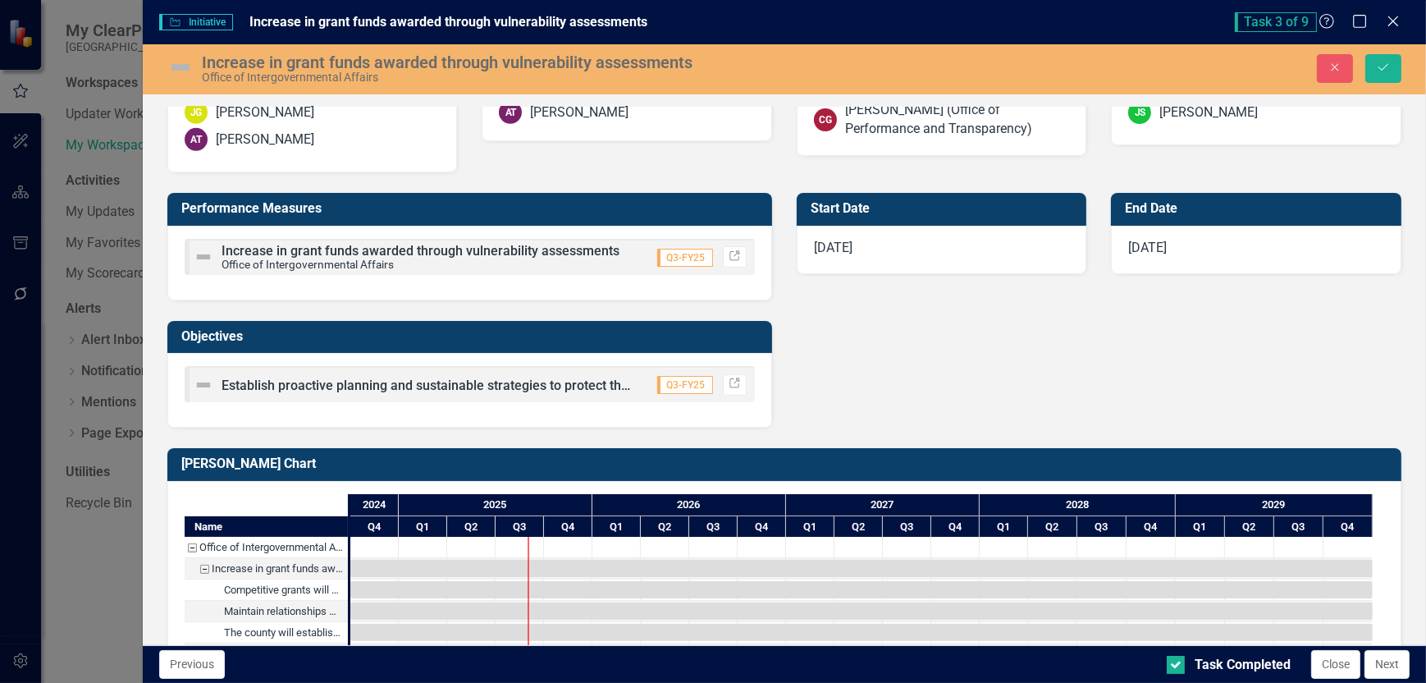
scroll to position [904, 0]
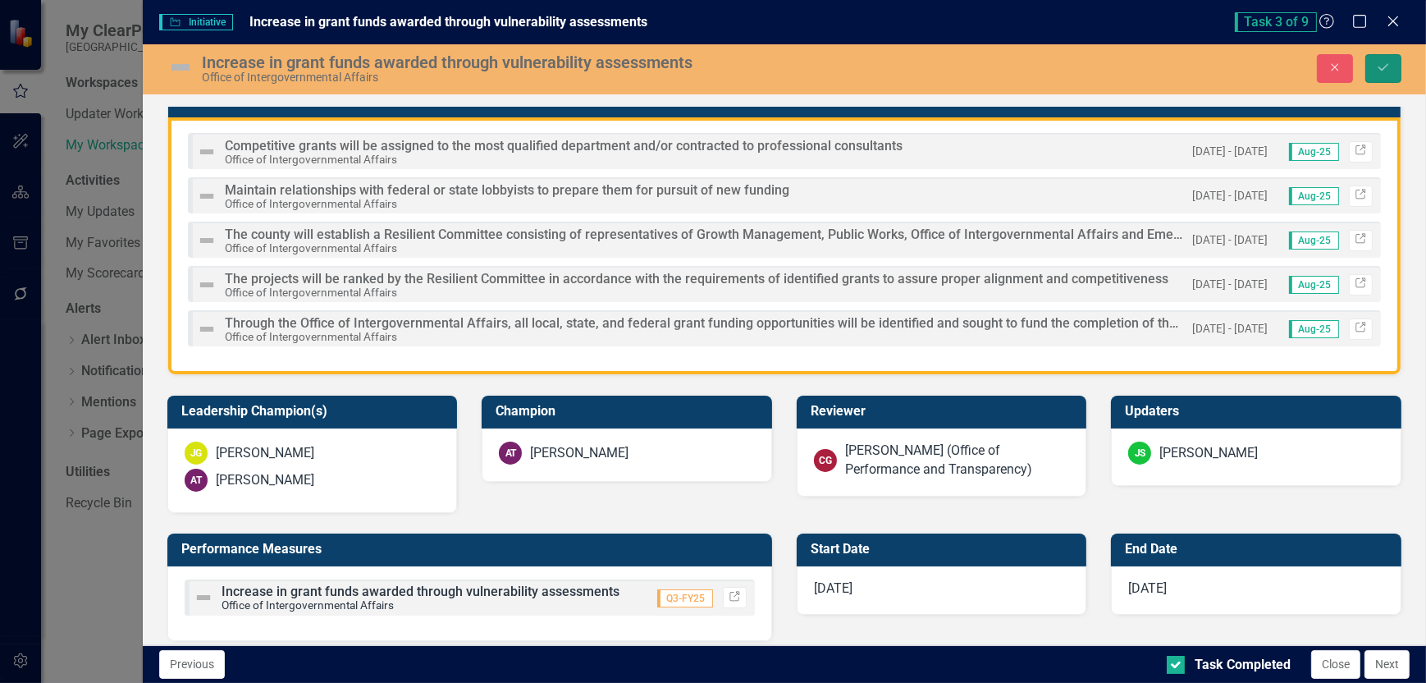
click at [1393, 64] on button "Save" at bounding box center [1384, 68] width 36 height 29
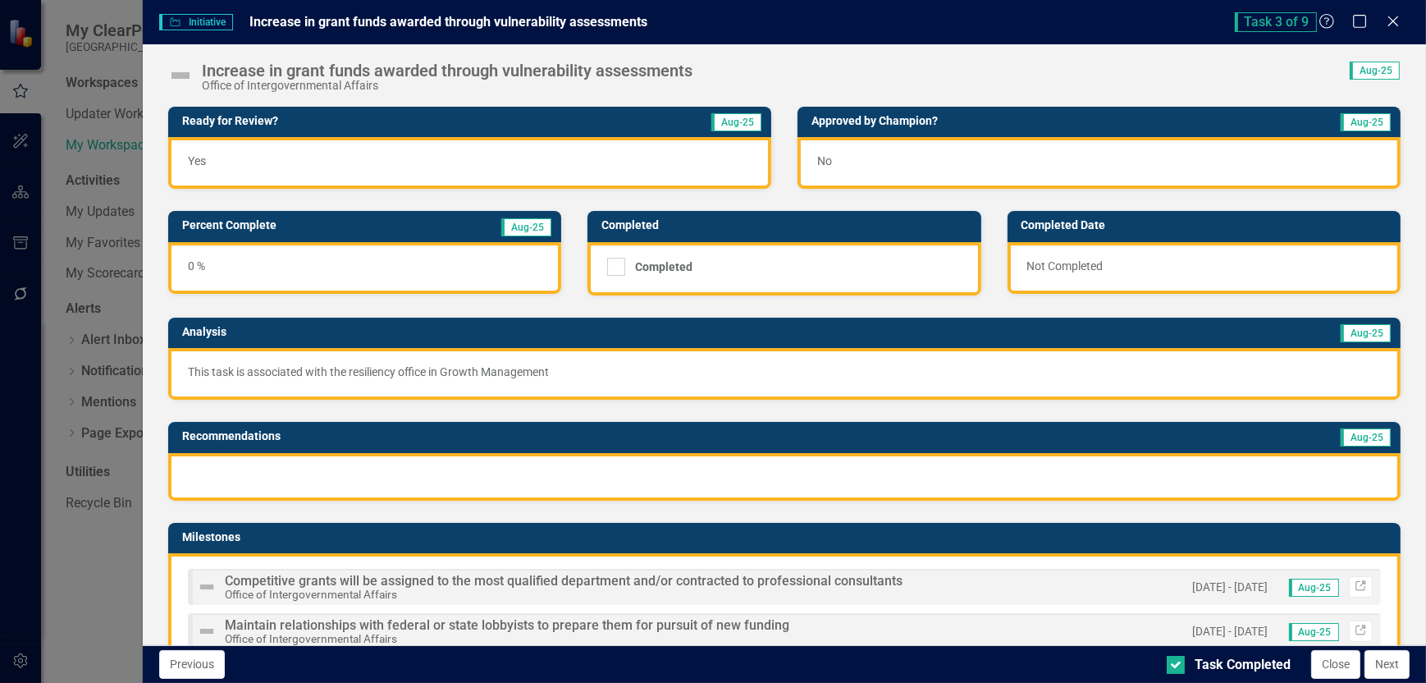
scroll to position [328, 0]
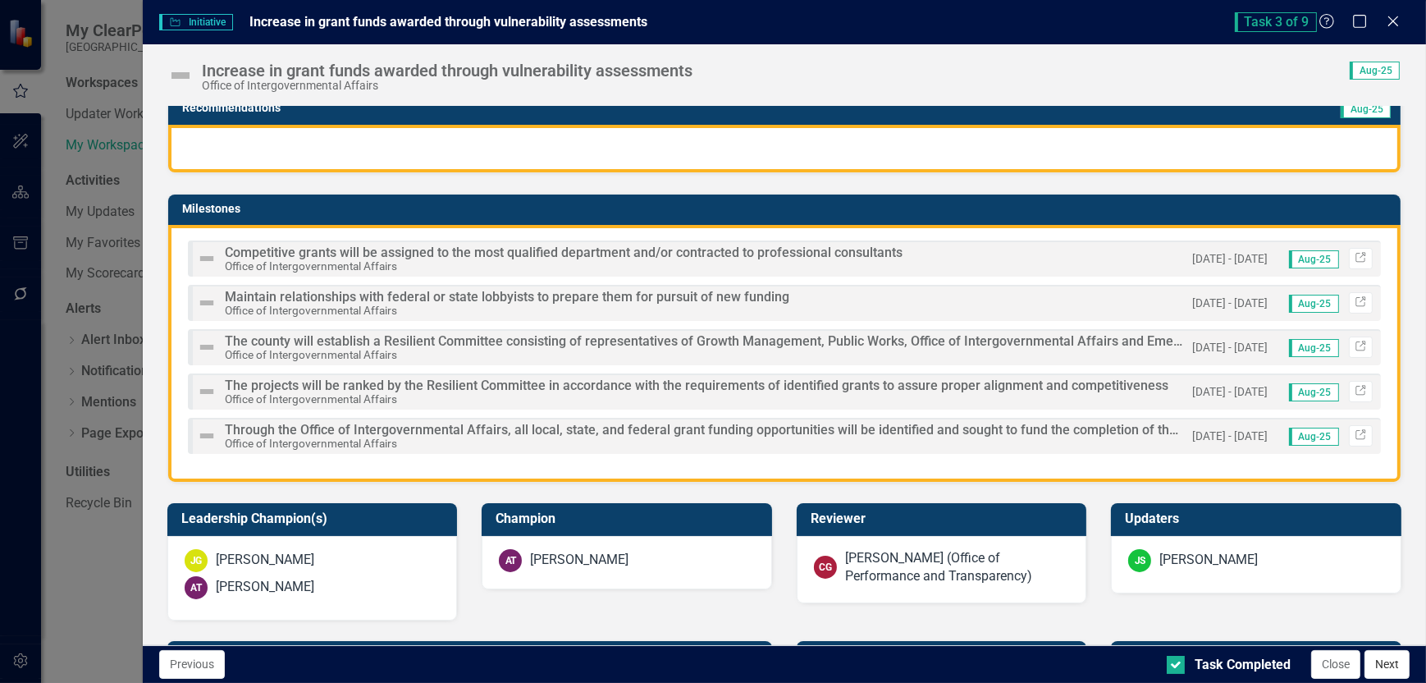
click at [1384, 663] on button "Next" at bounding box center [1387, 664] width 45 height 29
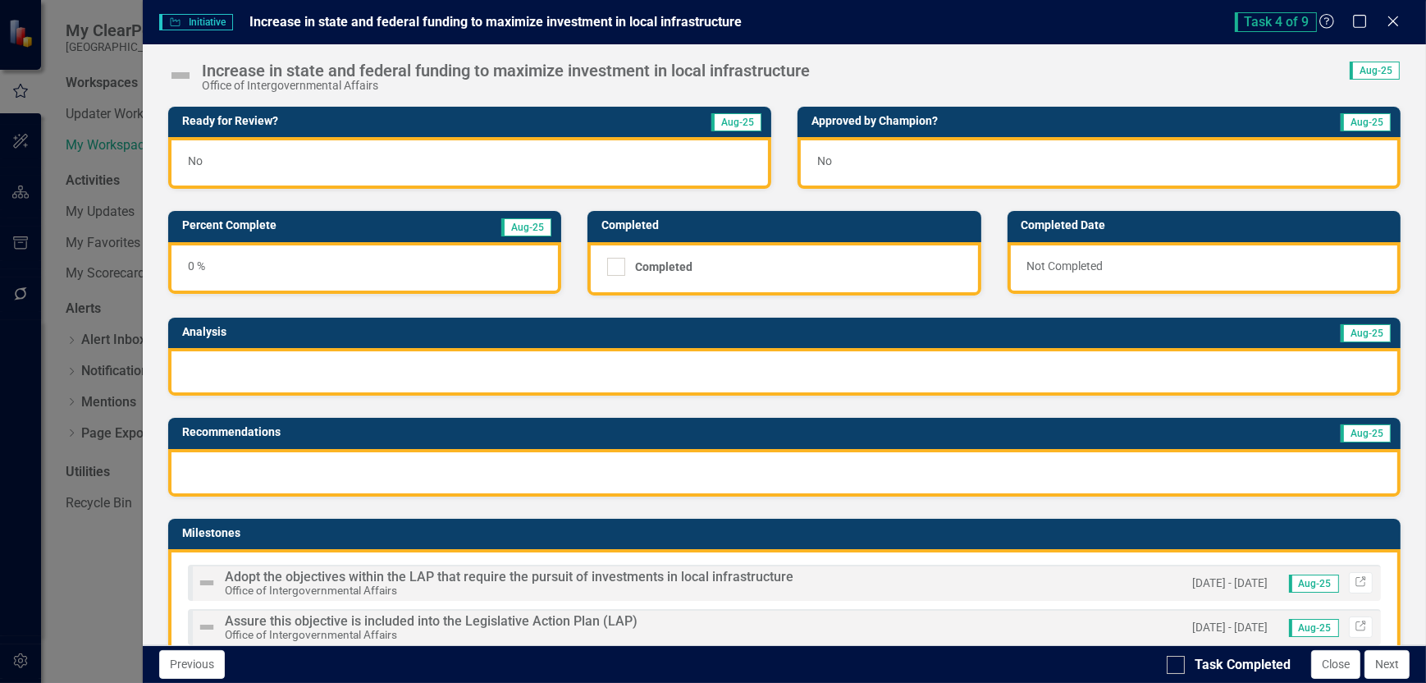
click at [304, 161] on div "No" at bounding box center [469, 163] width 603 height 52
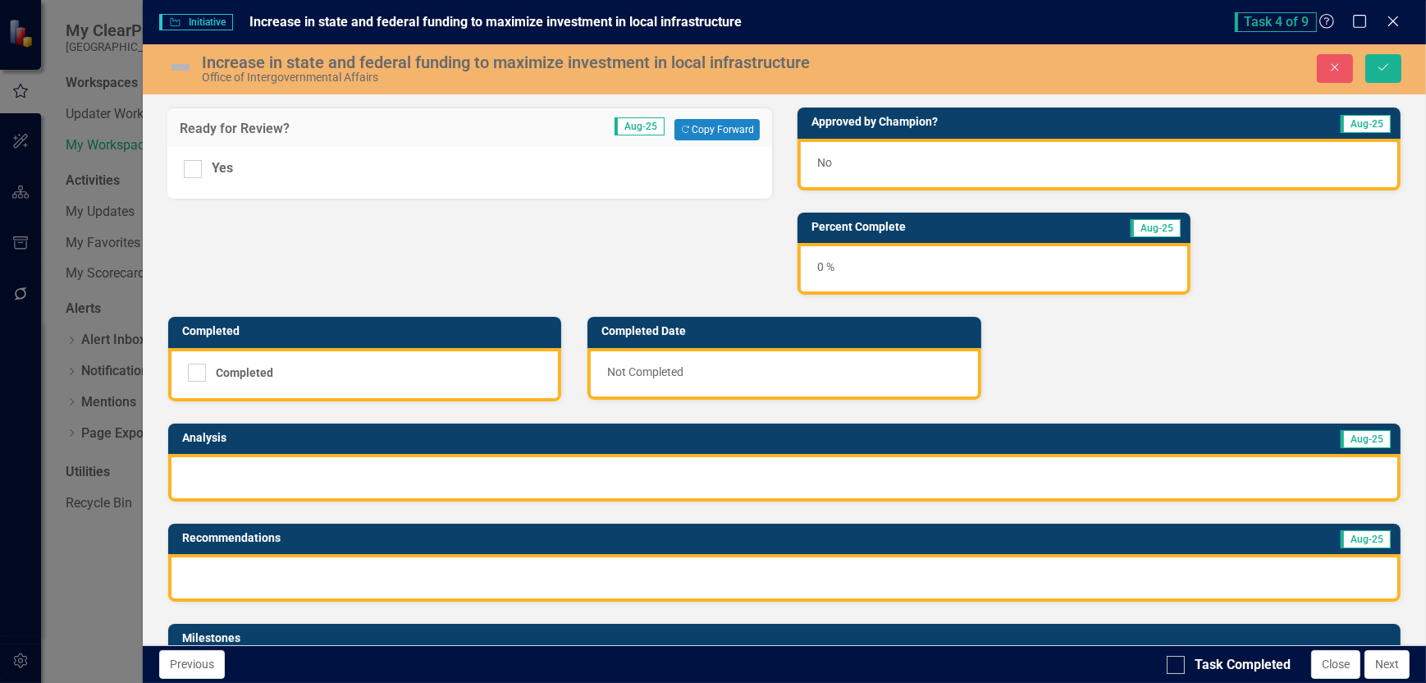
click at [304, 161] on div "Yes" at bounding box center [470, 168] width 572 height 19
click at [195, 161] on input "Yes" at bounding box center [189, 165] width 11 height 11
checkbox input "true"
click at [1301, 271] on div "Ready for Review? Aug-25 Copy Forward Copy Forward Yes Approved by Champion? Au…" at bounding box center [784, 603] width 1259 height 1035
click at [913, 270] on div "0 %" at bounding box center [994, 269] width 393 height 52
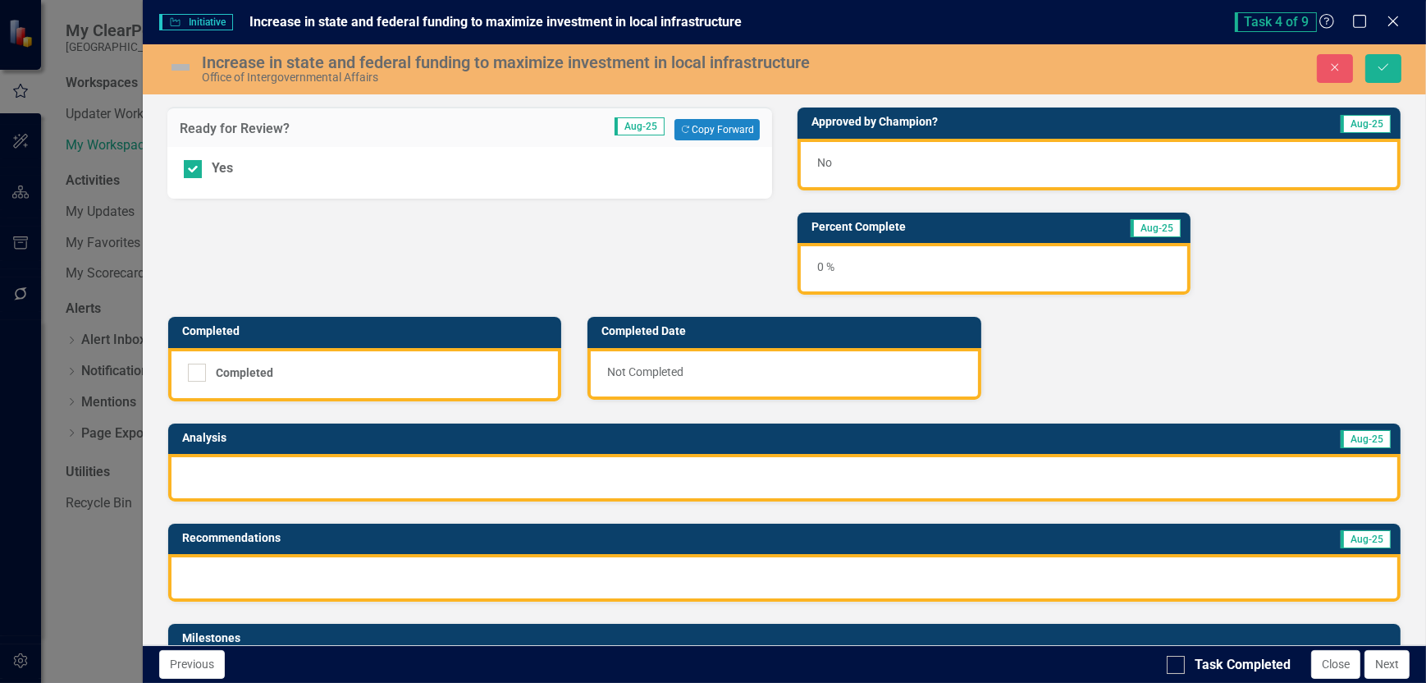
click at [913, 270] on div "0 %" at bounding box center [994, 269] width 393 height 52
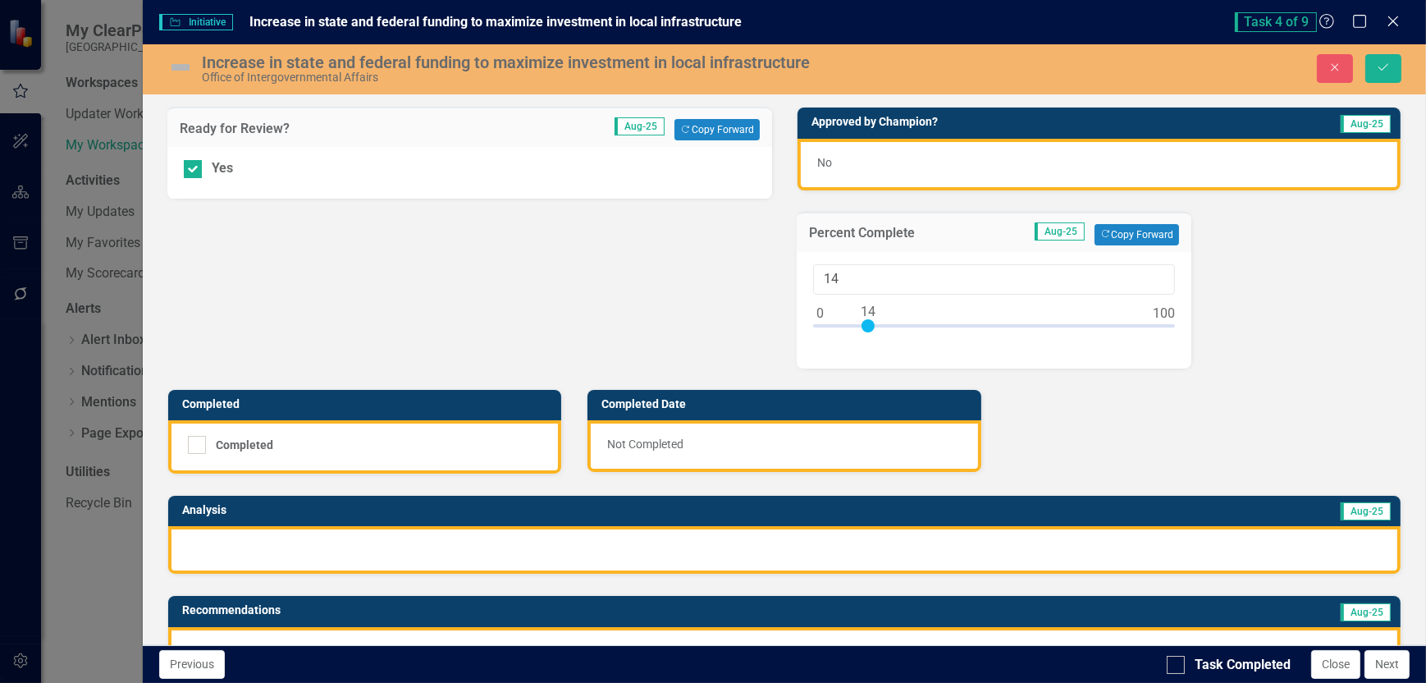
type input "15"
drag, startPoint x: 811, startPoint y: 317, endPoint x: 864, endPoint y: 316, distance: 53.4
click at [865, 319] on div at bounding box center [871, 325] width 13 height 13
click at [1114, 387] on div "Ready for Review? Aug-25 Copy Forward Copy Forward Yes Approved by Champion? Au…" at bounding box center [784, 639] width 1259 height 1107
click at [369, 542] on div at bounding box center [784, 550] width 1233 height 48
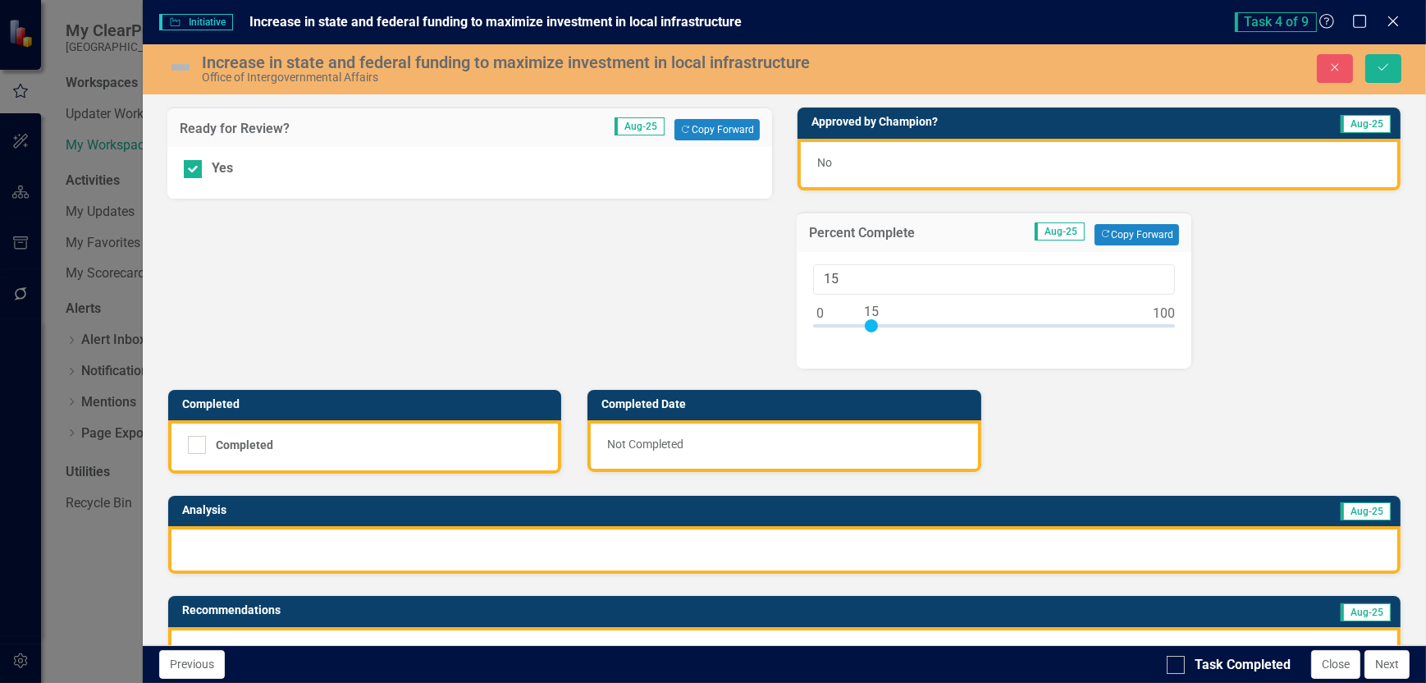
click at [369, 542] on div at bounding box center [784, 550] width 1233 height 48
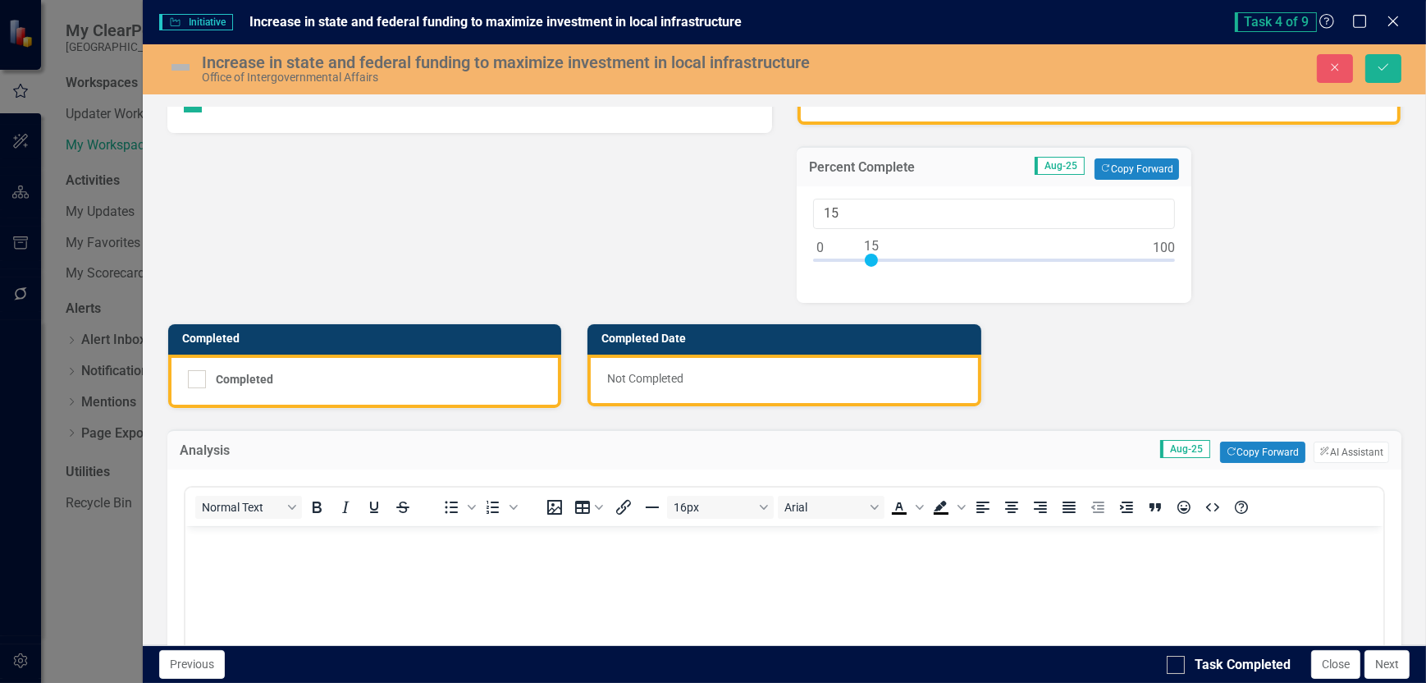
scroll to position [164, 0]
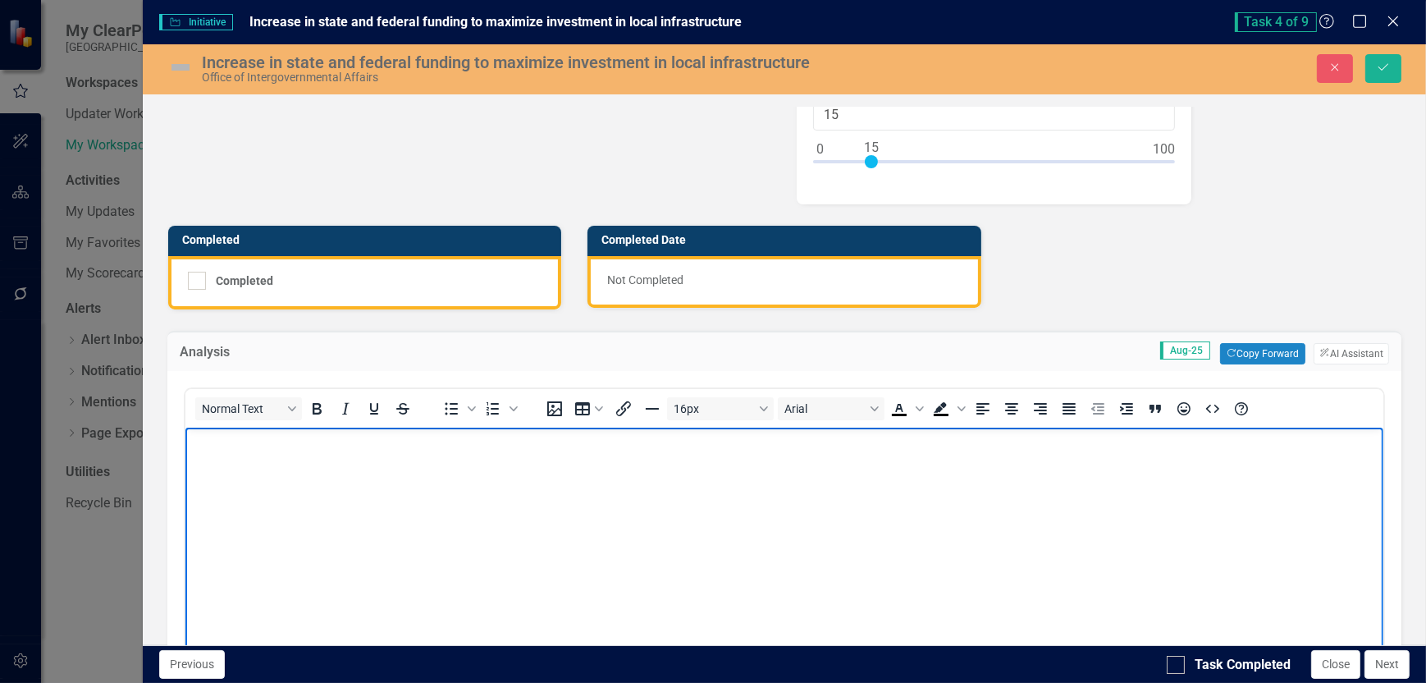
click at [227, 461] on body "Rich Text Area. Press ALT-0 for help." at bounding box center [784, 551] width 1198 height 246
click at [815, 442] on p "OIA is currently in the process of completing several grants to maximize state …" at bounding box center [784, 442] width 1190 height 20
click at [982, 437] on p "OIA is currently in the process of completing several grants to maximize state …" at bounding box center [784, 442] width 1190 height 20
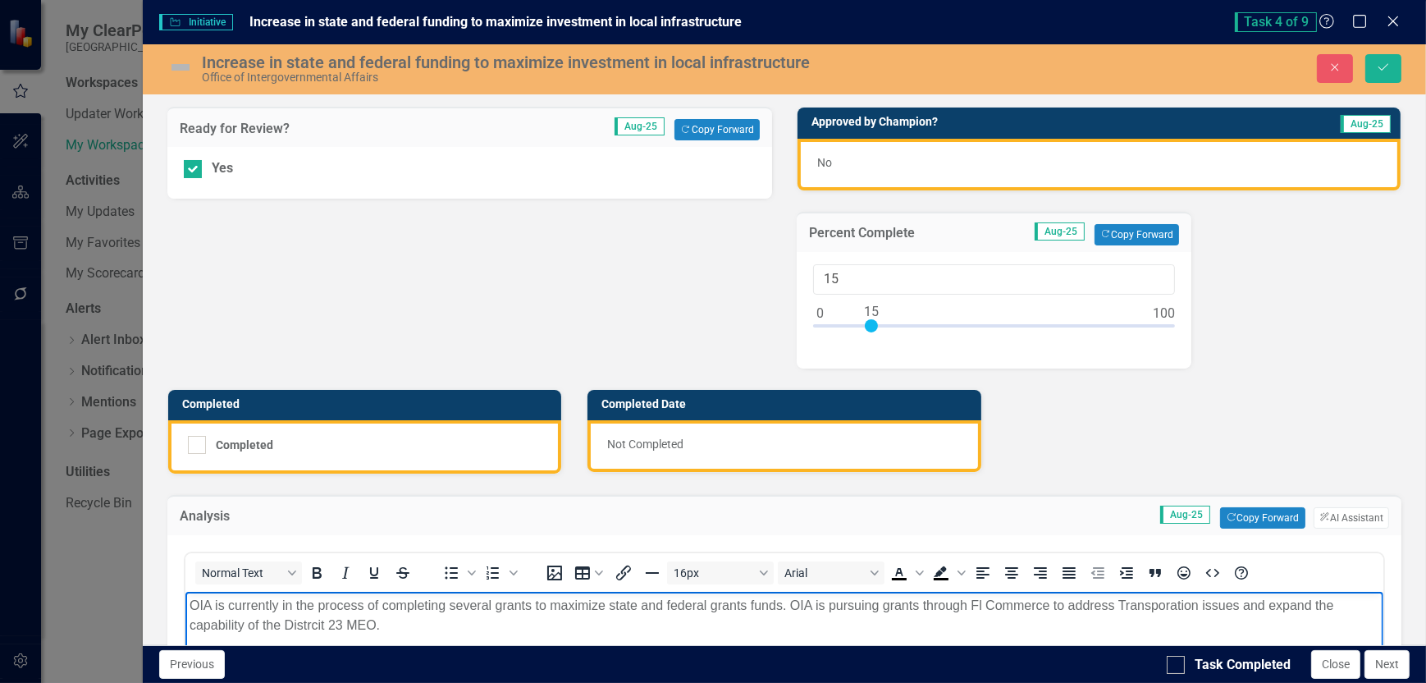
scroll to position [164, 0]
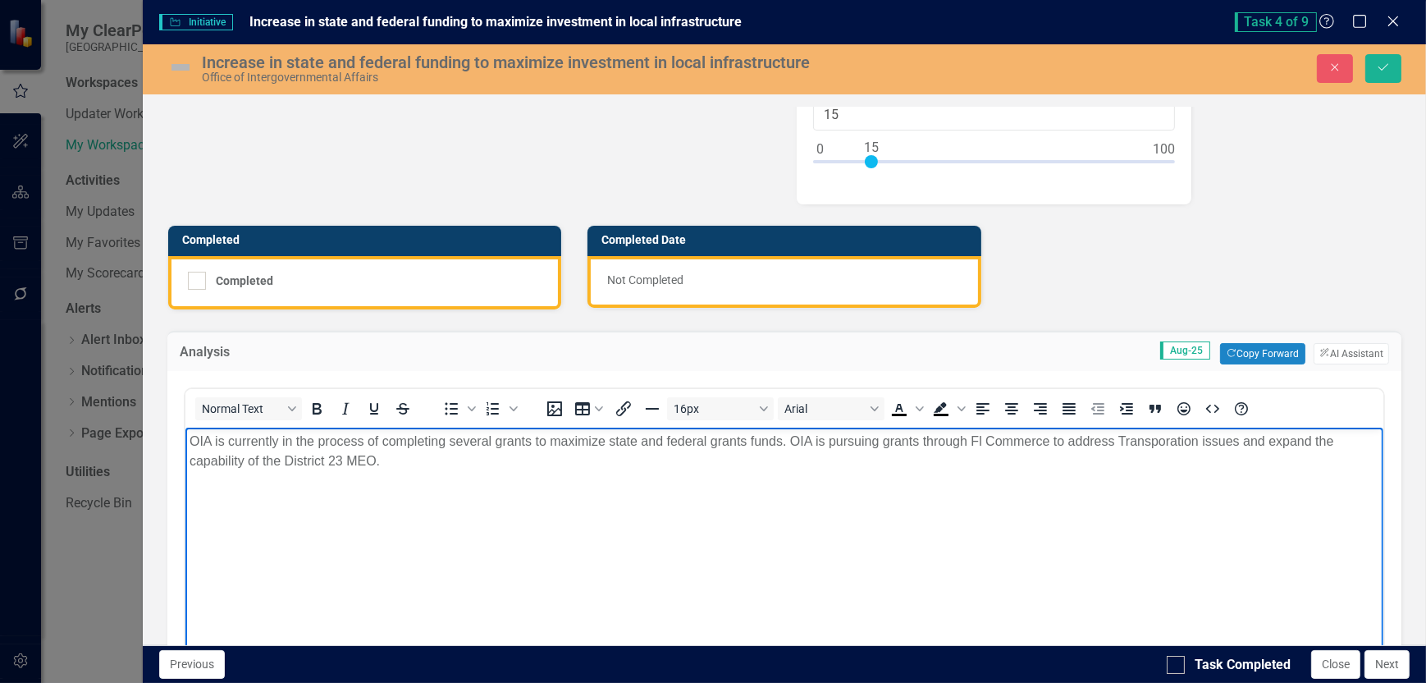
click at [392, 455] on p "OIA is currently in the process of completing several grants to maximize state …" at bounding box center [784, 451] width 1190 height 39
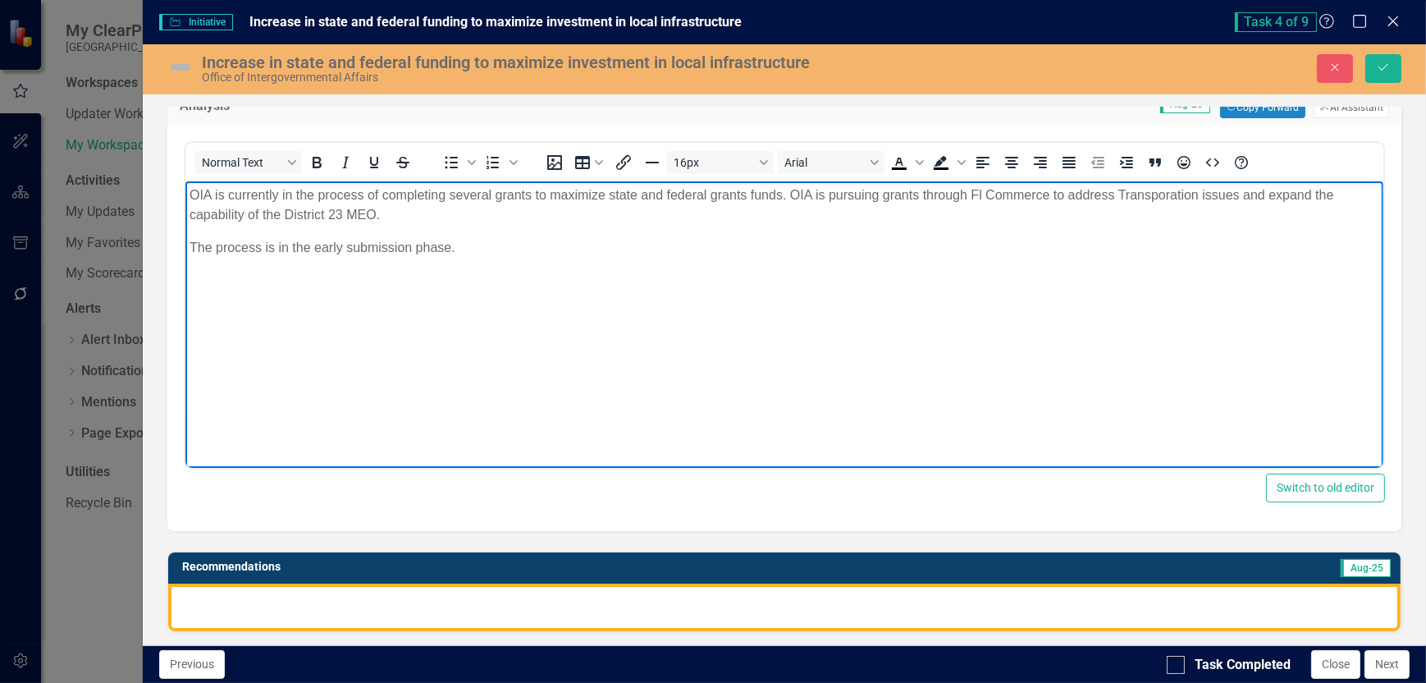
drag, startPoint x: 123, startPoint y: 33, endPoint x: 222, endPoint y: 592, distance: 567.6
click at [222, 592] on div at bounding box center [784, 608] width 1233 height 48
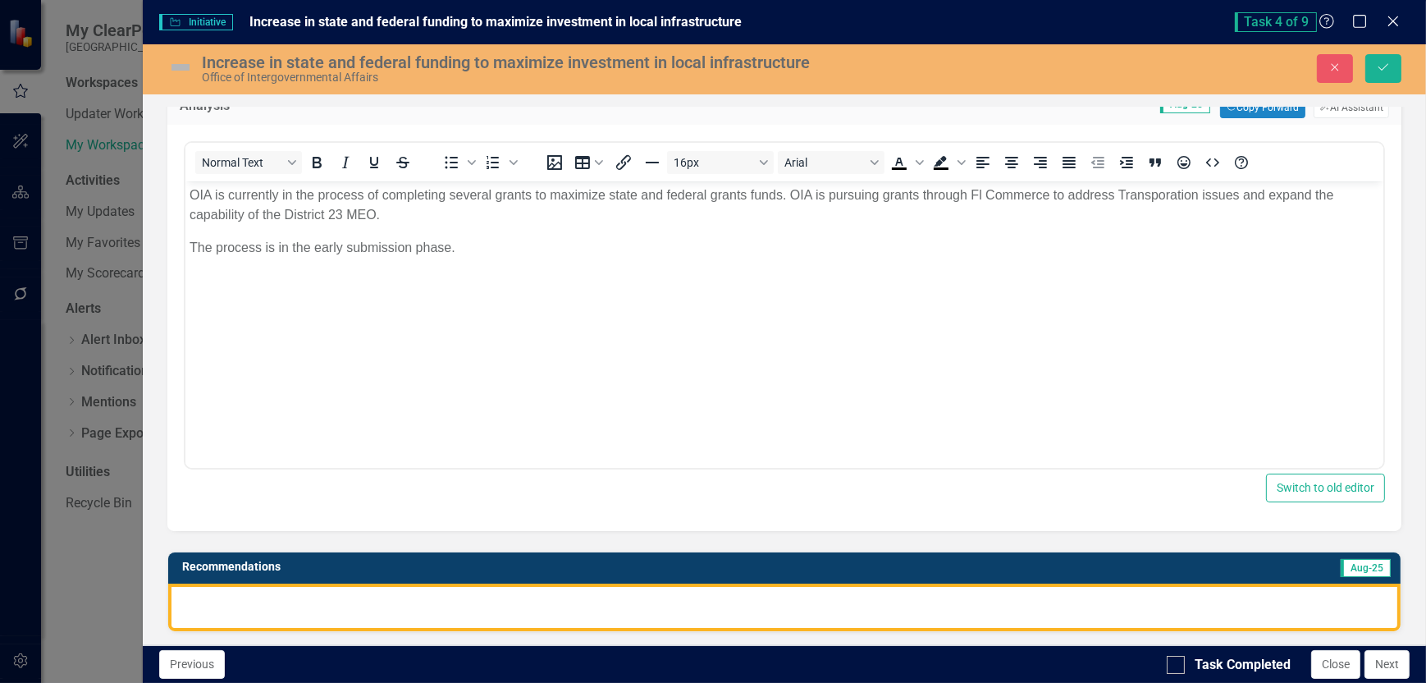
click at [222, 592] on div at bounding box center [784, 608] width 1233 height 48
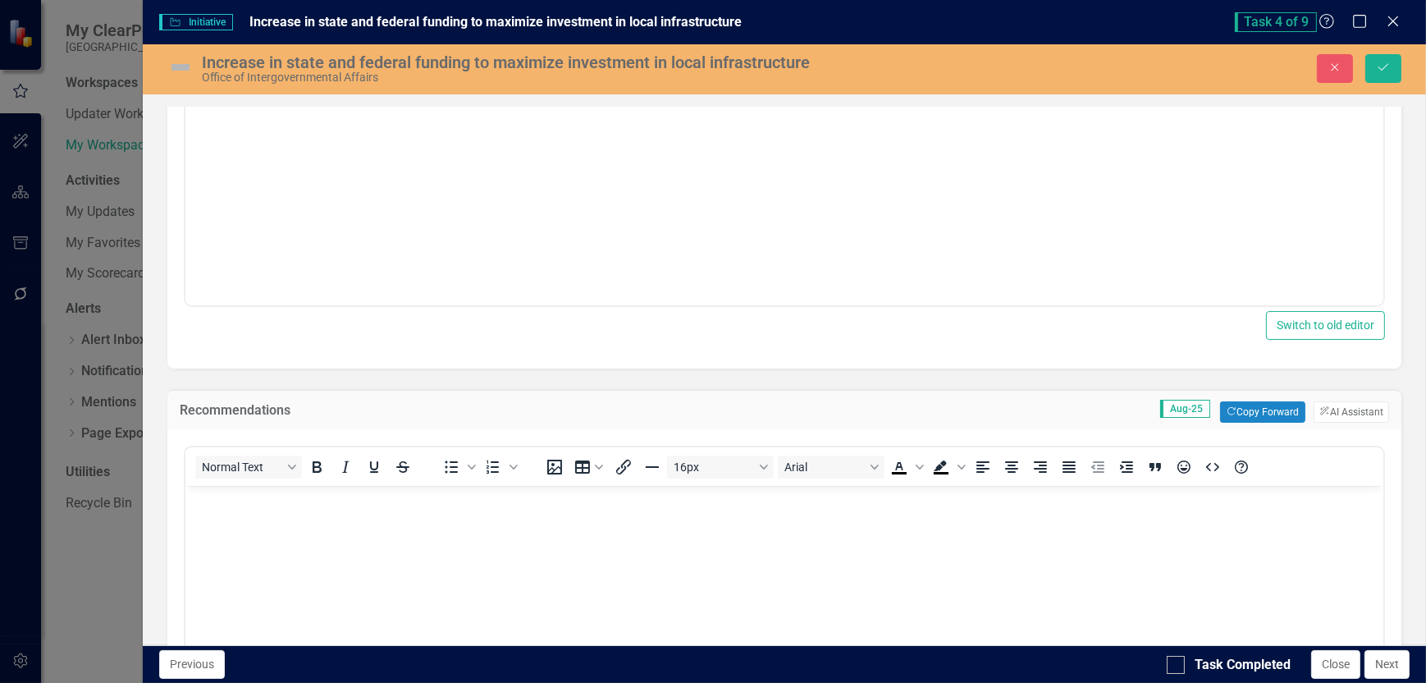
scroll to position [574, 0]
click at [256, 510] on body "Rich Text Area. Press ALT-0 for help." at bounding box center [784, 607] width 1198 height 246
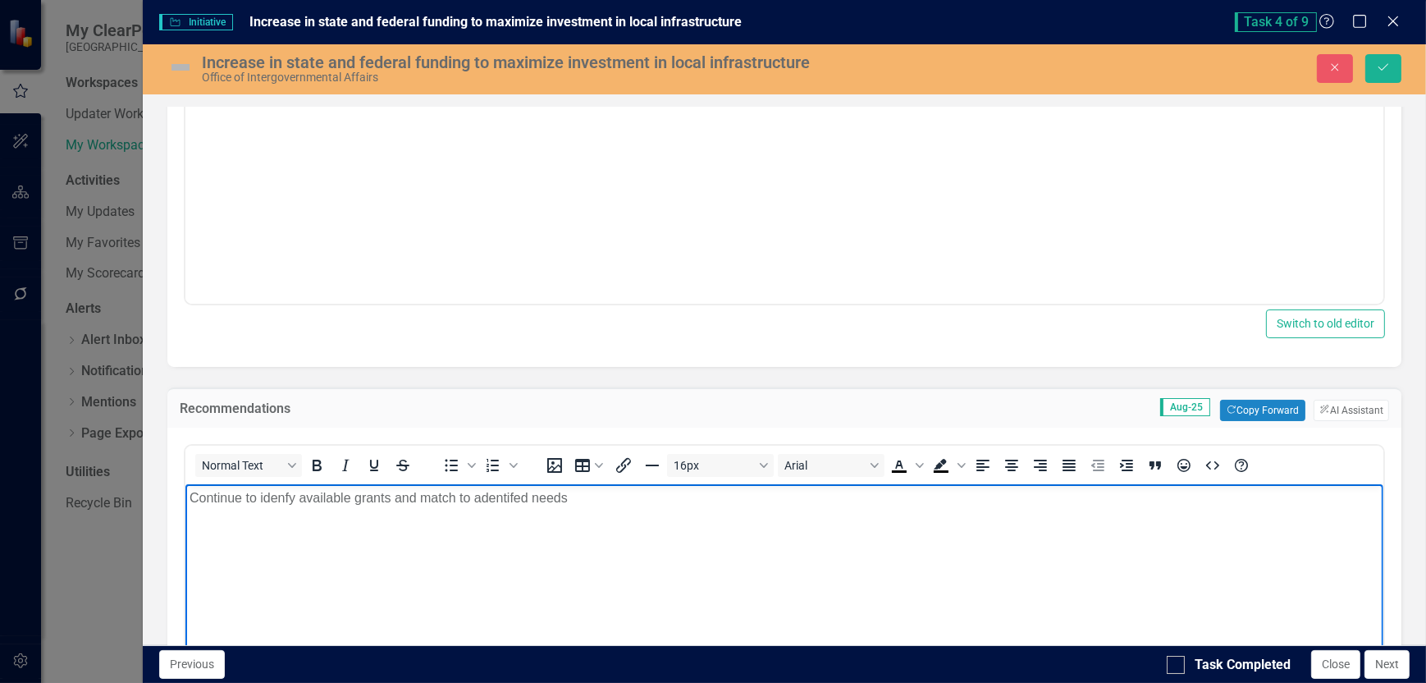
drag, startPoint x: 278, startPoint y: 493, endPoint x: 355, endPoint y: 569, distance: 107.9
click at [373, 592] on body "Continue to idenfy available grants and match to adentifed needs" at bounding box center [784, 607] width 1198 height 246
click at [276, 493] on p "Continue to idenfy available grants and match to adentifed needs" at bounding box center [784, 498] width 1190 height 20
click at [622, 515] on body "Continue to identify available grants and match to identified needs" at bounding box center [784, 607] width 1198 height 246
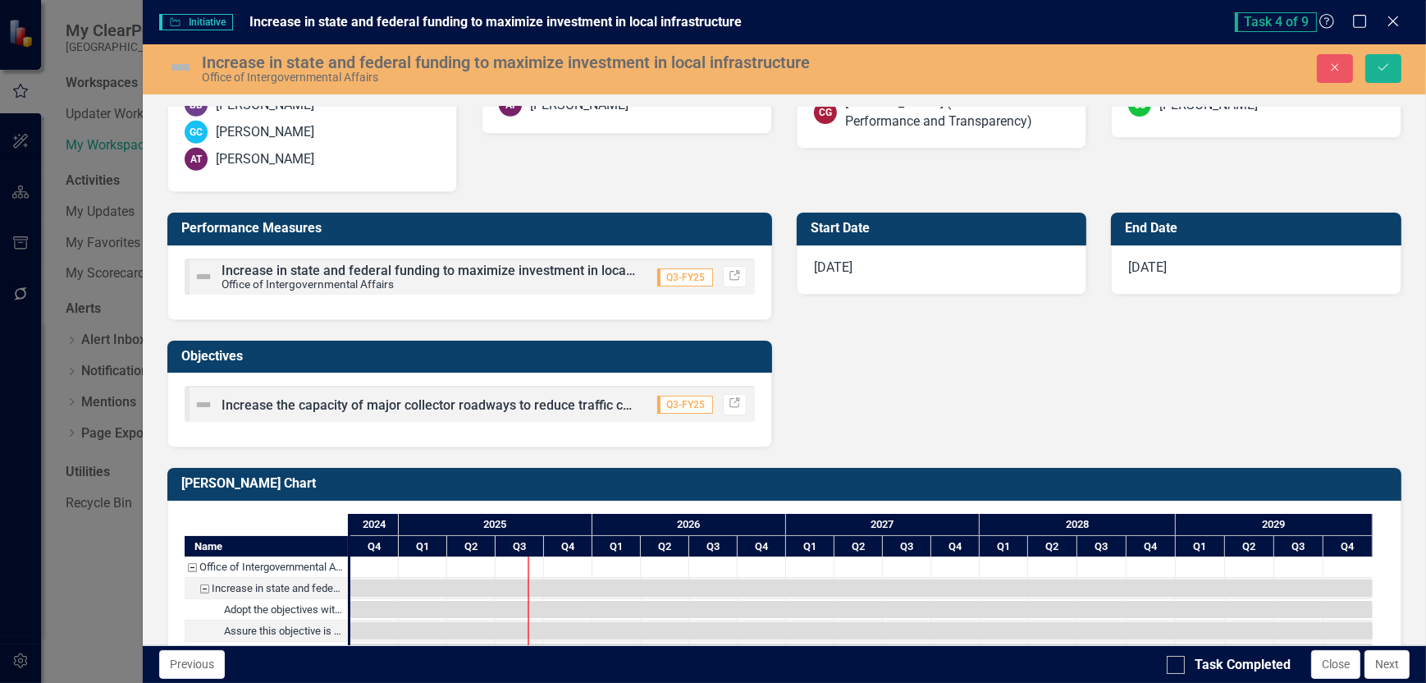
scroll to position [1600, 0]
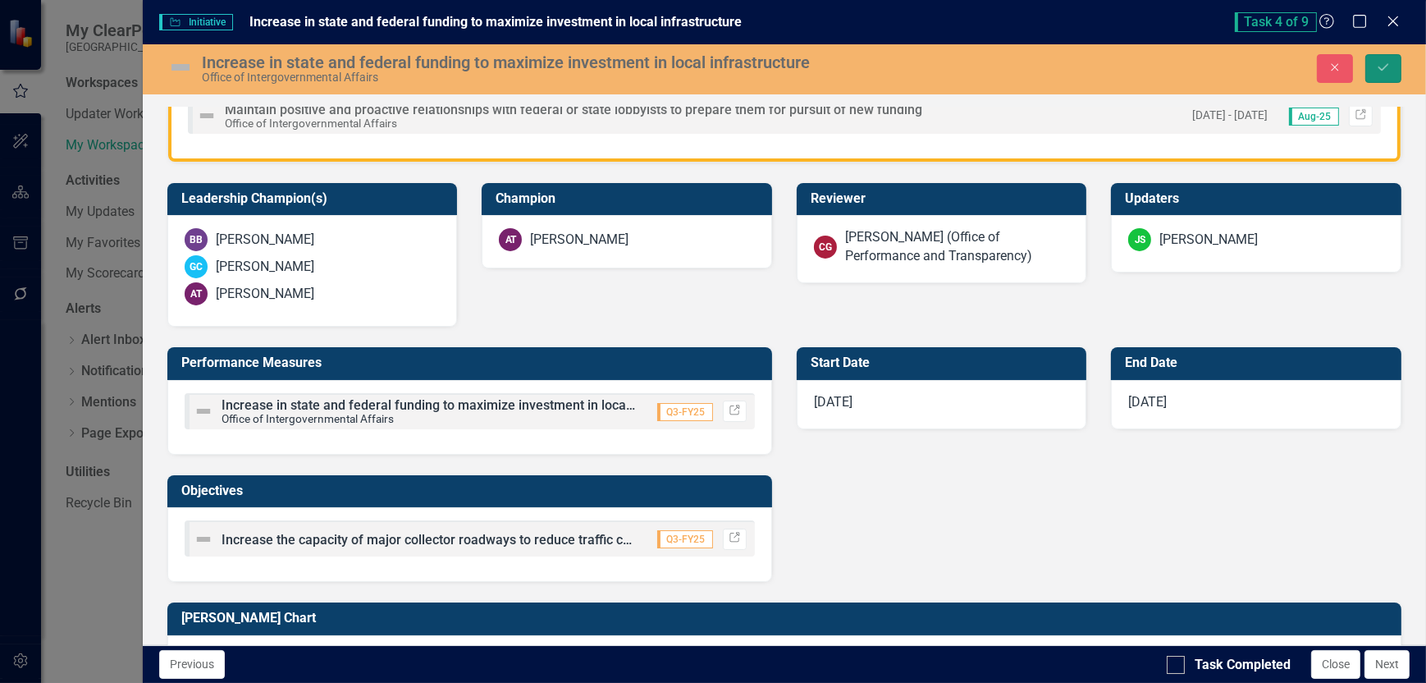
click at [1386, 71] on icon "Save" at bounding box center [1383, 67] width 15 height 11
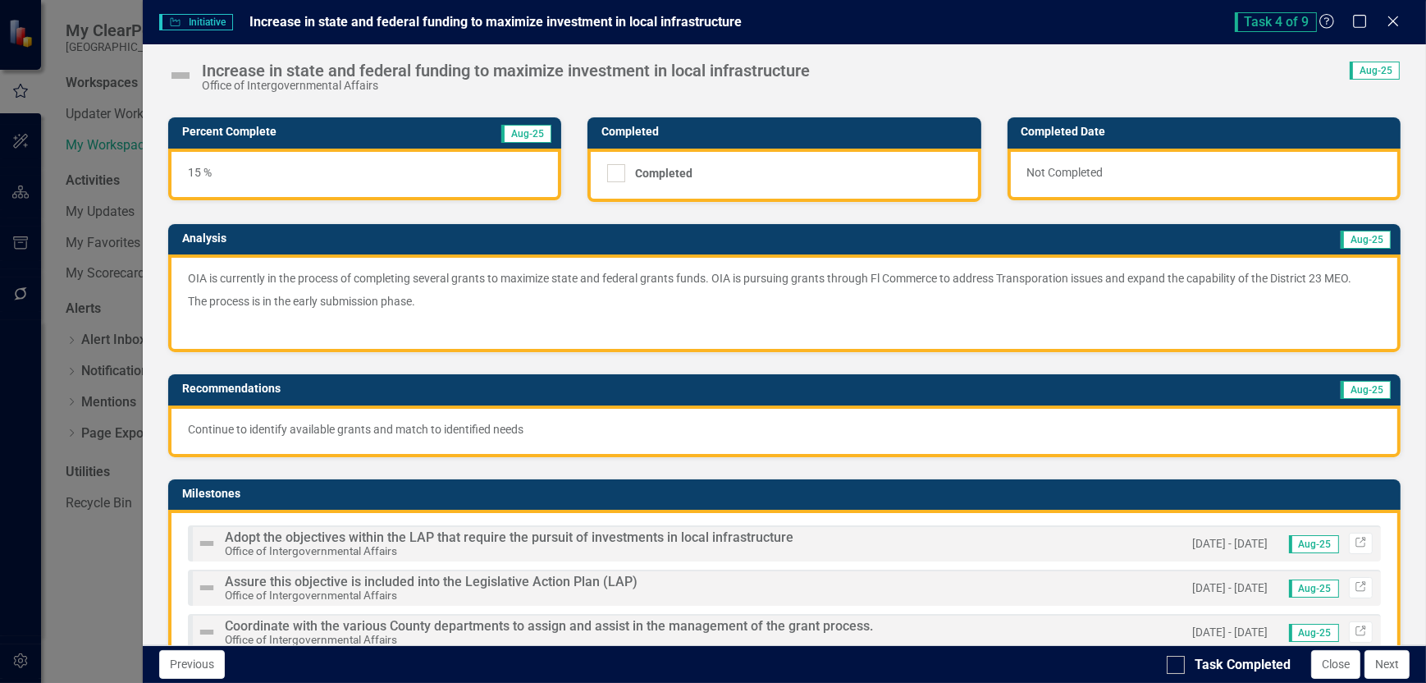
scroll to position [246, 0]
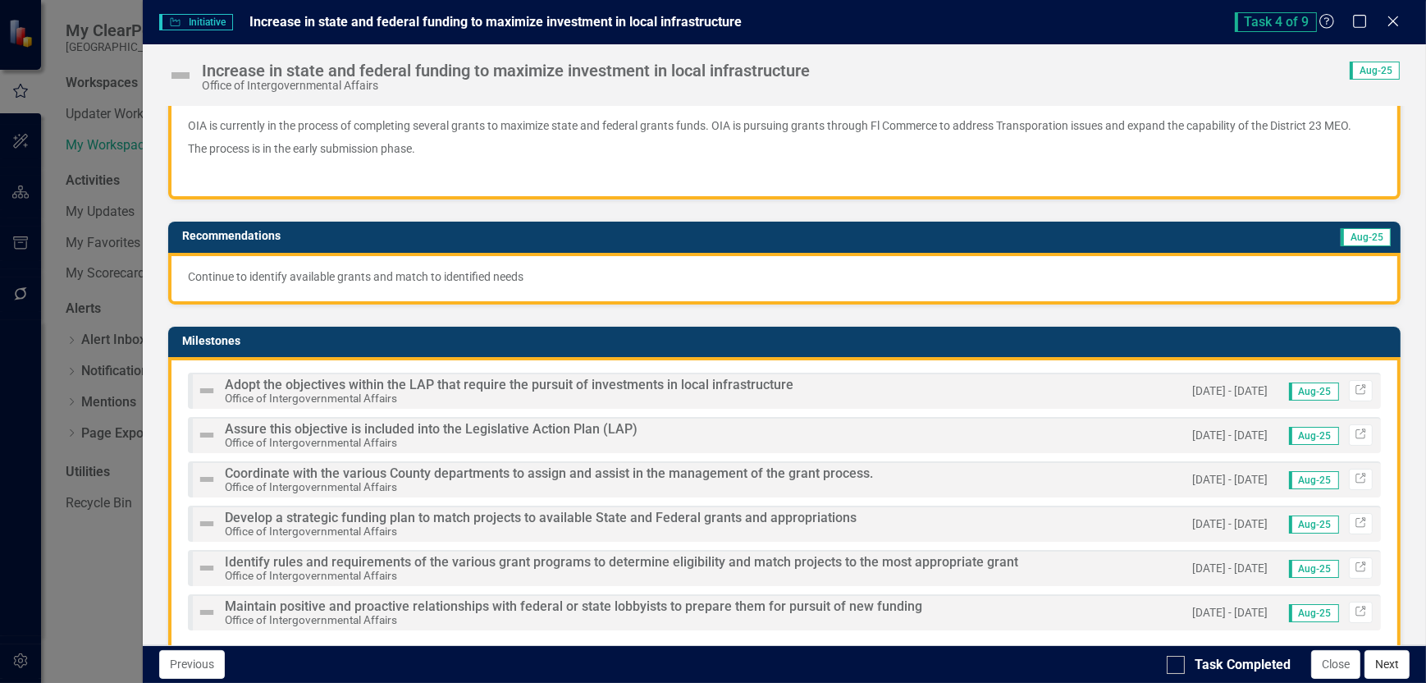
click at [1395, 666] on button "Next" at bounding box center [1387, 664] width 45 height 29
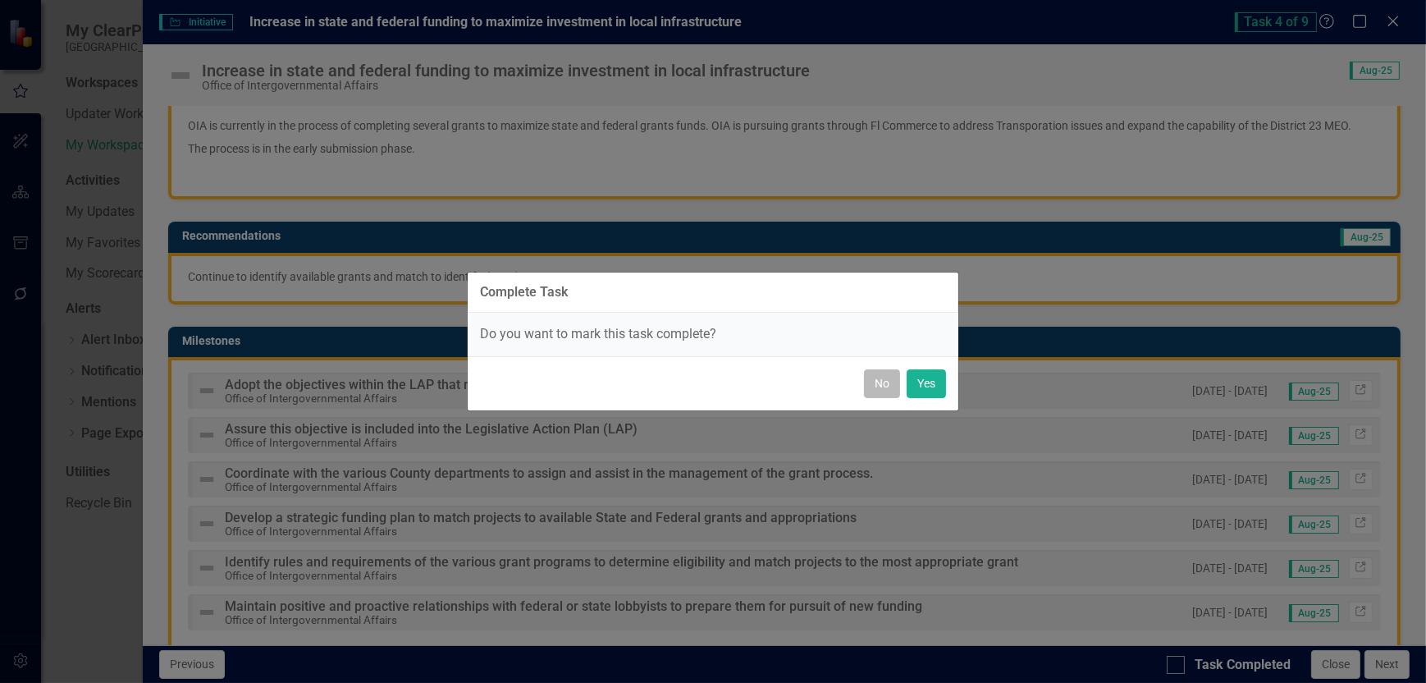
click at [881, 382] on button "No" at bounding box center [882, 383] width 36 height 29
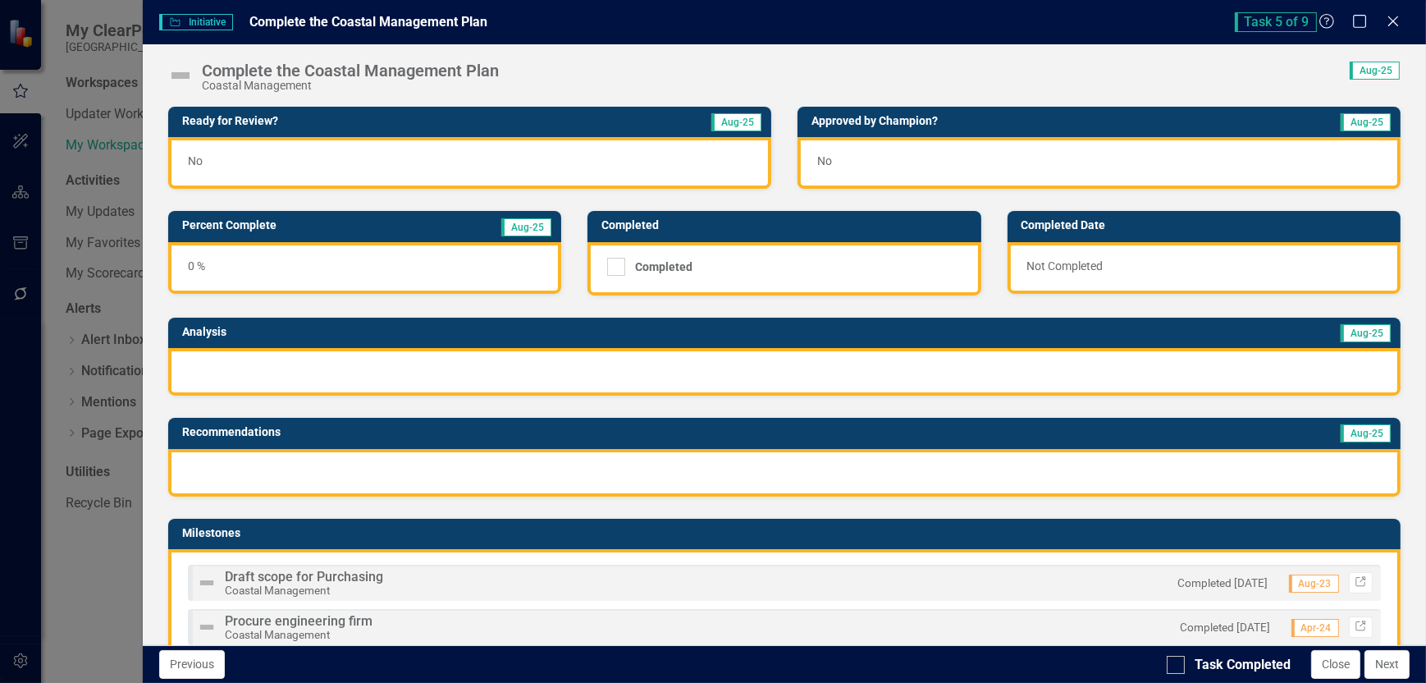
click at [215, 361] on div at bounding box center [784, 372] width 1233 height 48
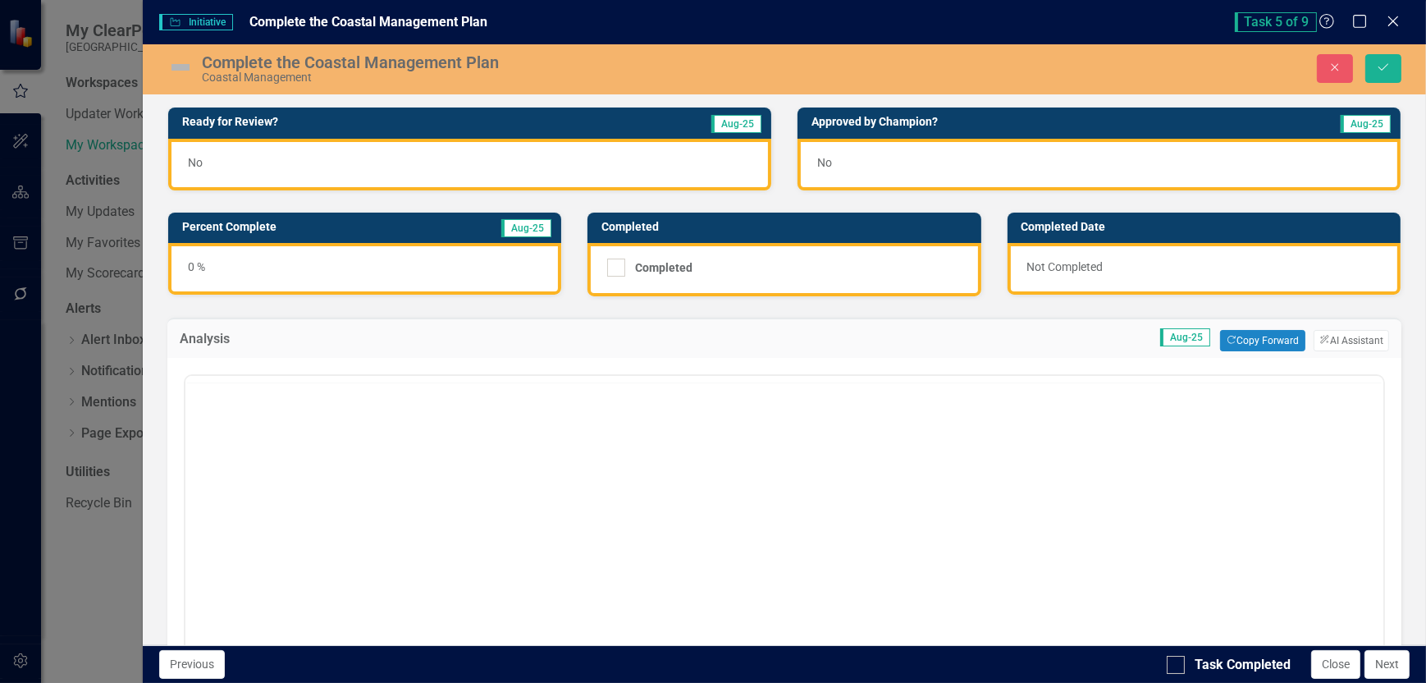
scroll to position [0, 0]
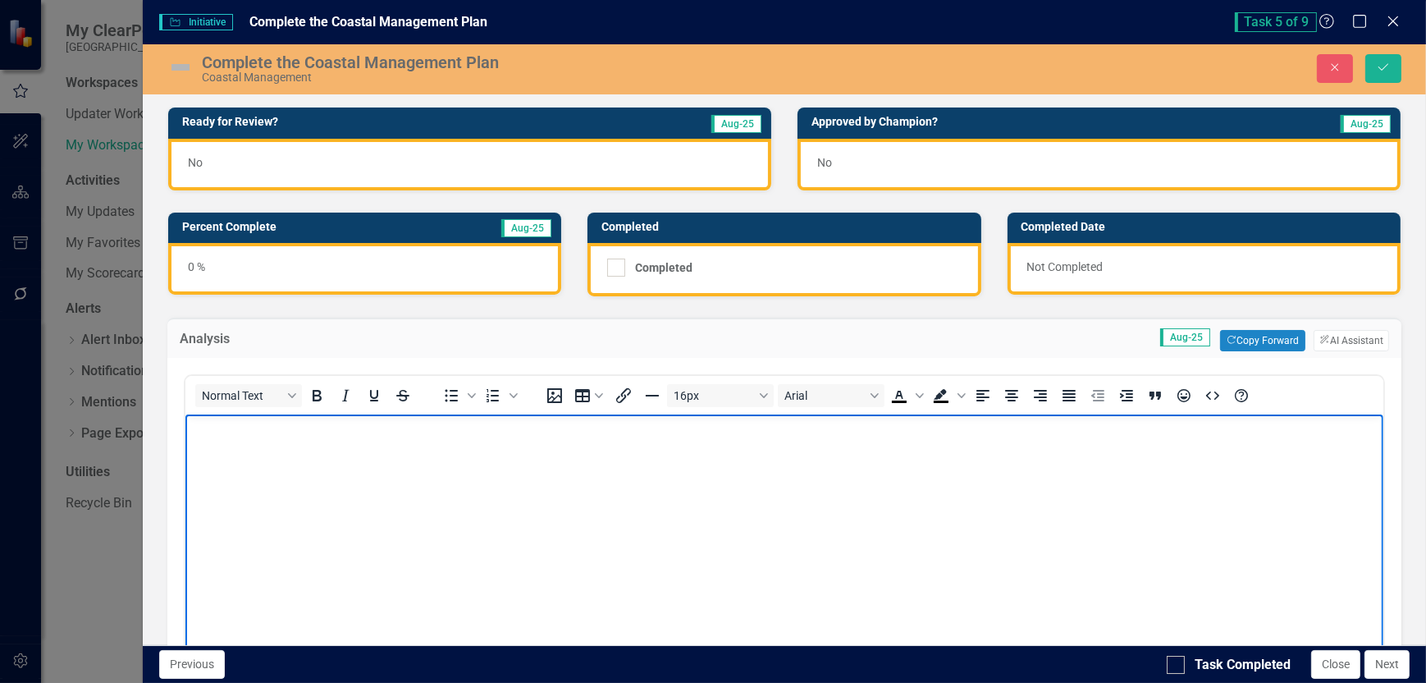
click at [253, 431] on p "Rich Text Area. Press ALT-0 for help." at bounding box center [784, 429] width 1190 height 20
drag, startPoint x: 451, startPoint y: 427, endPoint x: 230, endPoint y: 424, distance: 220.8
click at [191, 436] on p "This process falls under Coastal Managment" at bounding box center [784, 429] width 1190 height 20
copy p "This process falls under Coastal Managment"
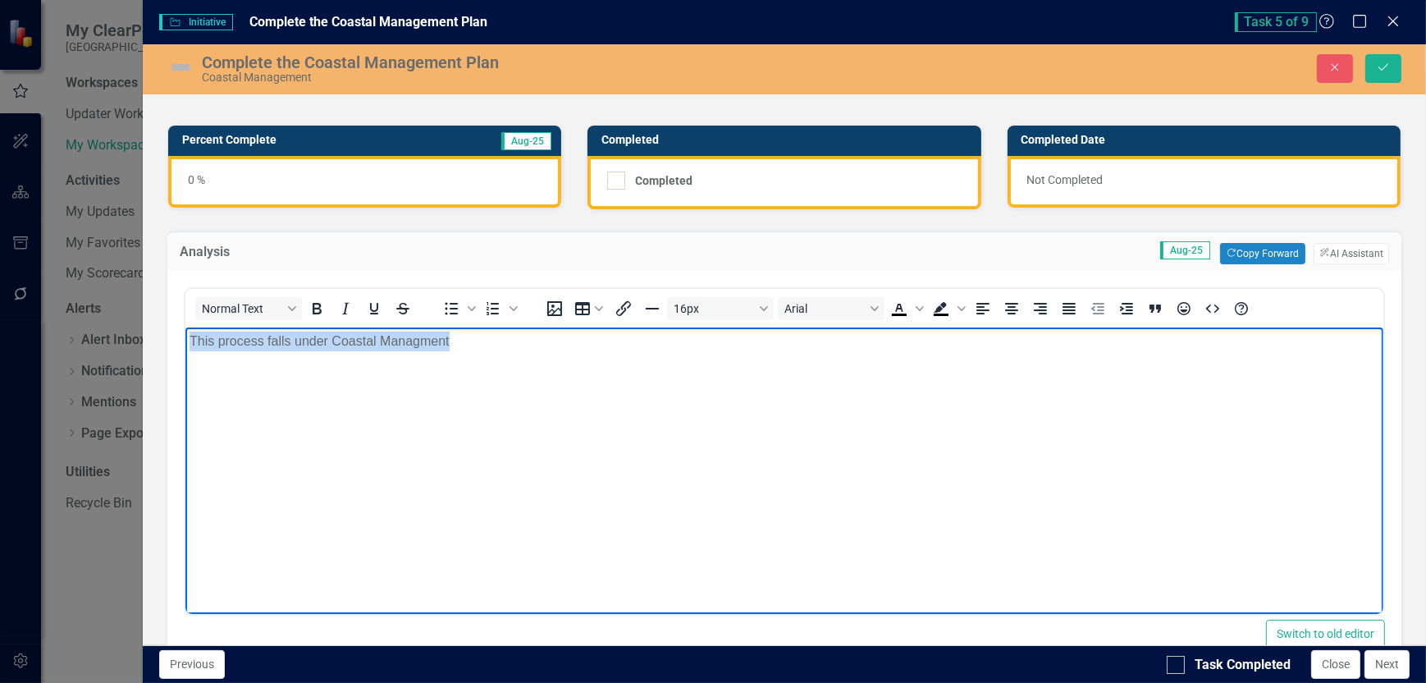
scroll to position [410, 0]
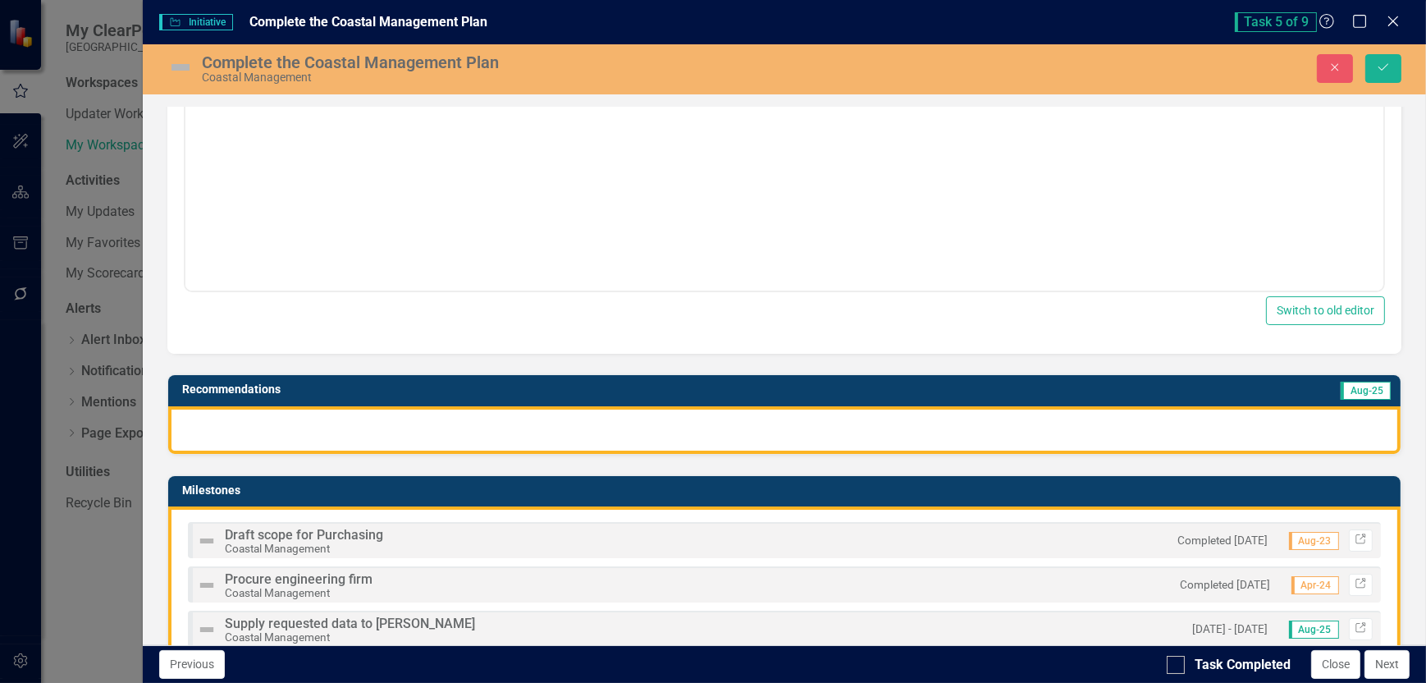
click at [227, 419] on div at bounding box center [784, 430] width 1233 height 48
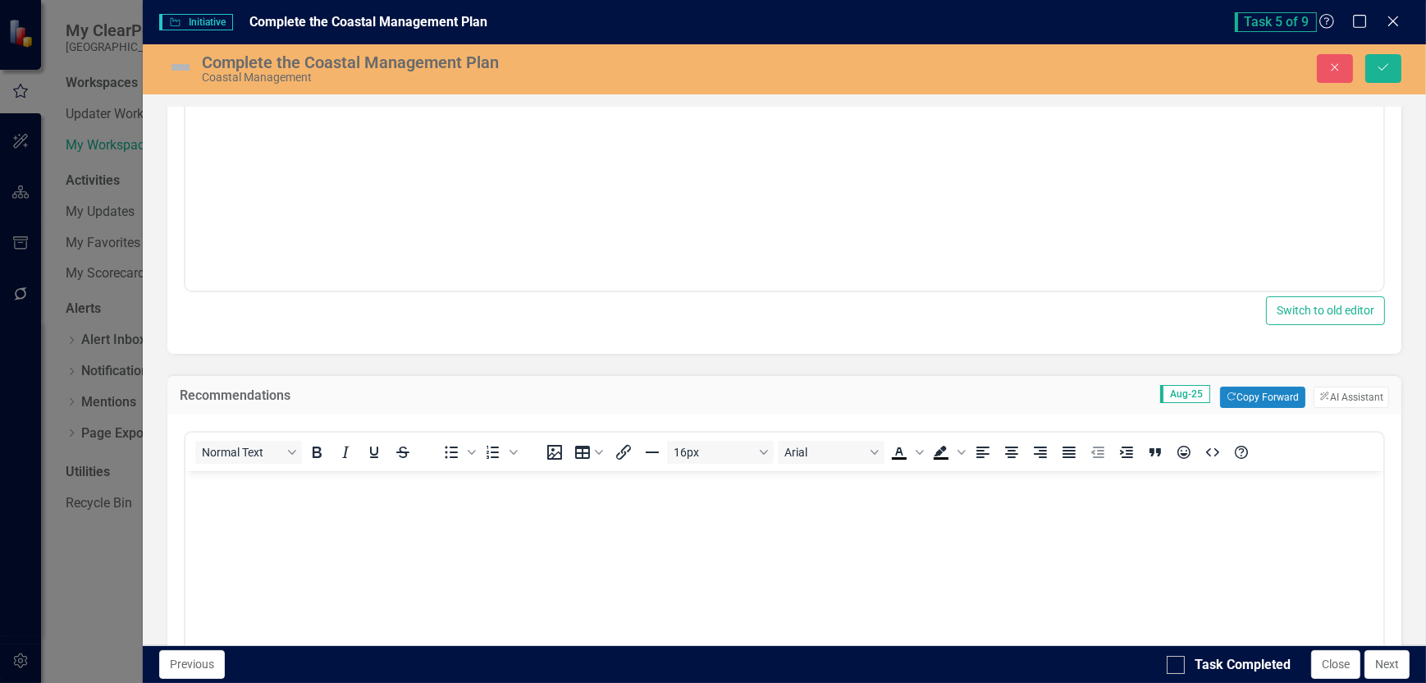
scroll to position [0, 0]
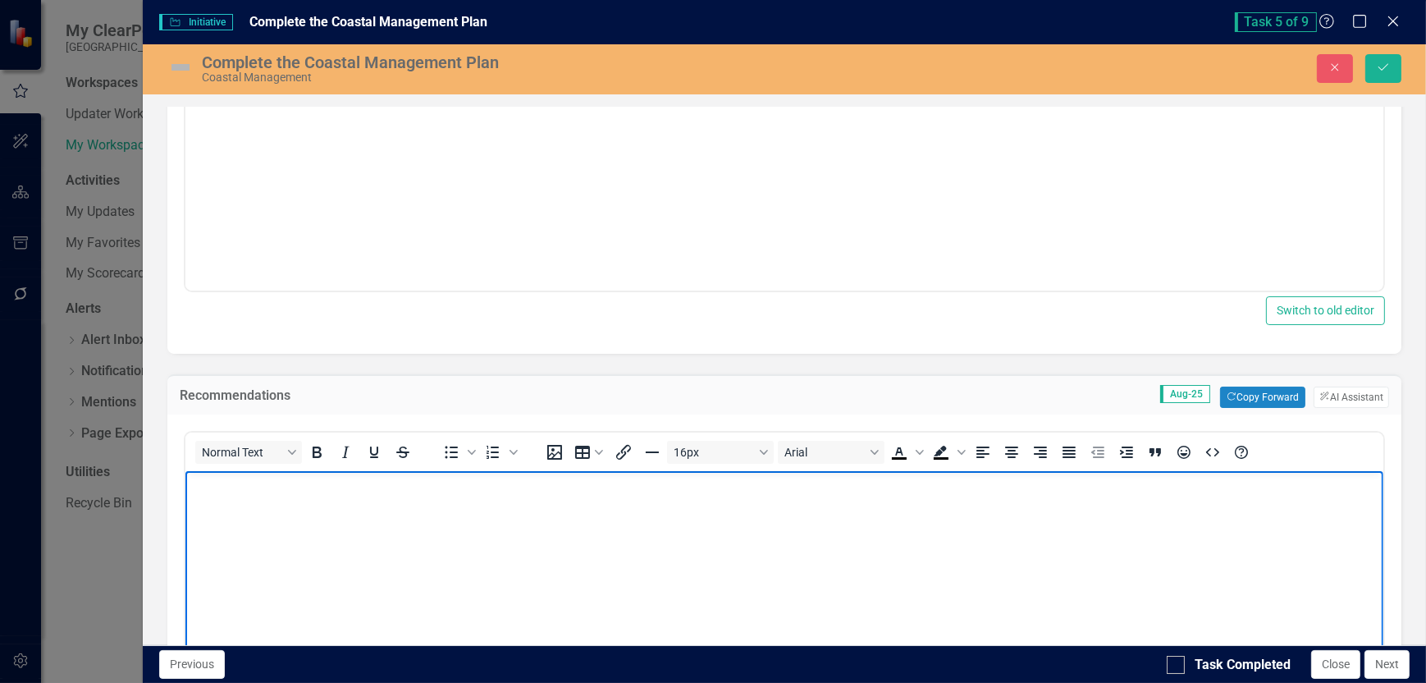
click at [213, 487] on p "Rich Text Area. Press ALT-0 for help." at bounding box center [784, 485] width 1190 height 20
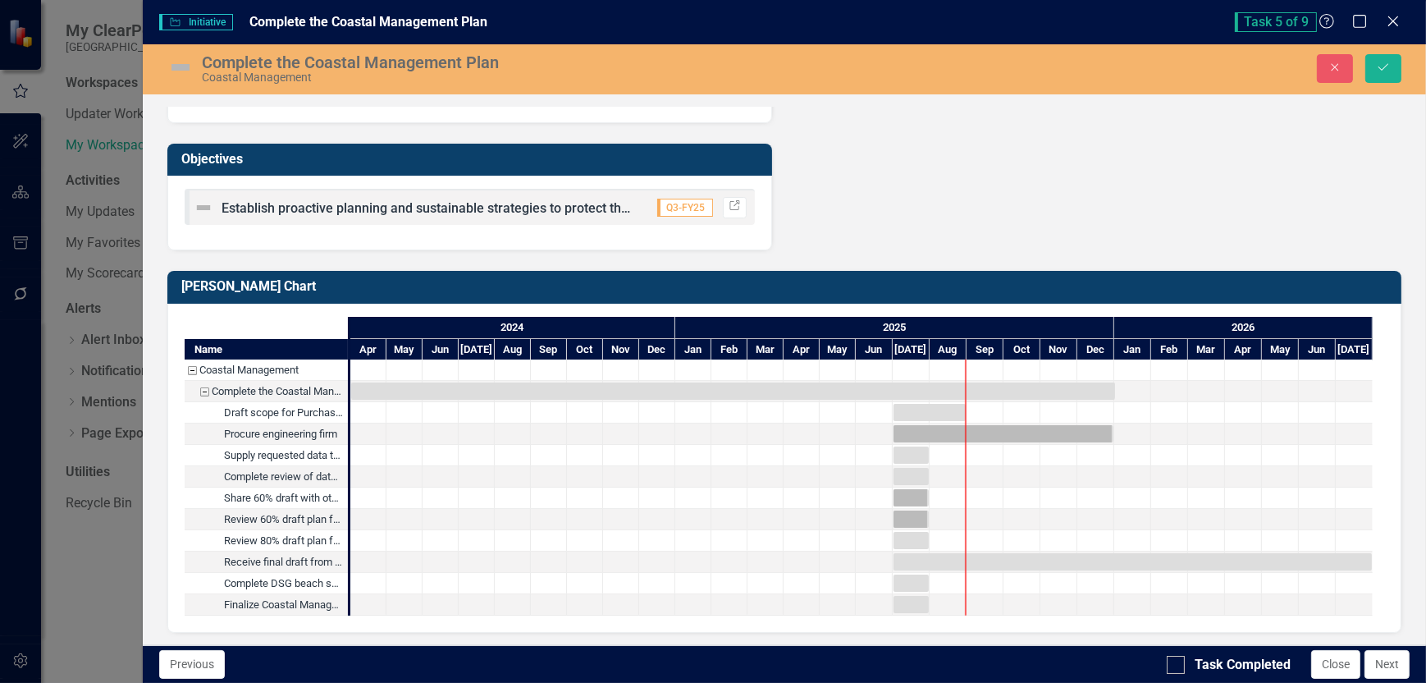
scroll to position [1659, 0]
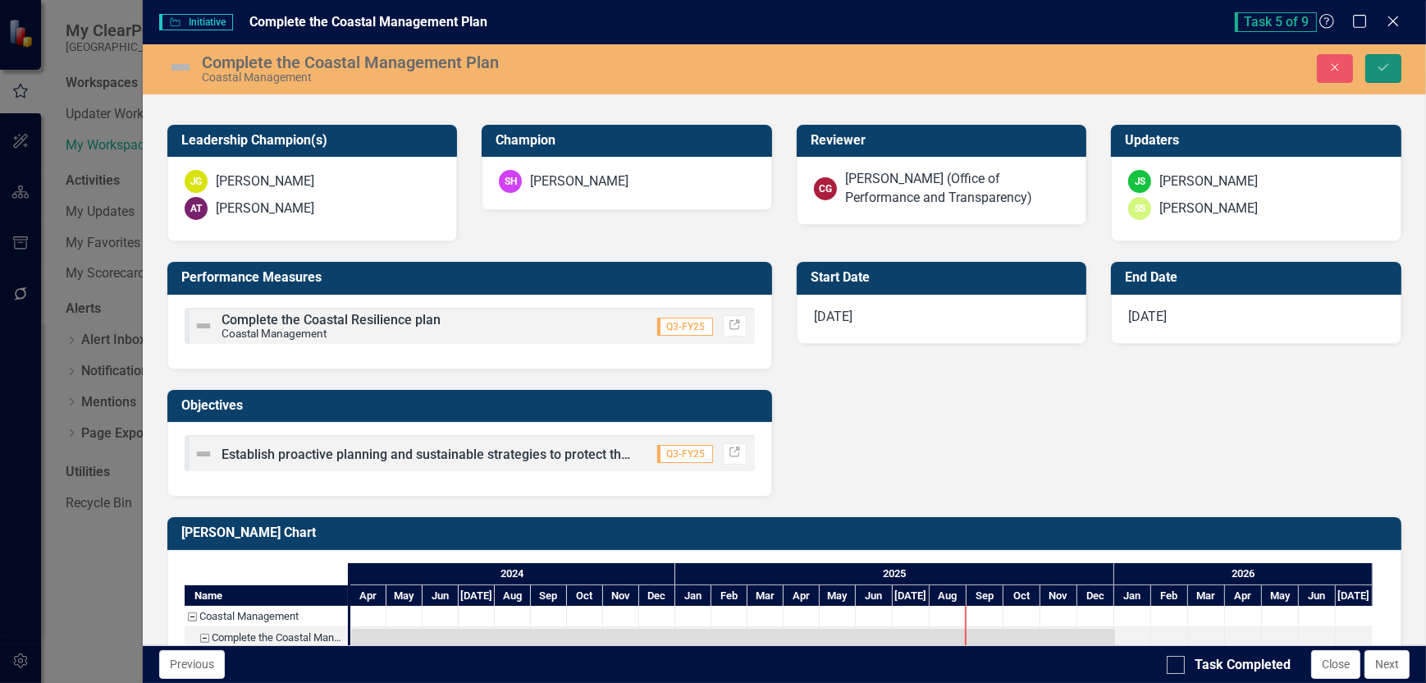
click at [1383, 66] on icon "Save" at bounding box center [1383, 67] width 15 height 11
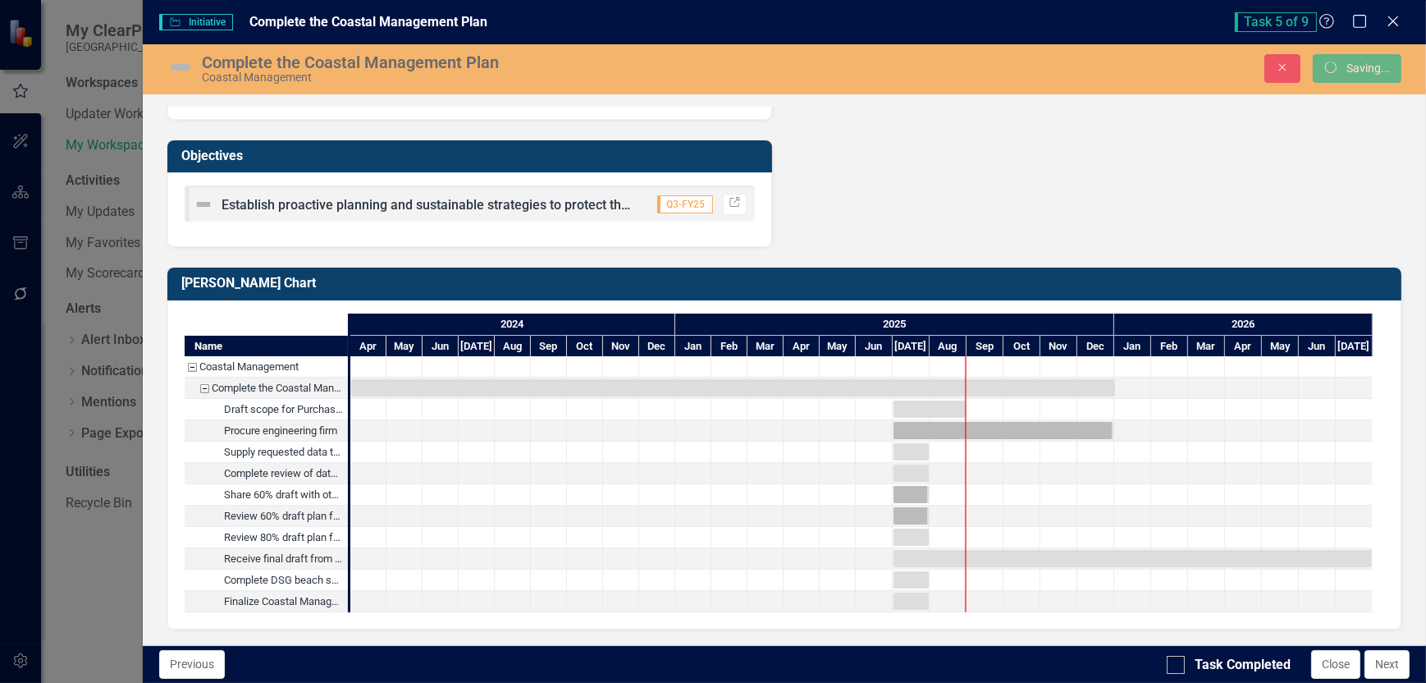
scroll to position [934, 0]
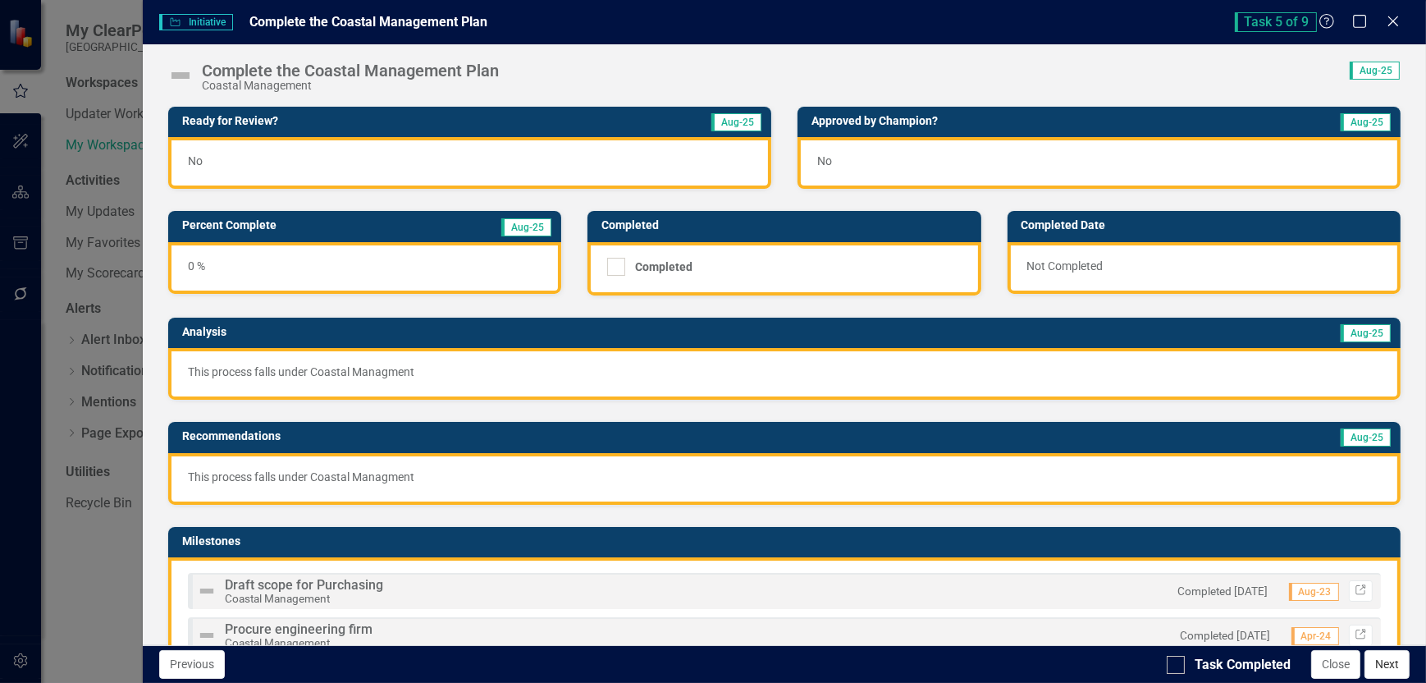
click at [1392, 660] on button "Next" at bounding box center [1387, 664] width 45 height 29
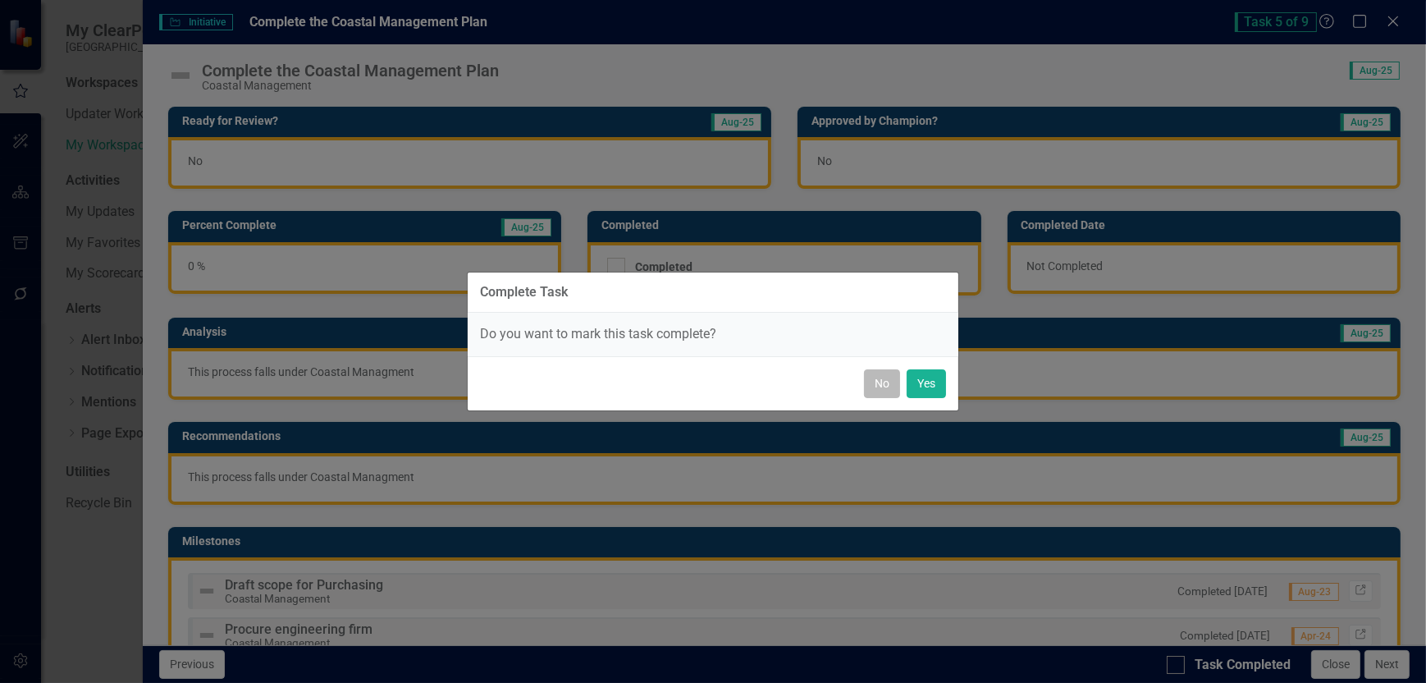
click at [884, 382] on button "No" at bounding box center [882, 383] width 36 height 29
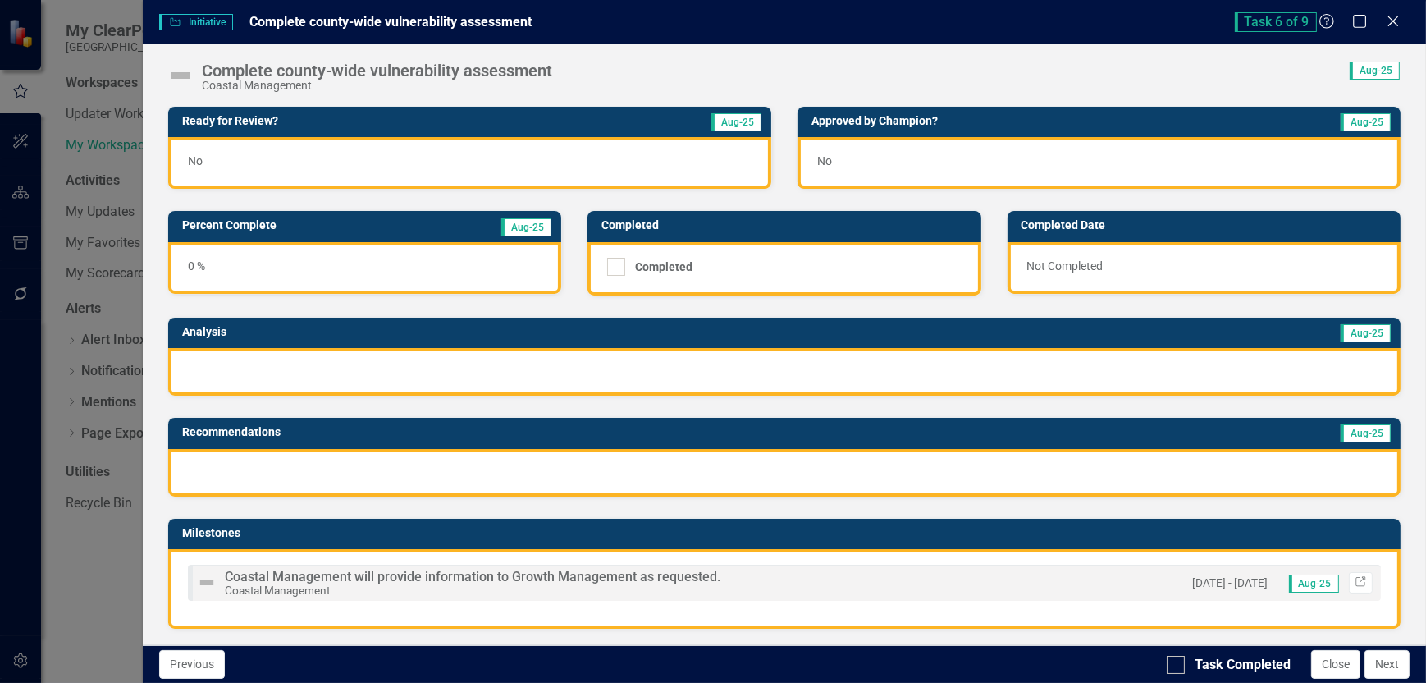
click at [238, 373] on div at bounding box center [784, 372] width 1233 height 48
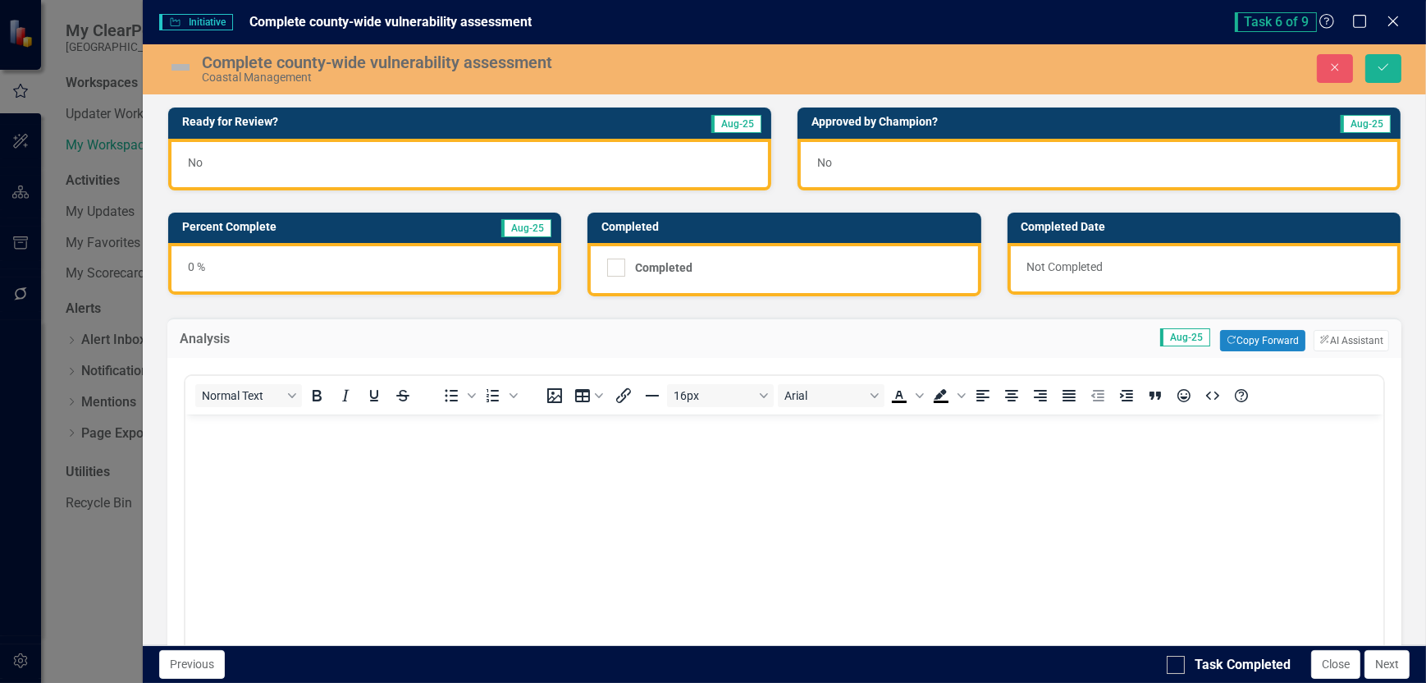
scroll to position [0, 0]
click at [247, 432] on p "Rich Text Area. Press ALT-0 for help." at bounding box center [784, 429] width 1190 height 20
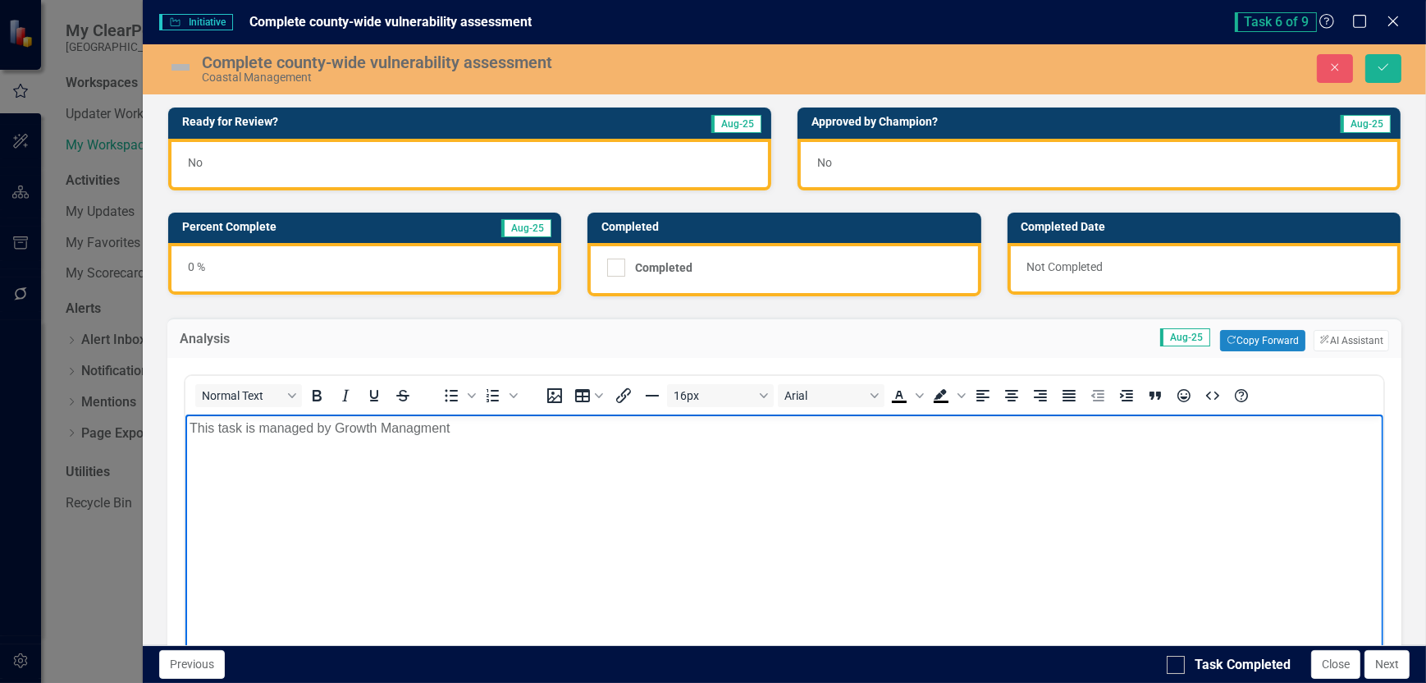
drag, startPoint x: 474, startPoint y: 432, endPoint x: 179, endPoint y: 436, distance: 294.7
click at [185, 436] on html "This task is managed by Growth Managment" at bounding box center [784, 537] width 1198 height 246
copy p "This task is managed by Growth Managment"
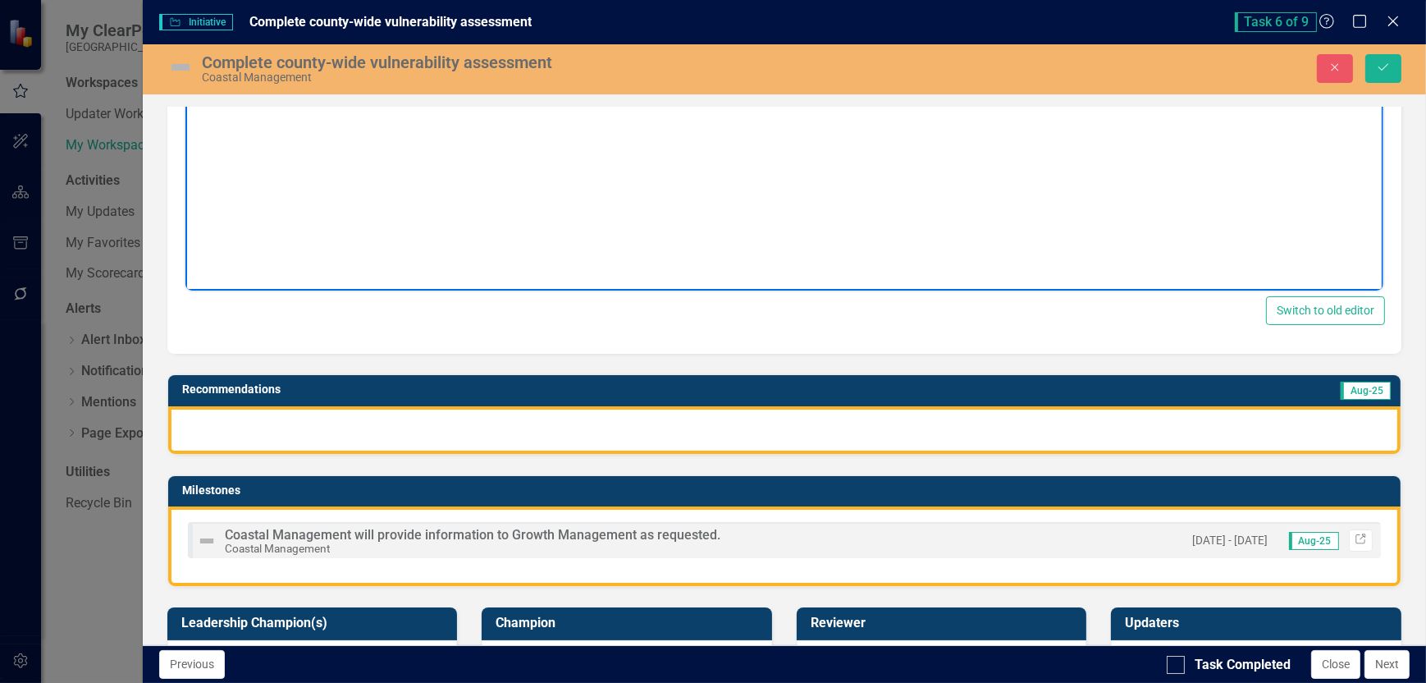
click at [223, 423] on div at bounding box center [784, 430] width 1233 height 48
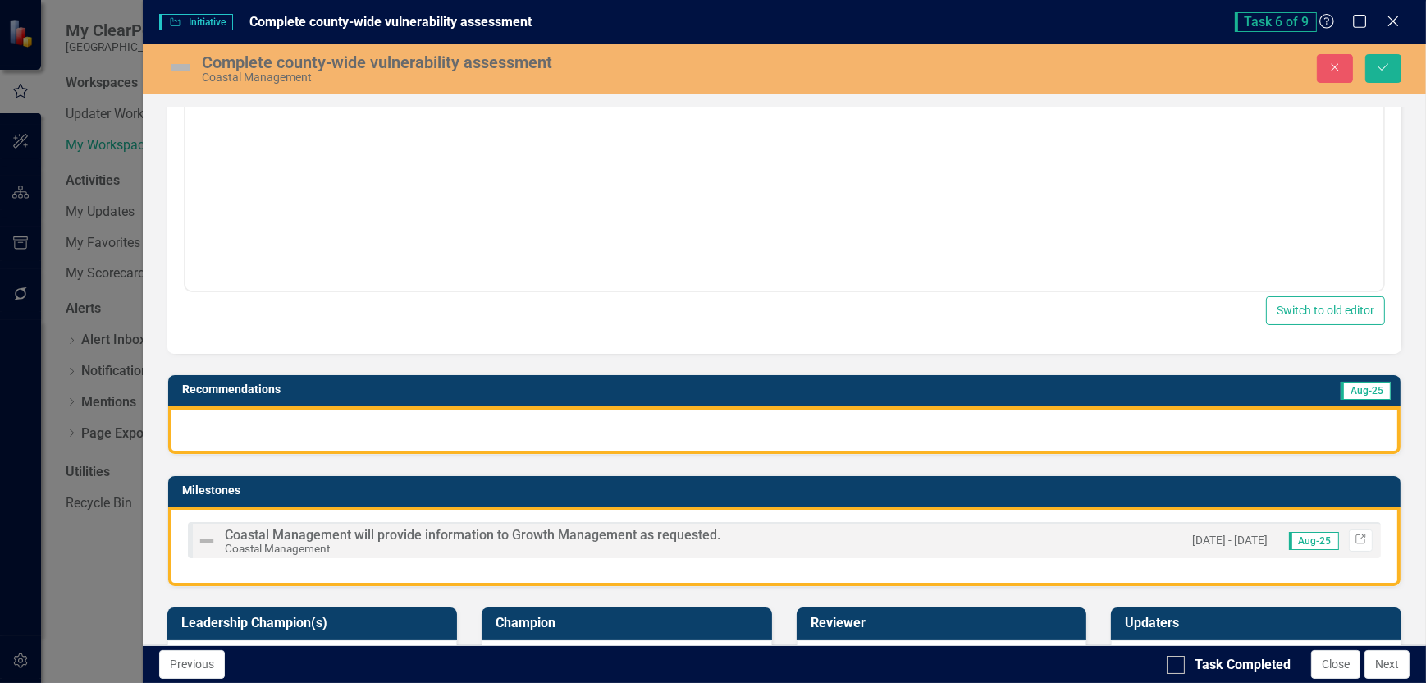
click at [223, 423] on div at bounding box center [784, 430] width 1233 height 48
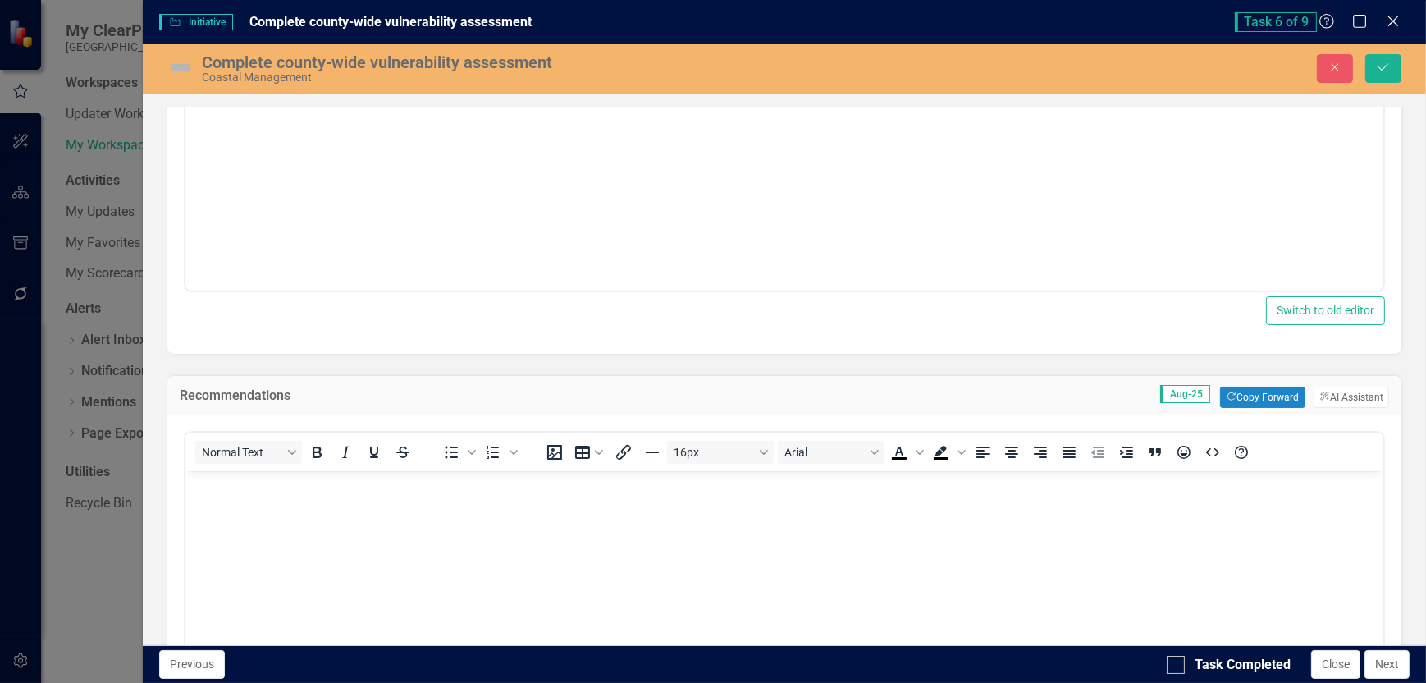
scroll to position [0, 0]
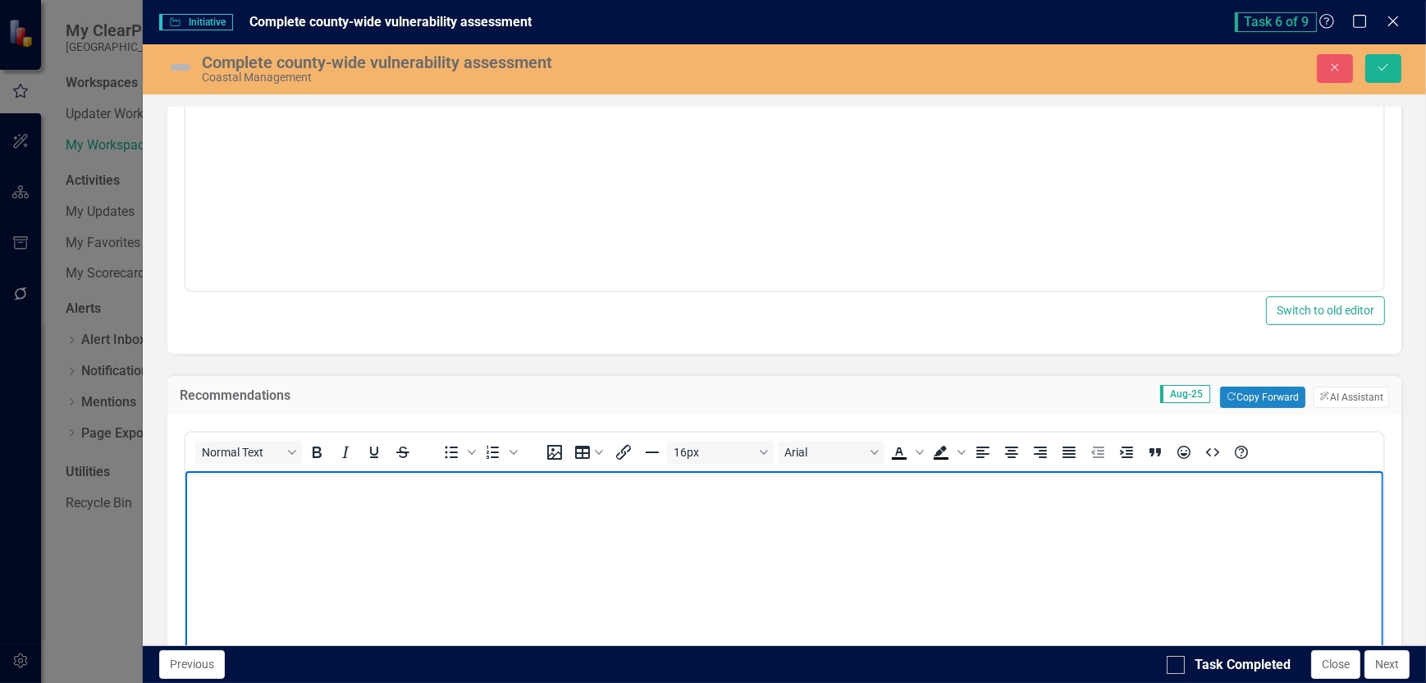
click at [218, 489] on p "Rich Text Area. Press ALT-0 for help." at bounding box center [784, 485] width 1190 height 20
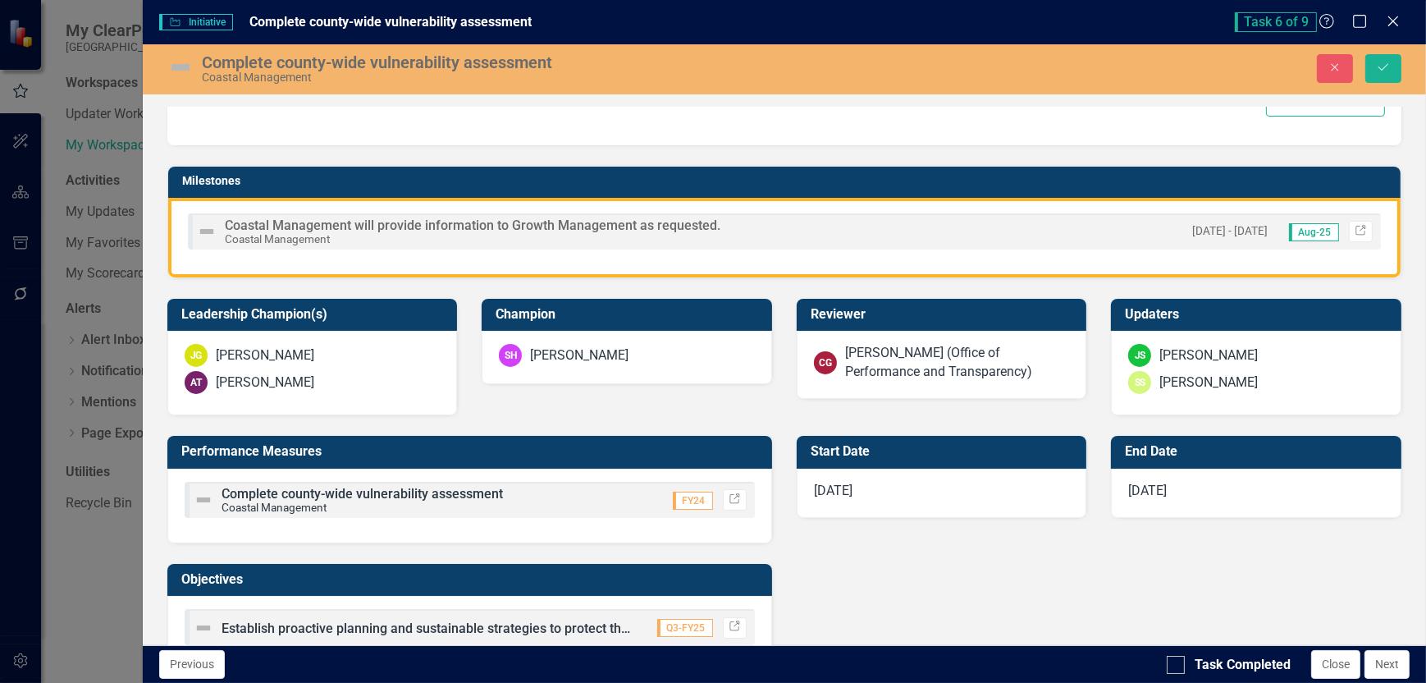
scroll to position [904, 0]
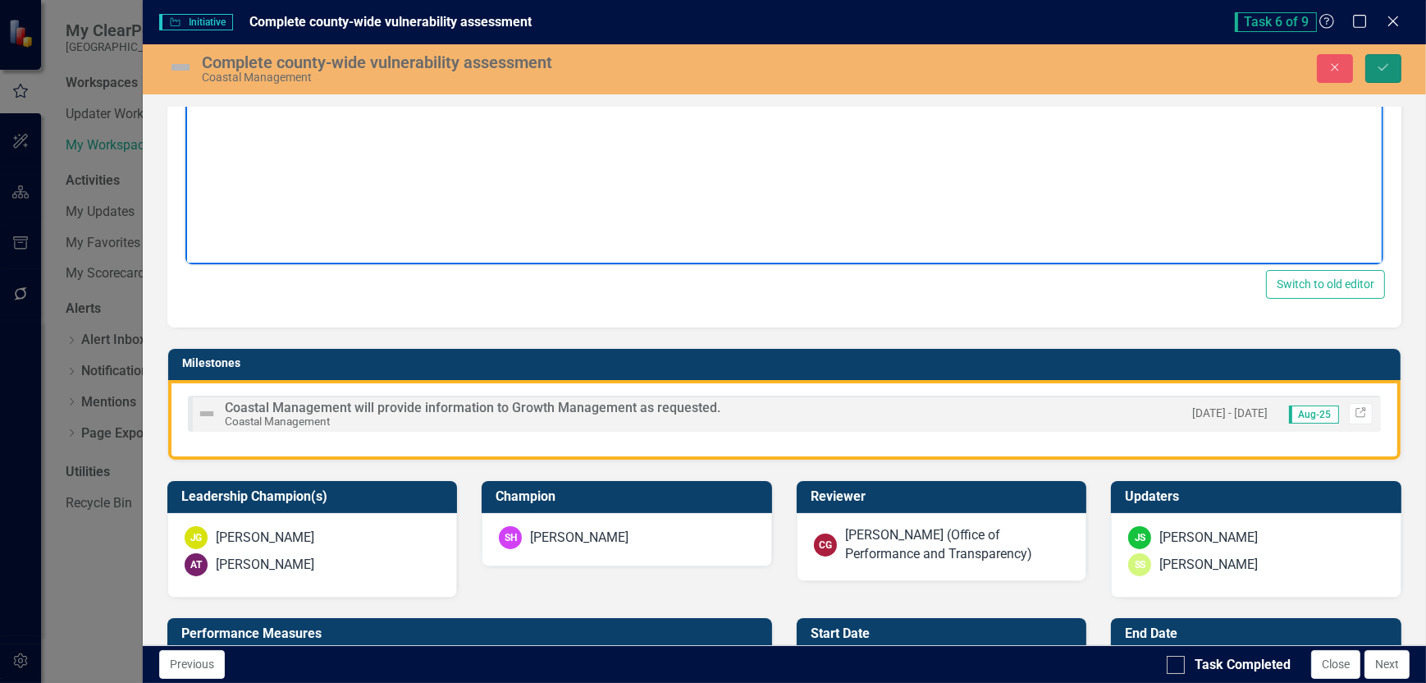
click at [1389, 69] on icon "Save" at bounding box center [1383, 67] width 15 height 11
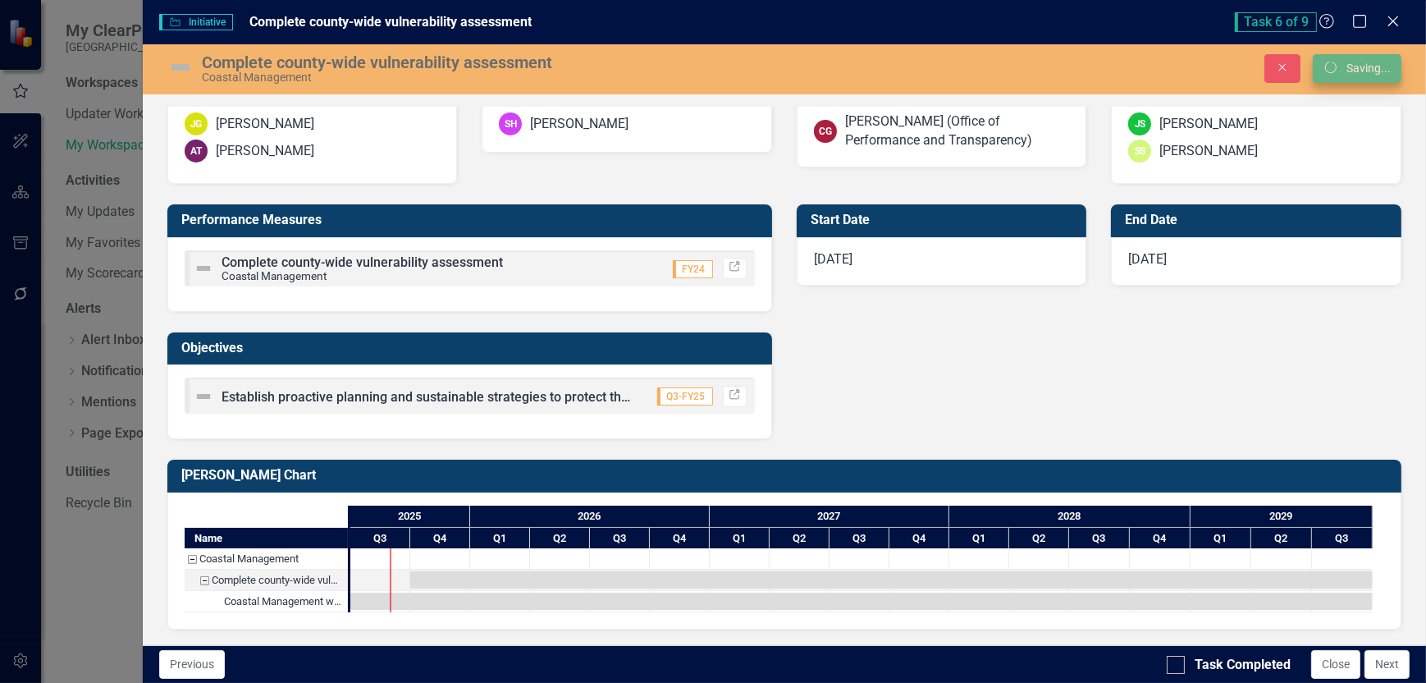
scroll to position [533, 0]
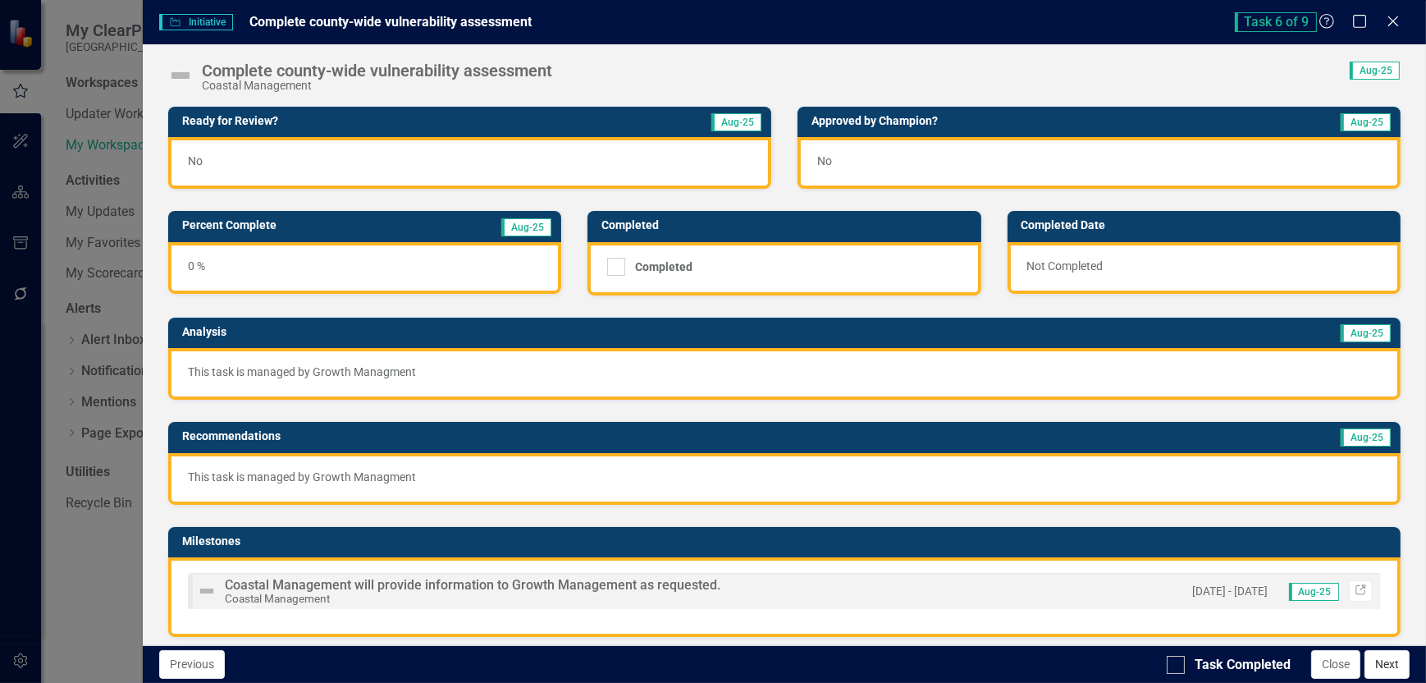
click at [1394, 666] on button "Next" at bounding box center [1387, 664] width 45 height 29
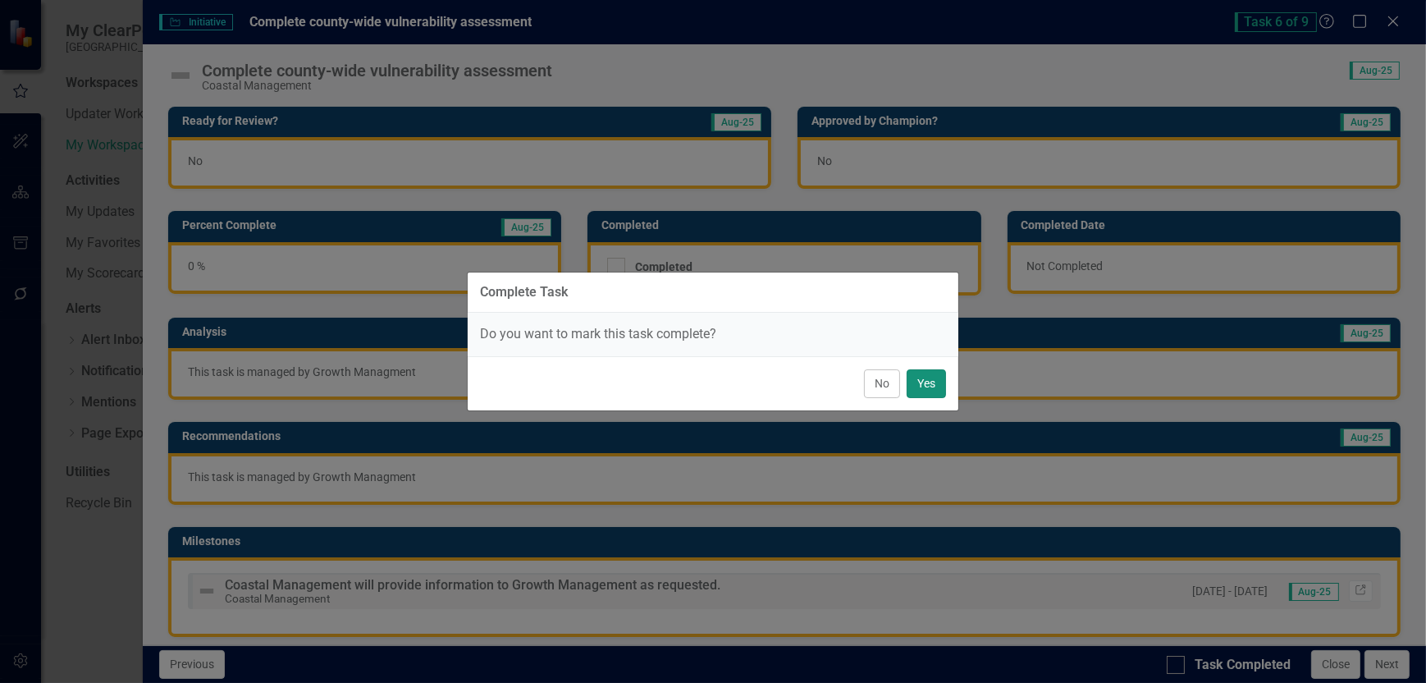
click at [920, 389] on button "Yes" at bounding box center [926, 383] width 39 height 29
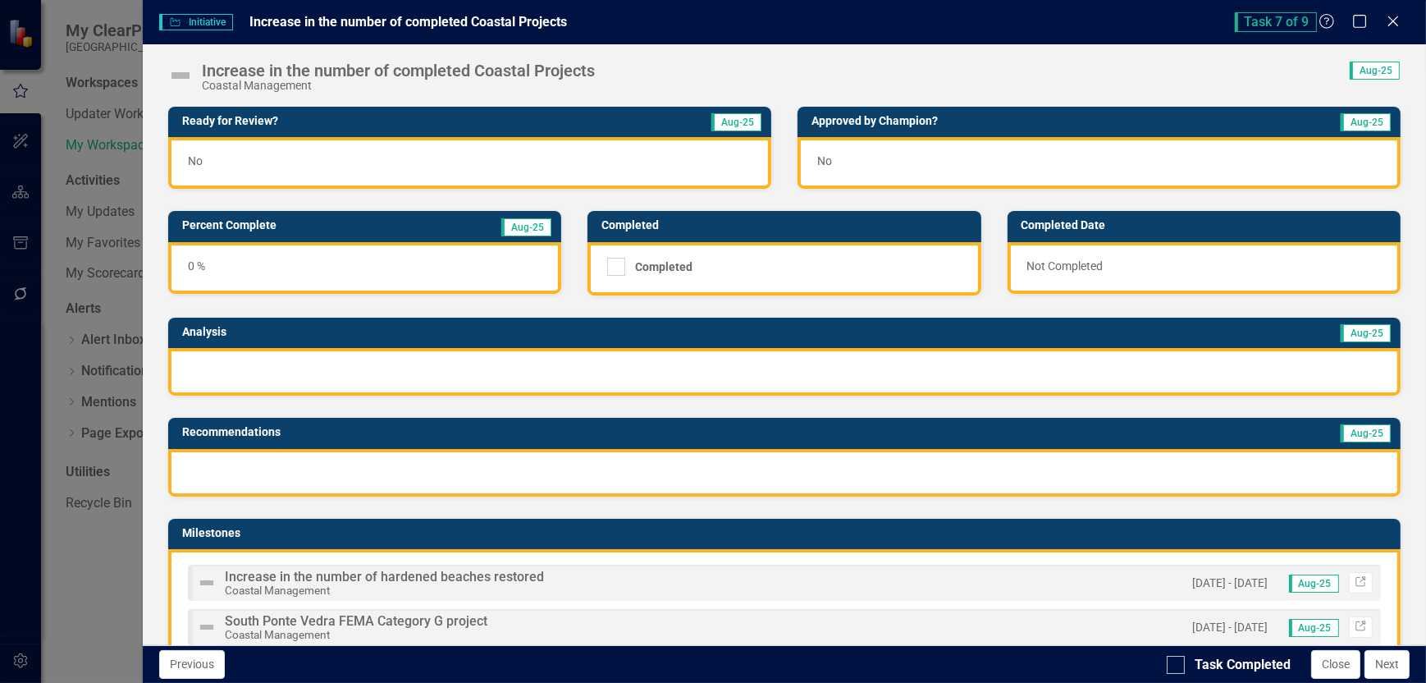
click at [634, 620] on div "South Ponte Vedra FEMA Category G project Coastal Management 4/1/26 - 9/30/26 A…" at bounding box center [784, 627] width 1193 height 36
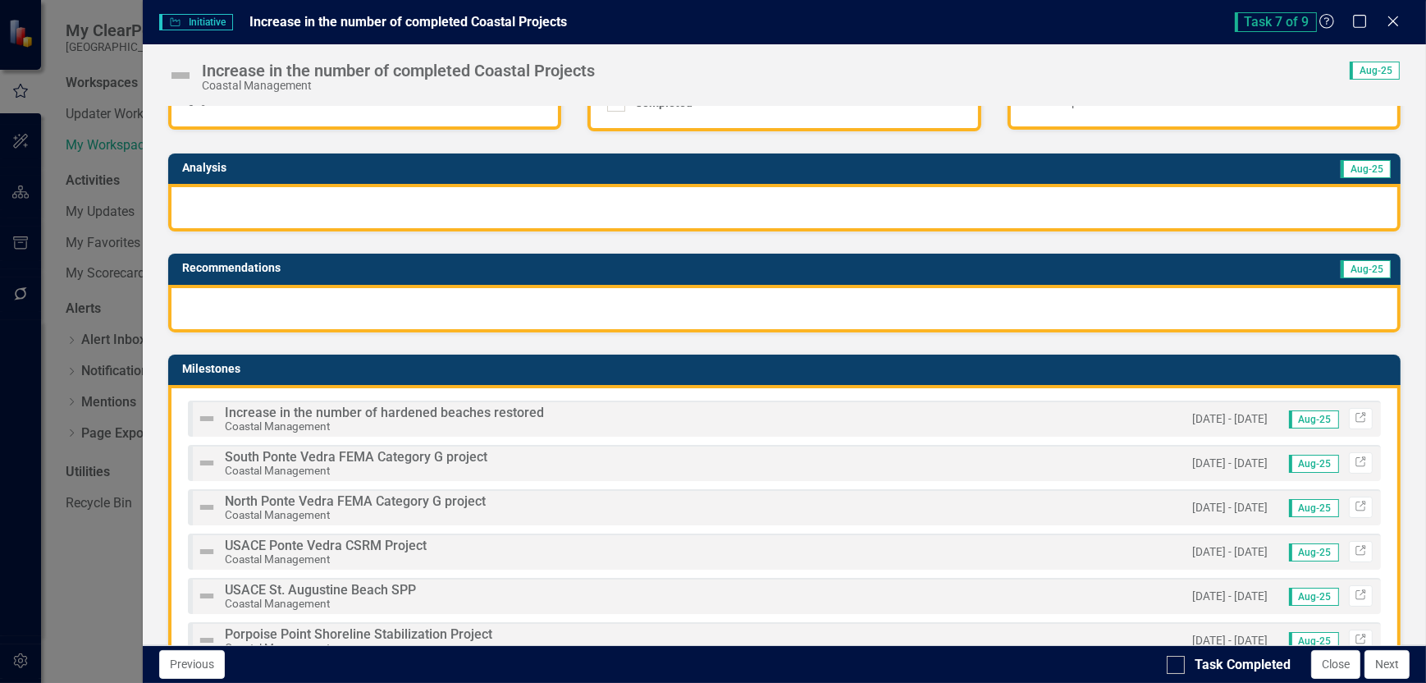
scroll to position [0, 0]
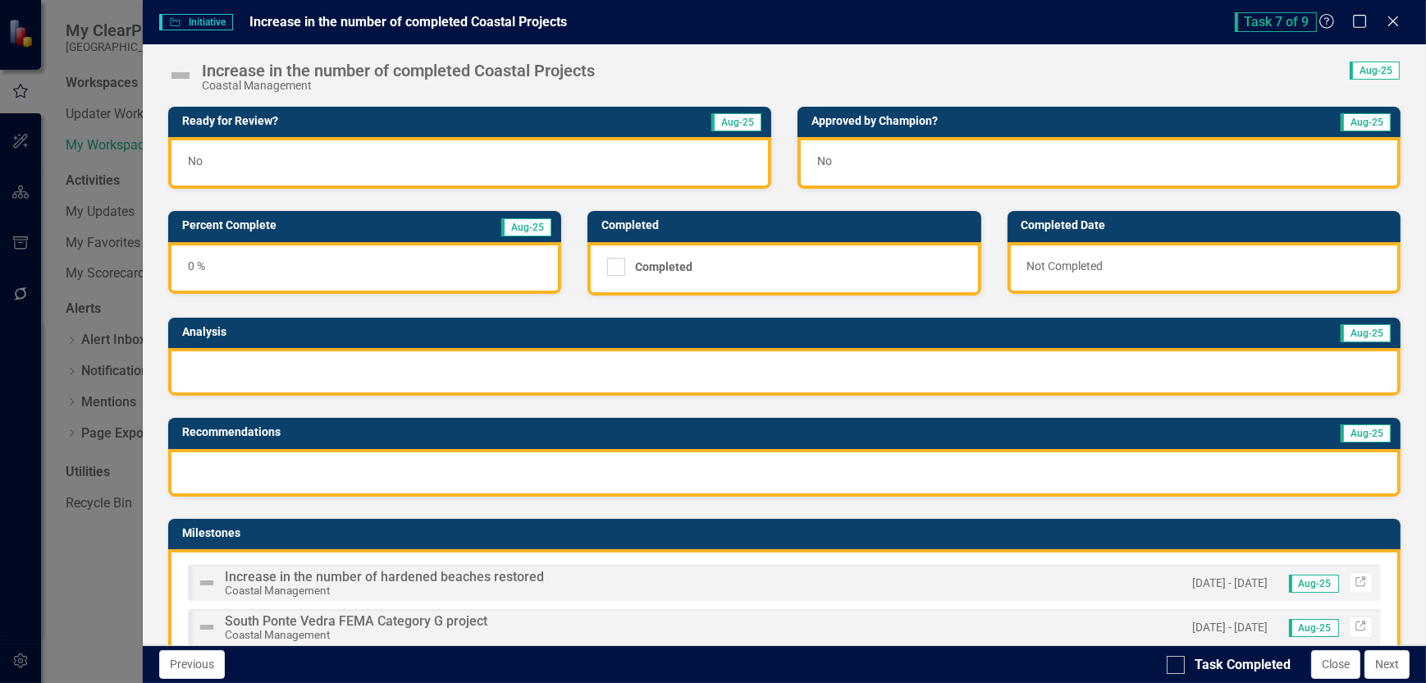
click at [248, 363] on div at bounding box center [784, 372] width 1233 height 48
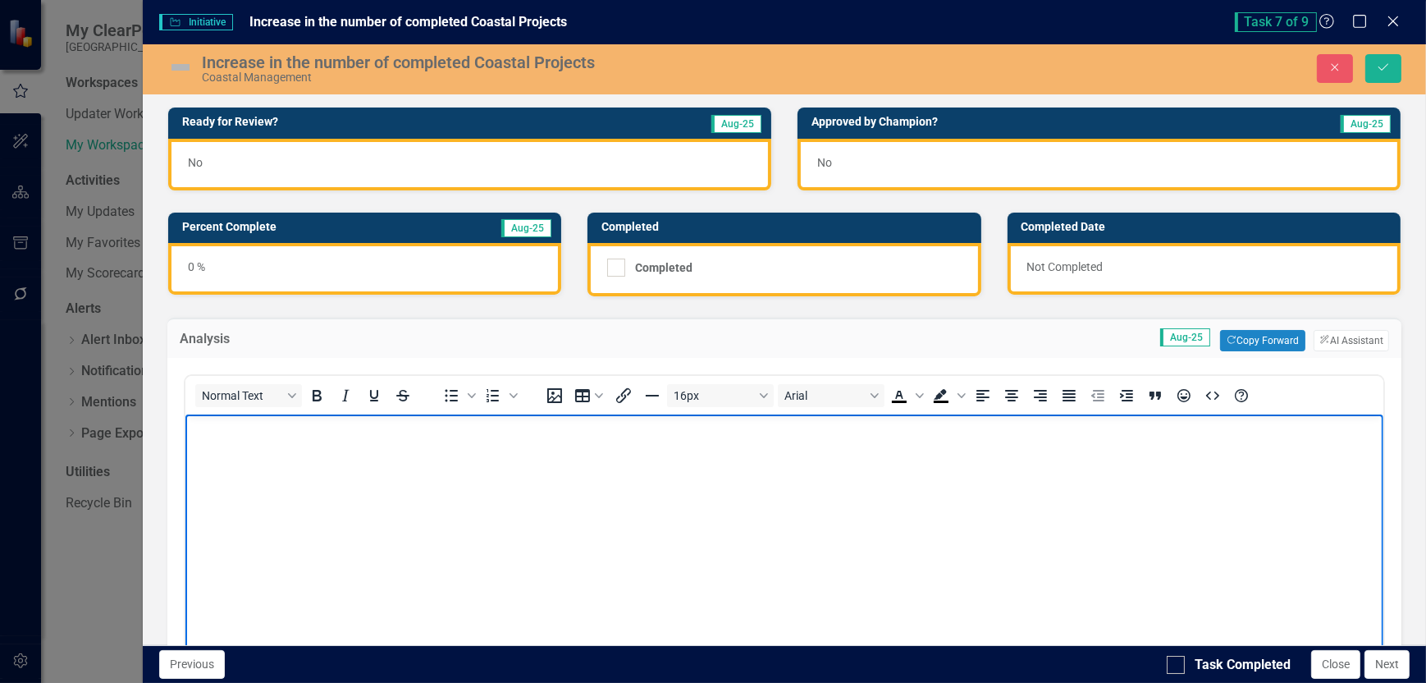
click at [235, 439] on body "Rich Text Area. Press ALT-0 for help." at bounding box center [784, 537] width 1198 height 246
click at [795, 502] on body "OIA will seek funding as directed to assist Coastal mgmt with these projects." at bounding box center [784, 537] width 1198 height 246
click at [504, 428] on p "OIA will seek funding as directed to assist Coastal mgmt with these projects." at bounding box center [784, 429] width 1190 height 20
click at [664, 430] on p "OIA will seek funding as directed to assist Coastal Managment with these projec…" at bounding box center [784, 429] width 1190 height 20
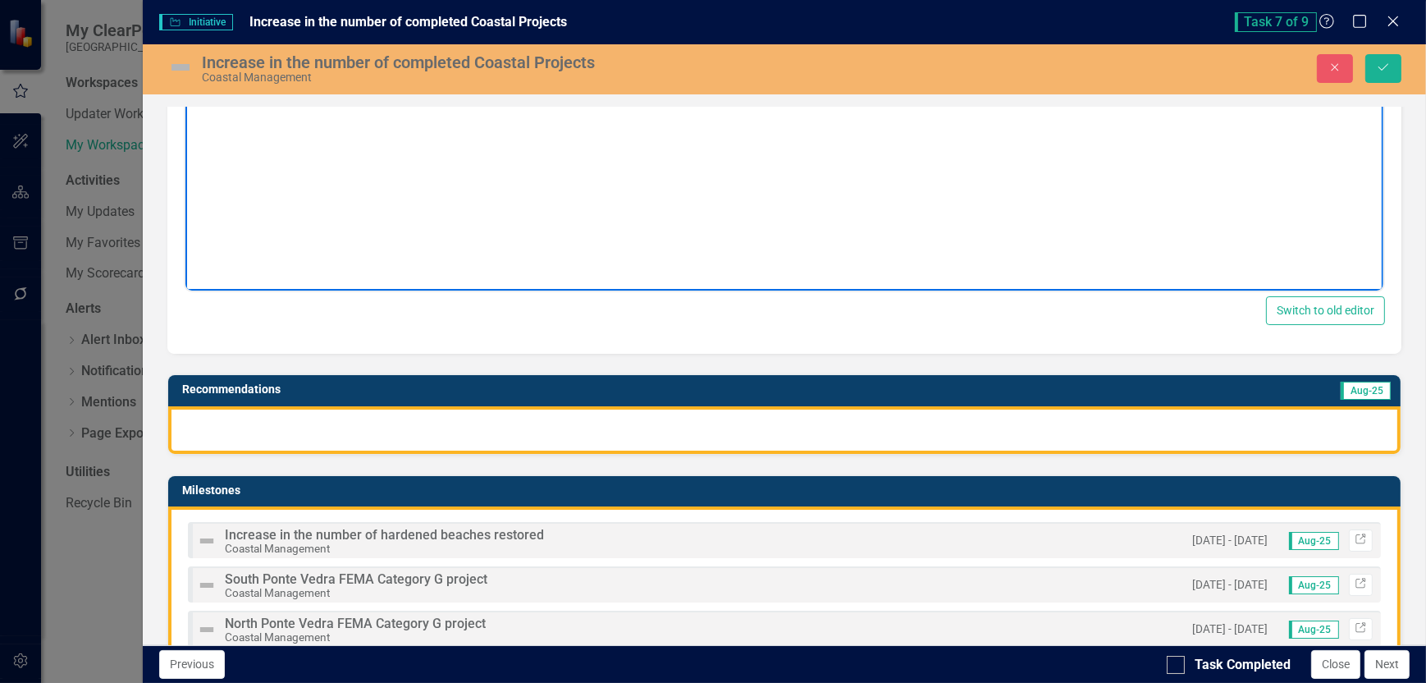
scroll to position [82, 0]
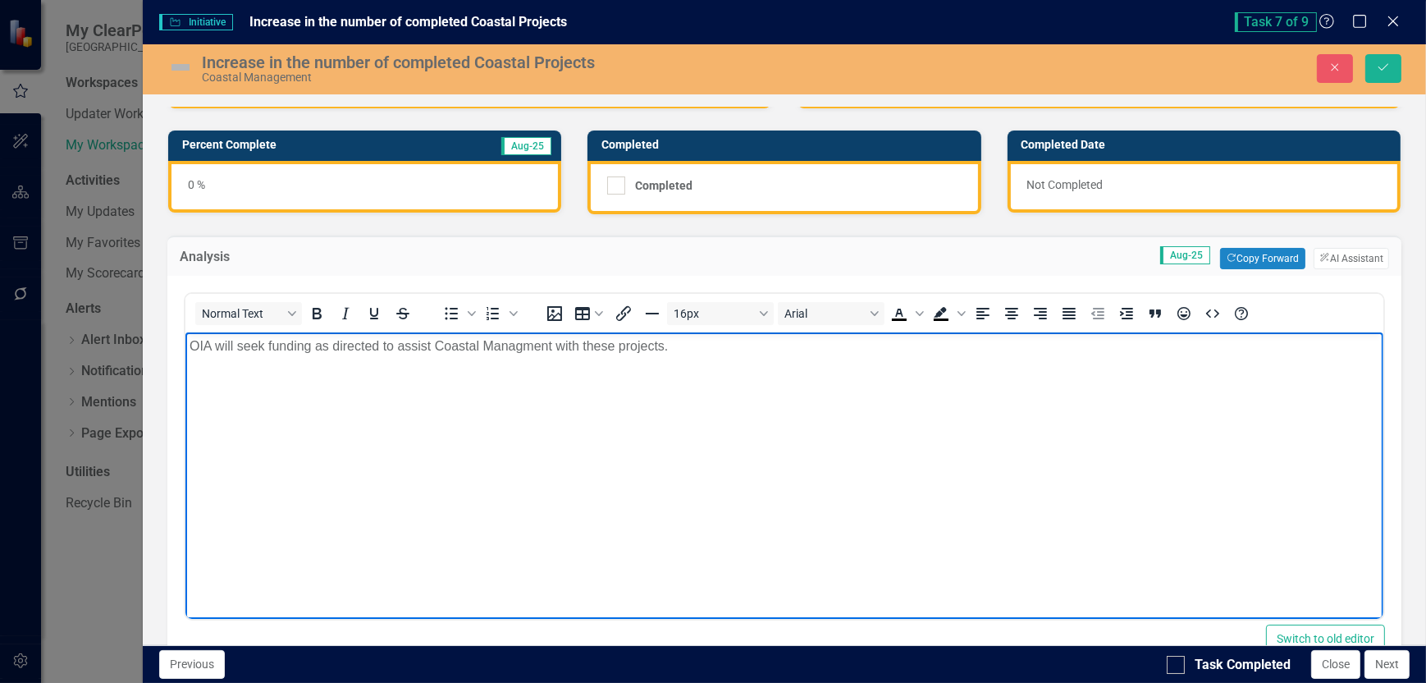
drag, startPoint x: 675, startPoint y: 345, endPoint x: 302, endPoint y: 350, distance: 372.6
click at [189, 346] on p "OIA will seek funding as directed to assist Coastal Managment with these projec…" at bounding box center [784, 346] width 1190 height 20
copy p "OIA will seek funding as directed to assist Coastal Managment with these projec…"
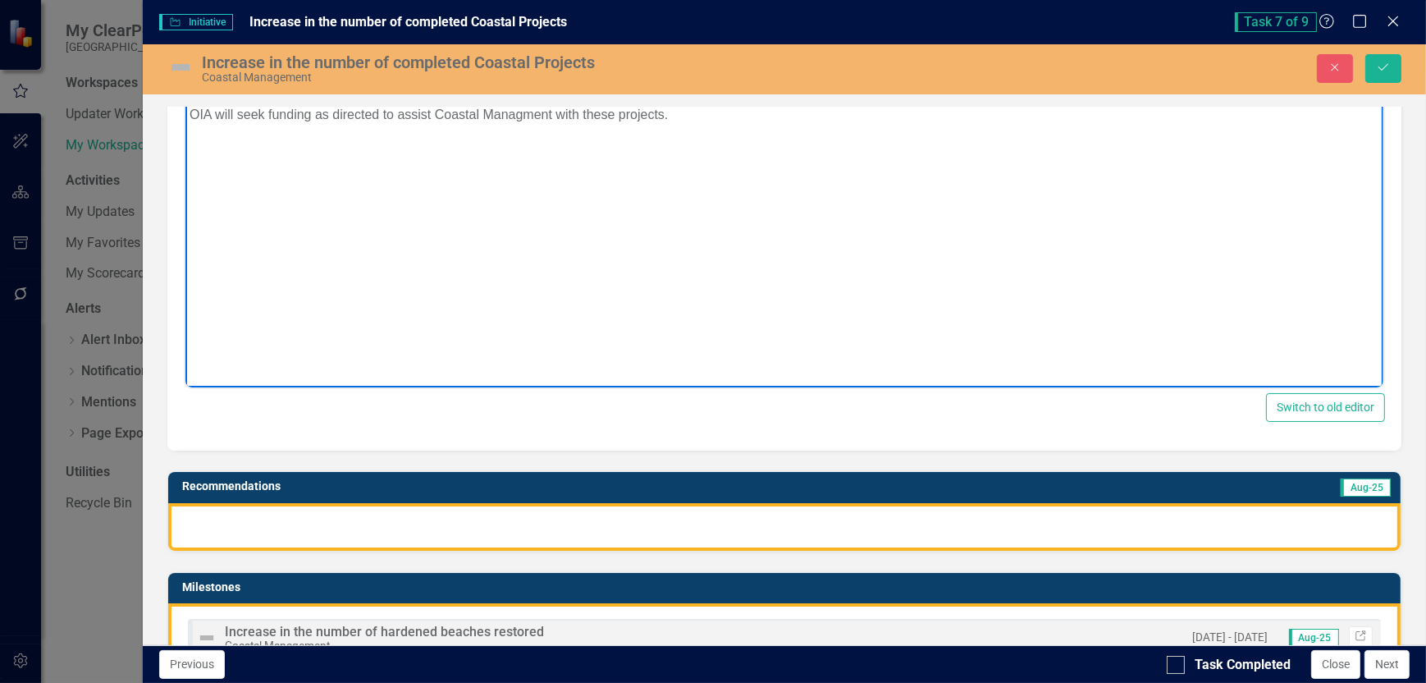
scroll to position [328, 0]
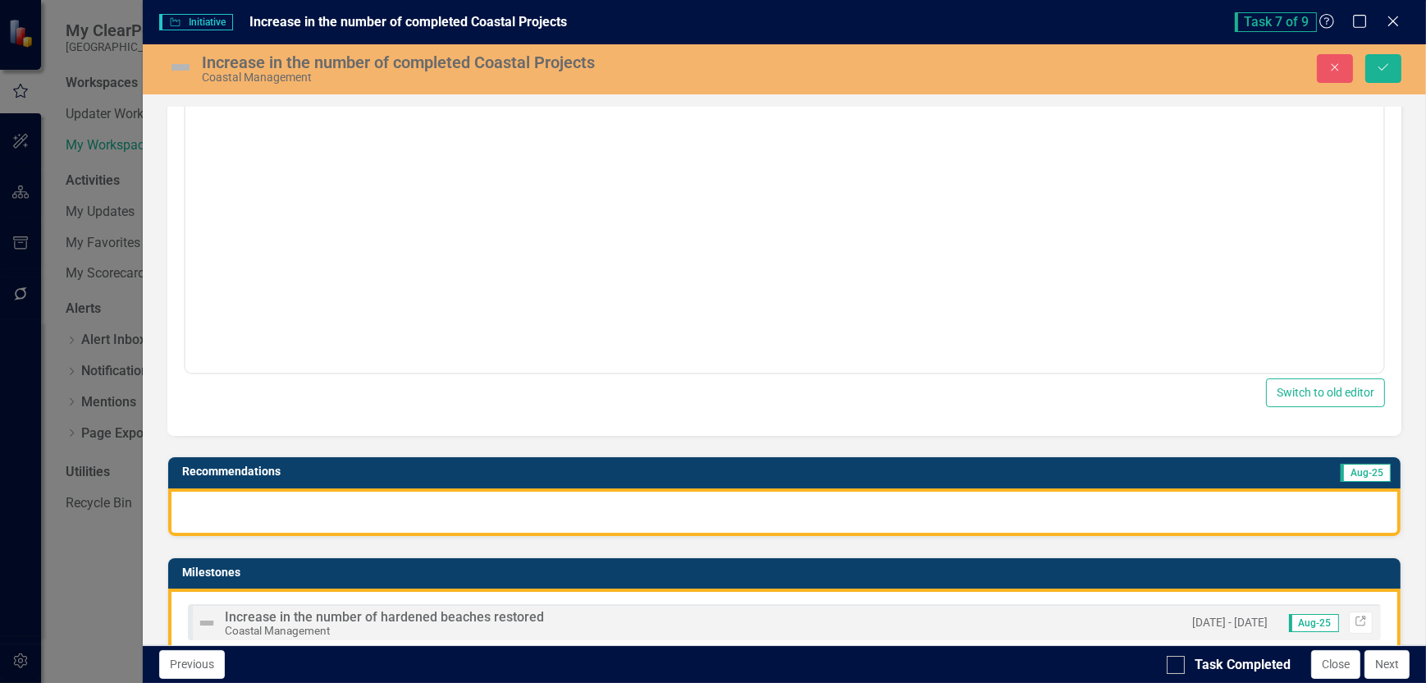
click at [238, 501] on div at bounding box center [784, 512] width 1233 height 48
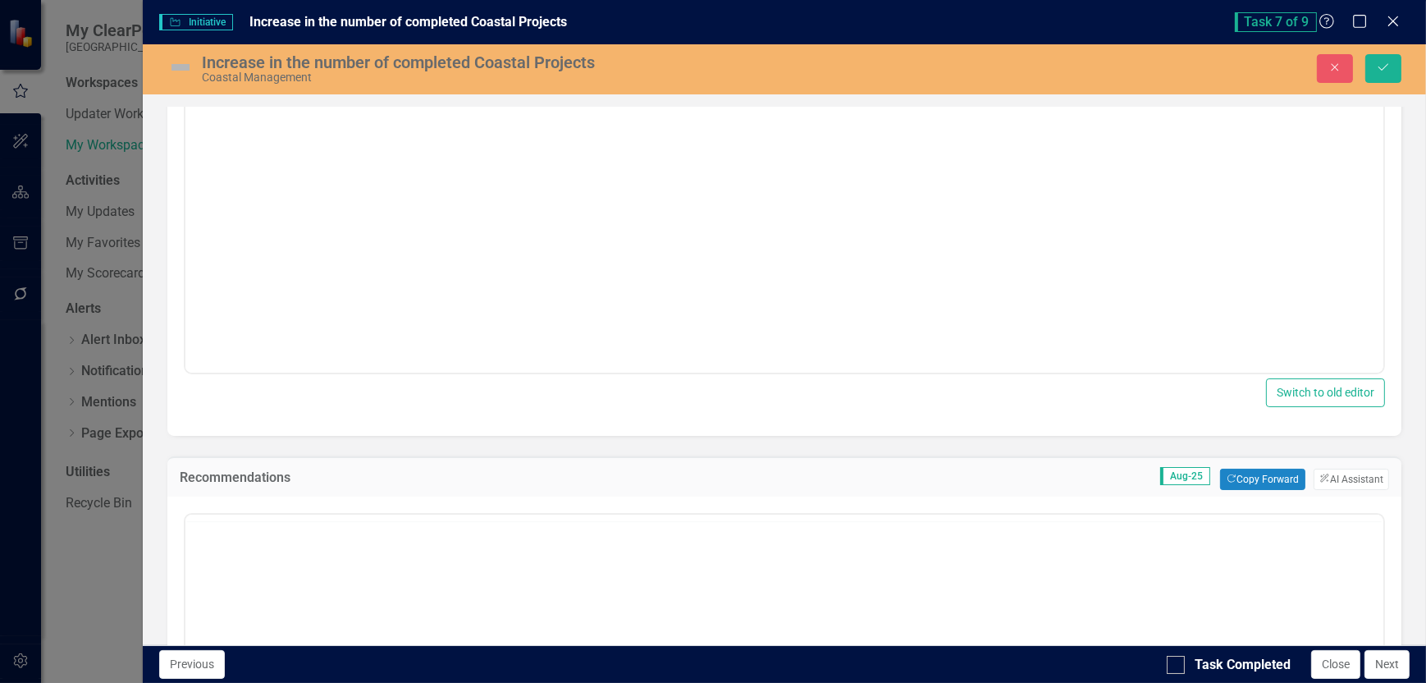
scroll to position [0, 0]
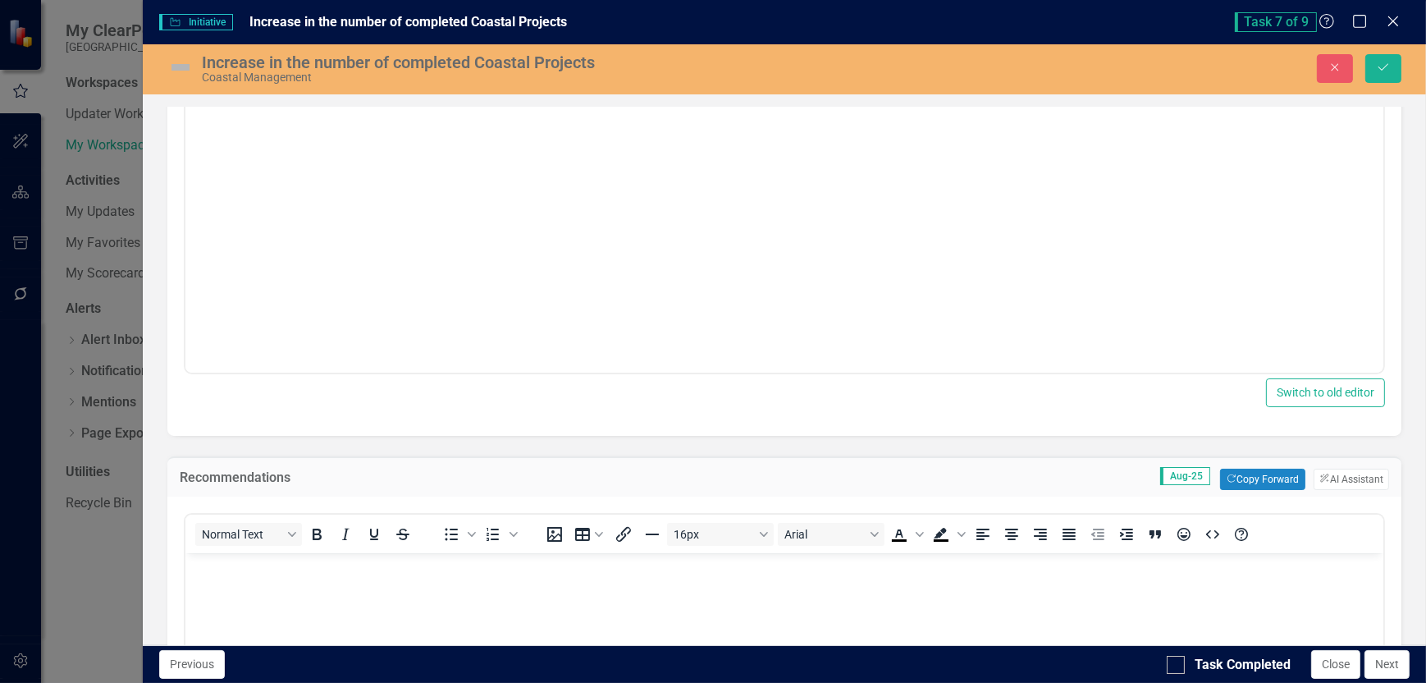
click at [221, 582] on body "Rich Text Area. Press ALT-0 for help." at bounding box center [784, 676] width 1198 height 246
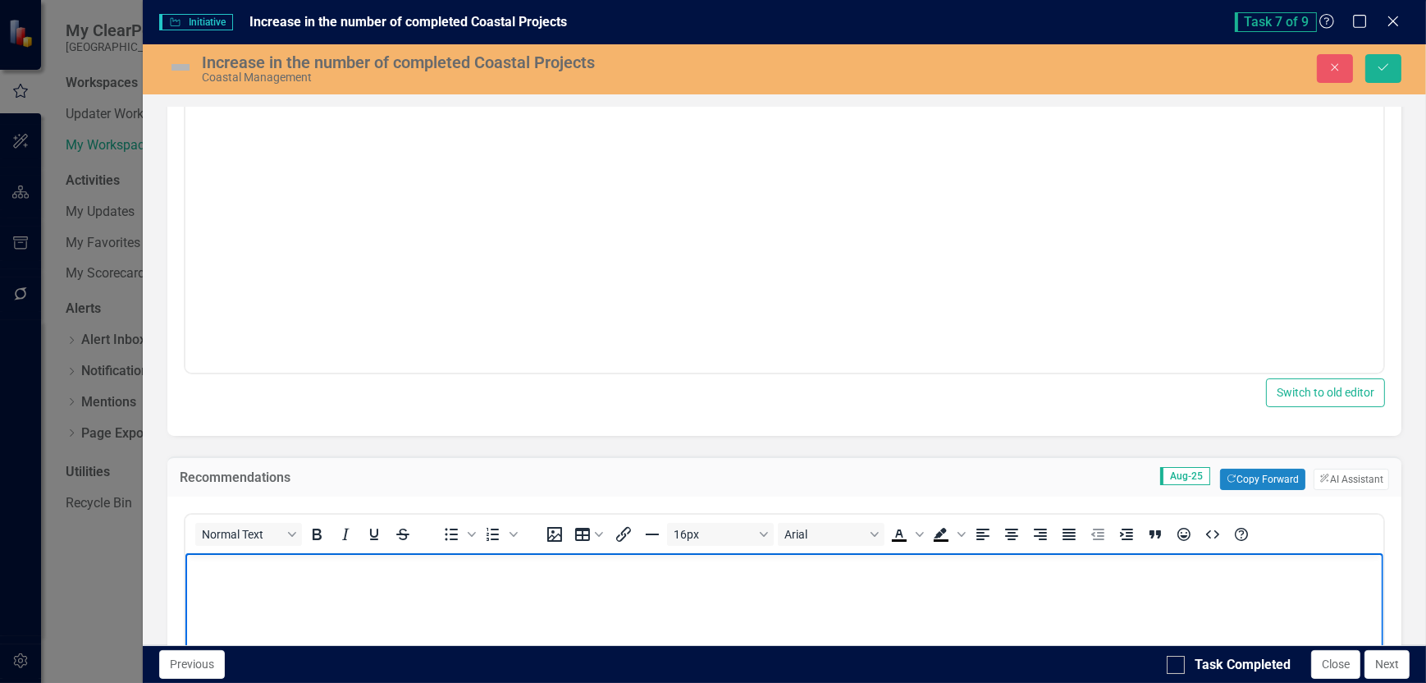
click at [221, 582] on body "Rich Text Area. Press ALT-0 for help." at bounding box center [784, 676] width 1198 height 246
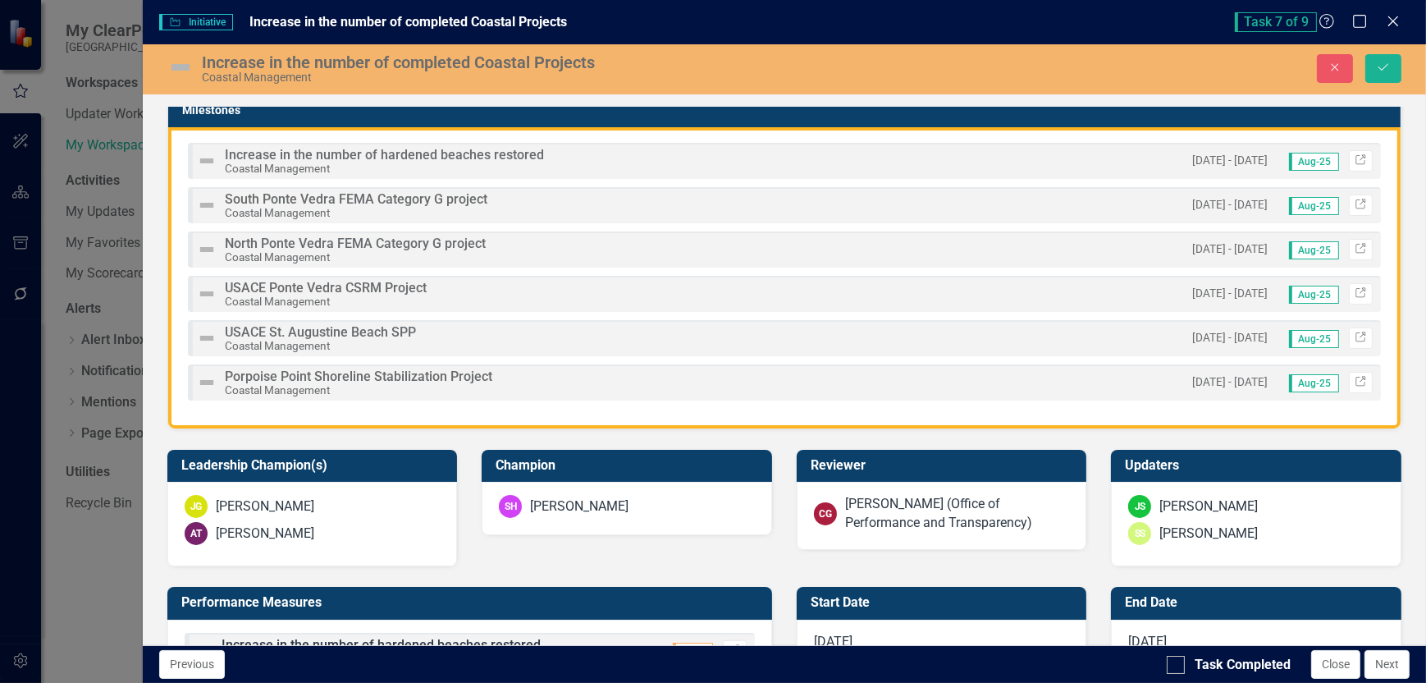
scroll to position [1395, 0]
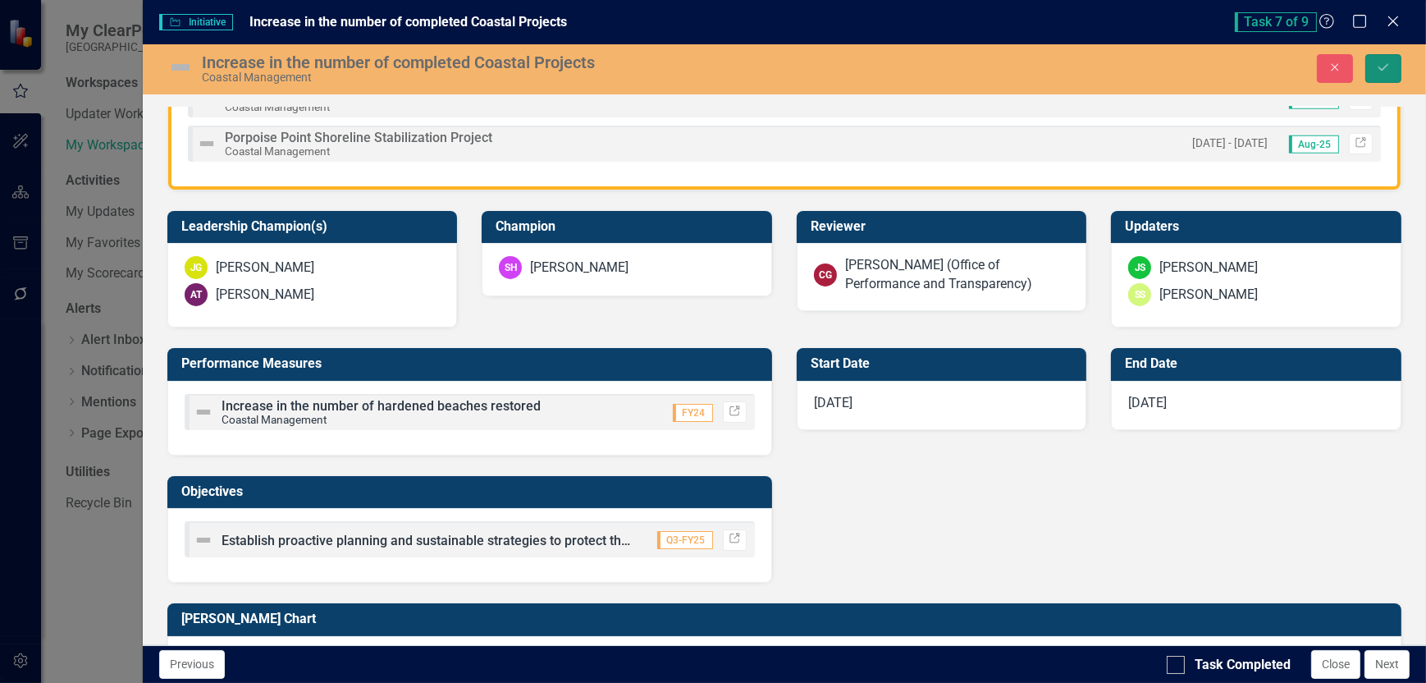
click at [1392, 66] on button "Save" at bounding box center [1384, 68] width 36 height 29
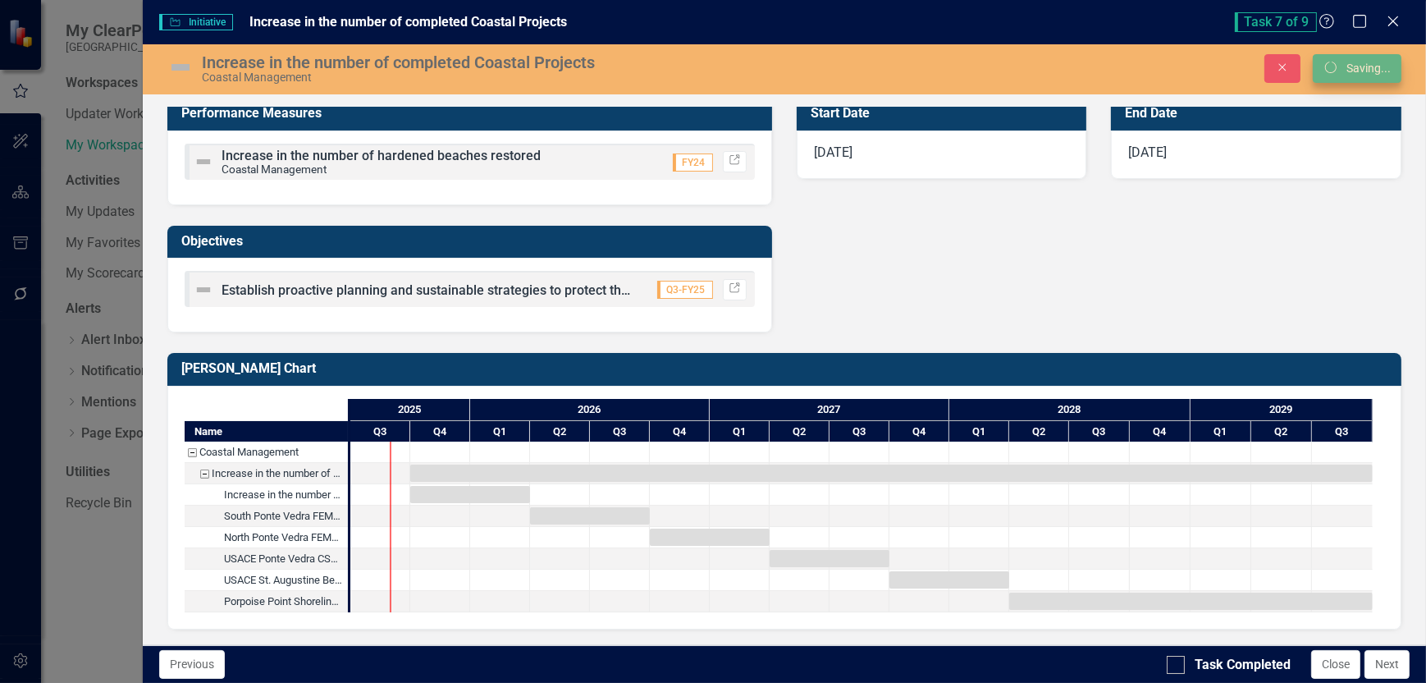
scroll to position [669, 0]
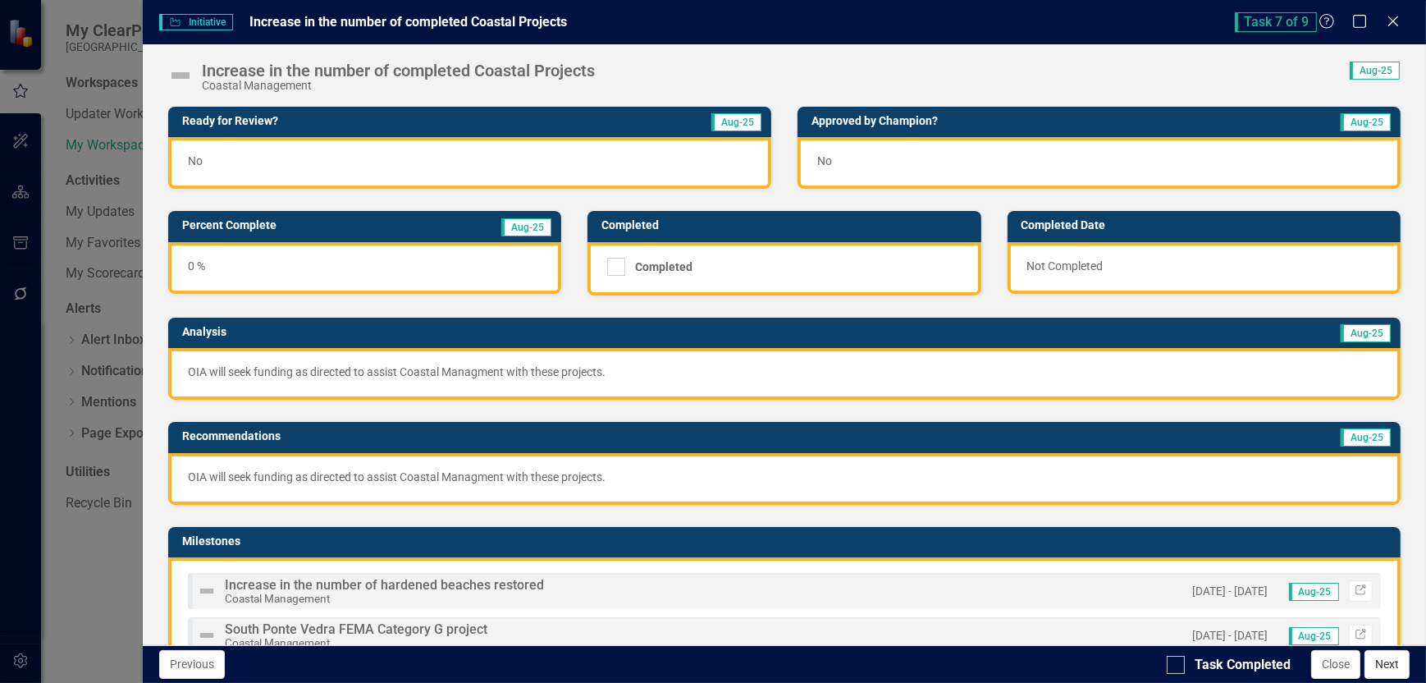
click at [1395, 661] on button "Next" at bounding box center [1387, 664] width 45 height 29
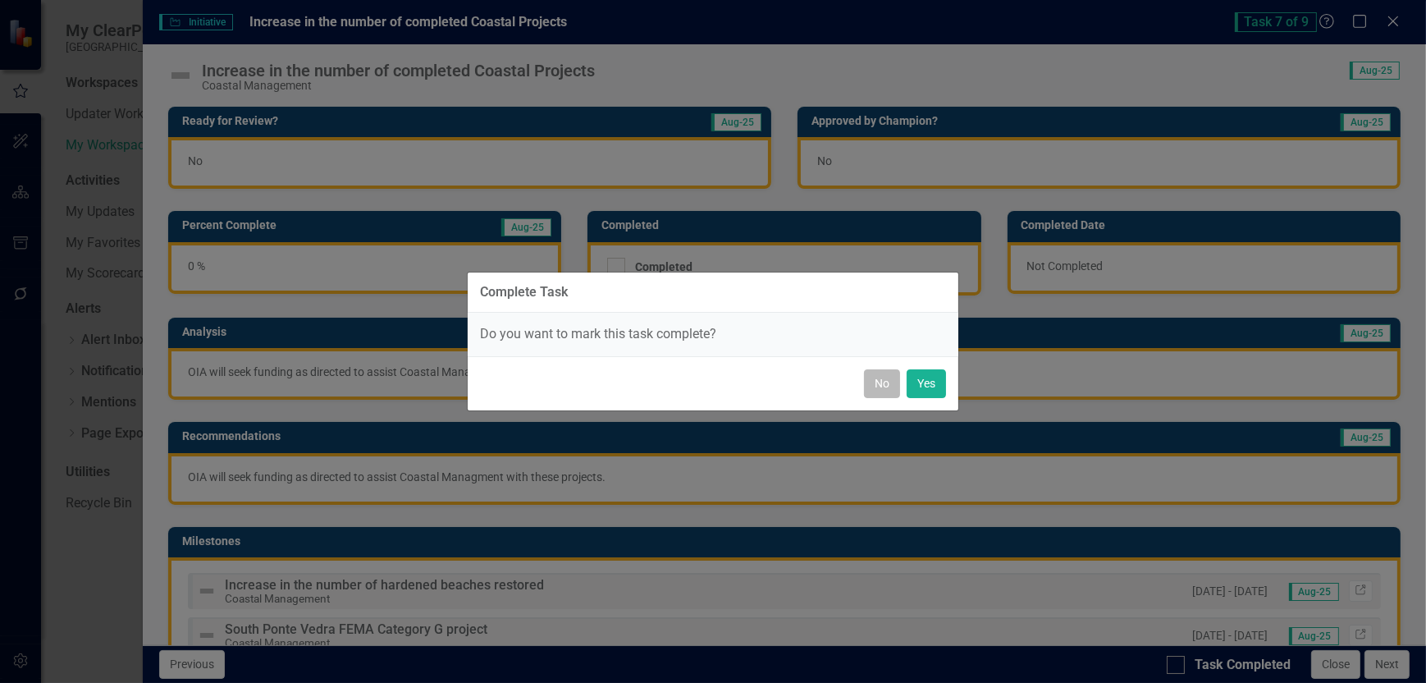
click at [888, 383] on button "No" at bounding box center [882, 383] width 36 height 29
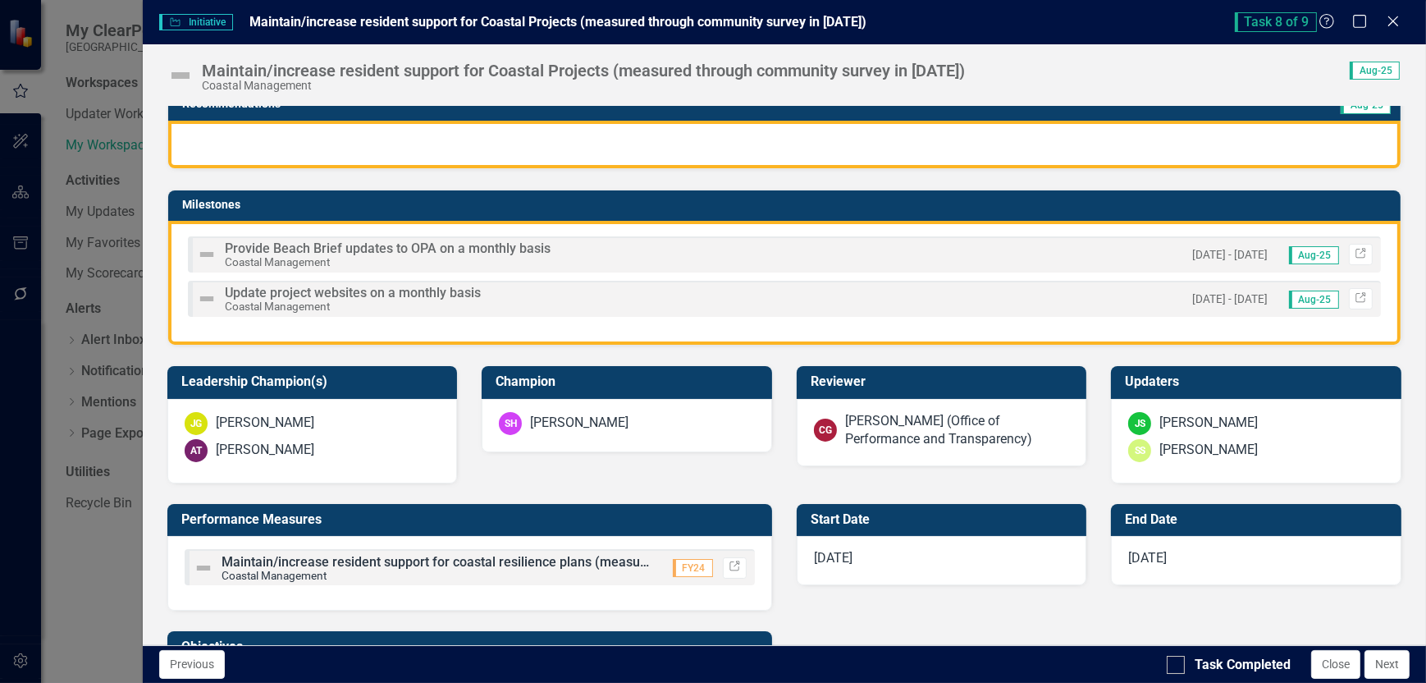
scroll to position [0, 0]
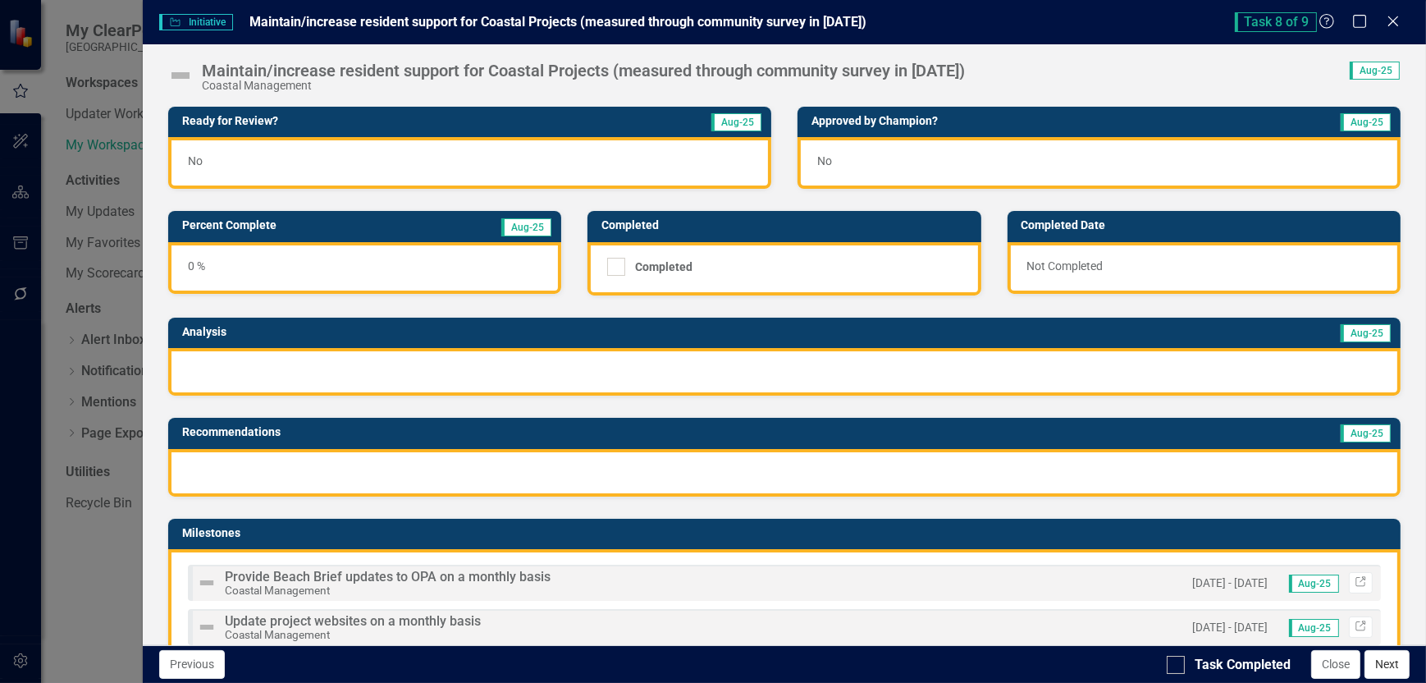
click at [1389, 671] on button "Next" at bounding box center [1387, 664] width 45 height 29
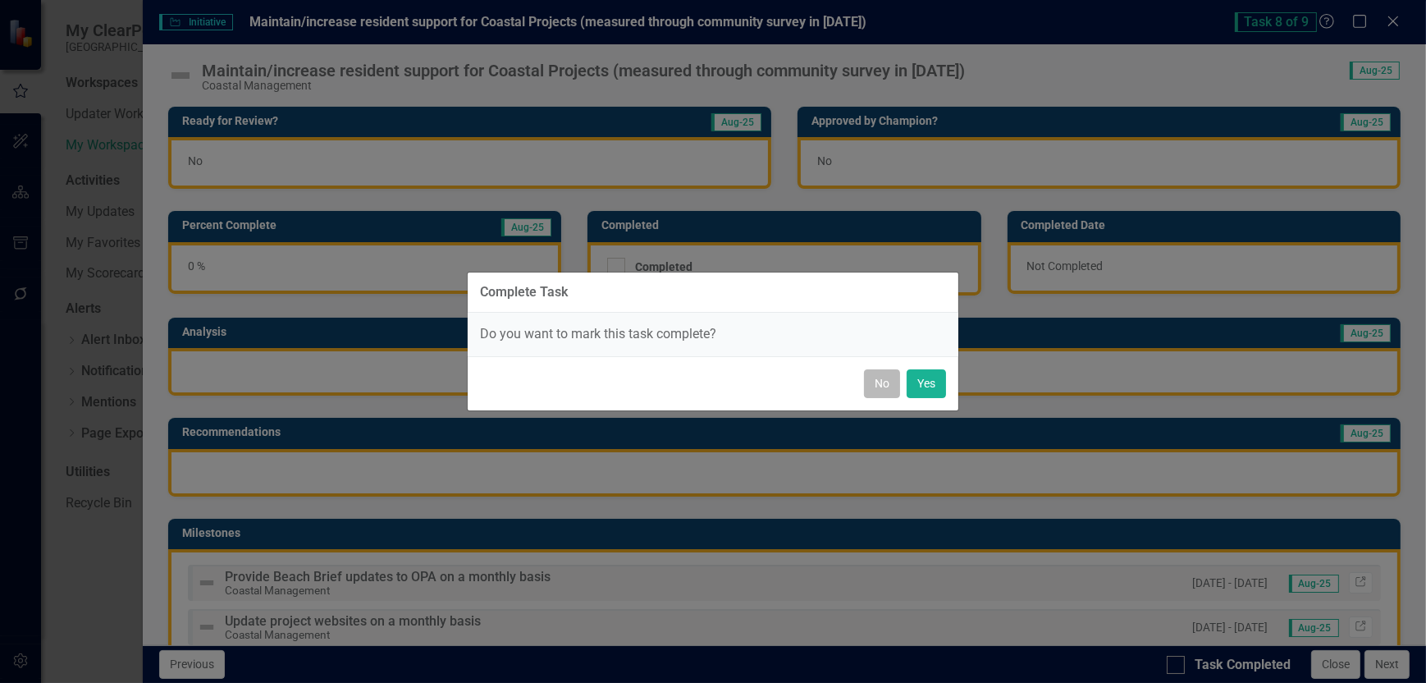
click at [881, 383] on button "No" at bounding box center [882, 383] width 36 height 29
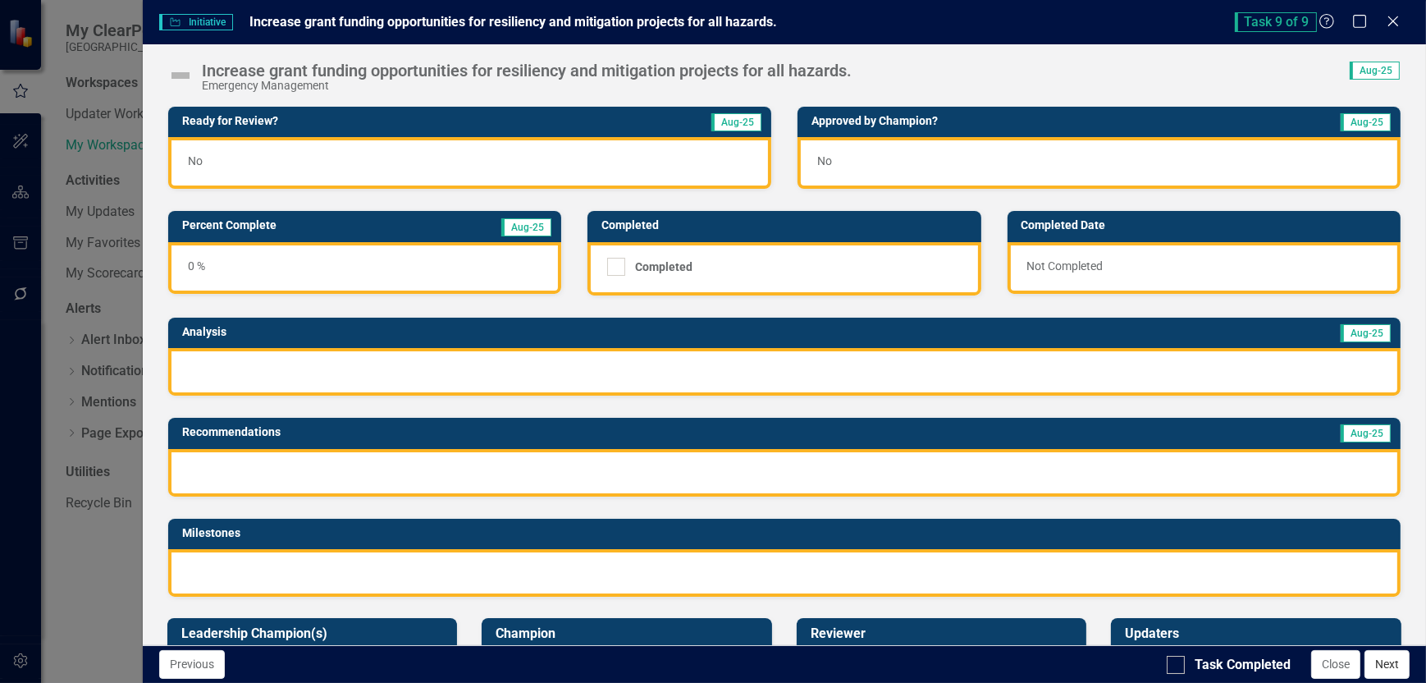
click at [1386, 667] on button "Next" at bounding box center [1387, 664] width 45 height 29
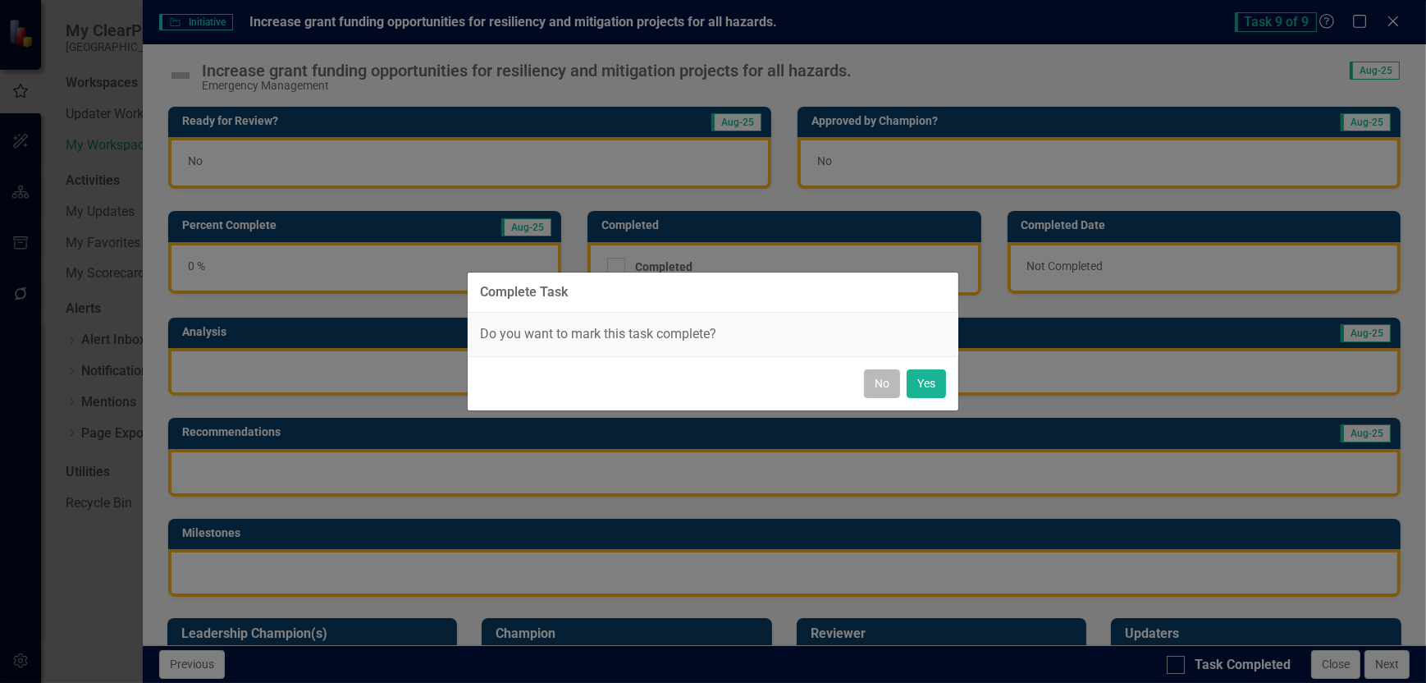
click at [880, 393] on button "No" at bounding box center [882, 383] width 36 height 29
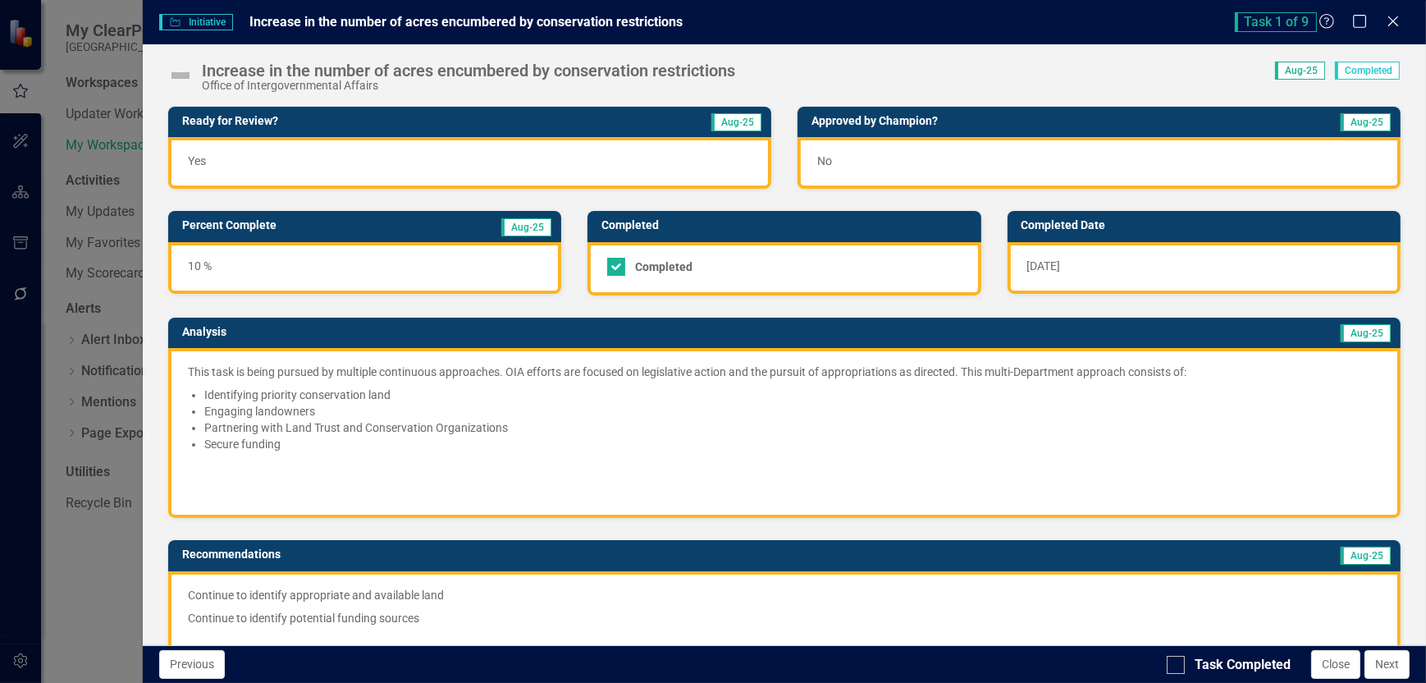
click at [1346, 666] on button "Close" at bounding box center [1335, 664] width 49 height 29
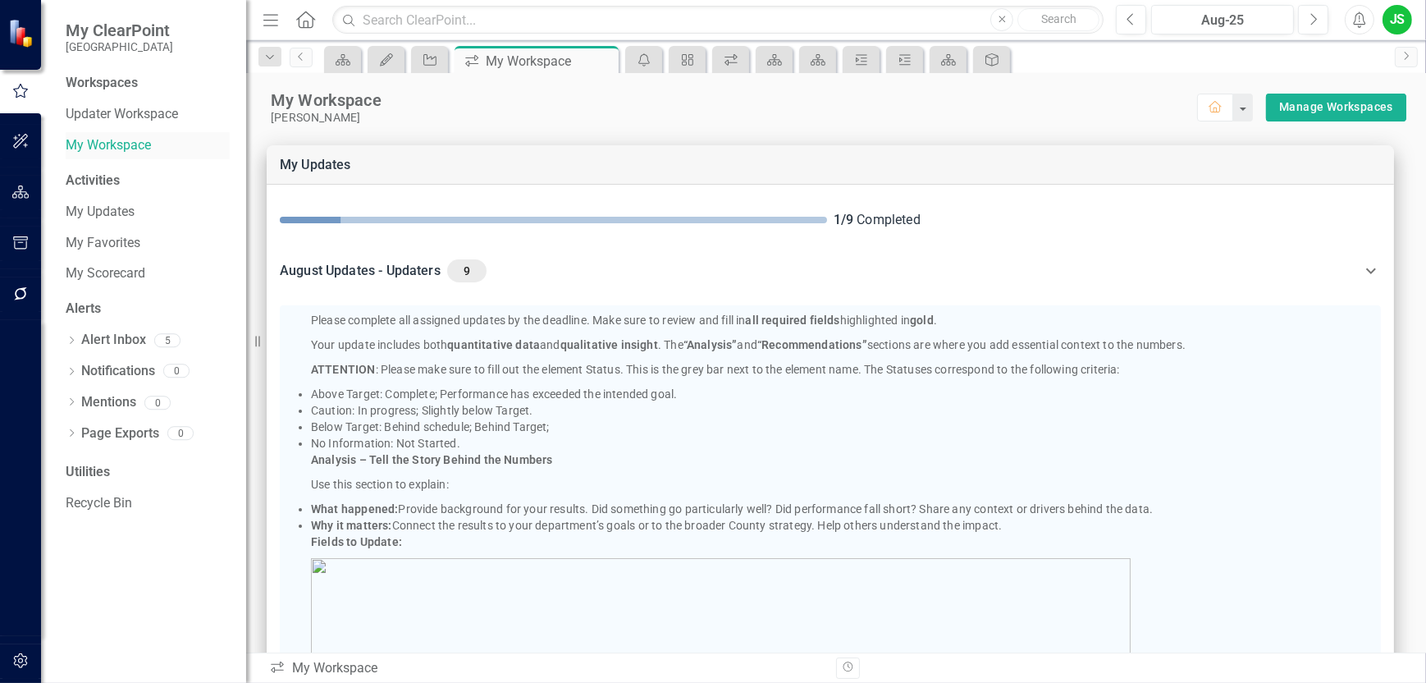
click at [122, 144] on link "My Workspace" at bounding box center [148, 145] width 164 height 19
click at [131, 110] on link "Updater Workspace" at bounding box center [148, 114] width 164 height 19
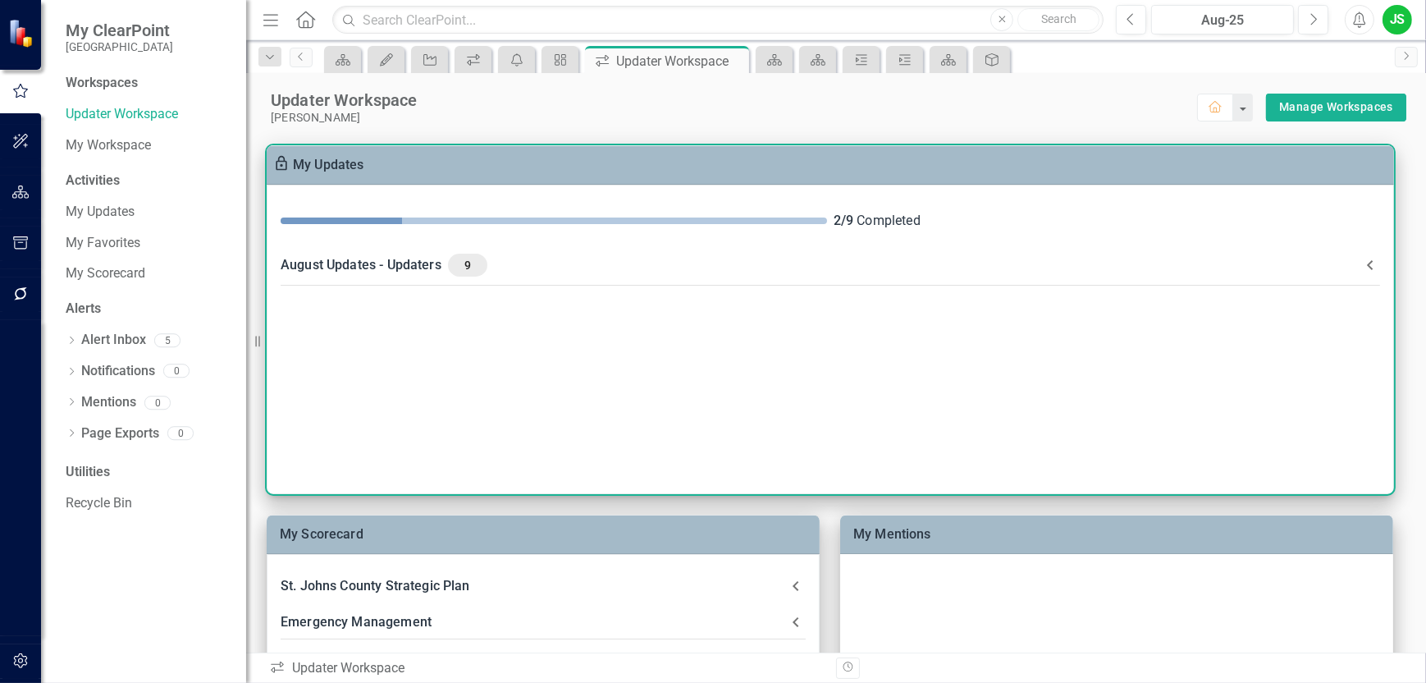
click at [389, 264] on div "August Updates - Updaters 9" at bounding box center [821, 265] width 1080 height 23
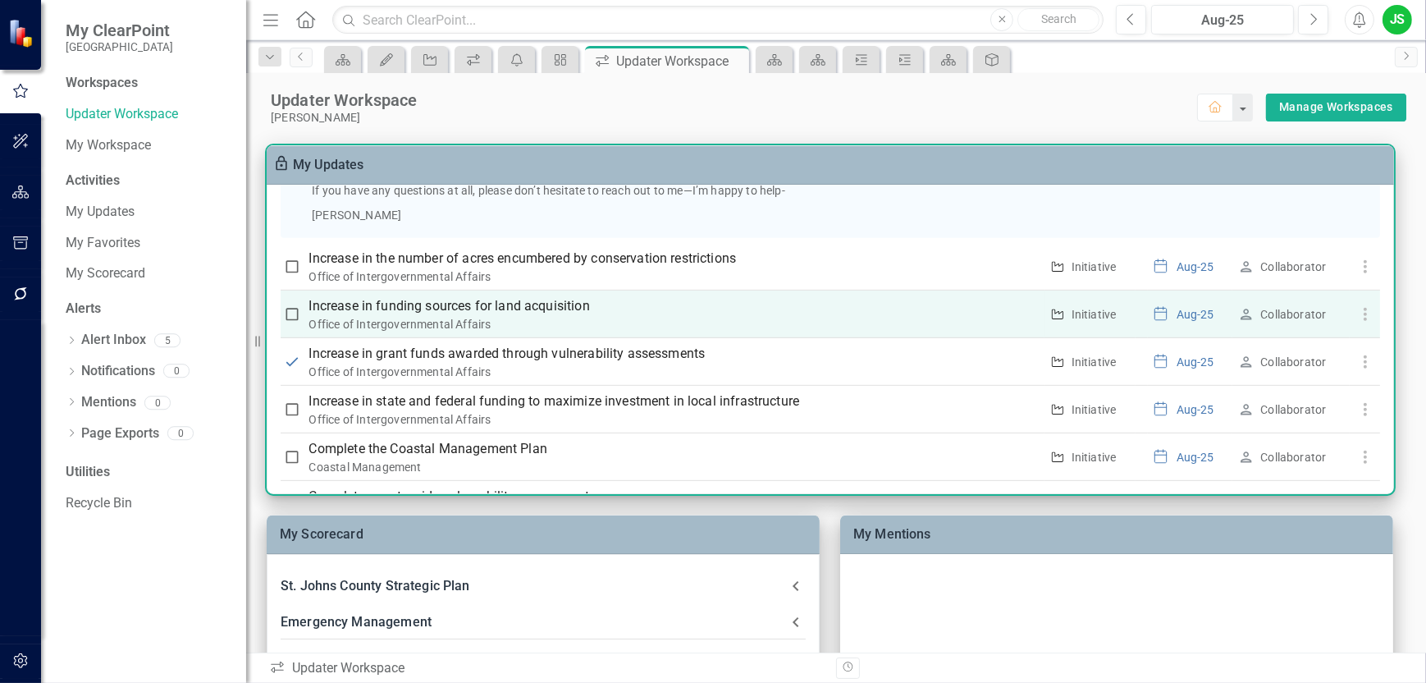
scroll to position [1149, 0]
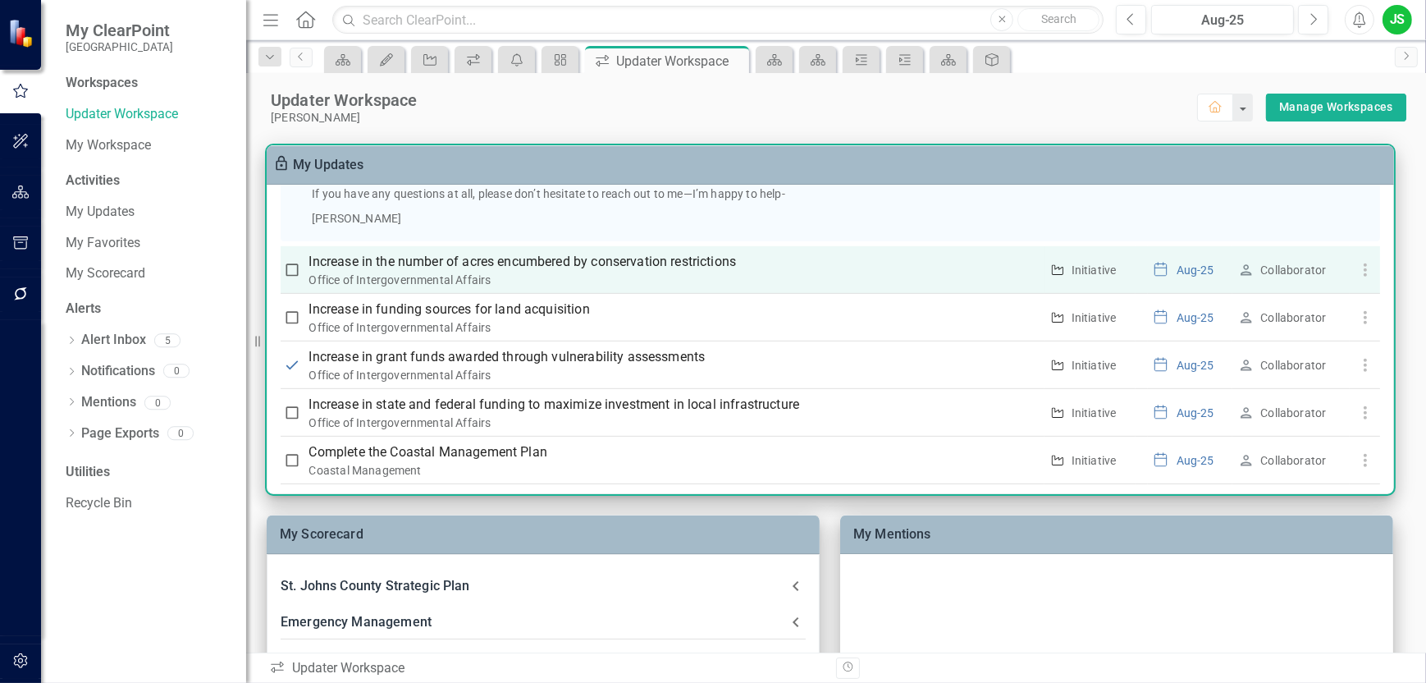
click at [434, 263] on p "Increase in the number of acres encumbered by conservation restrictions" at bounding box center [674, 262] width 730 height 20
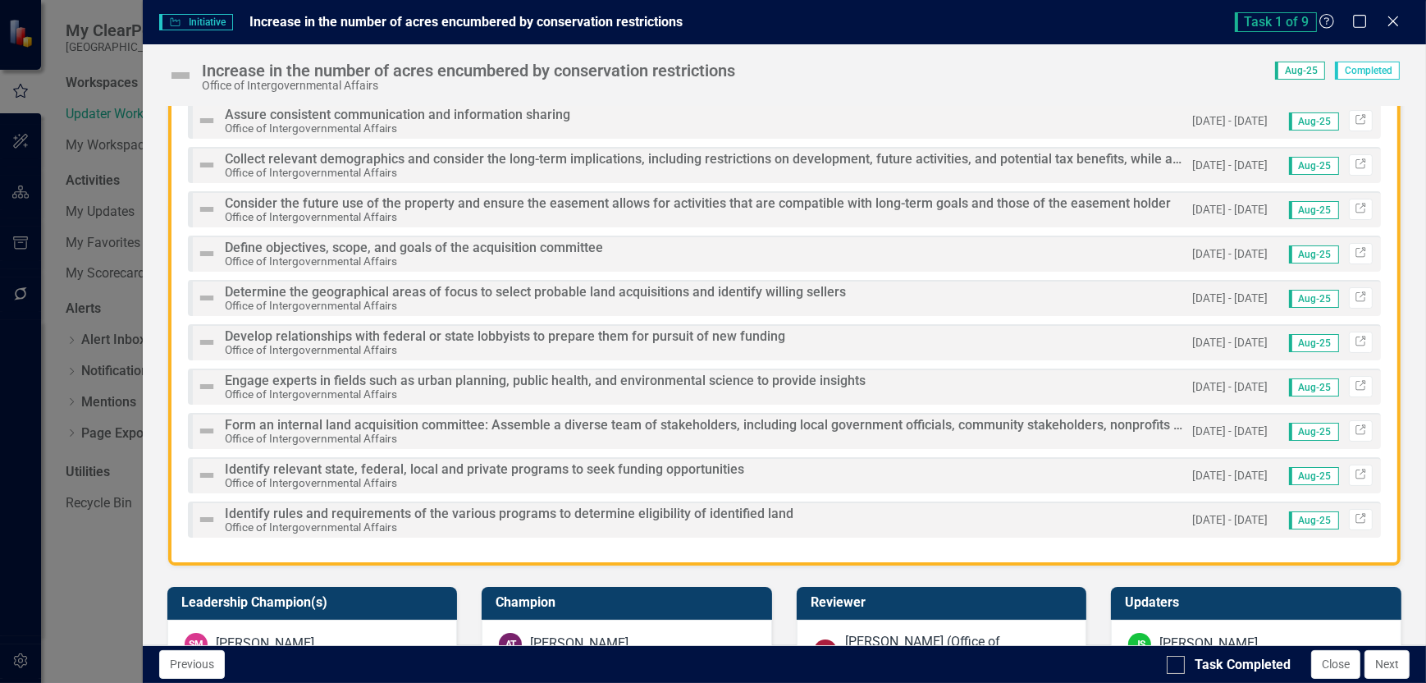
scroll to position [821, 0]
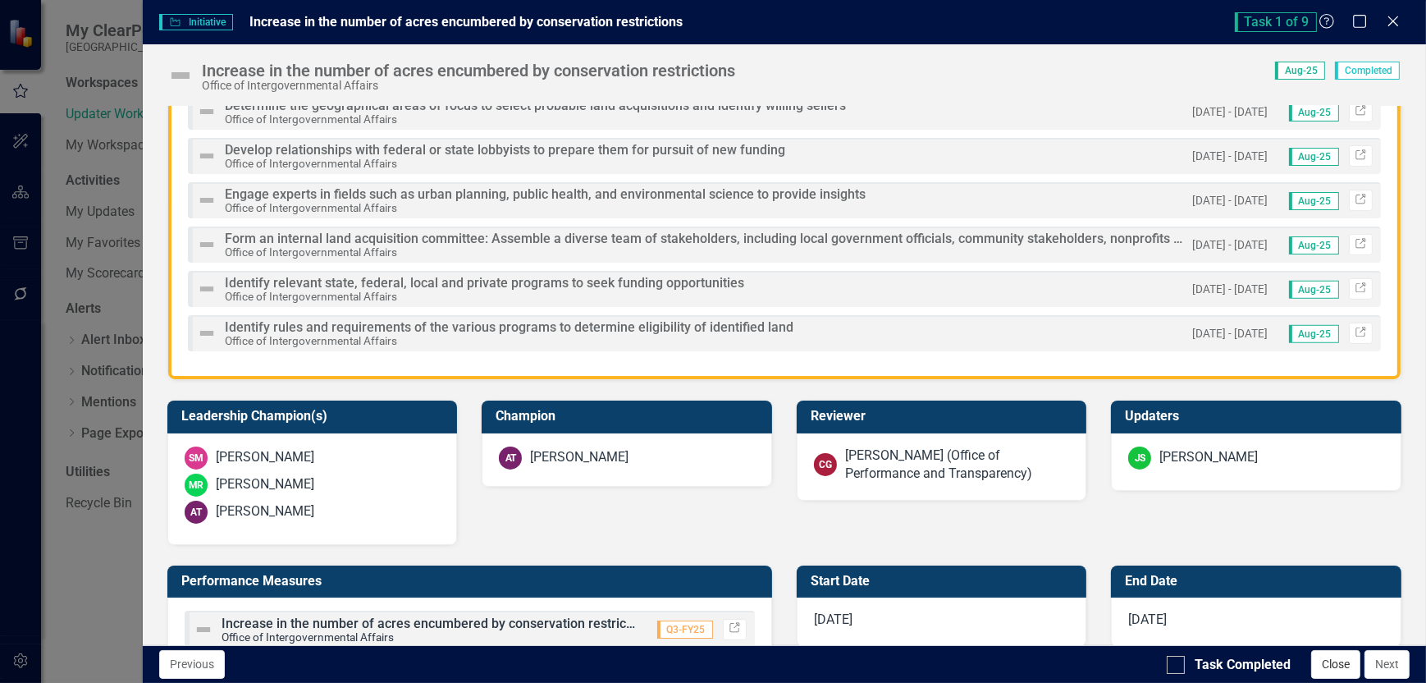
click at [1332, 673] on button "Close" at bounding box center [1335, 664] width 49 height 29
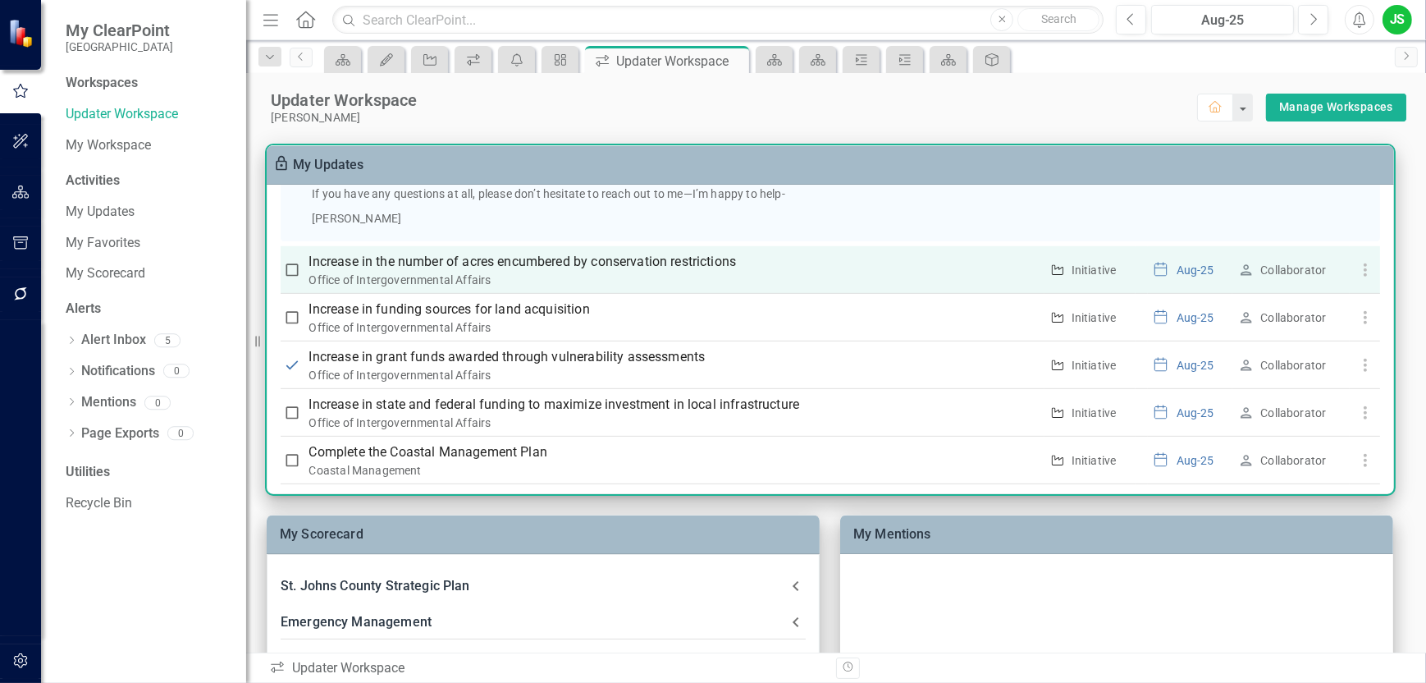
click at [354, 260] on p "Increase in the number of acres encumbered by conservation restrictions" at bounding box center [674, 262] width 730 height 20
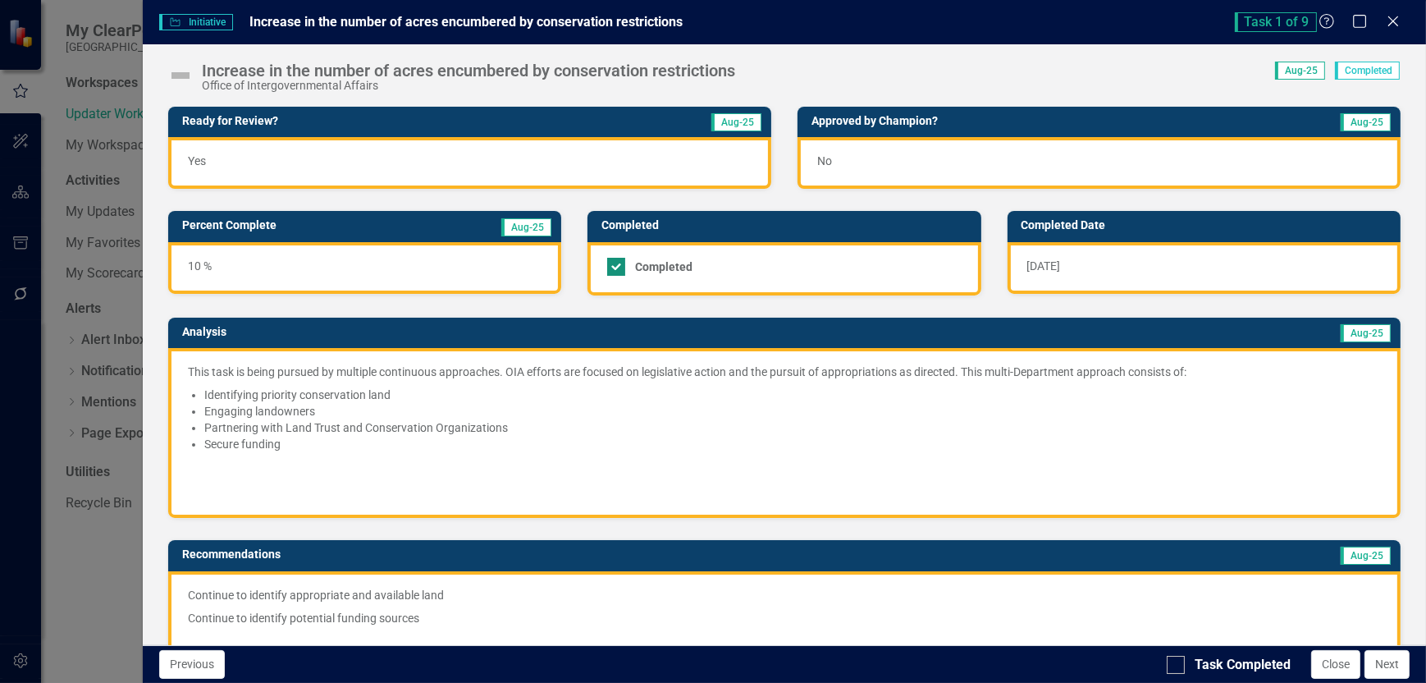
click at [619, 269] on div at bounding box center [616, 267] width 18 height 18
click at [618, 268] on input "Completed" at bounding box center [612, 263] width 11 height 11
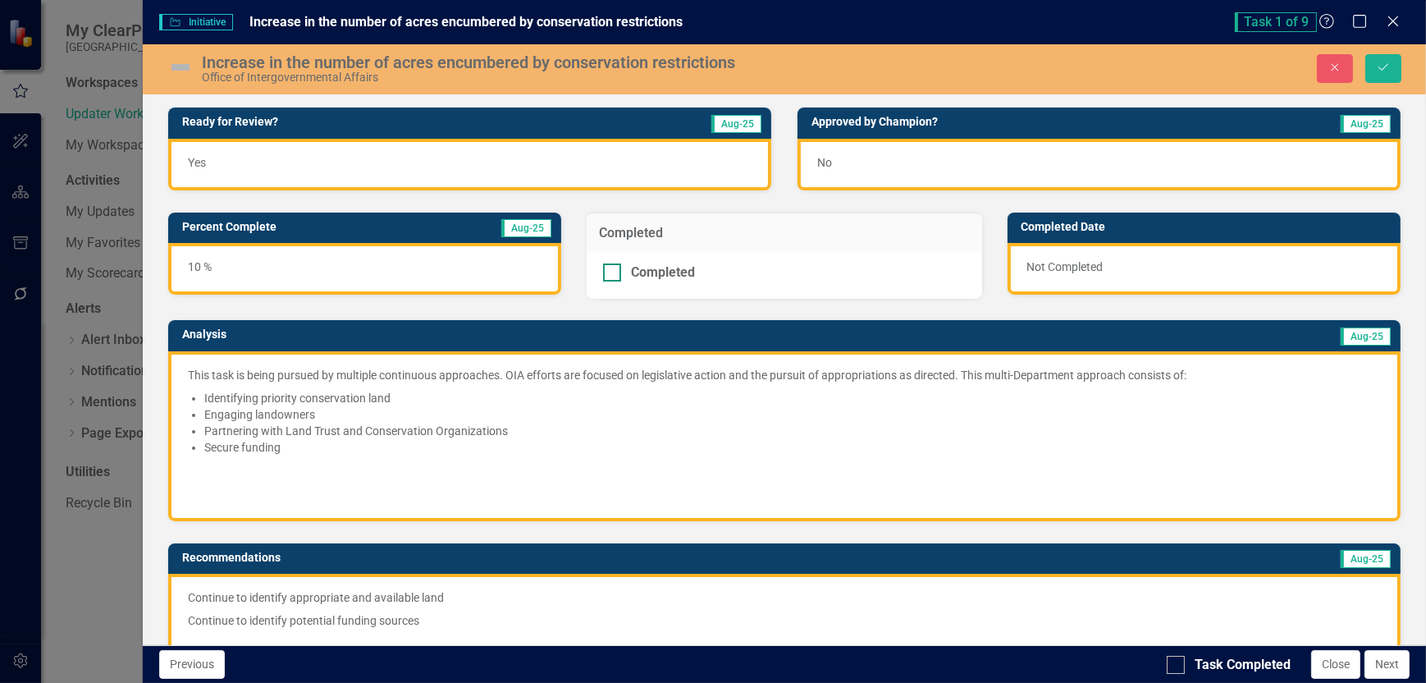
click at [608, 269] on input "Completed" at bounding box center [608, 268] width 11 height 11
checkbox input "true"
click at [1391, 66] on icon "Save" at bounding box center [1383, 67] width 15 height 11
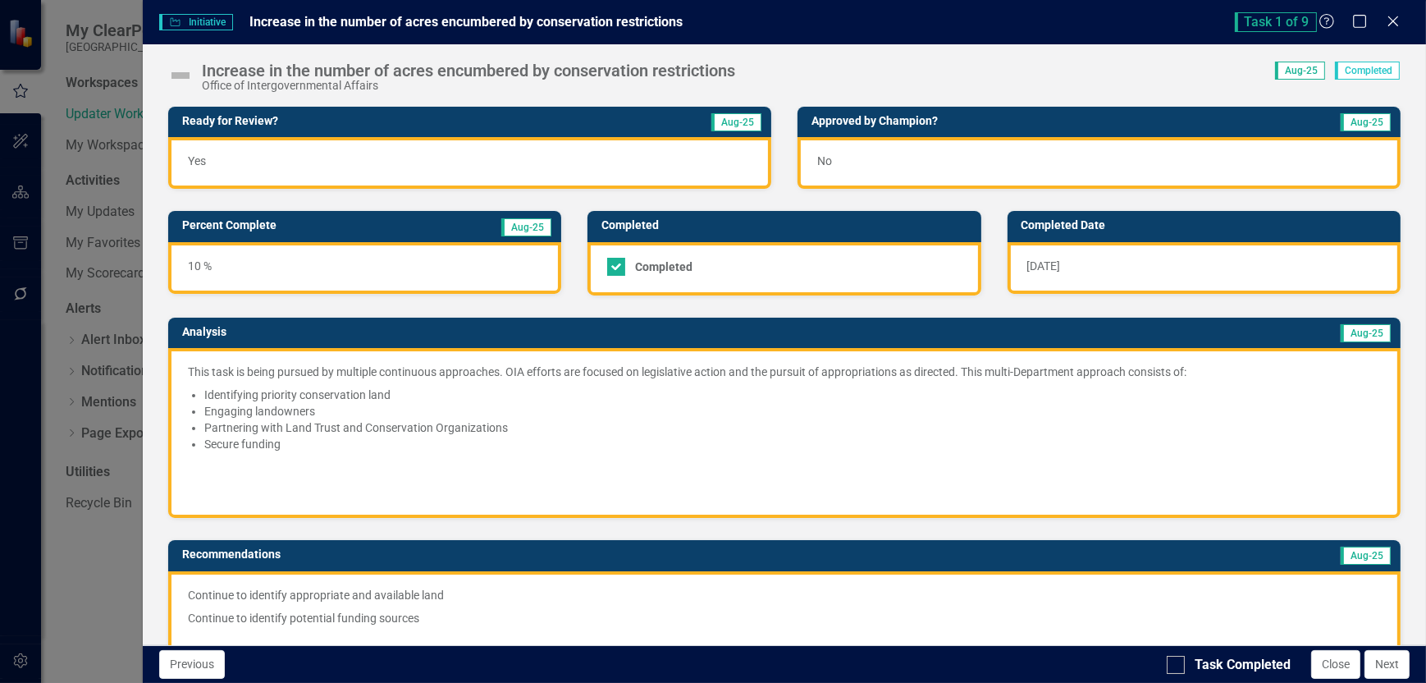
scroll to position [410, 0]
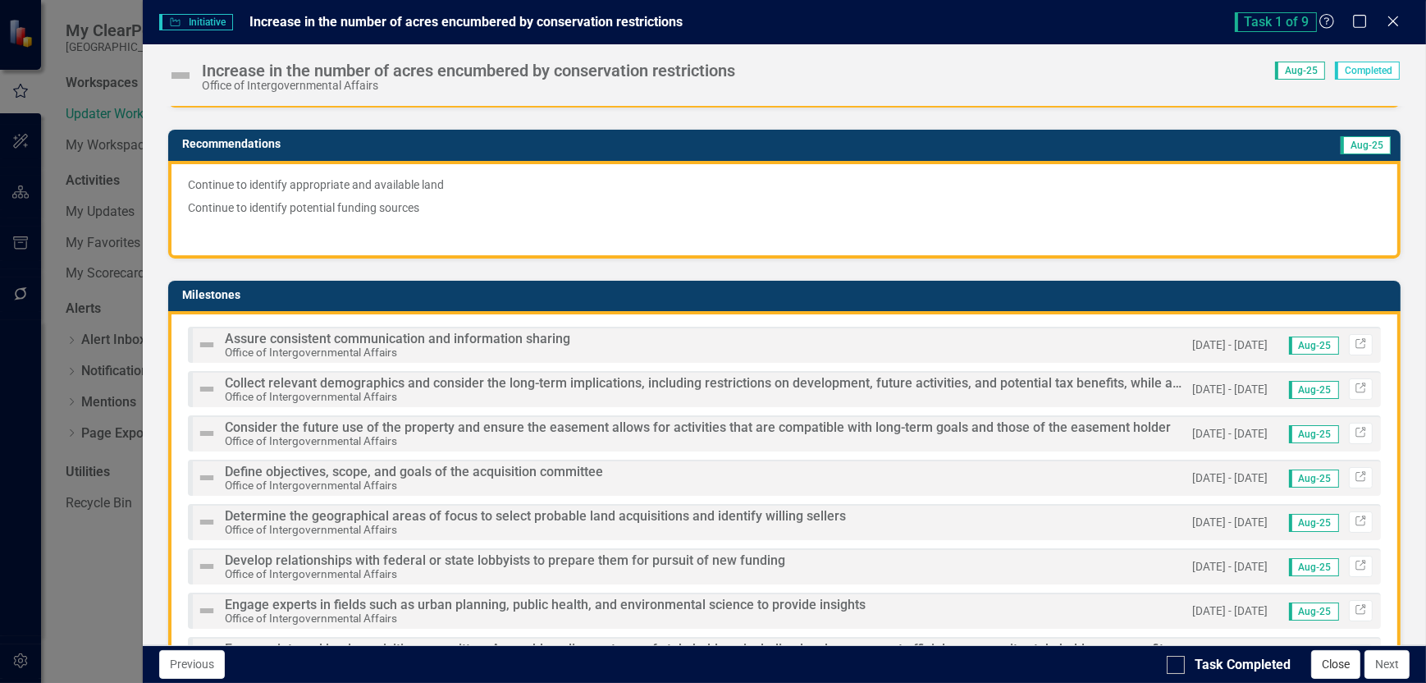
click at [1339, 665] on button "Close" at bounding box center [1335, 664] width 49 height 29
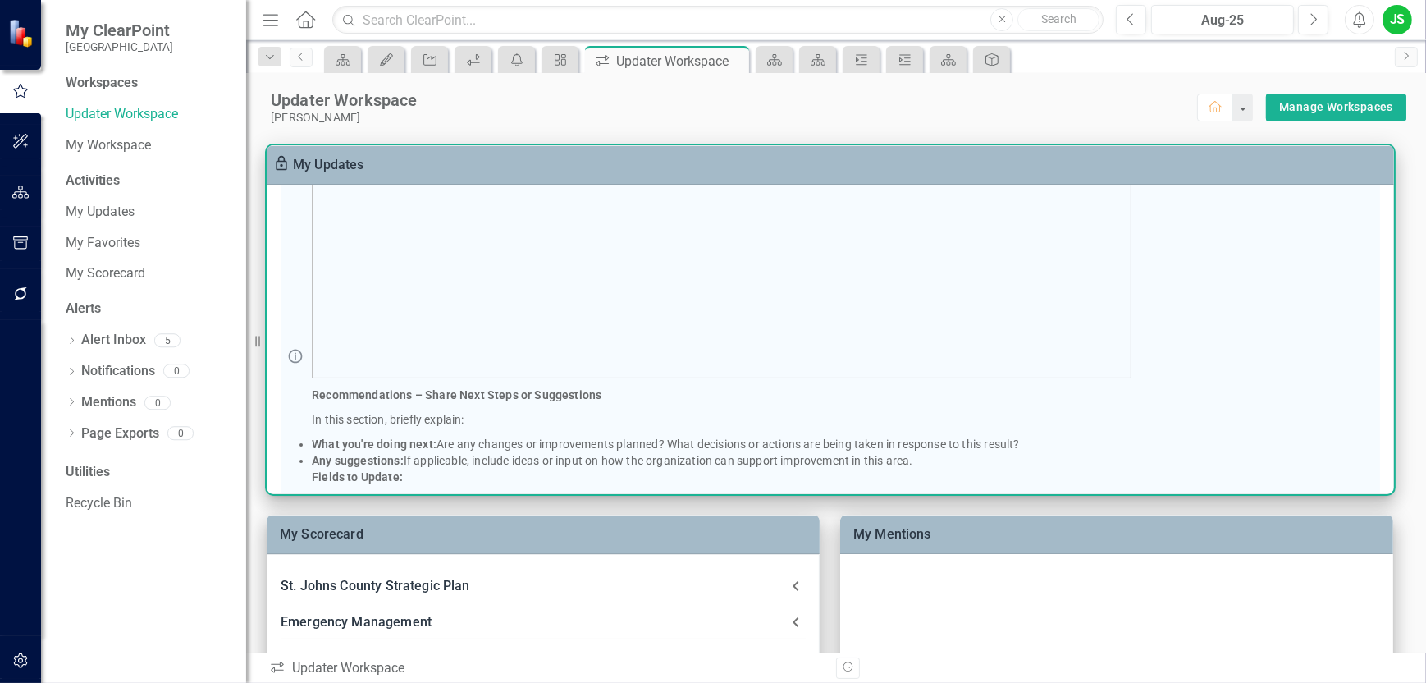
scroll to position [0, 0]
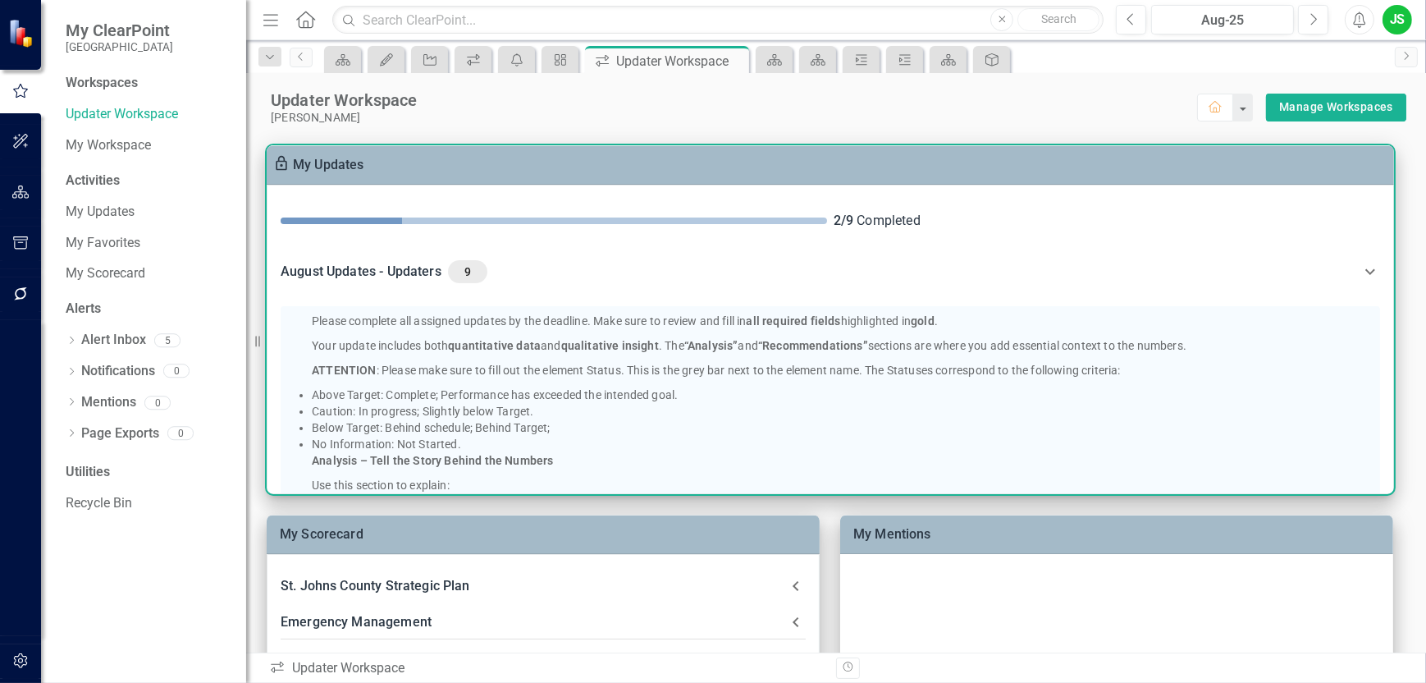
click at [339, 272] on div "August Updates - Updaters 9" at bounding box center [821, 271] width 1080 height 23
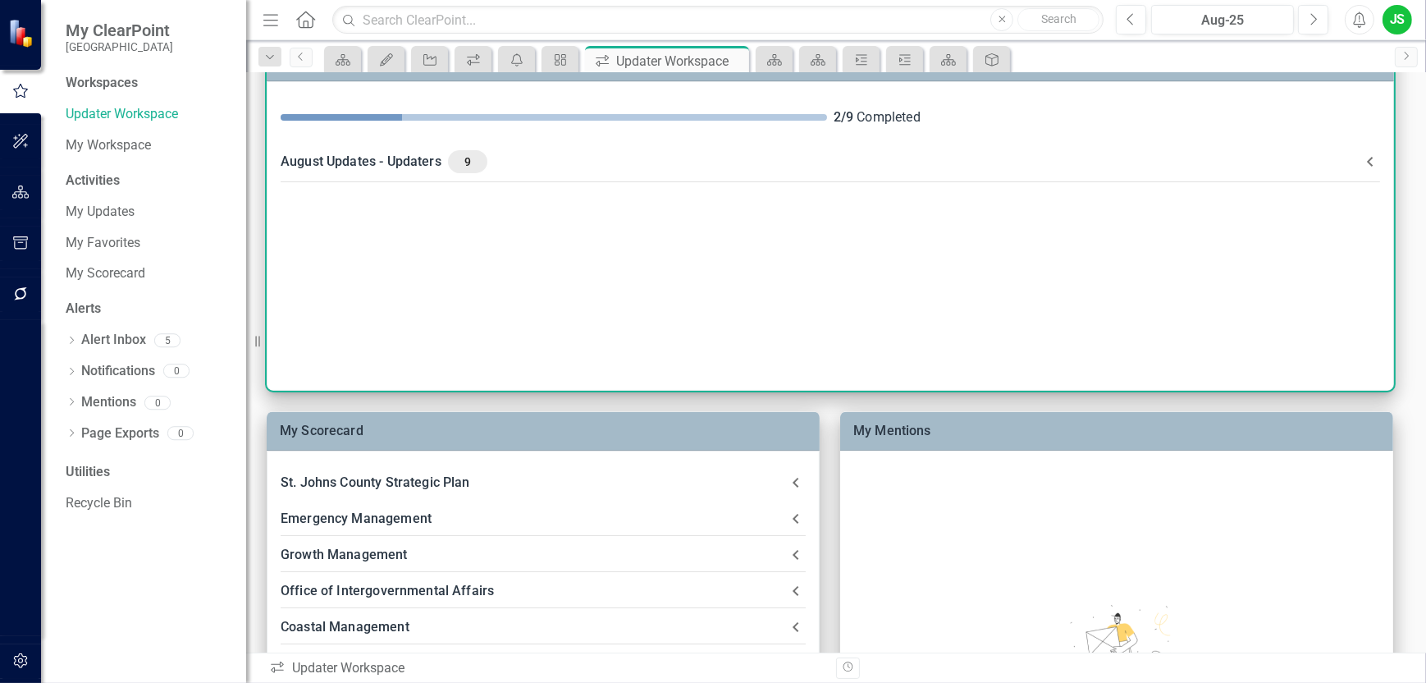
scroll to position [42, 0]
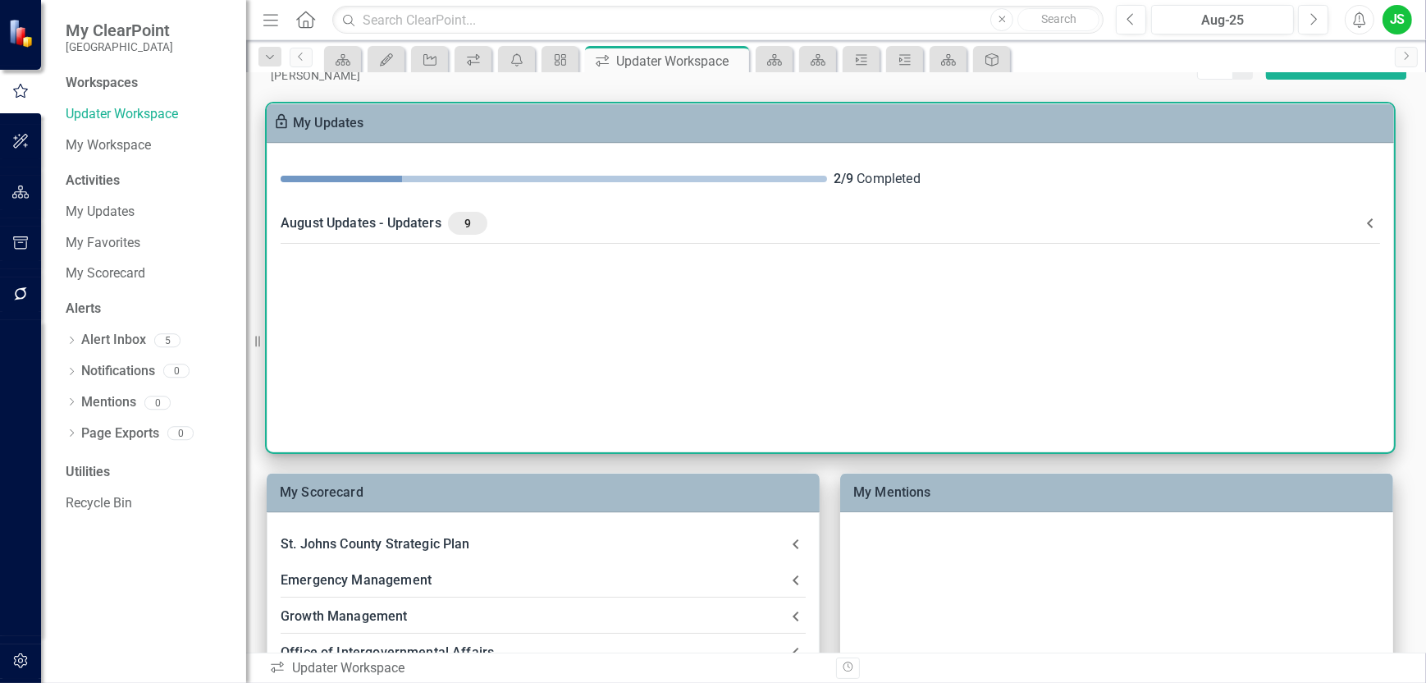
click at [337, 215] on div "August Updates - Updaters 9" at bounding box center [821, 223] width 1080 height 23
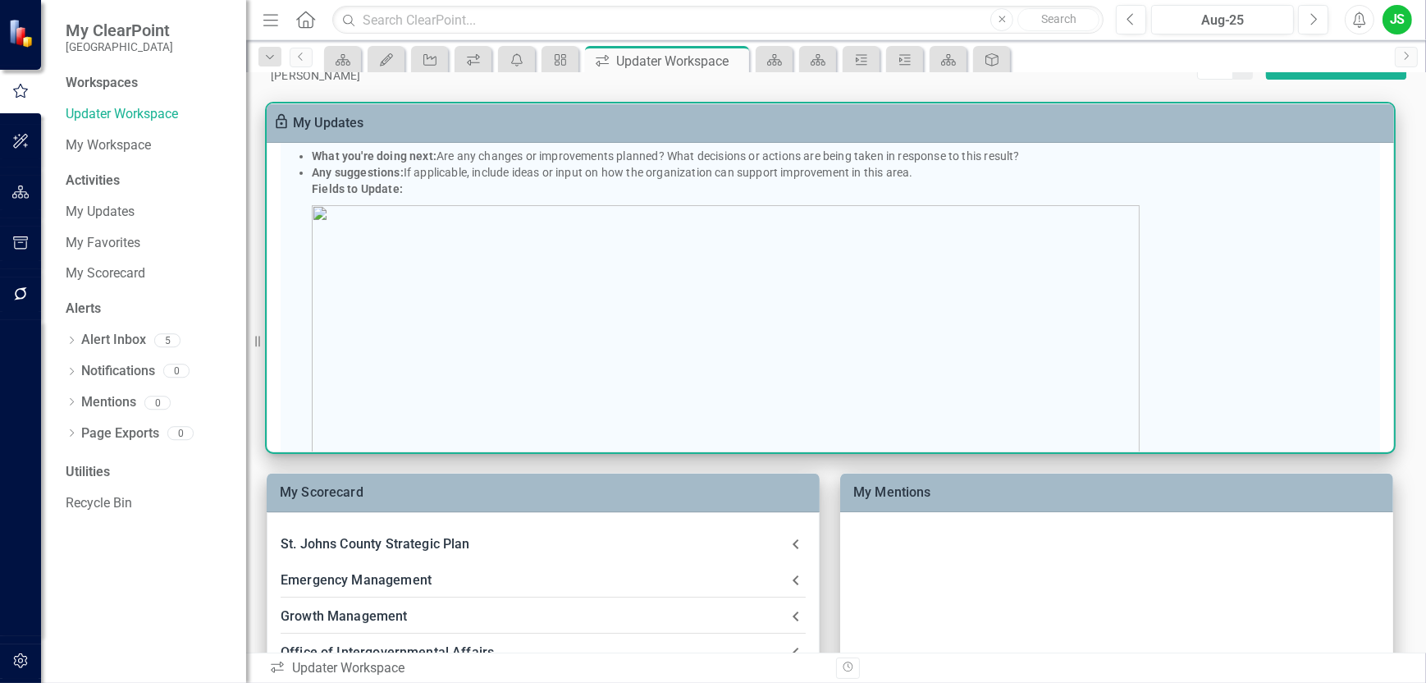
scroll to position [1149, 0]
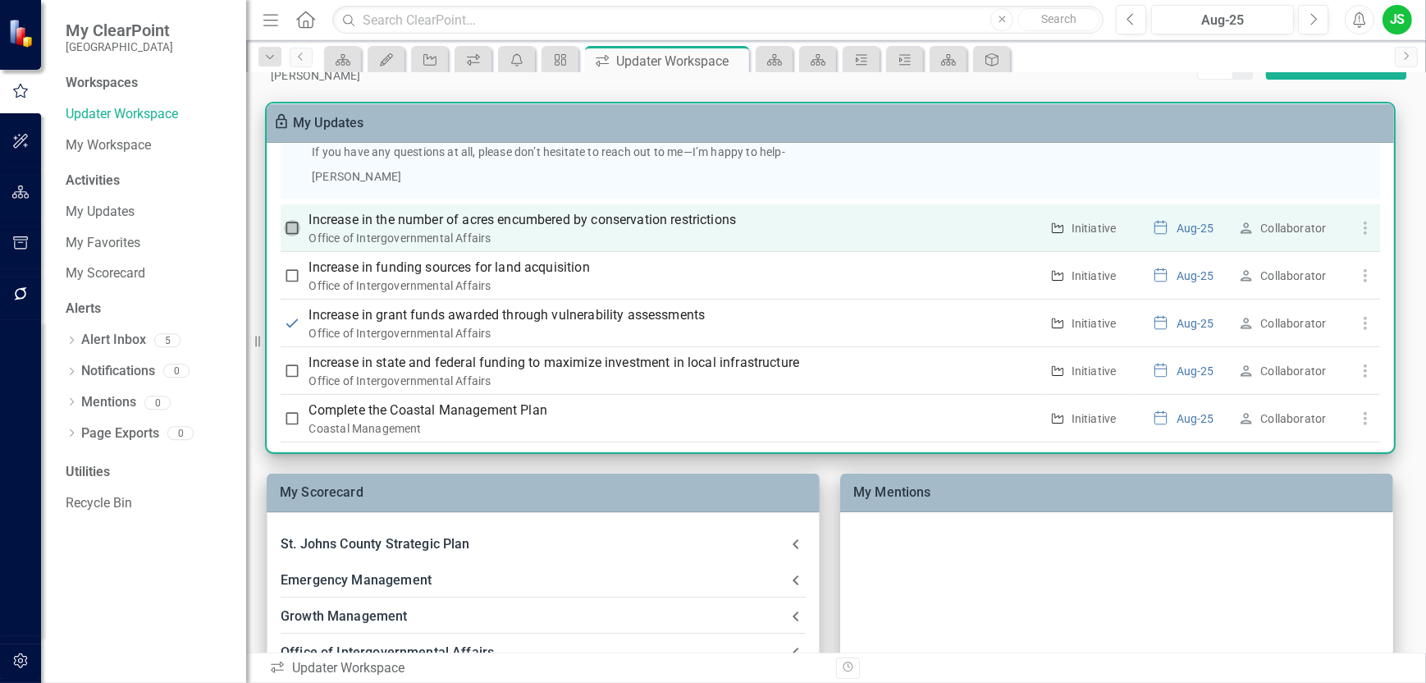
click at [292, 229] on input "checkbox" at bounding box center [292, 228] width 16 height 16
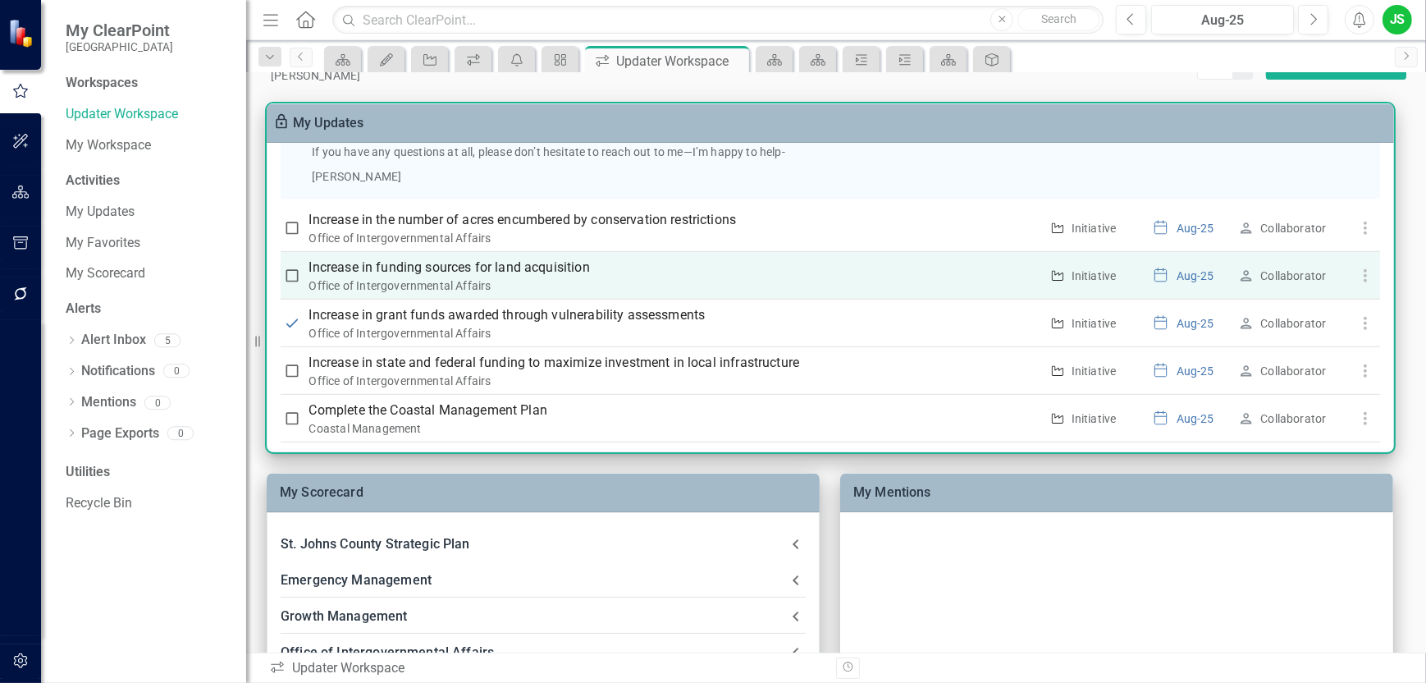
checkbox input "true"
click at [290, 274] on input "checkbox" at bounding box center [292, 276] width 16 height 16
checkbox input "true"
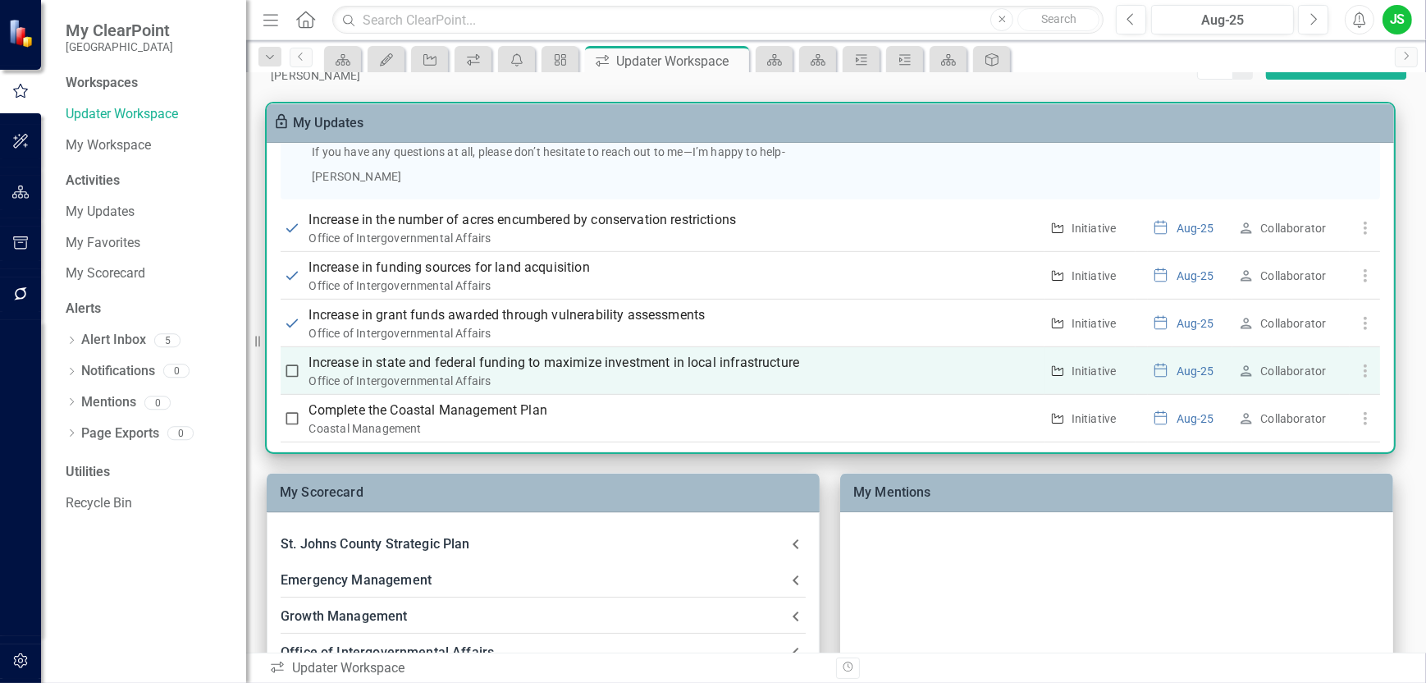
click at [299, 370] on input "checkbox" at bounding box center [292, 371] width 16 height 16
checkbox input "true"
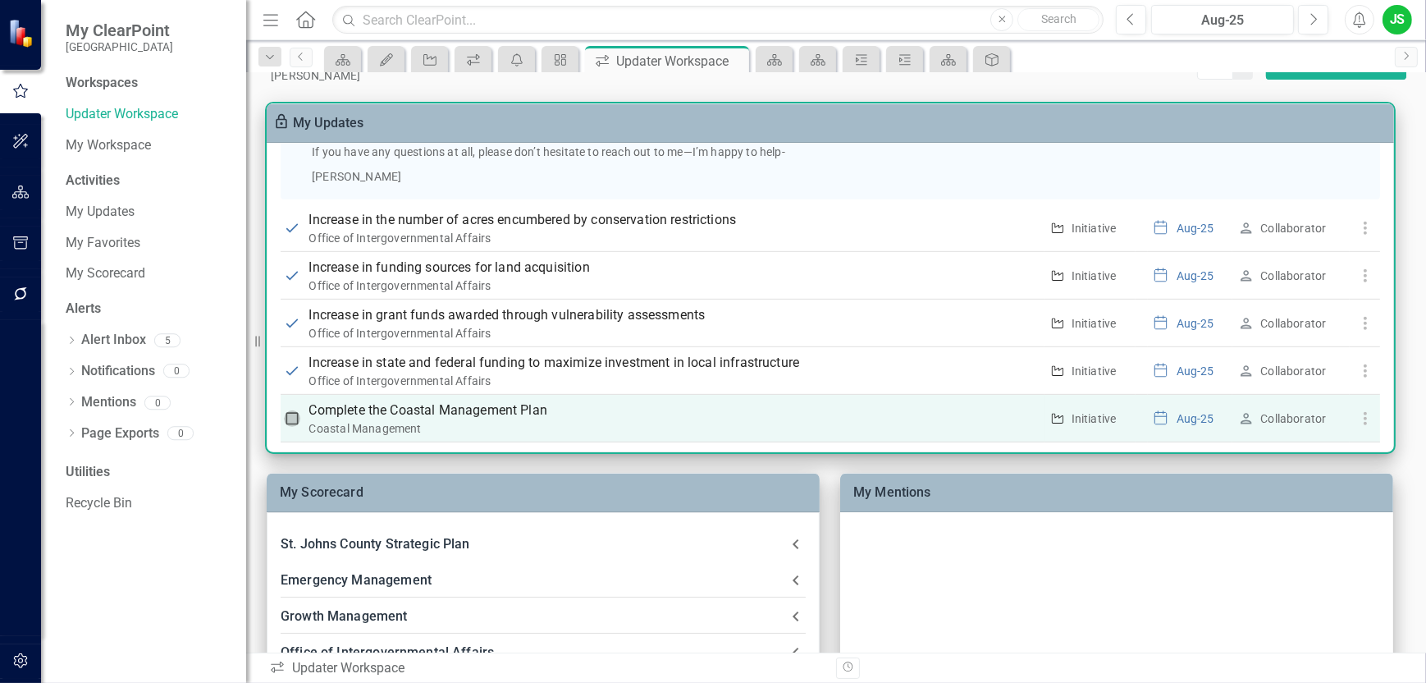
click at [299, 419] on input "checkbox" at bounding box center [292, 418] width 16 height 16
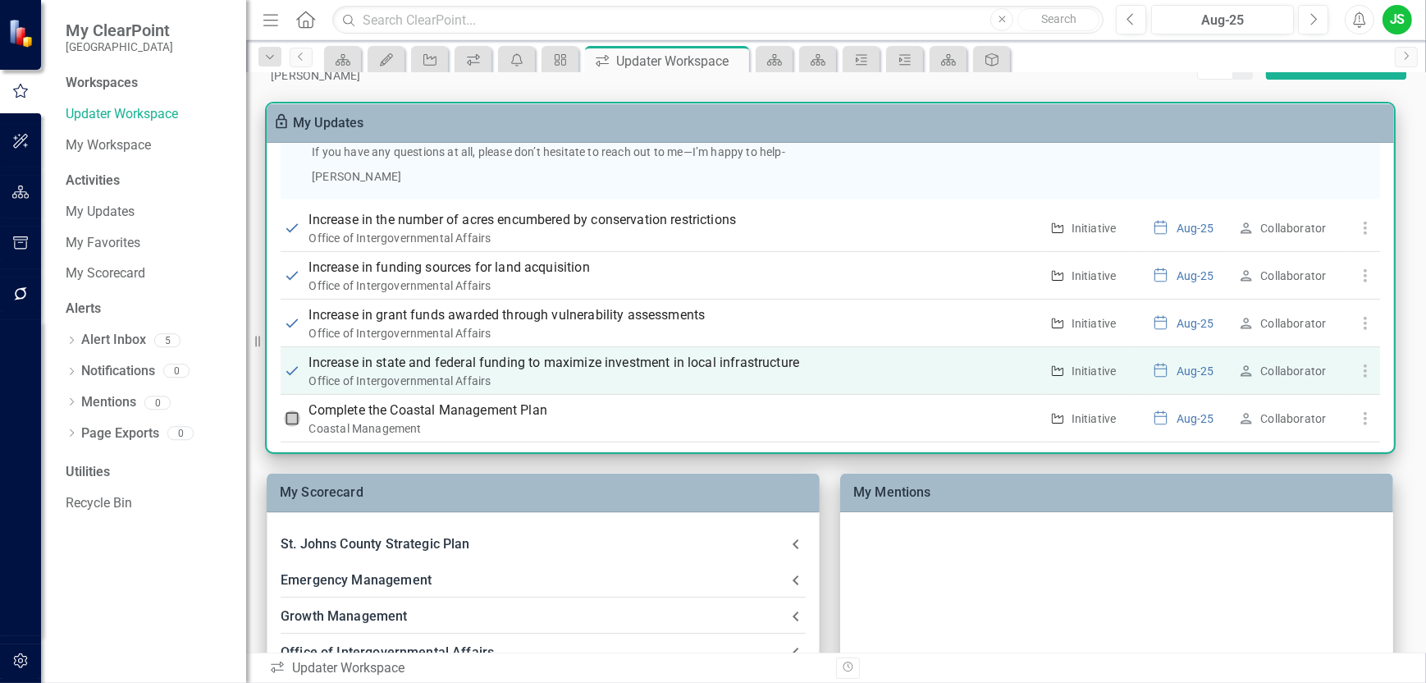
checkbox input "true"
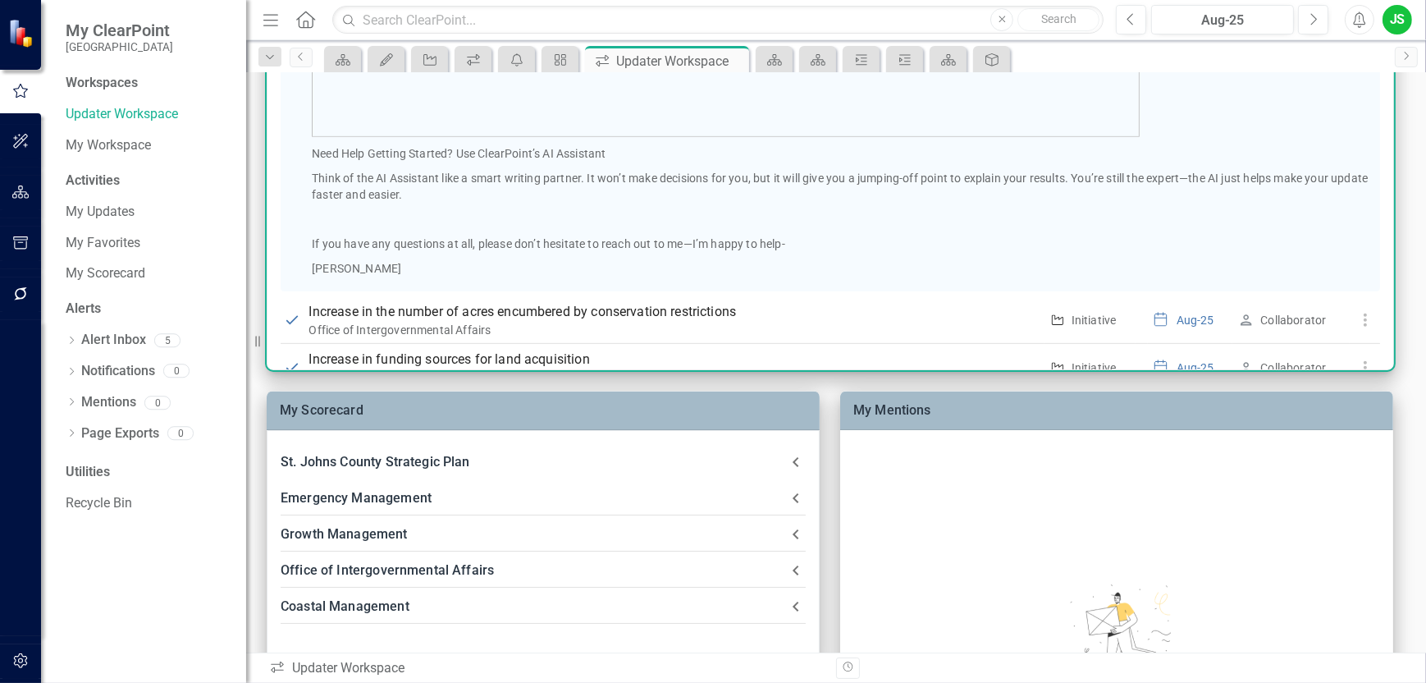
scroll to position [1355, 0]
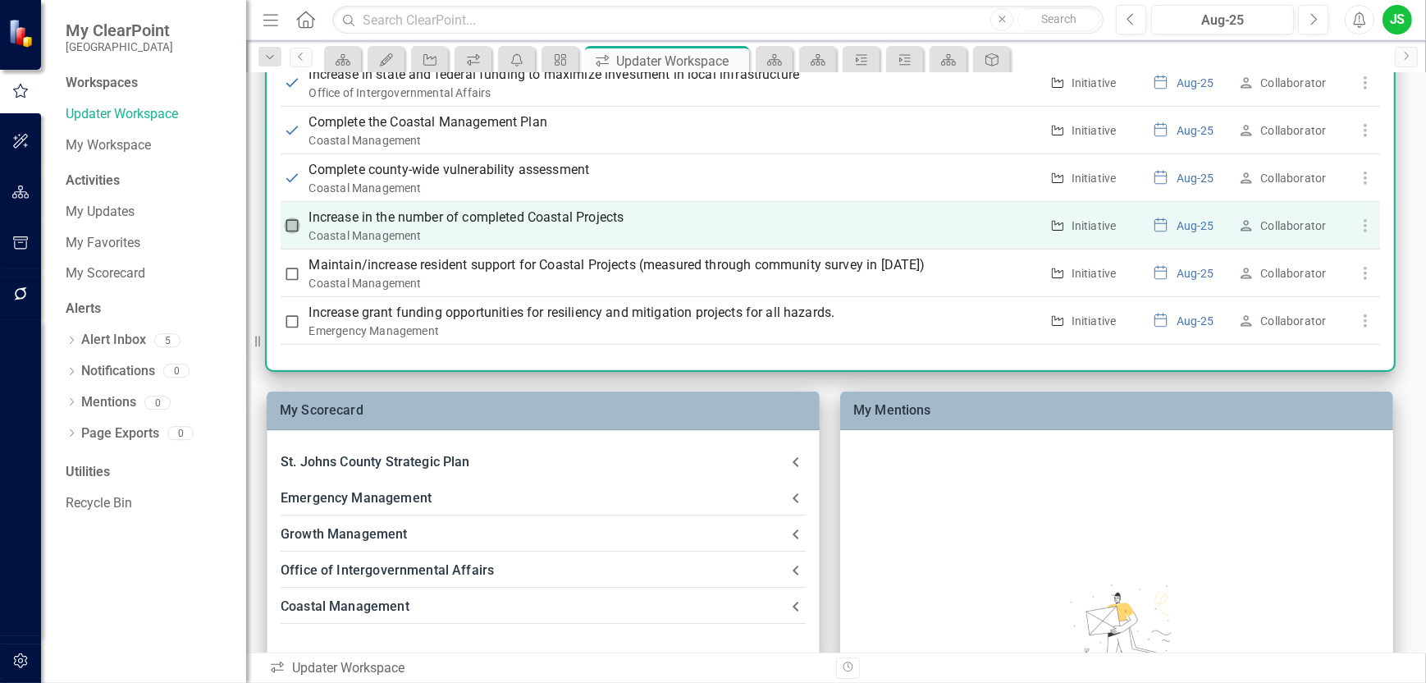
click at [293, 224] on input "checkbox" at bounding box center [292, 225] width 16 height 16
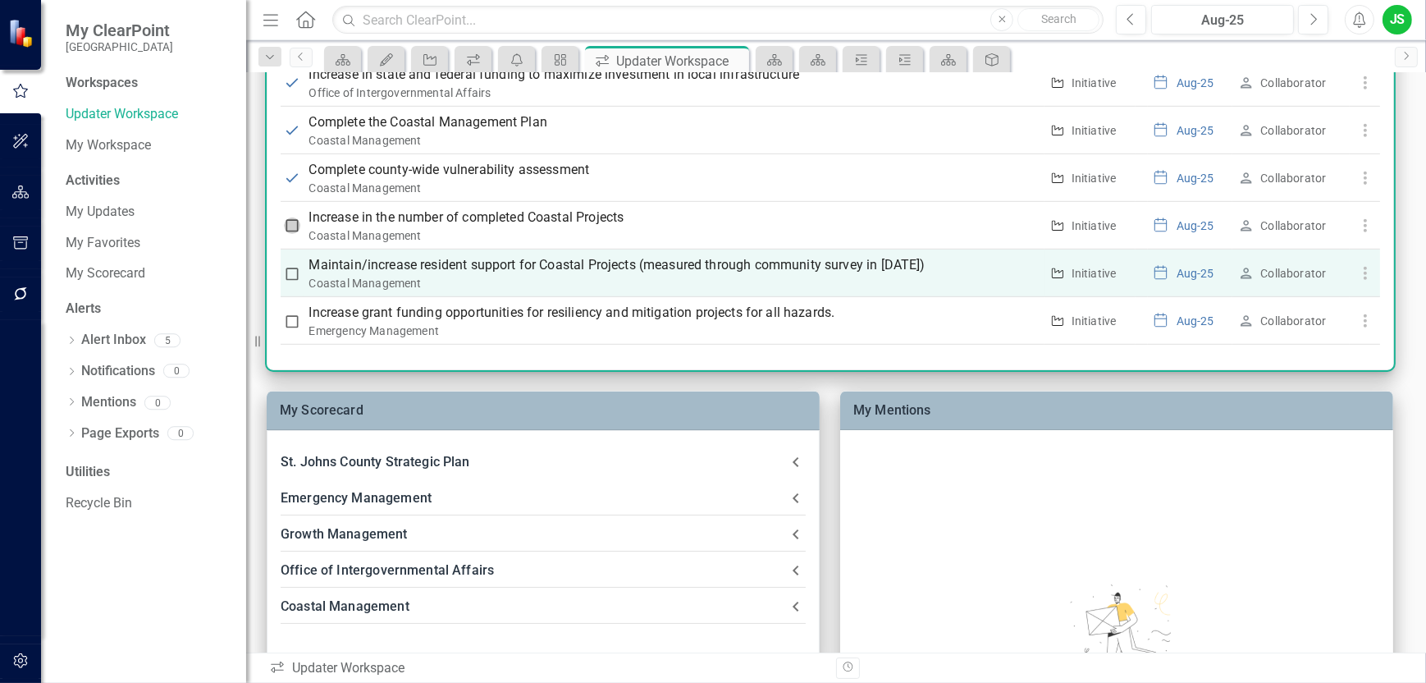
checkbox input "true"
click at [550, 260] on p "Maintain/increase resident support for Coastal Projects (measured through commu…" at bounding box center [674, 265] width 730 height 20
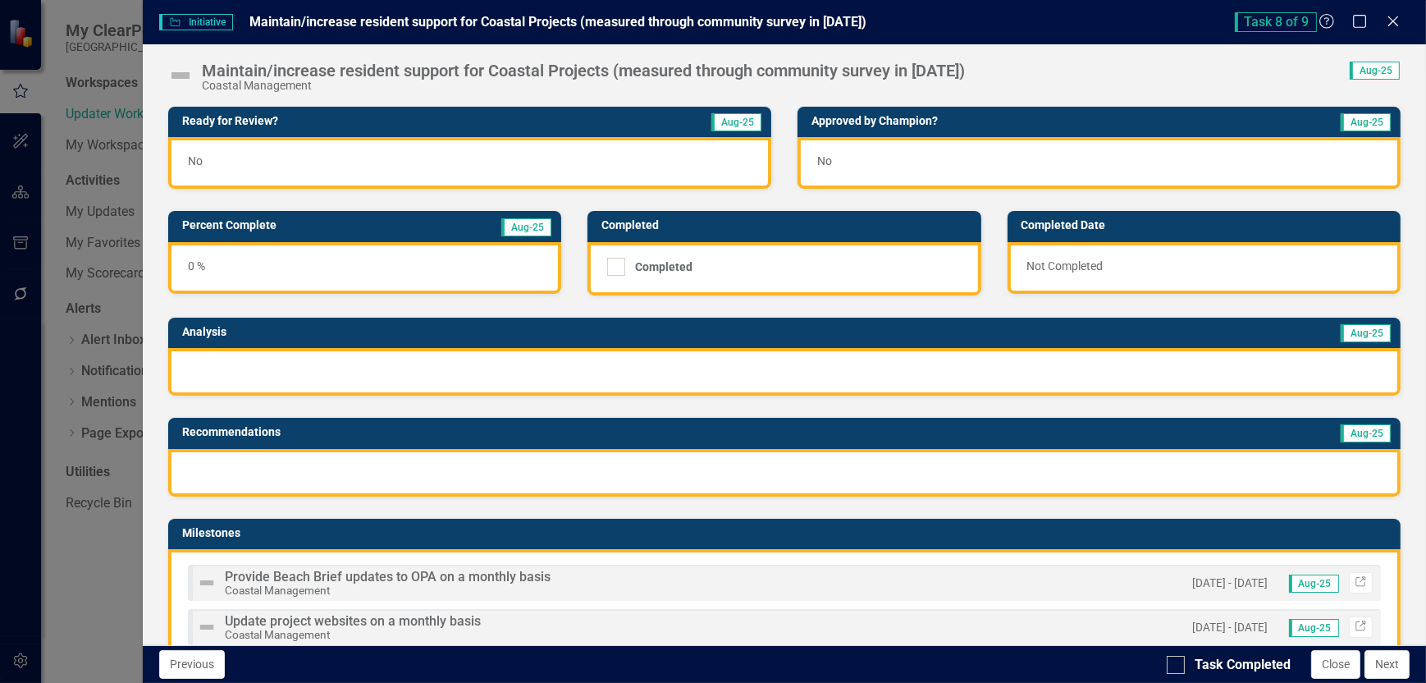
click at [234, 364] on div at bounding box center [784, 372] width 1233 height 48
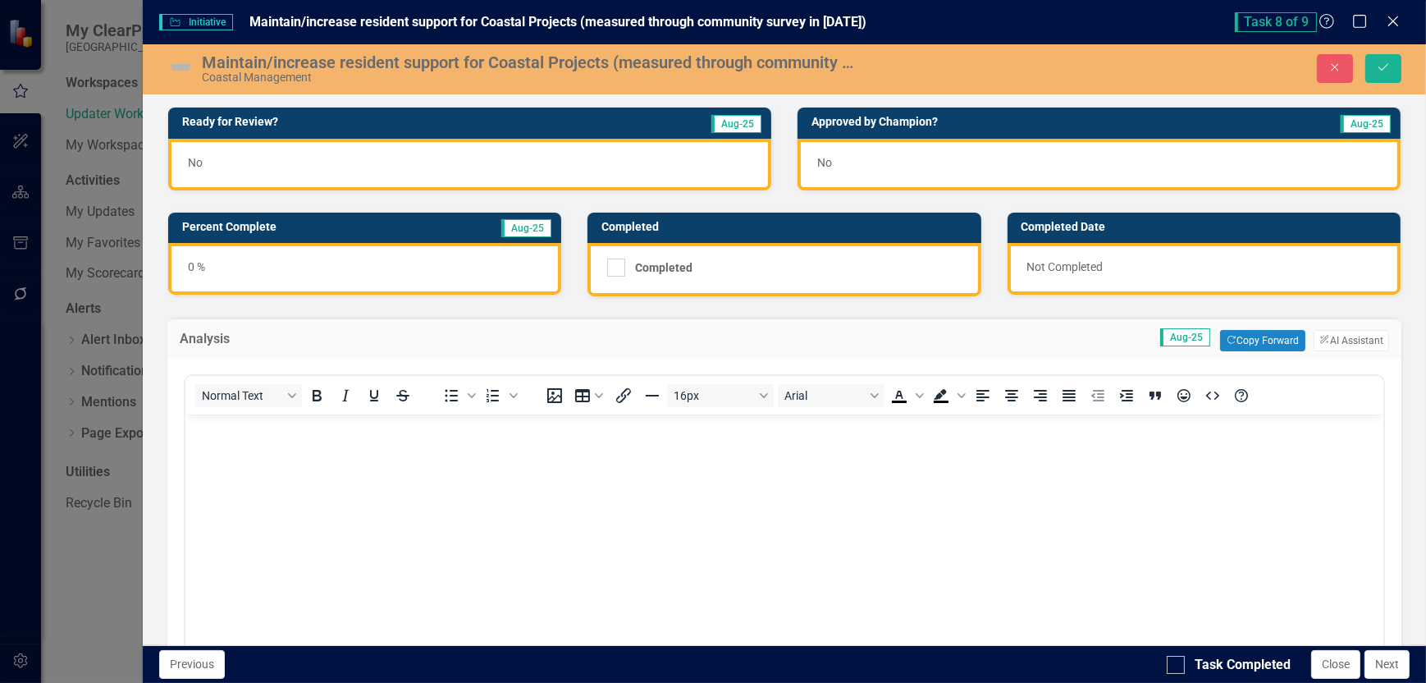
scroll to position [0, 0]
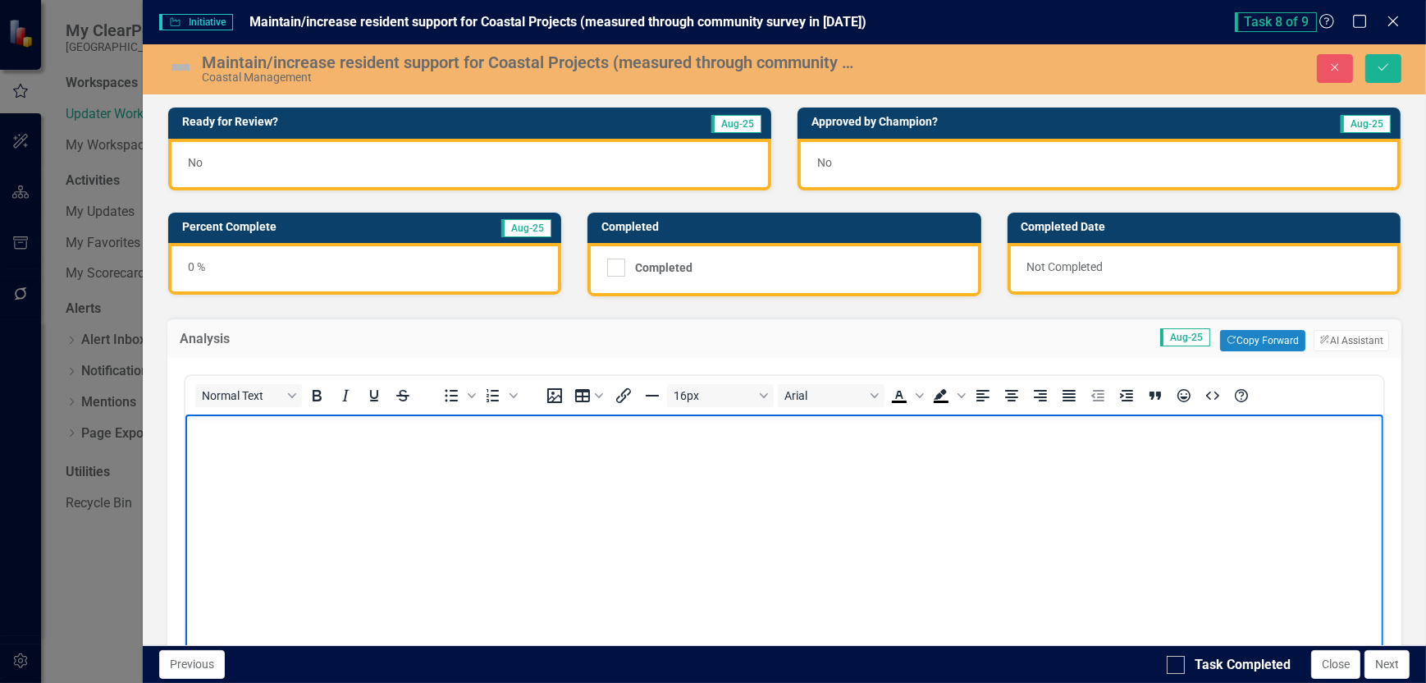
click at [235, 455] on body "Rich Text Area. Press ALT-0 for help." at bounding box center [784, 537] width 1198 height 246
drag, startPoint x: 507, startPoint y: 825, endPoint x: 497, endPoint y: 474, distance: 351.4
click at [500, 474] on body "This project is mnaged by Coastal mnagment." at bounding box center [784, 537] width 1198 height 246
click at [313, 430] on p "This project is mnaged by Coastal mnagment." at bounding box center [784, 429] width 1190 height 20
drag, startPoint x: 404, startPoint y: 491, endPoint x: 358, endPoint y: 460, distance: 55.1
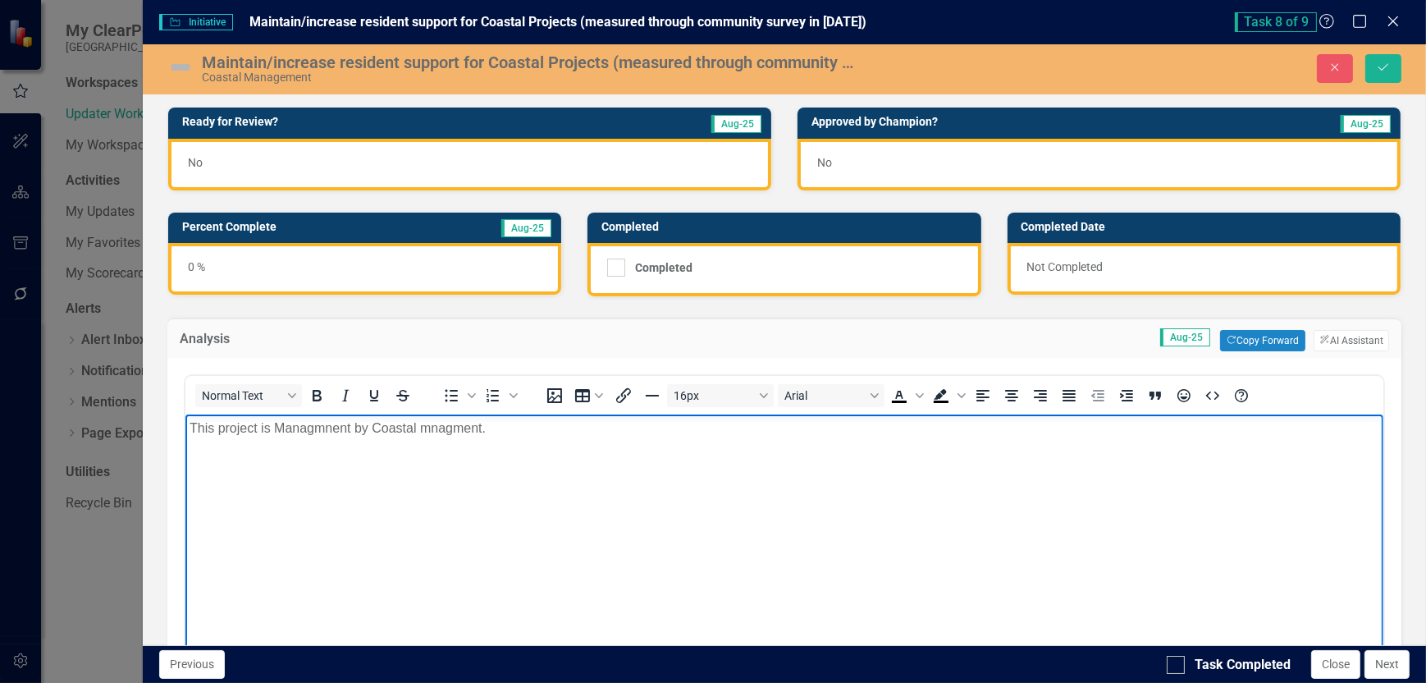
click at [397, 487] on body "This project is Managmnent by Coastal mnagment." at bounding box center [784, 537] width 1198 height 246
drag, startPoint x: 341, startPoint y: 423, endPoint x: 277, endPoint y: 428, distance: 65.0
click at [277, 428] on p "This project is Managment by Coastal management." at bounding box center [784, 429] width 1190 height 20
click at [504, 422] on p "This project is managed by Coastal management." at bounding box center [784, 429] width 1190 height 20
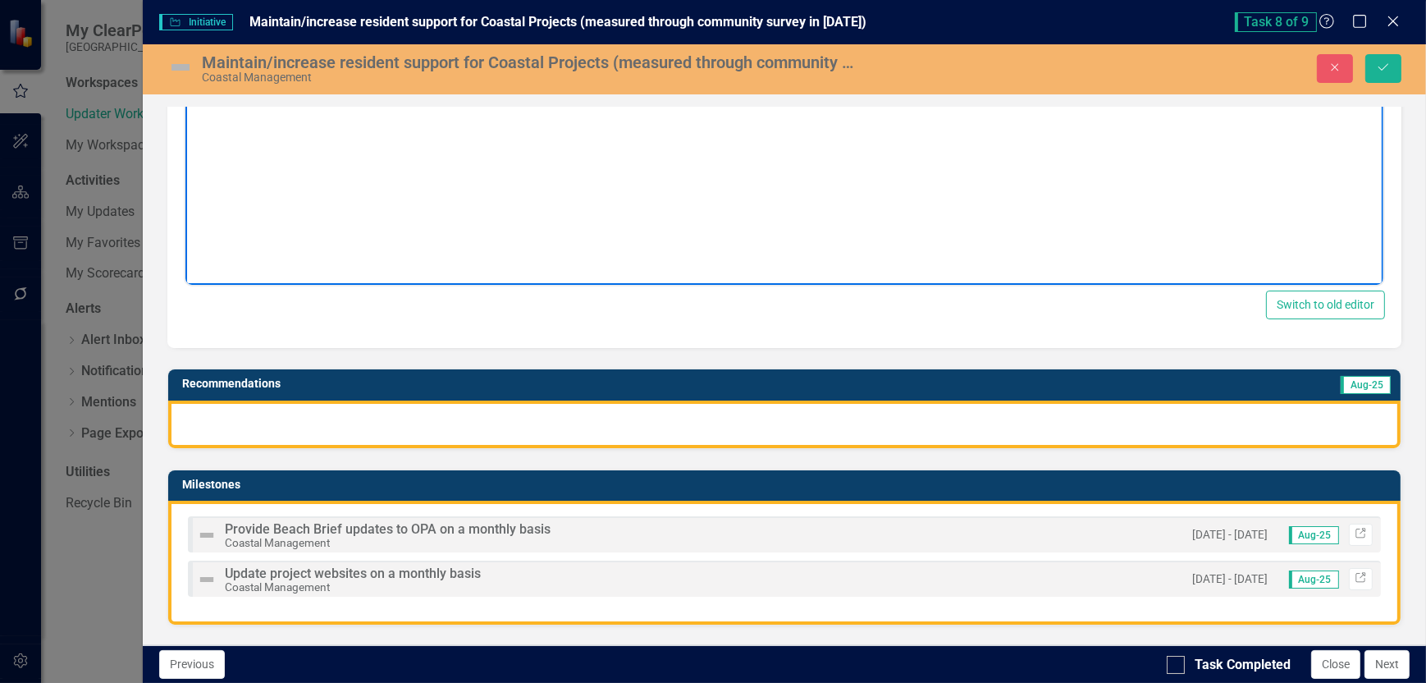
scroll to position [328, 0]
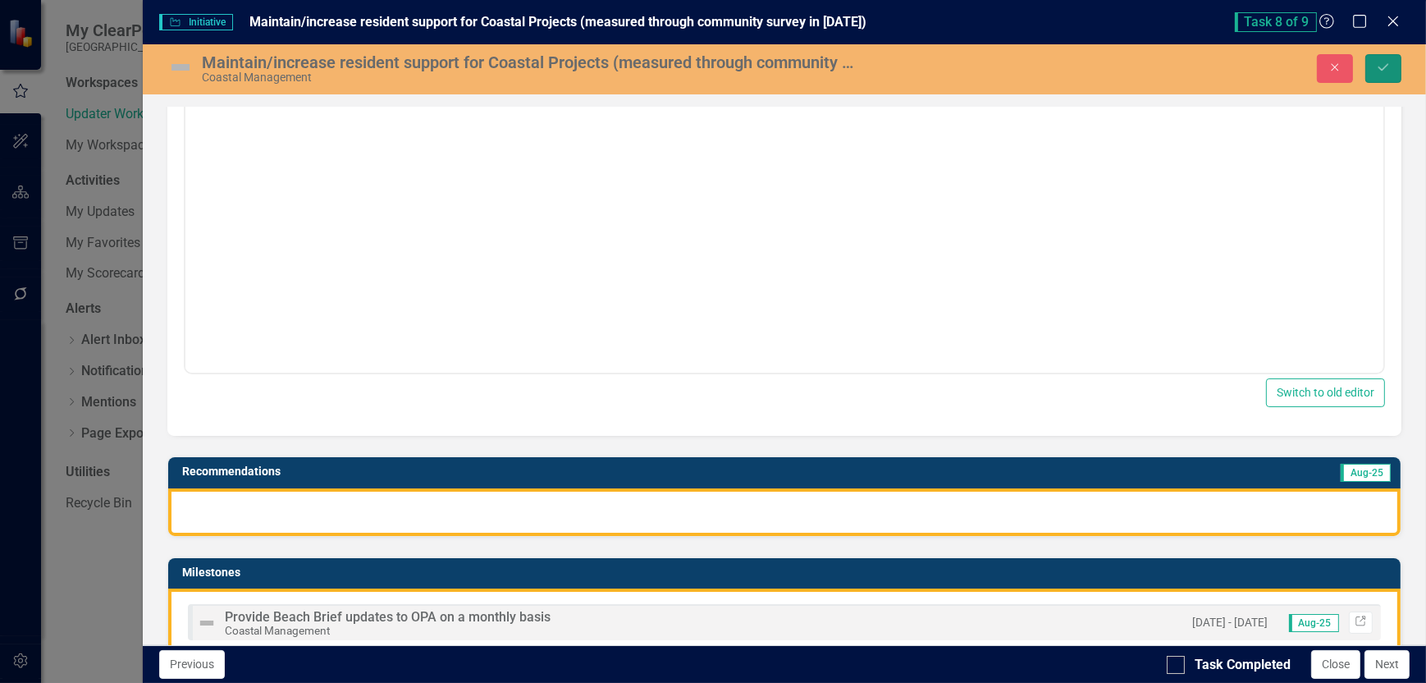
click at [1379, 65] on icon "Save" at bounding box center [1383, 67] width 15 height 11
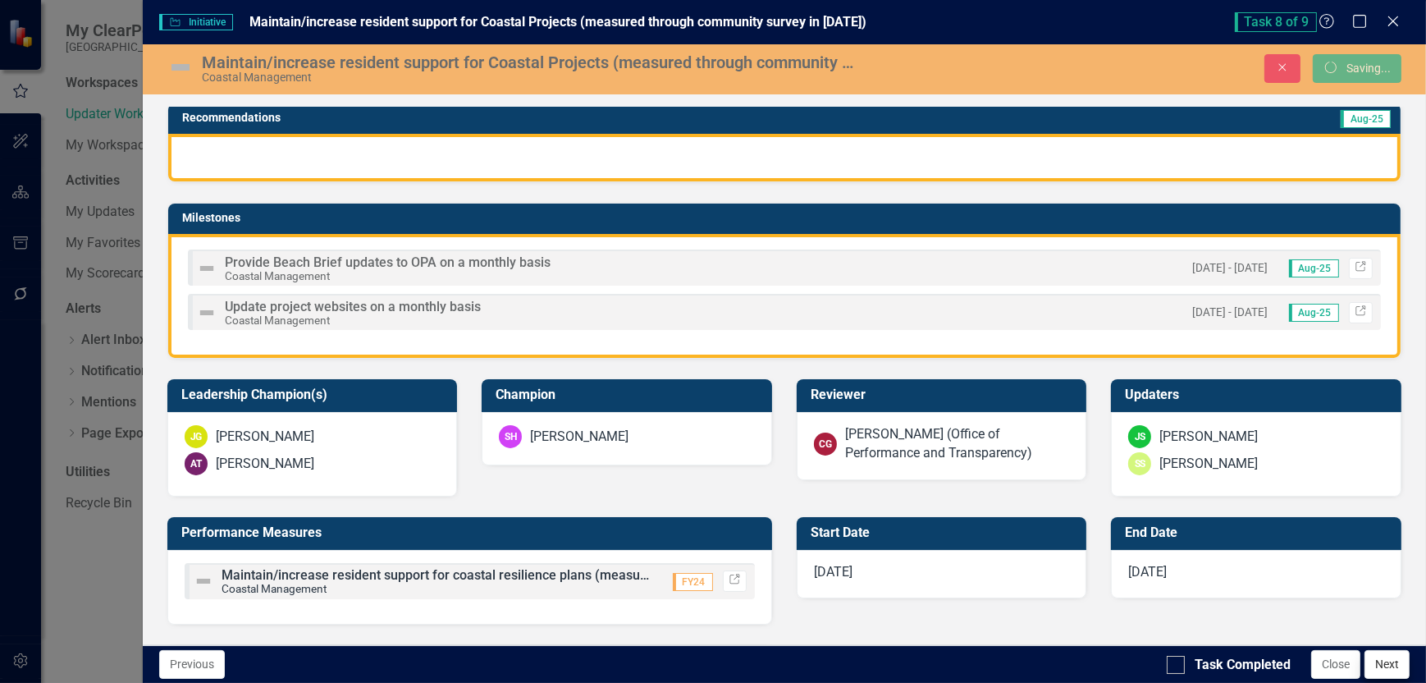
scroll to position [650, 0]
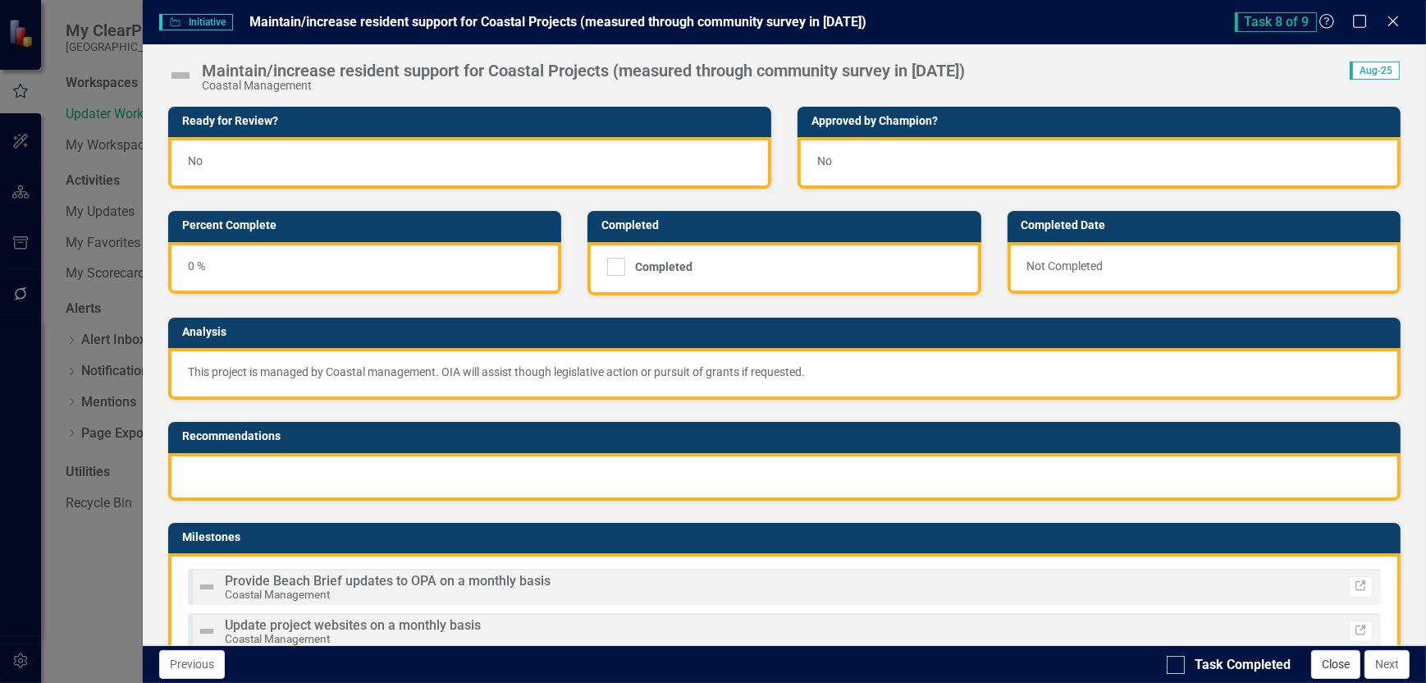
click at [1335, 666] on button "Close" at bounding box center [1335, 664] width 49 height 29
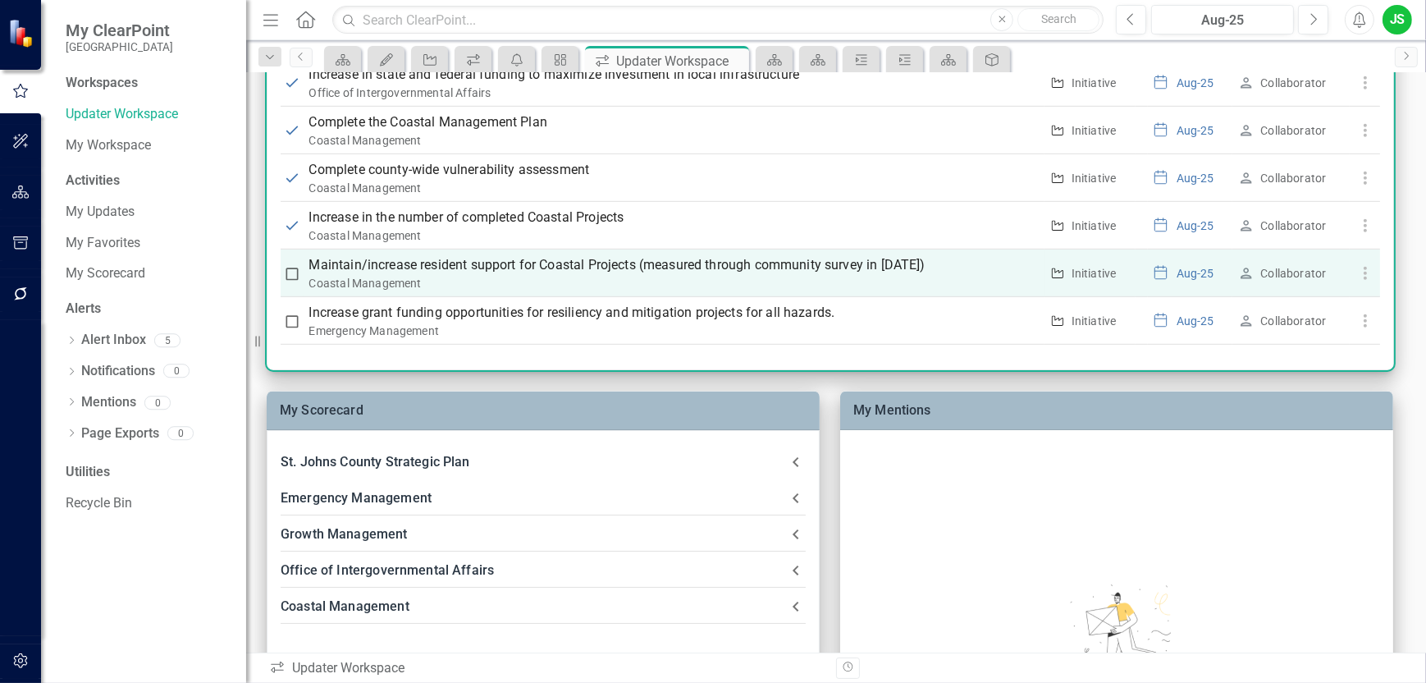
click at [290, 272] on input "checkbox" at bounding box center [292, 274] width 16 height 16
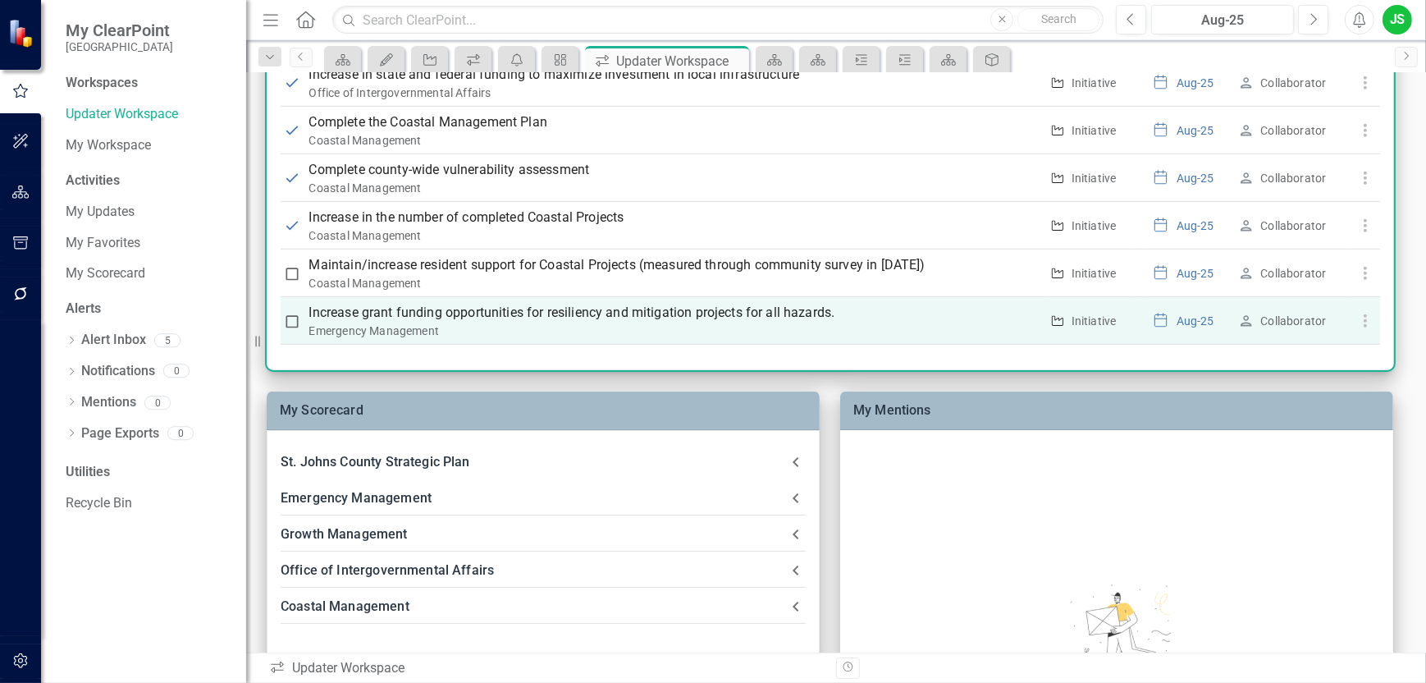
checkbox input "true"
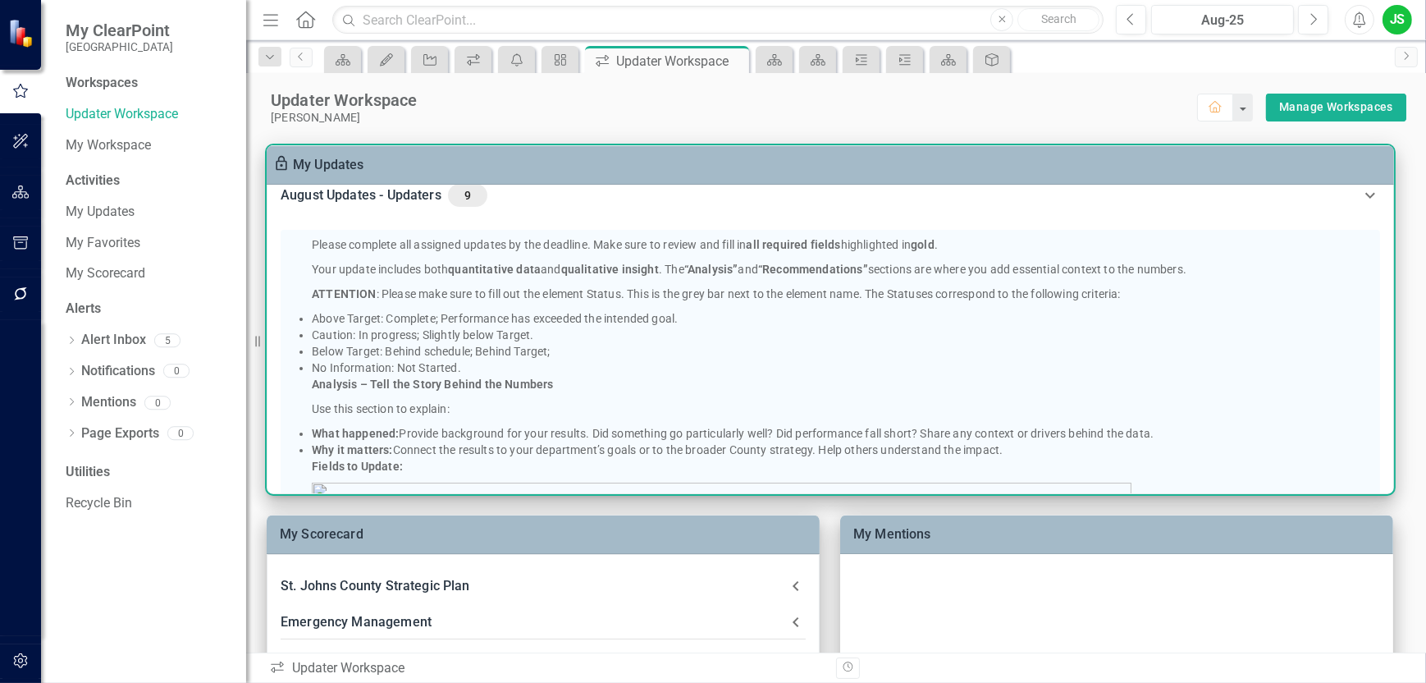
scroll to position [0, 0]
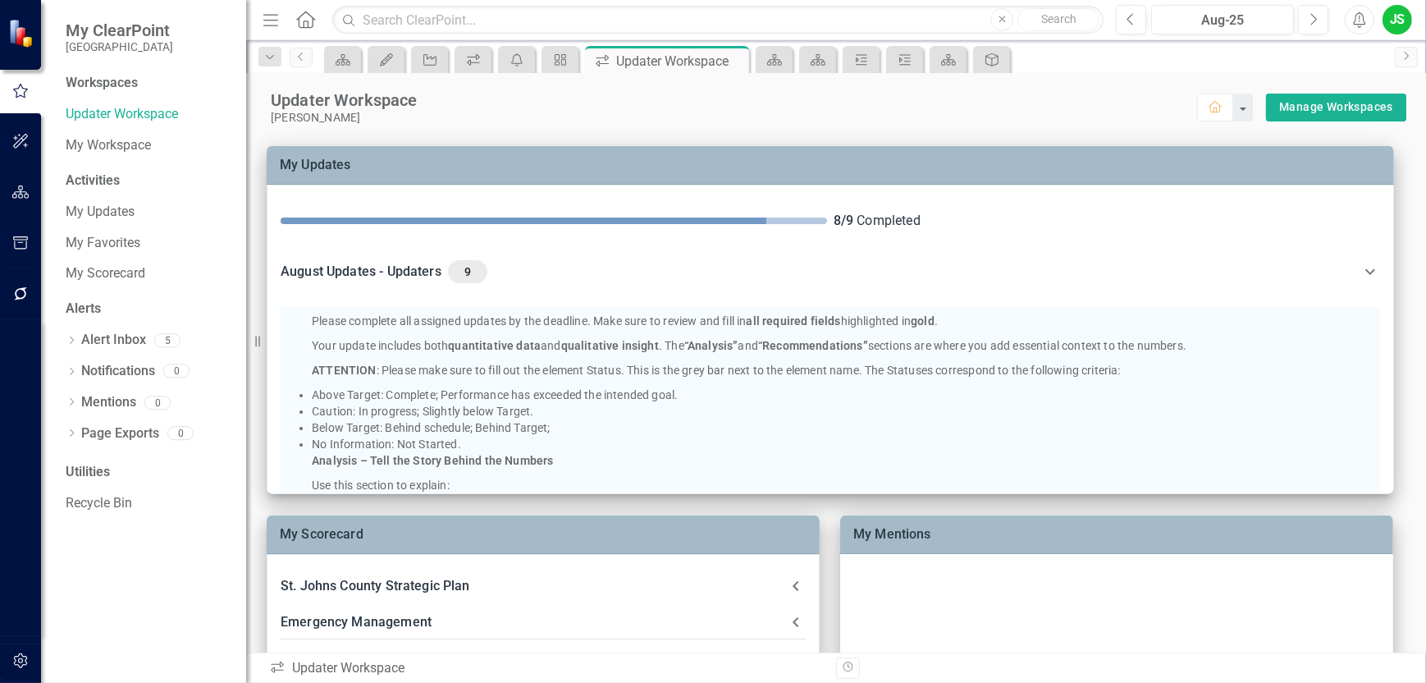
click at [117, 80] on div "Workspaces" at bounding box center [102, 83] width 72 height 19
drag, startPoint x: 117, startPoint y: 80, endPoint x: 25, endPoint y: 91, distance: 92.6
click at [25, 91] on icon "button" at bounding box center [20, 91] width 18 height 15
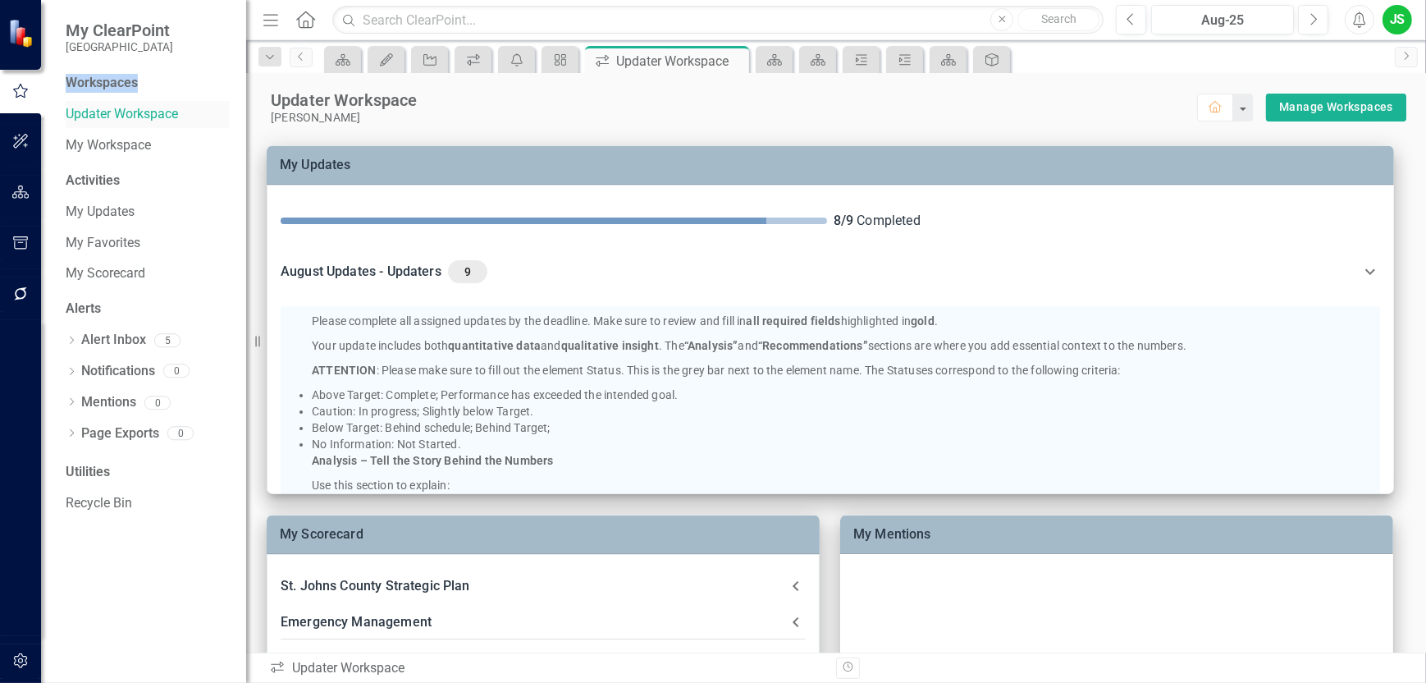
click at [94, 108] on link "Updater Workspace" at bounding box center [148, 114] width 164 height 19
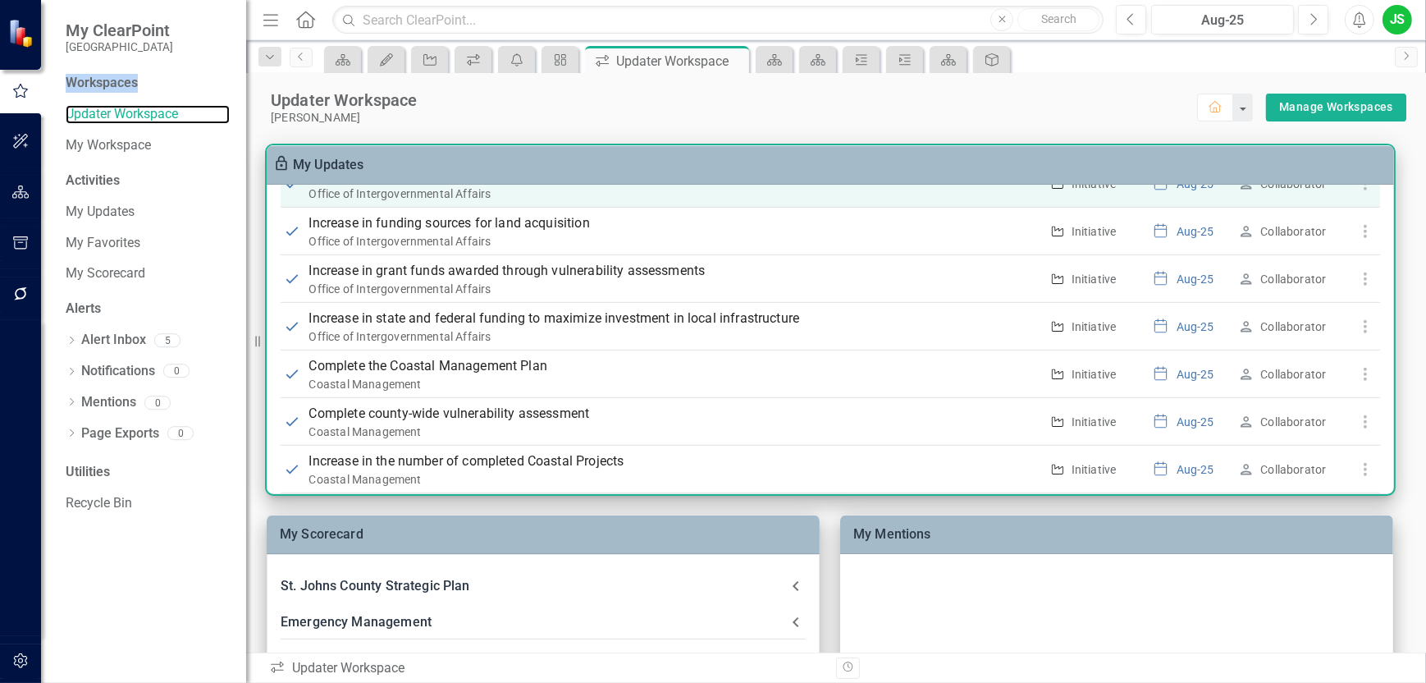
scroll to position [1355, 0]
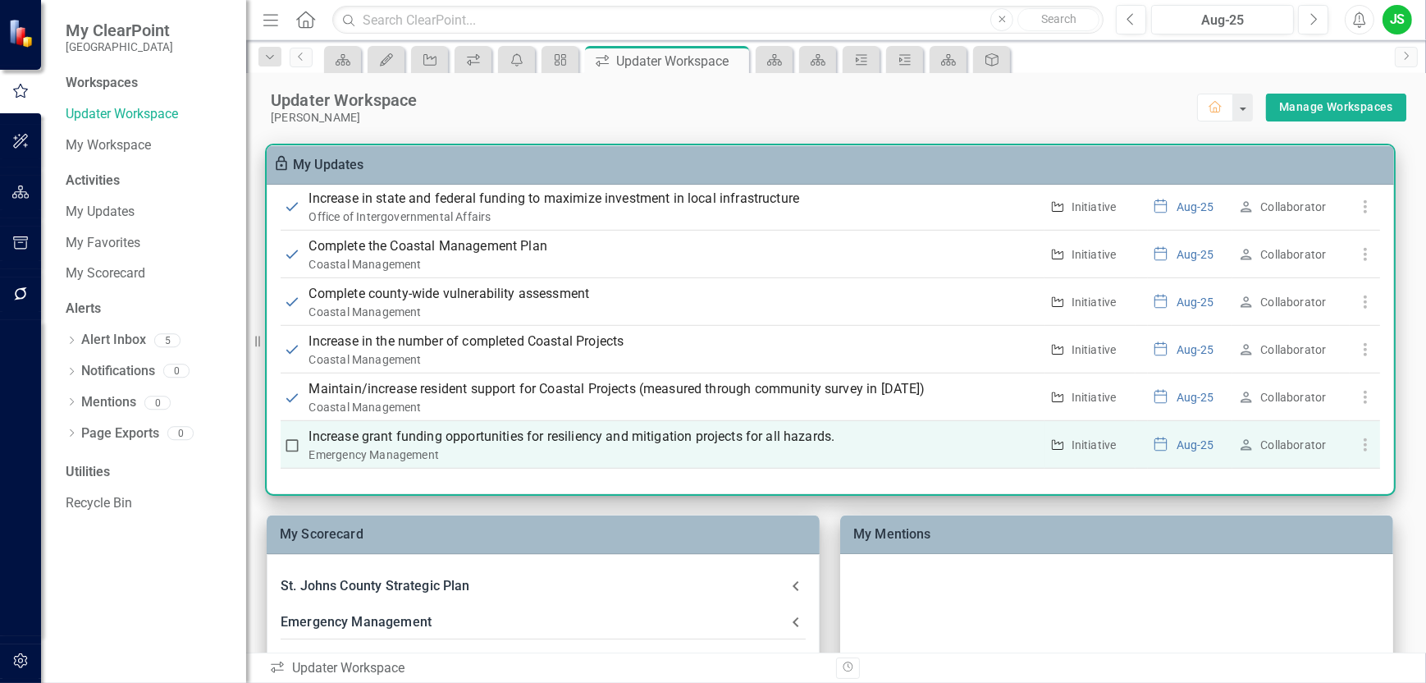
click at [426, 439] on p "Increase grant funding opportunities for resiliency and mitigation projects for…" at bounding box center [674, 437] width 730 height 20
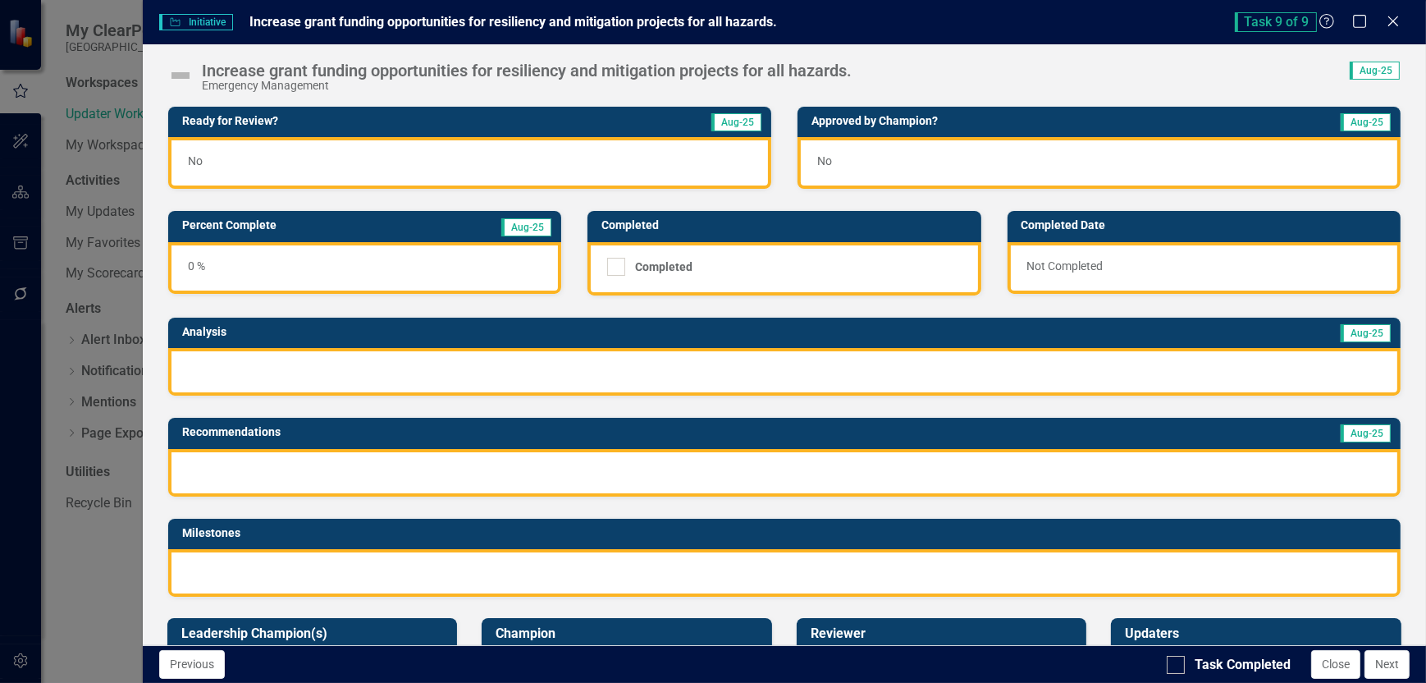
click at [246, 165] on div "No" at bounding box center [469, 163] width 603 height 52
click at [235, 161] on div "No" at bounding box center [469, 163] width 603 height 52
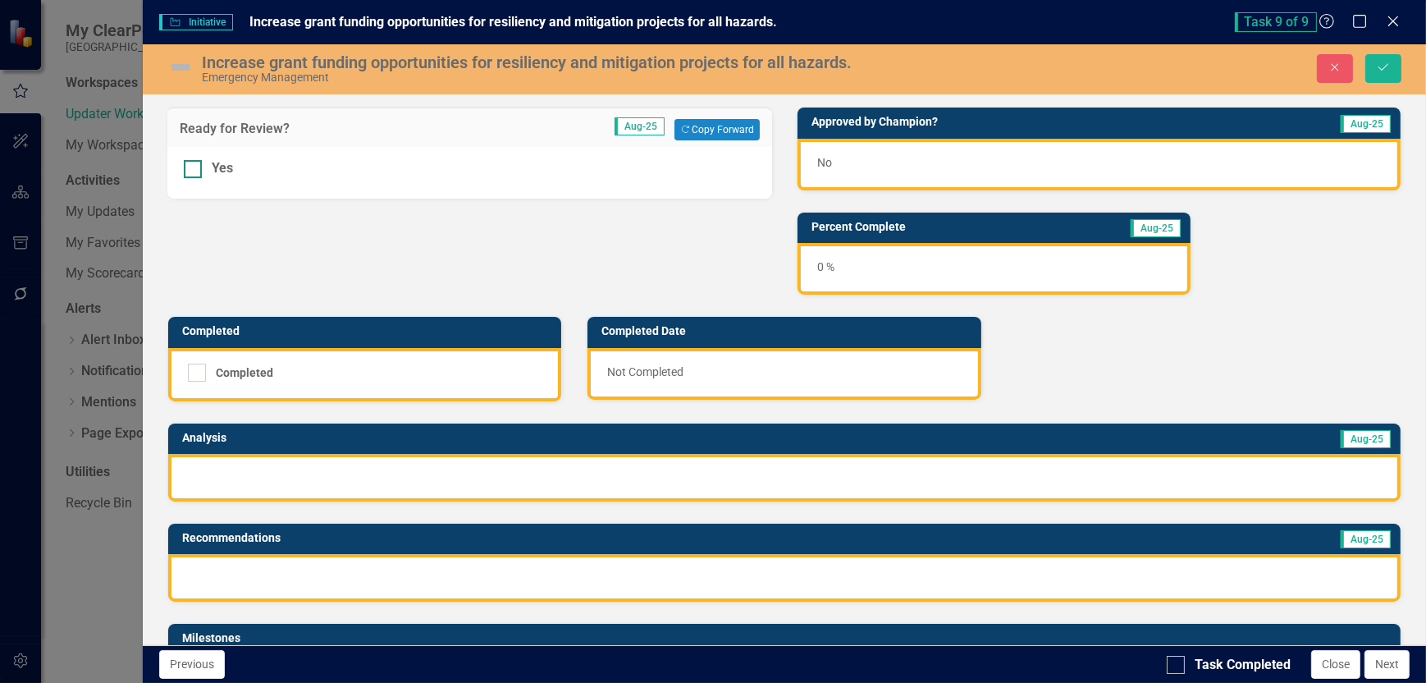
click at [195, 167] on div at bounding box center [193, 169] width 18 height 18
click at [195, 167] on input "Yes" at bounding box center [189, 165] width 11 height 11
checkbox input "true"
click at [929, 158] on div "No" at bounding box center [1099, 165] width 603 height 52
click at [929, 164] on div "No" at bounding box center [1099, 165] width 603 height 52
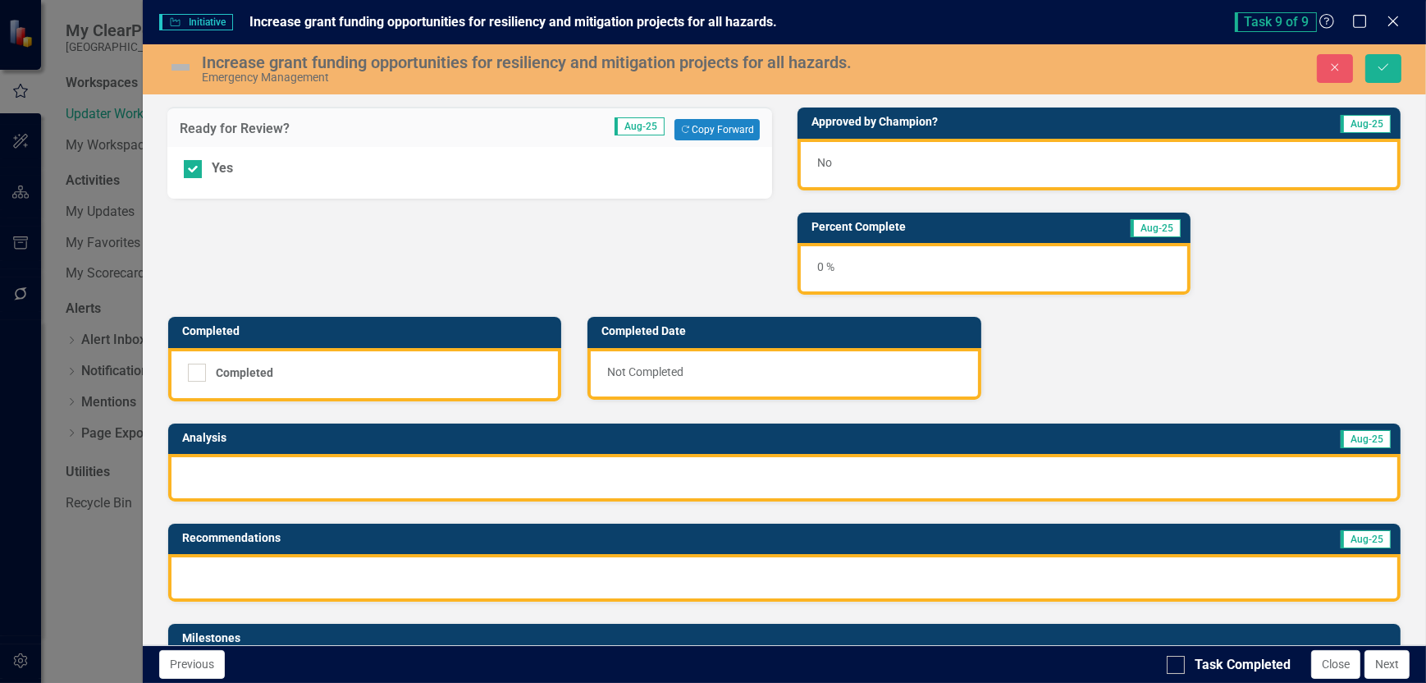
click at [929, 164] on div "No" at bounding box center [1099, 165] width 603 height 52
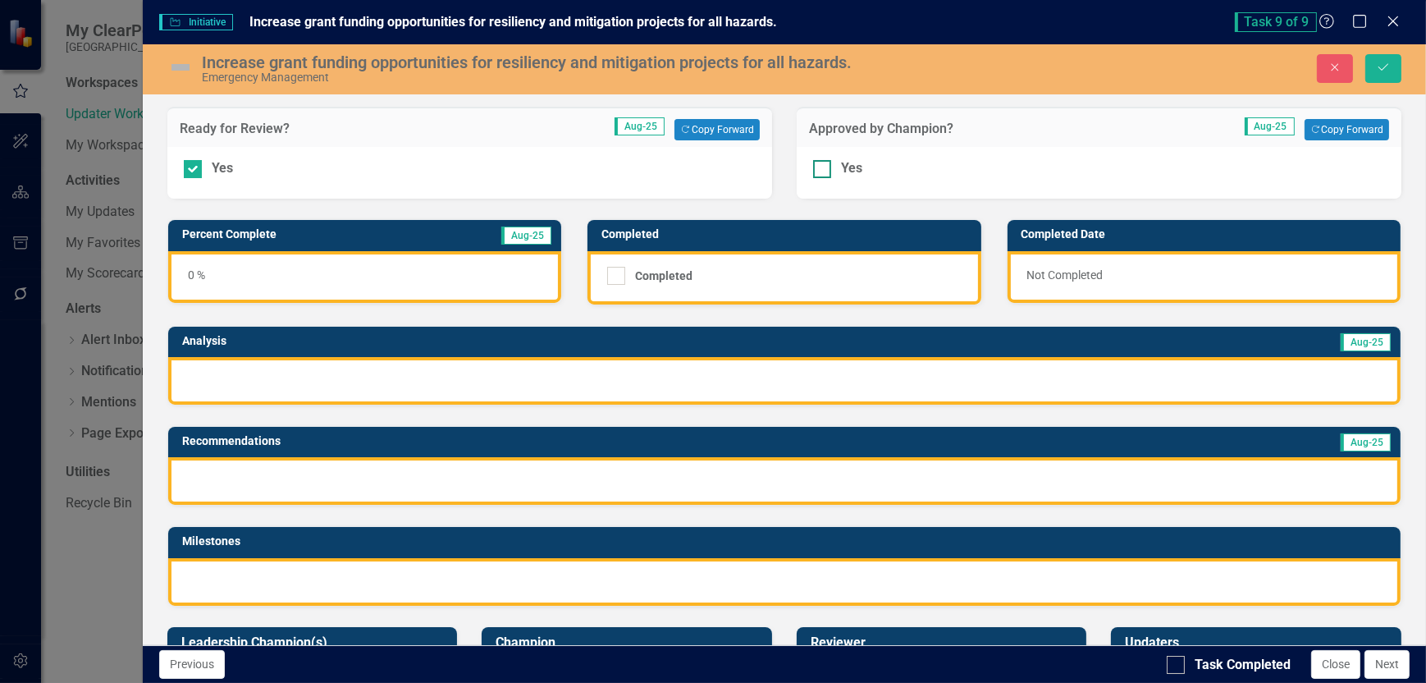
click at [819, 175] on div at bounding box center [822, 169] width 18 height 18
click at [819, 171] on input "Yes" at bounding box center [818, 165] width 11 height 11
checkbox input "true"
click at [218, 278] on div "0 %" at bounding box center [364, 277] width 393 height 52
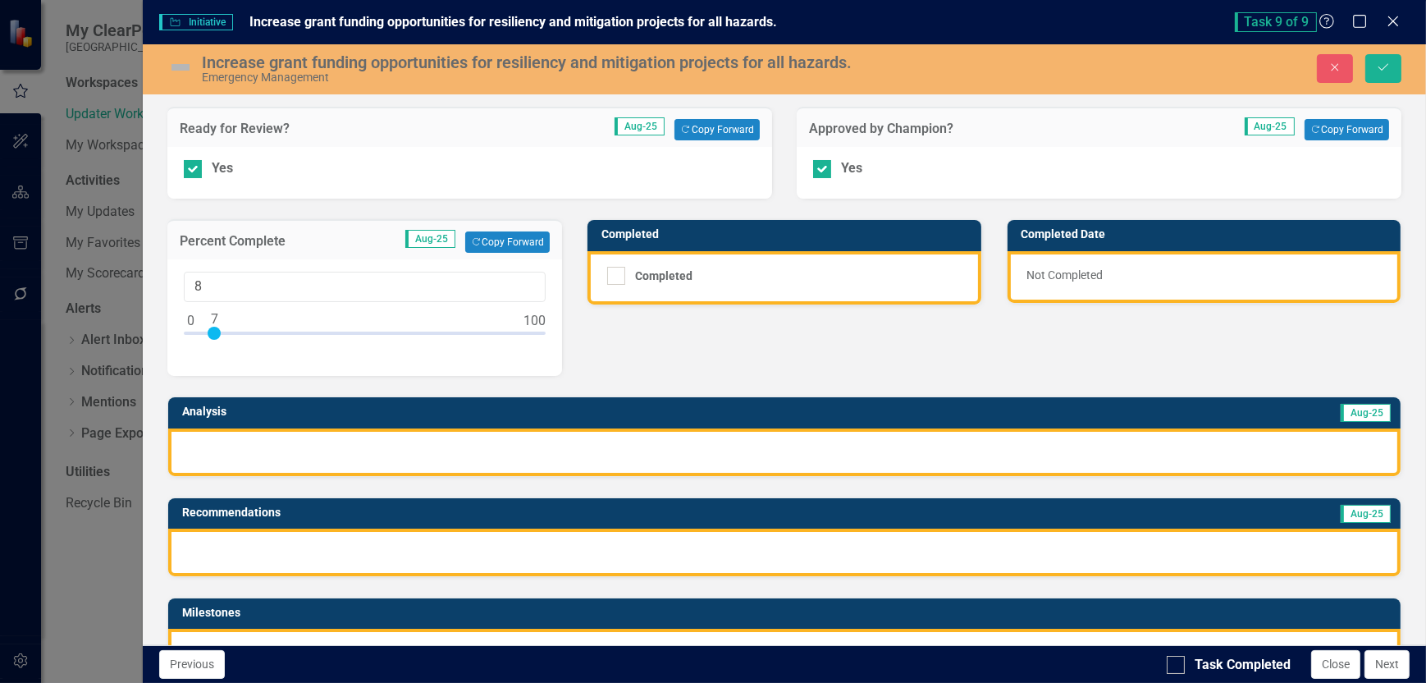
type input "10"
drag, startPoint x: 185, startPoint y: 327, endPoint x: 218, endPoint y: 332, distance: 34.0
click at [218, 332] on div at bounding box center [224, 333] width 13 height 13
click at [272, 445] on div at bounding box center [784, 452] width 1233 height 48
click at [287, 458] on div at bounding box center [784, 452] width 1233 height 48
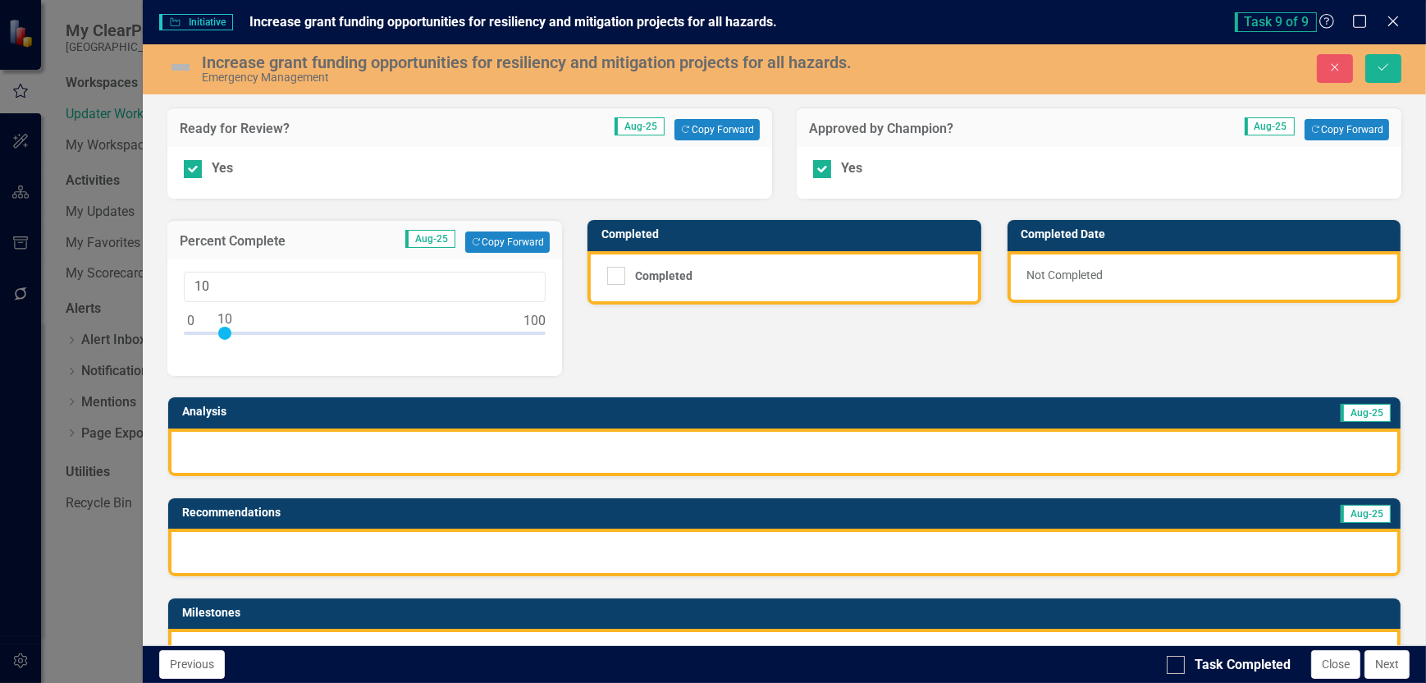
click at [286, 457] on div at bounding box center [784, 452] width 1233 height 48
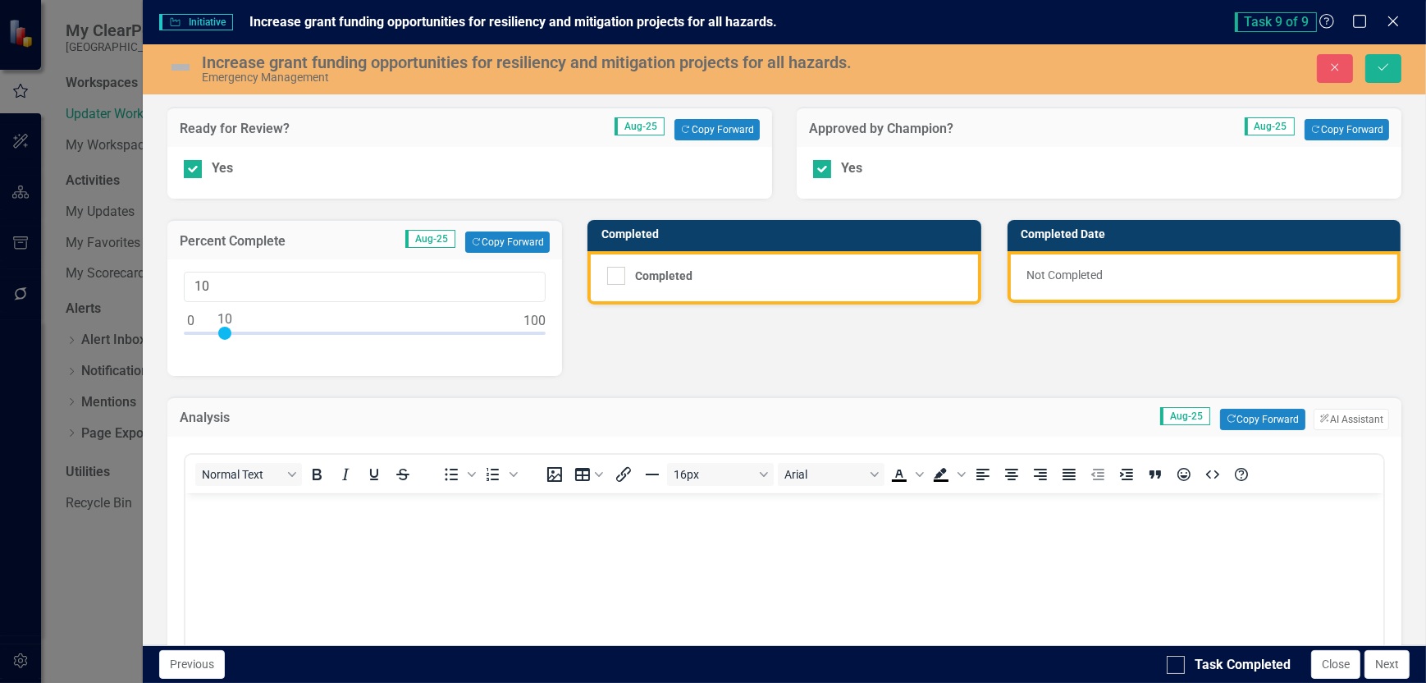
scroll to position [0, 0]
click at [242, 519] on body "Rich Text Area. Press ALT-0 for help." at bounding box center [784, 616] width 1198 height 246
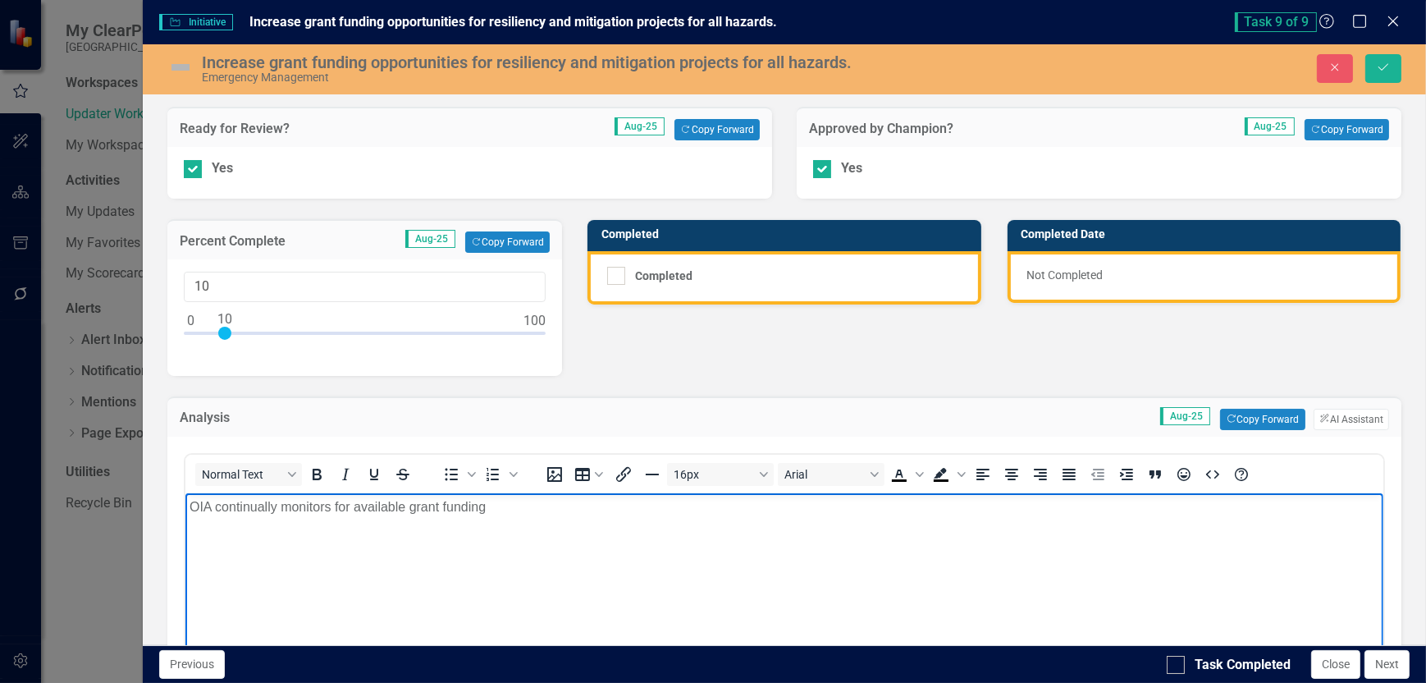
click at [488, 503] on p "OIA continually monitors for available grant funding" at bounding box center [784, 507] width 1190 height 20
click at [904, 503] on p "OIA continually monitors for available grant funding to assist Growth Managment…" at bounding box center [784, 507] width 1190 height 20
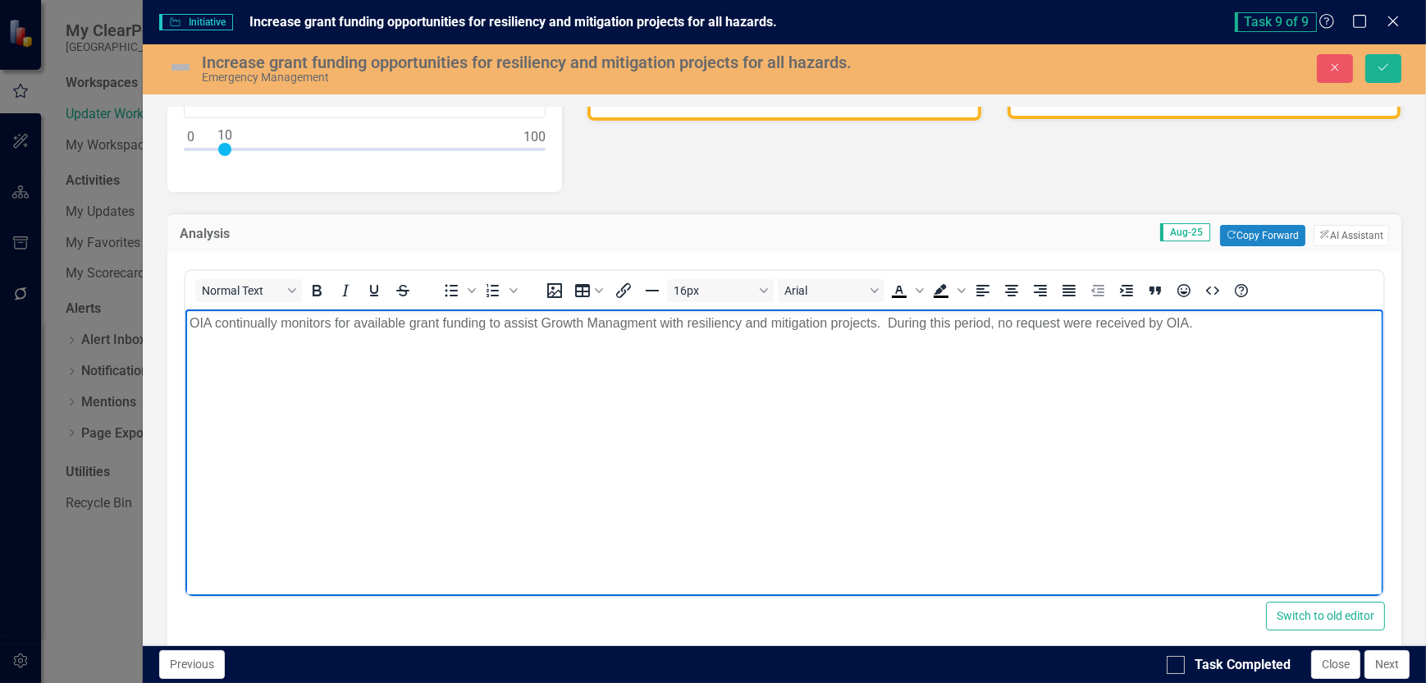
scroll to position [492, 0]
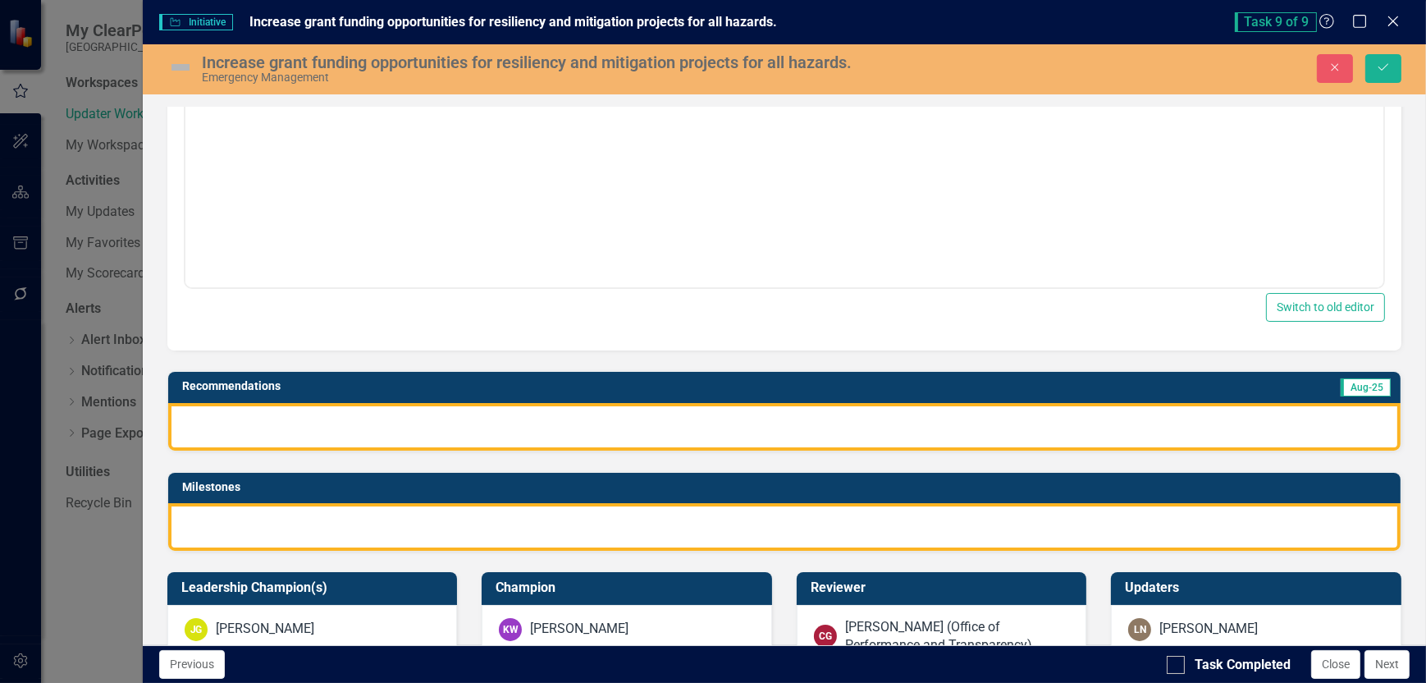
click at [204, 424] on div at bounding box center [784, 427] width 1233 height 48
click at [204, 417] on div at bounding box center [784, 427] width 1233 height 48
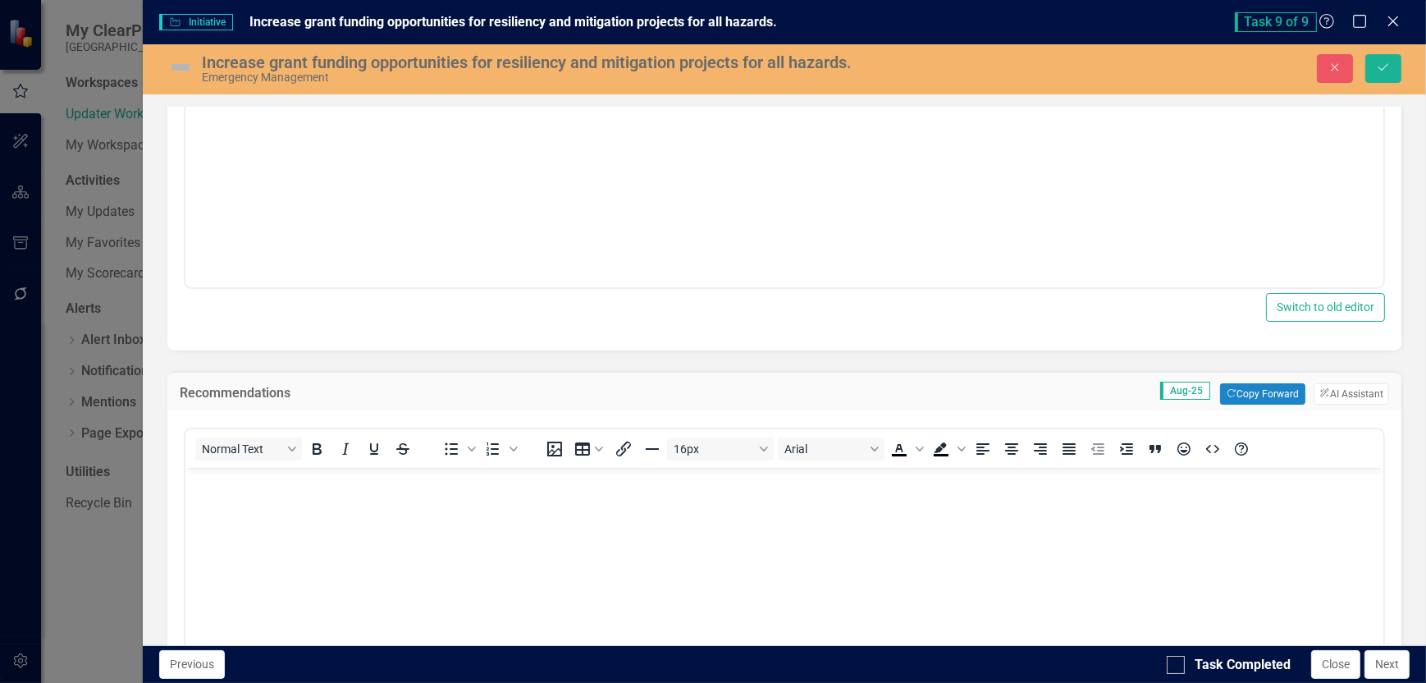
scroll to position [0, 0]
click at [259, 505] on body "Rich Text Area. Press ALT-0 for help." at bounding box center [784, 591] width 1198 height 246
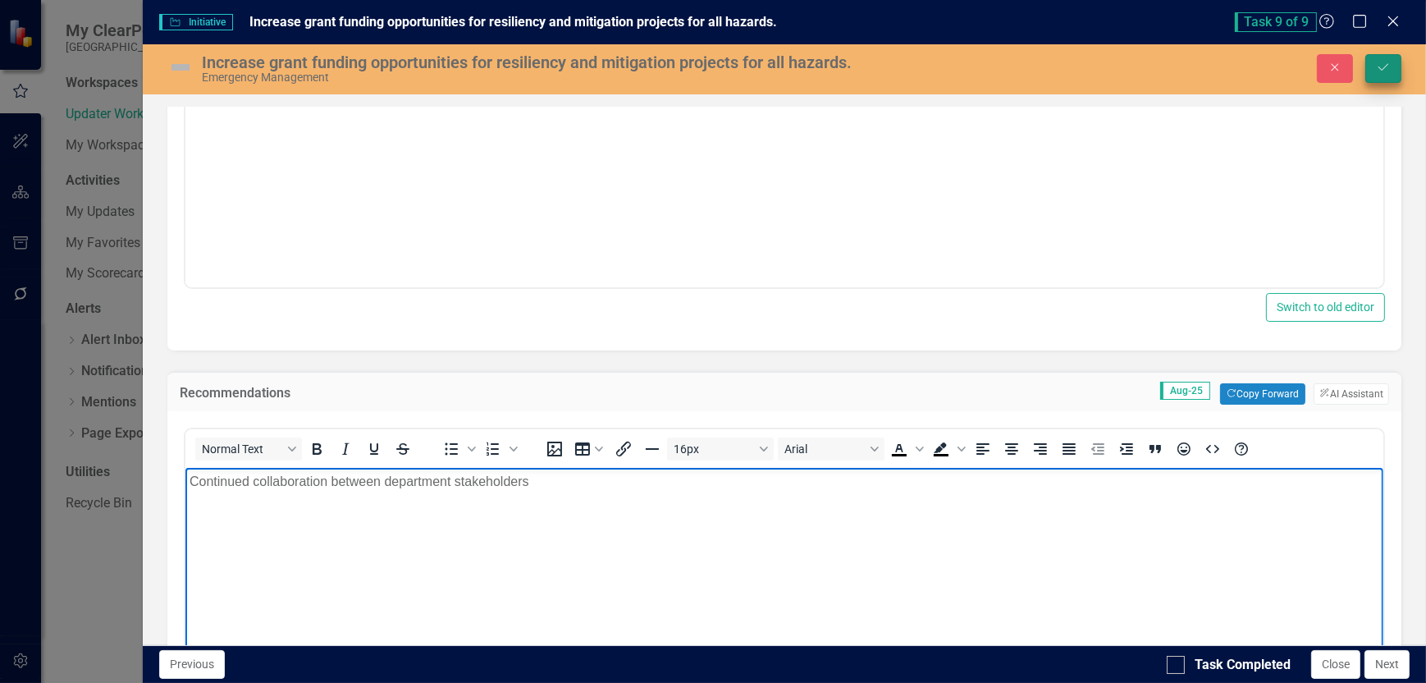
click at [1387, 66] on icon "submit" at bounding box center [1384, 67] width 10 height 7
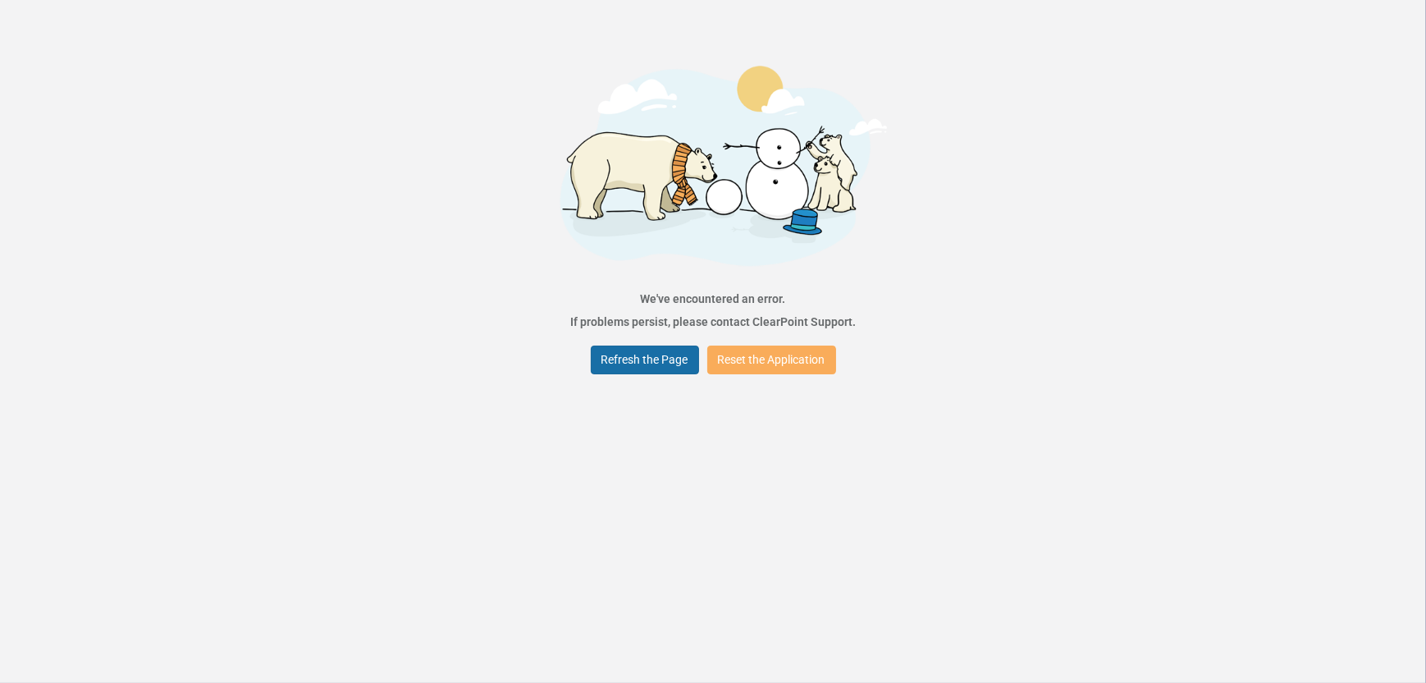
click at [665, 366] on button "Refresh the Page" at bounding box center [645, 360] width 108 height 29
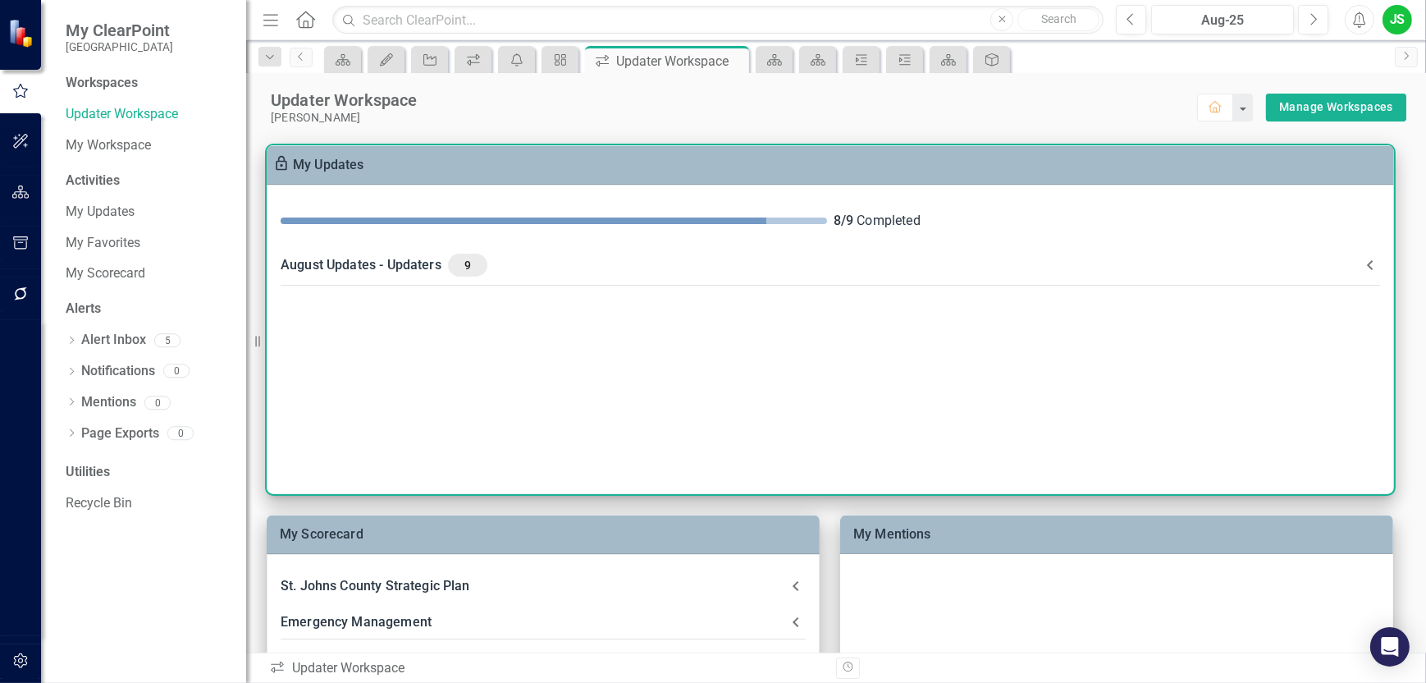
click at [308, 262] on div "August Updates - Updaters 9" at bounding box center [821, 265] width 1080 height 23
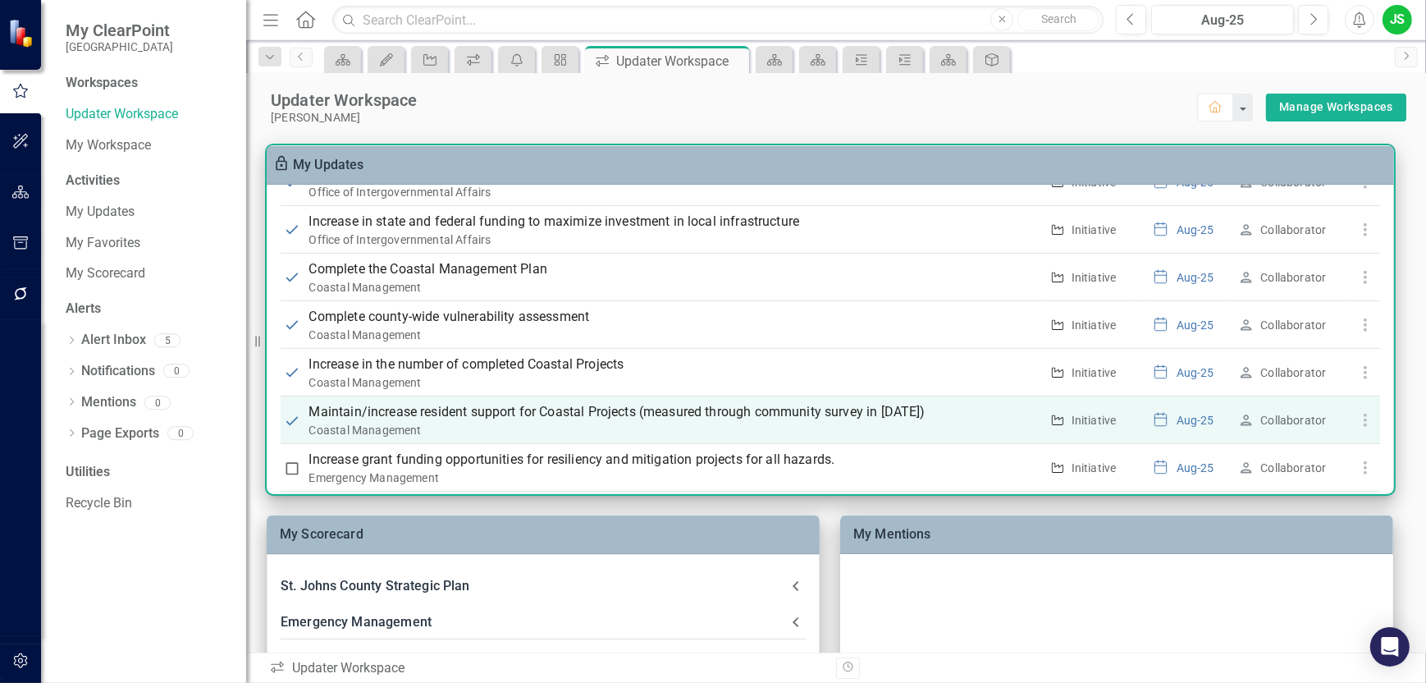
scroll to position [1355, 0]
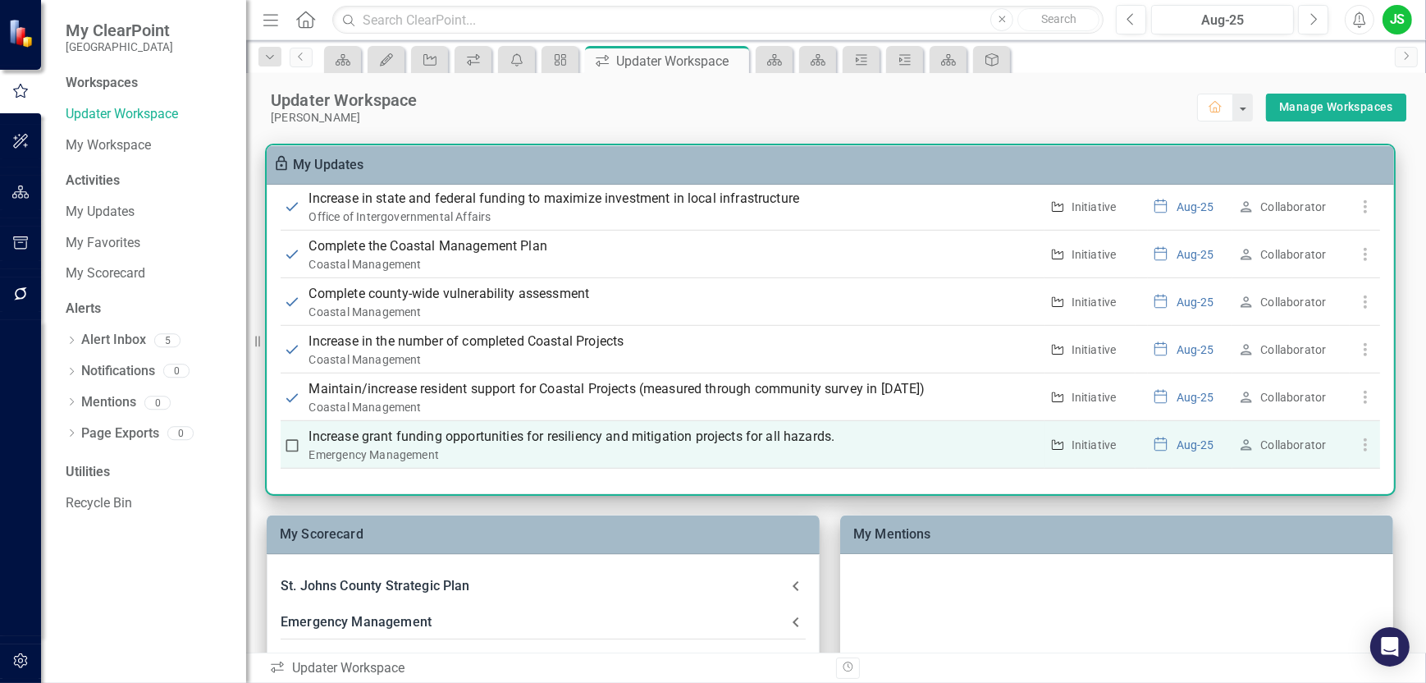
click at [512, 433] on p "Increase grant funding opportunities for resiliency and mitigation projects for…" at bounding box center [674, 437] width 730 height 20
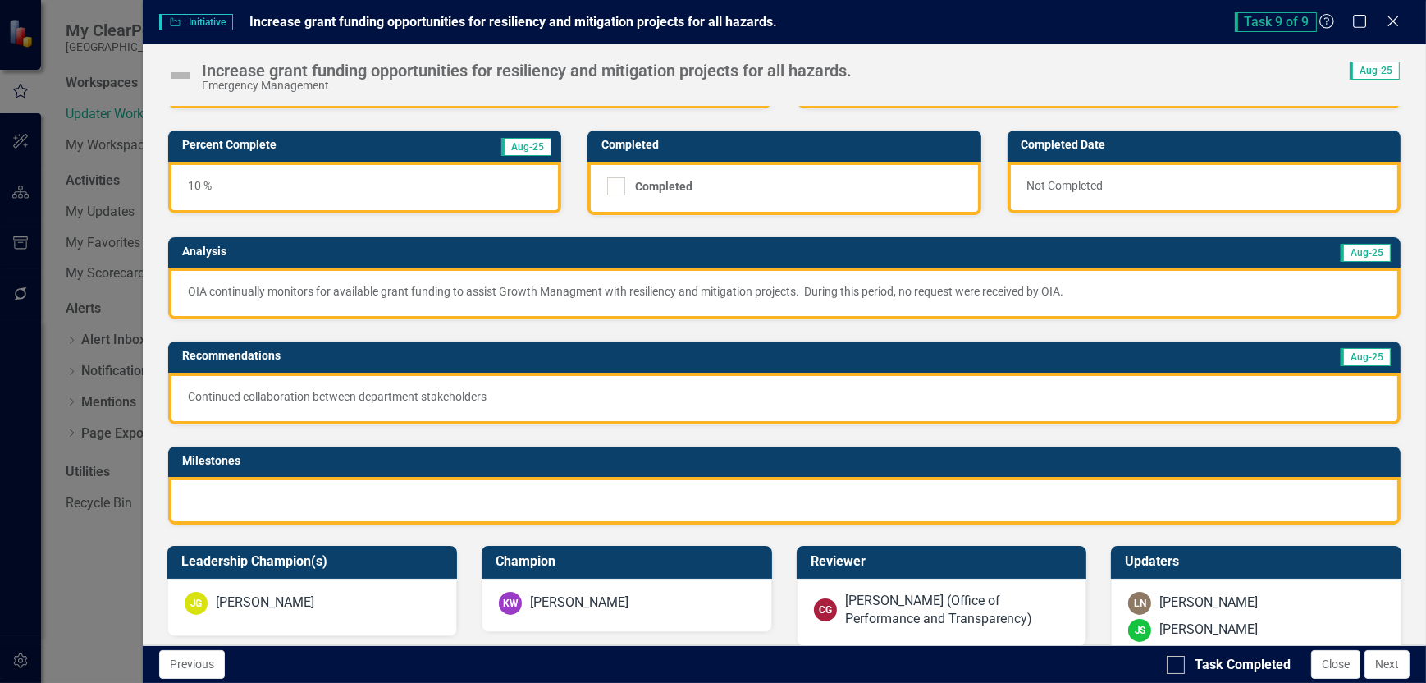
scroll to position [164, 0]
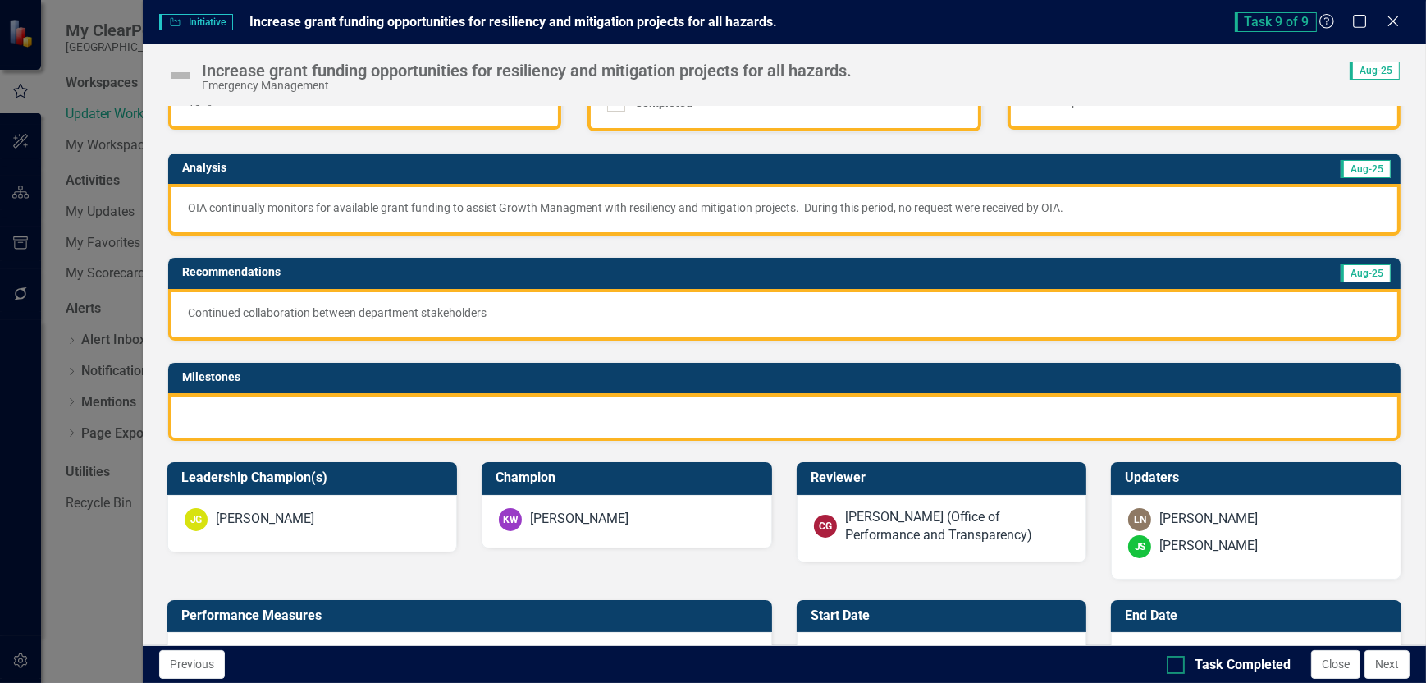
click at [1178, 662] on div at bounding box center [1176, 665] width 18 height 18
click at [1178, 662] on input "Task Completed" at bounding box center [1172, 661] width 11 height 11
checkbox input "true"
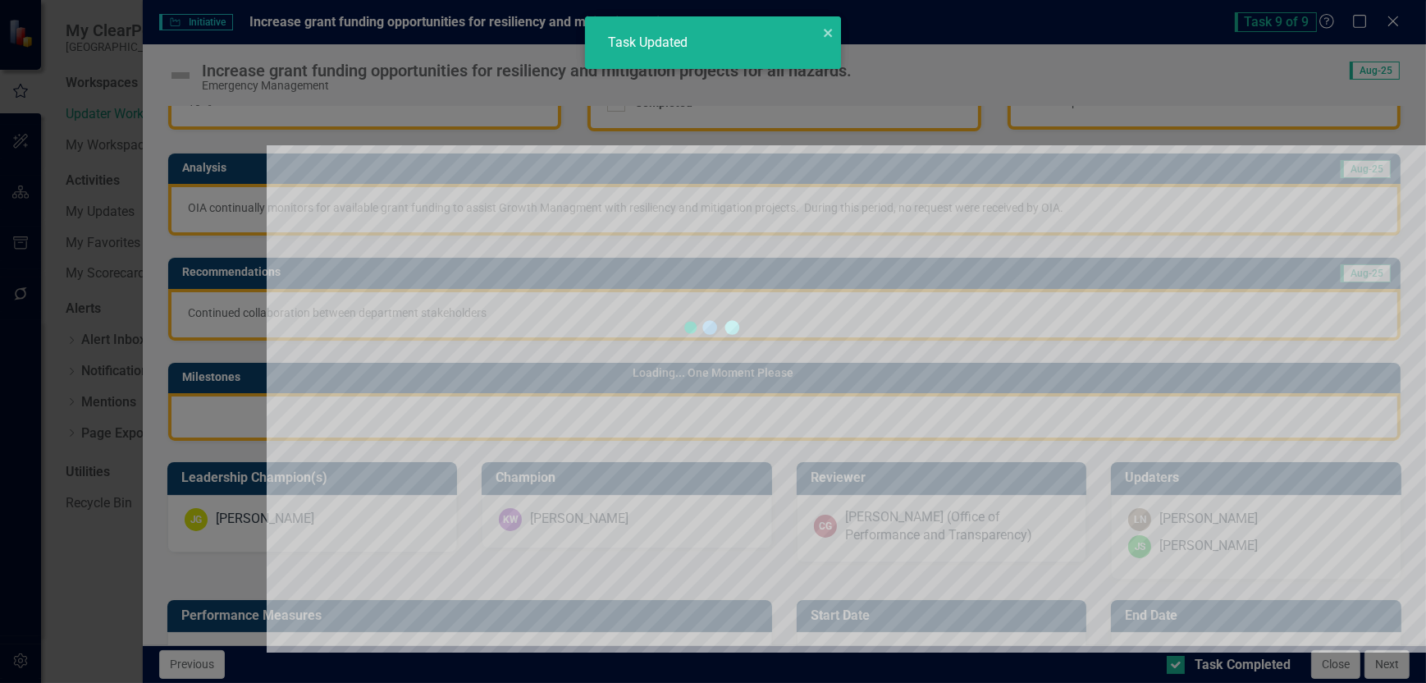
checkbox input "true"
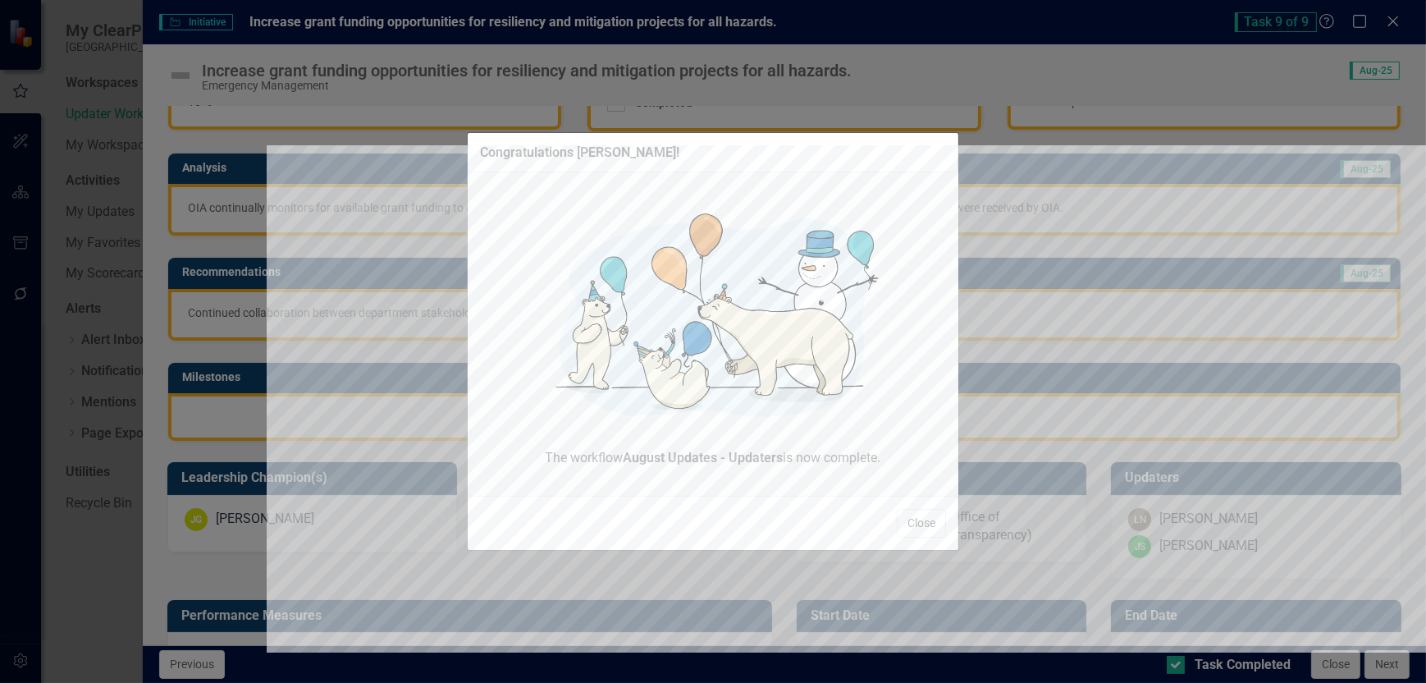
click at [937, 530] on button "Close" at bounding box center [921, 523] width 49 height 29
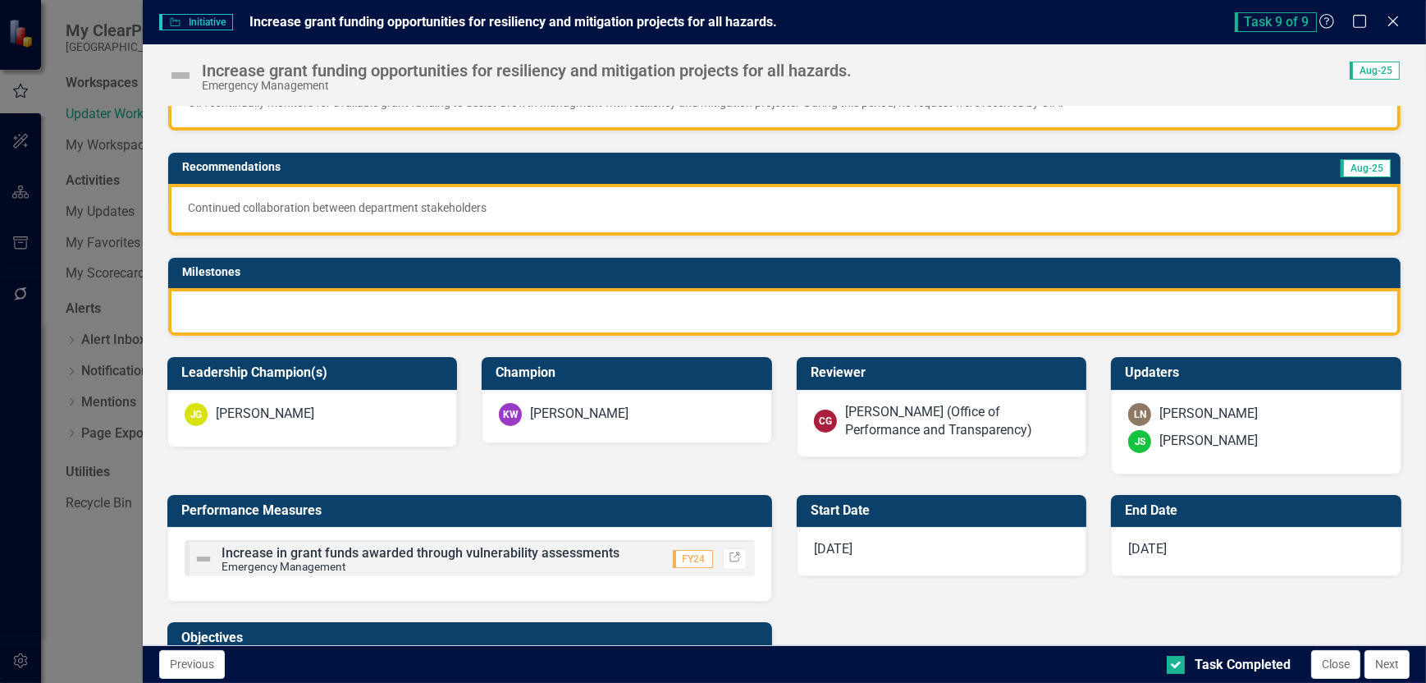
scroll to position [410, 0]
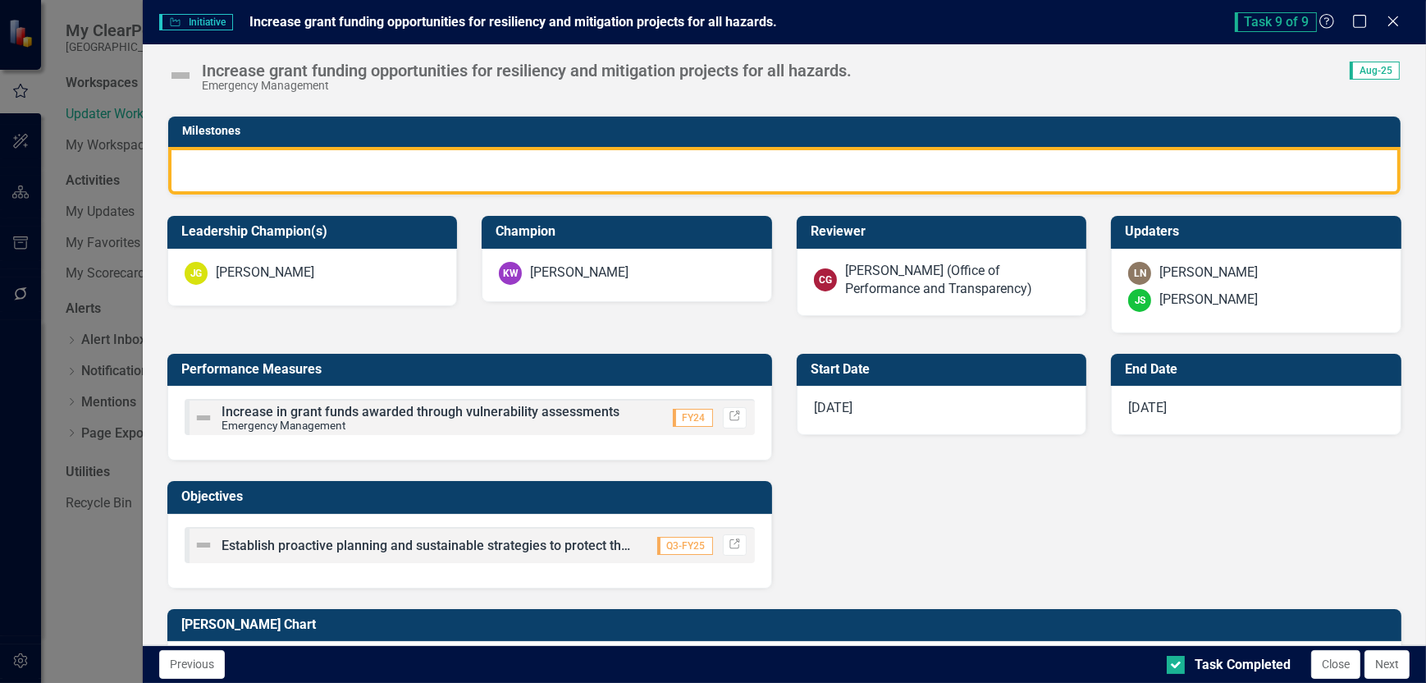
click at [1394, 21] on icon at bounding box center [1394, 21] width 10 height 10
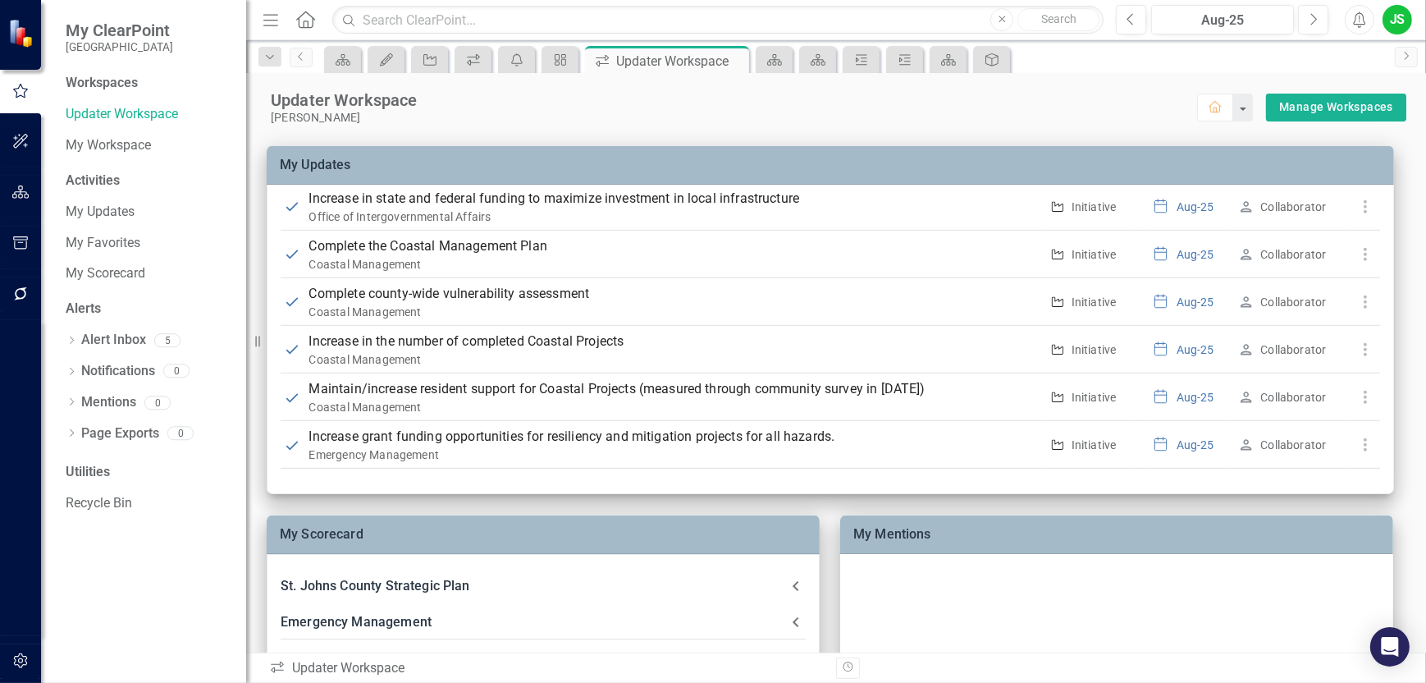
click at [21, 35] on img at bounding box center [22, 32] width 29 height 29
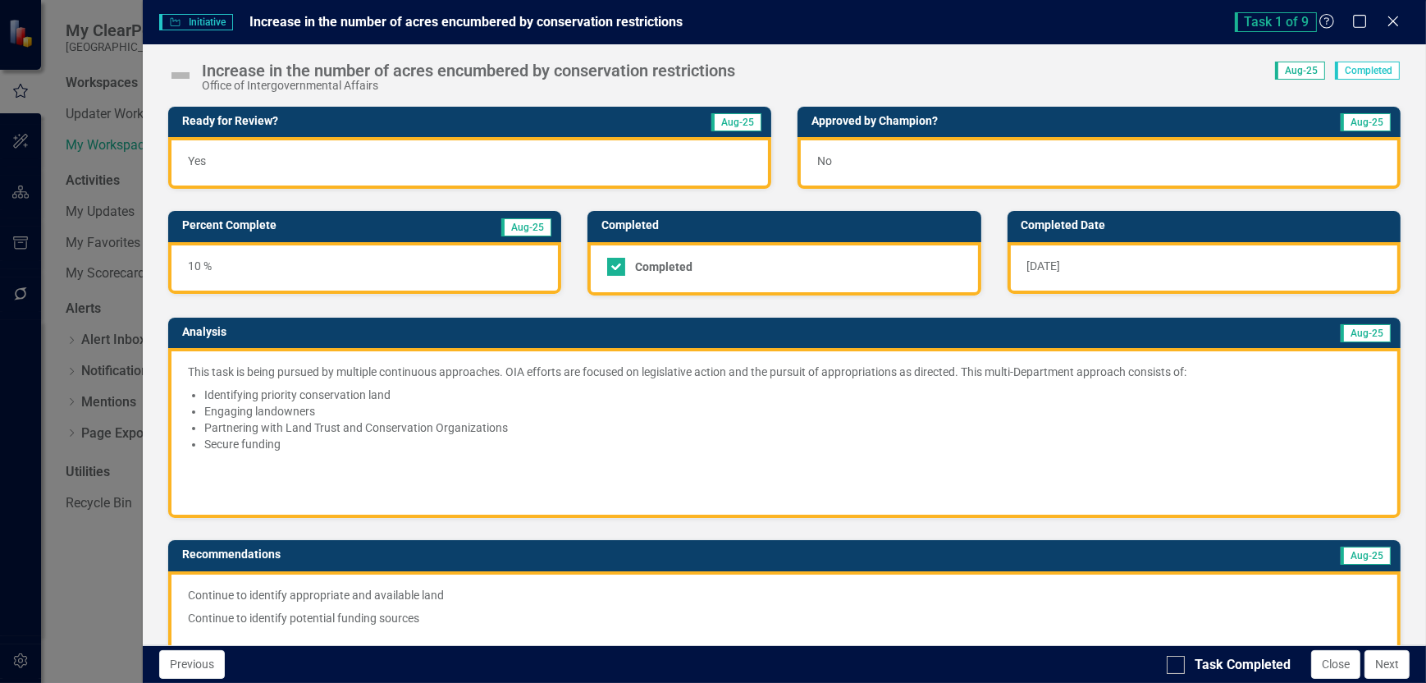
scroll to position [712, 0]
